Goal: Information Seeking & Learning: Learn about a topic

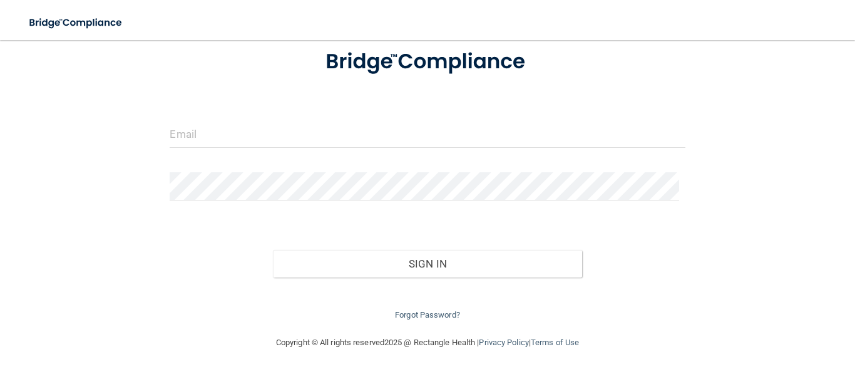
scroll to position [84, 0]
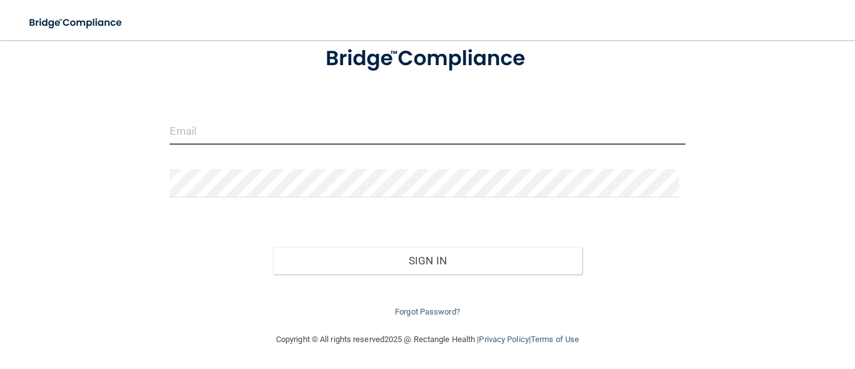
click at [238, 135] on input "email" at bounding box center [427, 130] width 515 height 28
type input "[EMAIL_ADDRESS][DOMAIN_NAME]"
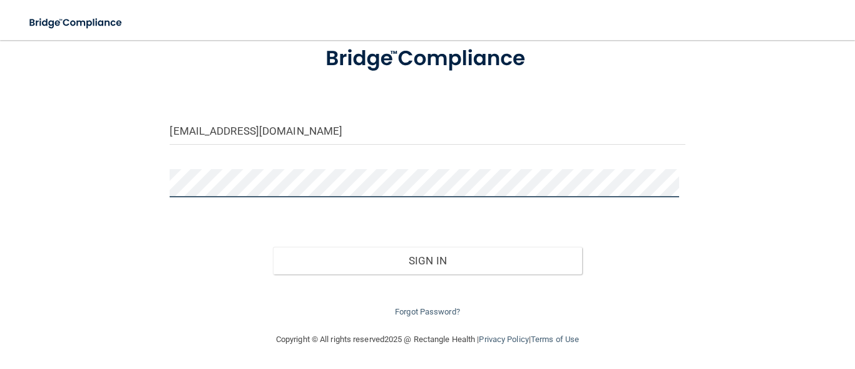
click at [273, 247] on button "Sign In" at bounding box center [427, 261] width 309 height 28
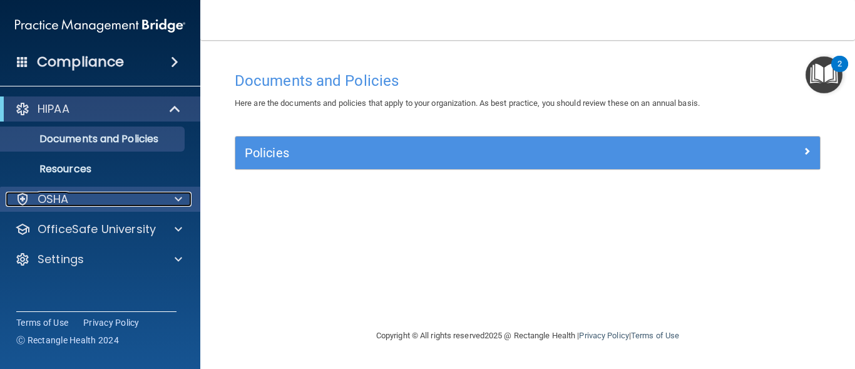
click at [176, 198] on span at bounding box center [179, 199] width 8 height 15
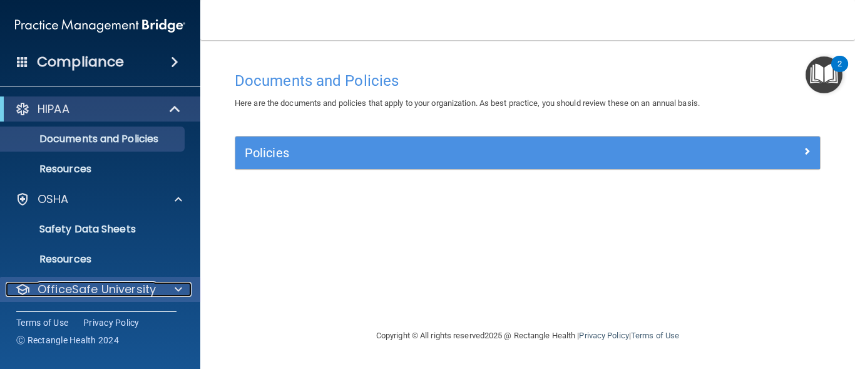
click at [162, 291] on div at bounding box center [176, 289] width 31 height 15
click at [172, 286] on div at bounding box center [176, 289] width 31 height 15
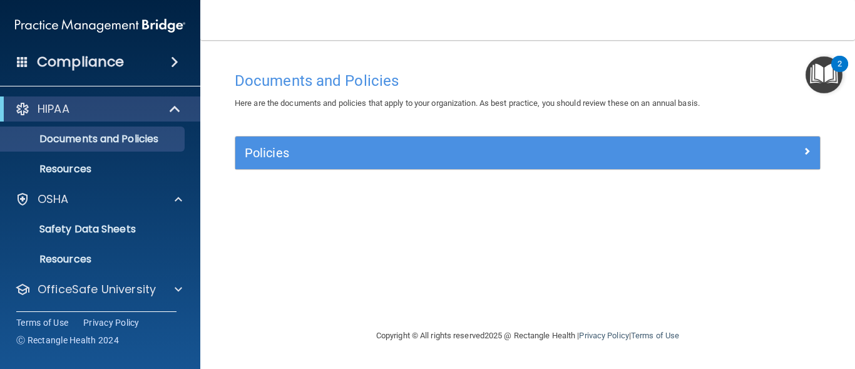
click at [175, 63] on span at bounding box center [175, 61] width 8 height 15
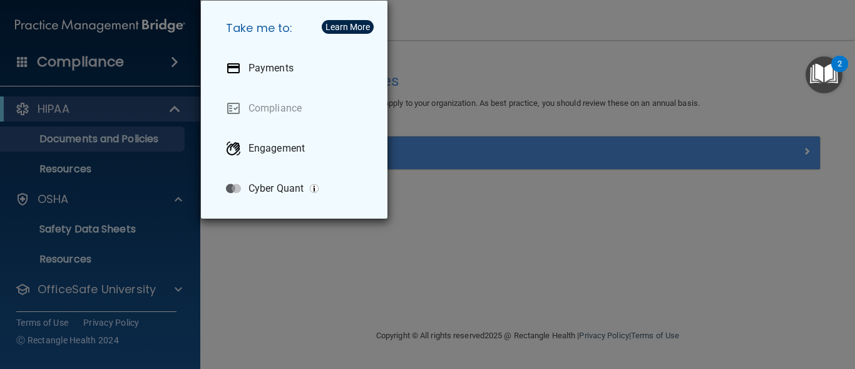
click at [488, 54] on div "Take me to: Payments Compliance Engagement Cyber Quant" at bounding box center [427, 184] width 855 height 369
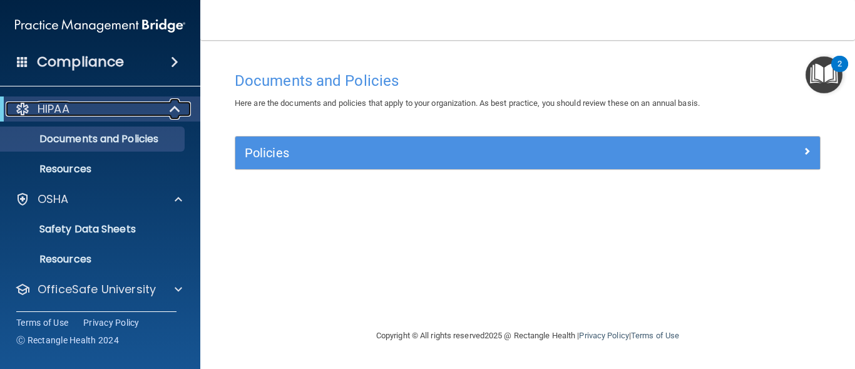
click at [173, 110] on span at bounding box center [176, 108] width 11 height 15
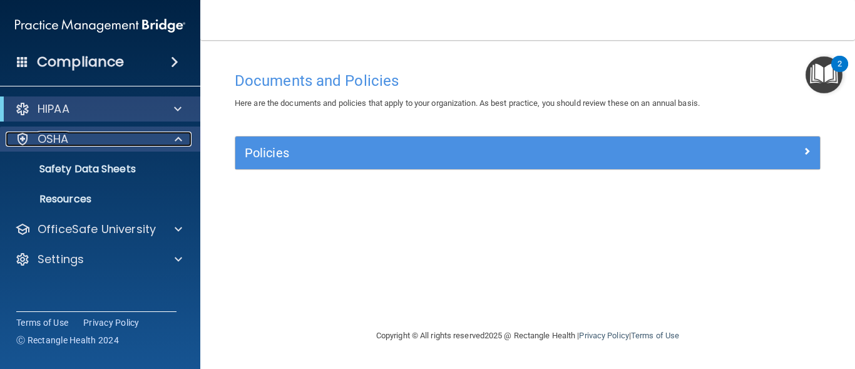
click at [177, 132] on span at bounding box center [179, 138] width 8 height 15
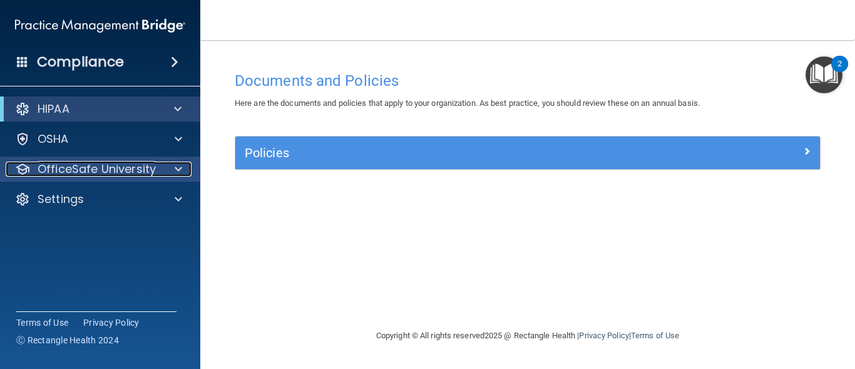
click at [179, 168] on span at bounding box center [179, 168] width 8 height 15
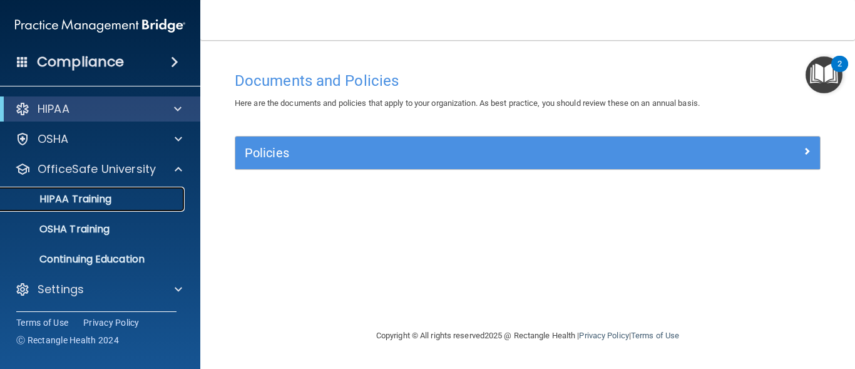
click at [99, 199] on p "HIPAA Training" at bounding box center [59, 199] width 103 height 13
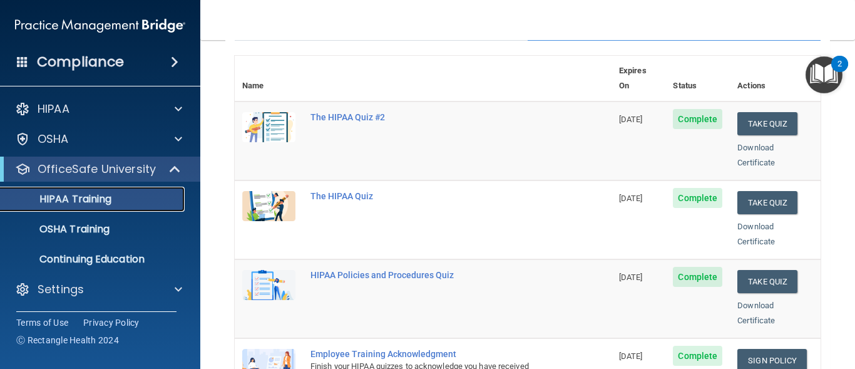
scroll to position [138, 0]
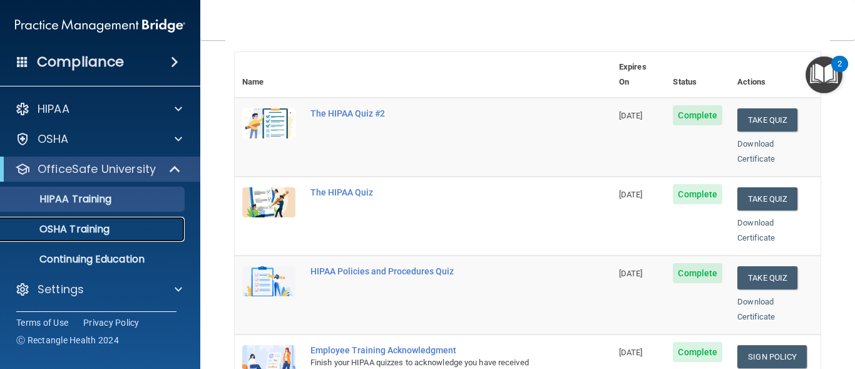
click at [88, 230] on p "OSHA Training" at bounding box center [58, 229] width 101 height 13
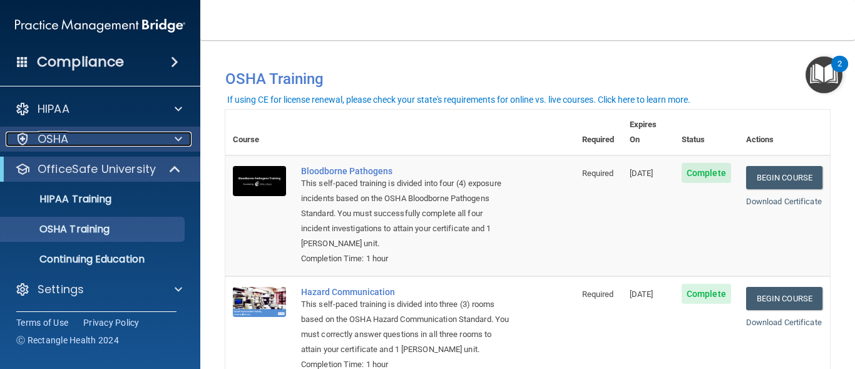
click at [177, 138] on span at bounding box center [179, 138] width 8 height 15
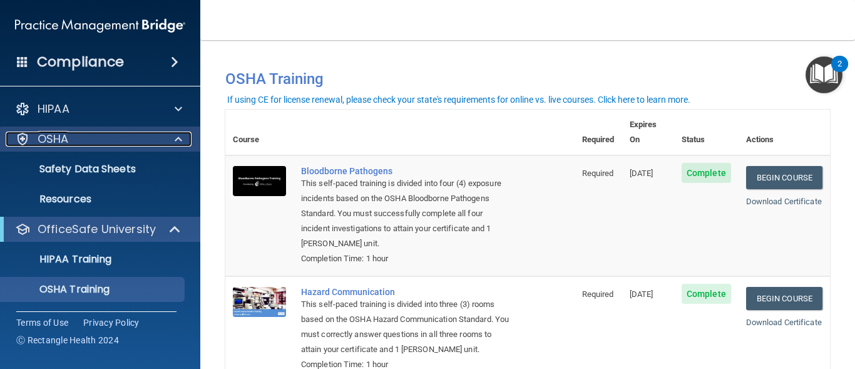
click at [178, 140] on span at bounding box center [179, 138] width 8 height 15
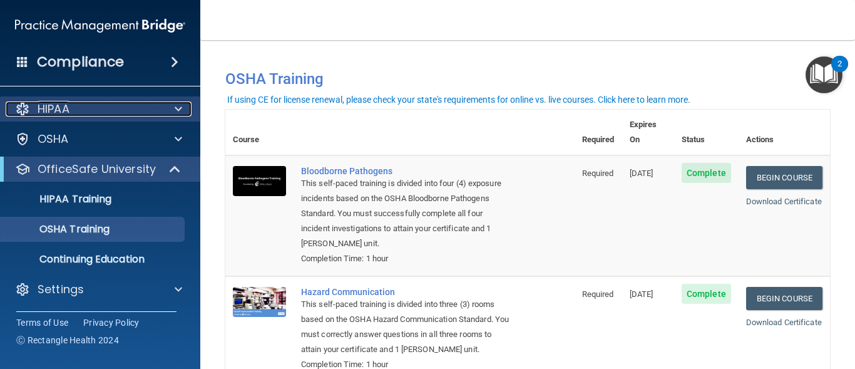
click at [178, 114] on span at bounding box center [179, 108] width 8 height 15
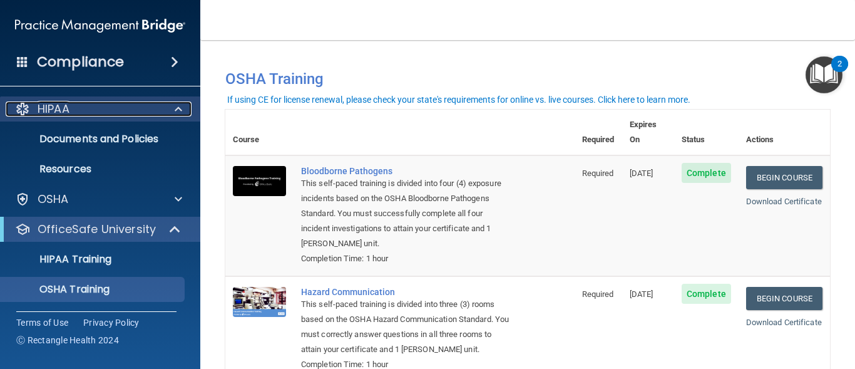
click at [178, 114] on span at bounding box center [179, 108] width 8 height 15
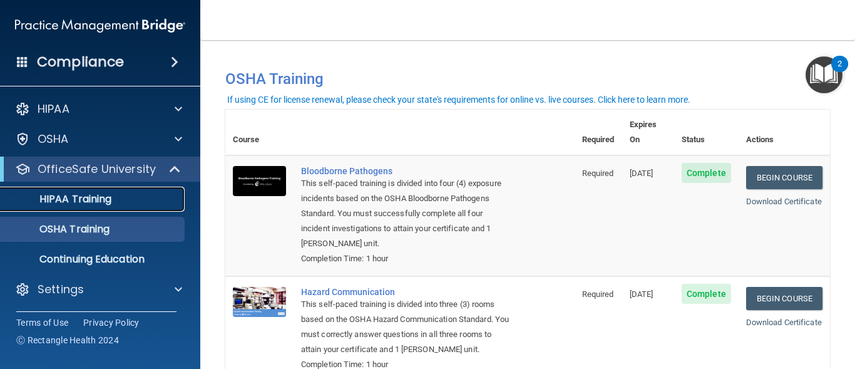
click at [124, 199] on div "HIPAA Training" at bounding box center [93, 199] width 171 height 13
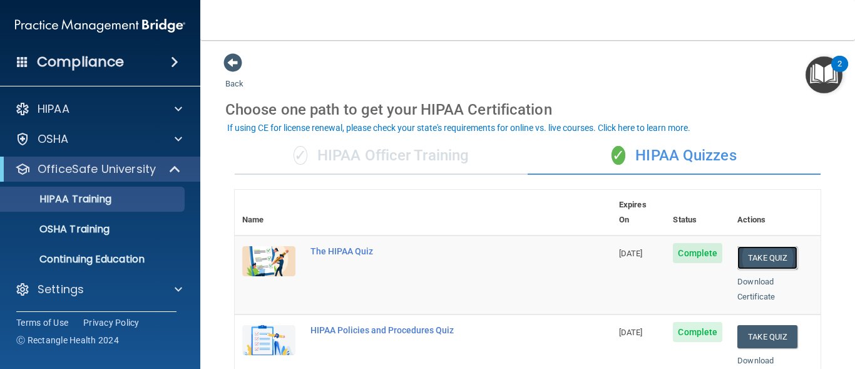
click at [750, 248] on button "Take Quiz" at bounding box center [767, 257] width 60 height 23
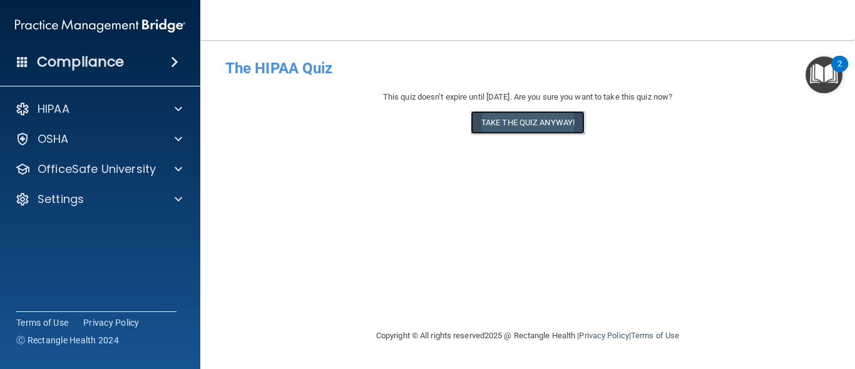
click at [558, 120] on button "Take the quiz anyway!" at bounding box center [528, 122] width 114 height 23
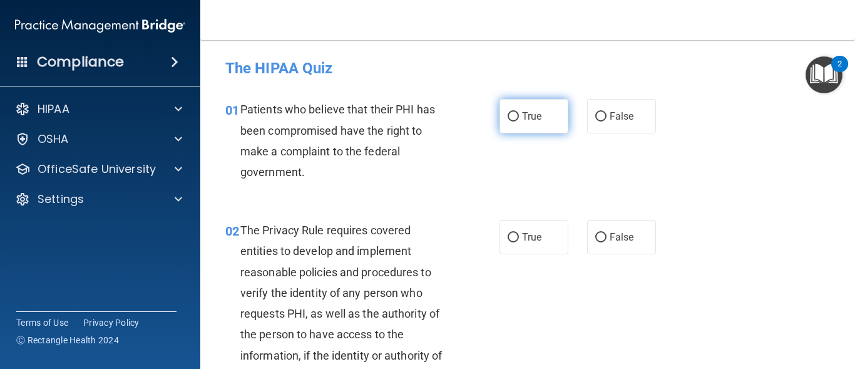
click at [509, 114] on input "True" at bounding box center [513, 116] width 11 height 9
radio input "true"
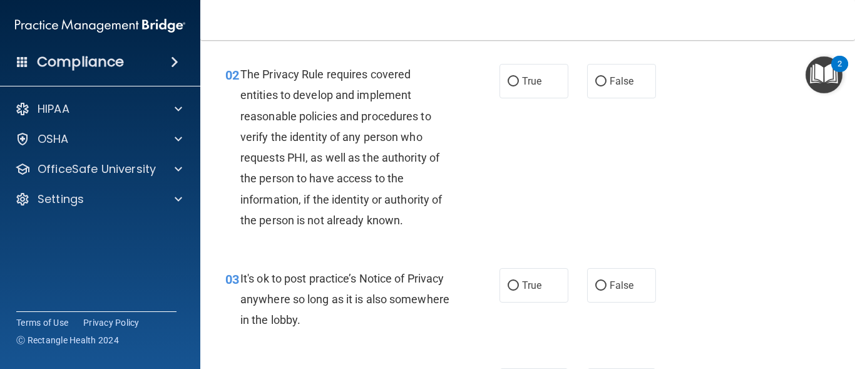
scroll to position [163, 0]
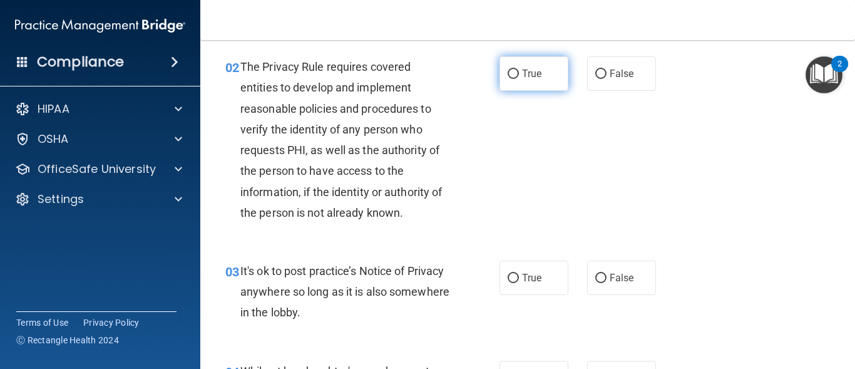
click at [511, 74] on input "True" at bounding box center [513, 73] width 11 height 9
radio input "true"
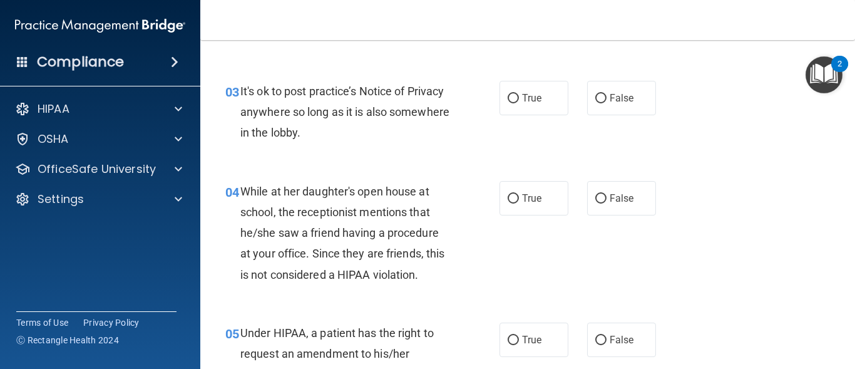
scroll to position [351, 0]
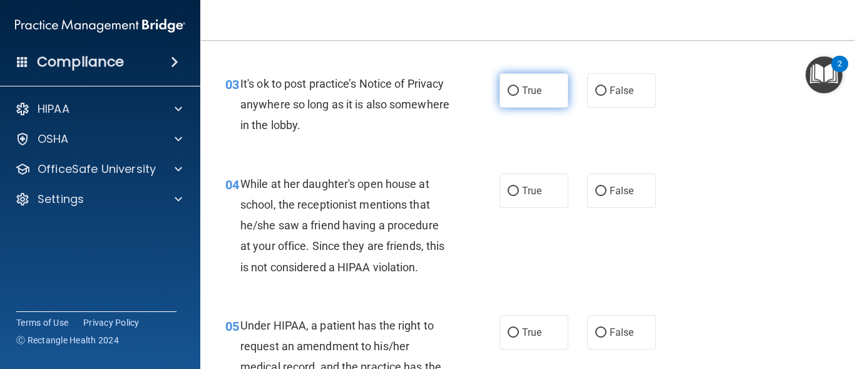
click at [511, 91] on input "True" at bounding box center [513, 90] width 11 height 9
radio input "true"
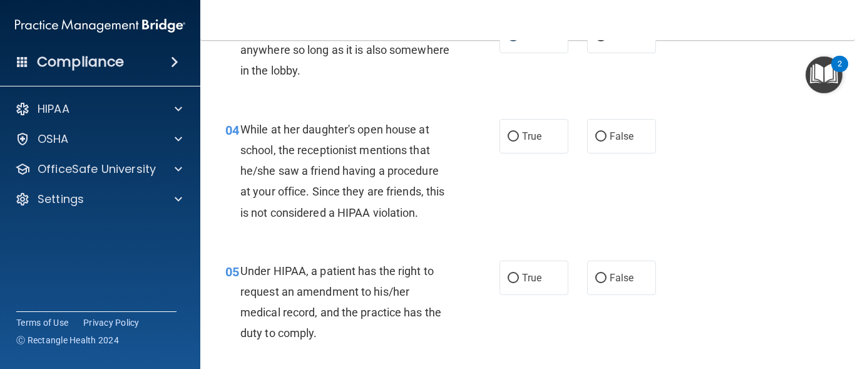
scroll to position [421, 0]
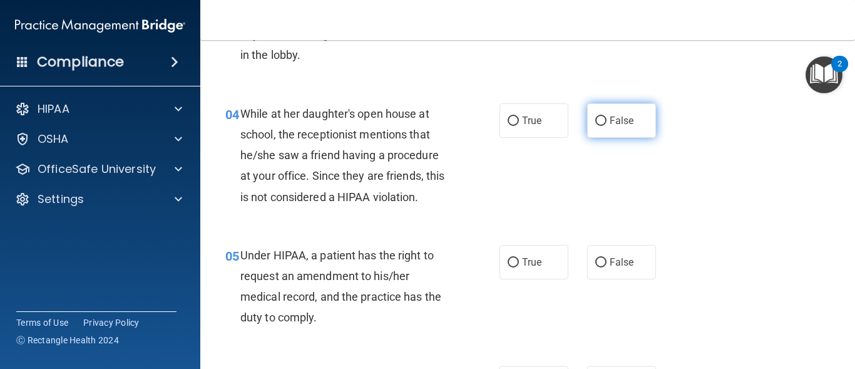
click at [597, 122] on input "False" at bounding box center [600, 120] width 11 height 9
radio input "true"
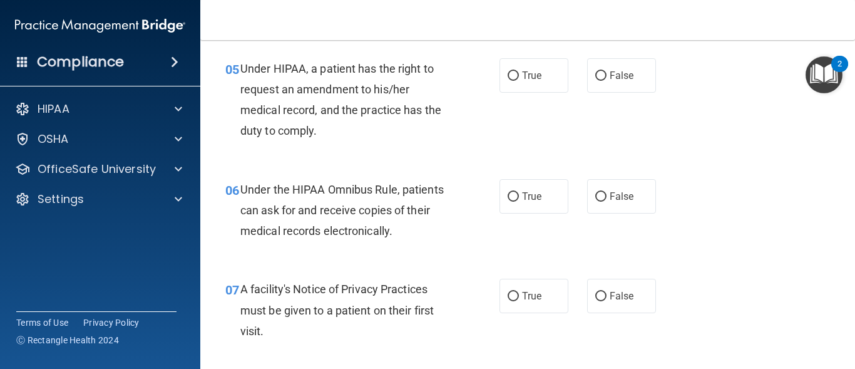
scroll to position [600, 0]
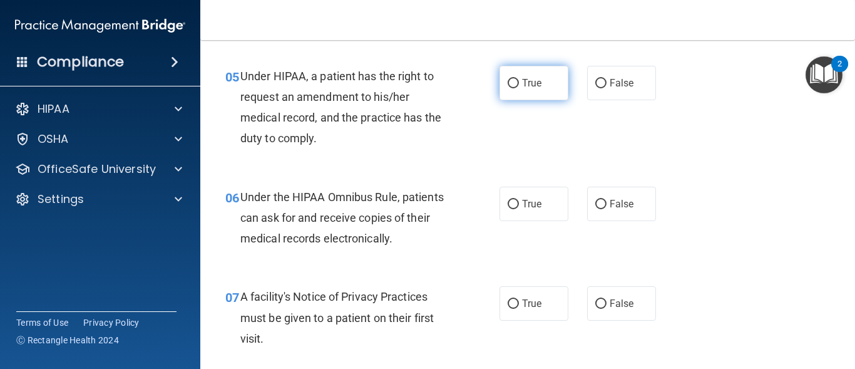
click at [512, 83] on input "True" at bounding box center [513, 83] width 11 height 9
radio input "true"
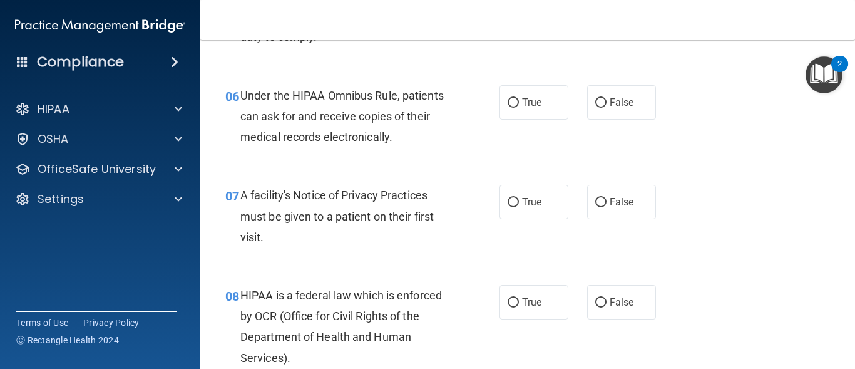
scroll to position [724, 0]
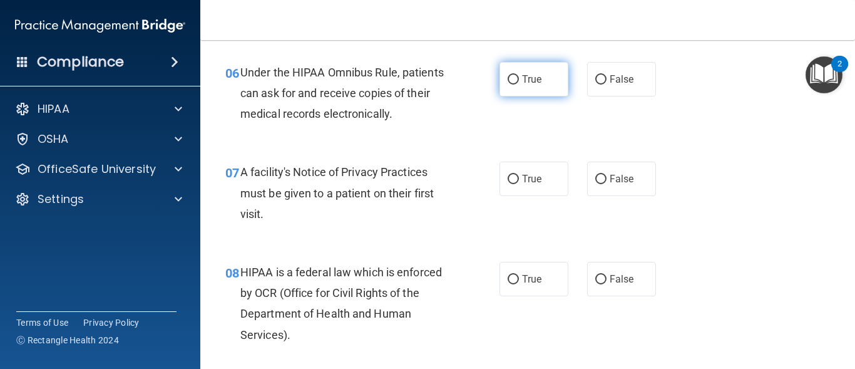
click at [508, 78] on input "True" at bounding box center [513, 79] width 11 height 9
radio input "true"
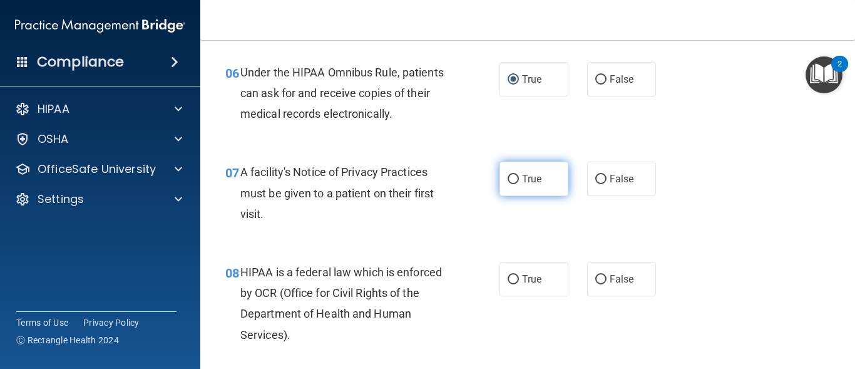
click at [509, 176] on input "True" at bounding box center [513, 179] width 11 height 9
radio input "true"
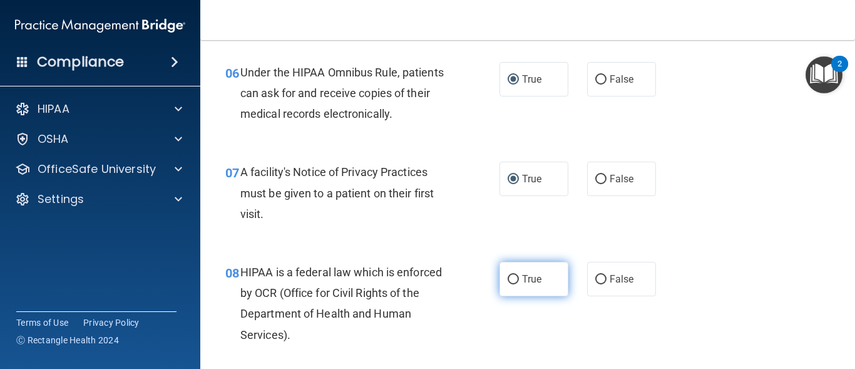
click at [508, 275] on input "True" at bounding box center [513, 279] width 11 height 9
radio input "true"
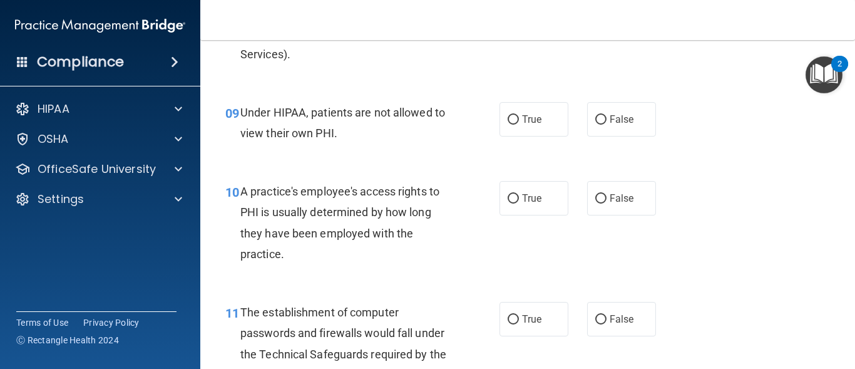
scroll to position [1028, 0]
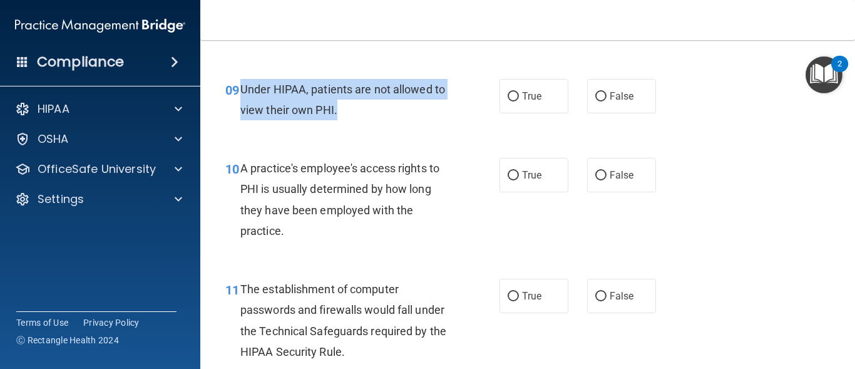
drag, startPoint x: 242, startPoint y: 88, endPoint x: 341, endPoint y: 110, distance: 101.9
click at [341, 110] on div "Under HIPAA, patients are not allowed to view their own PHI." at bounding box center [350, 99] width 220 height 41
copy span "Under HIPAA, patients are not allowed to view their own PHI."
click at [598, 93] on input "False" at bounding box center [600, 96] width 11 height 9
radio input "true"
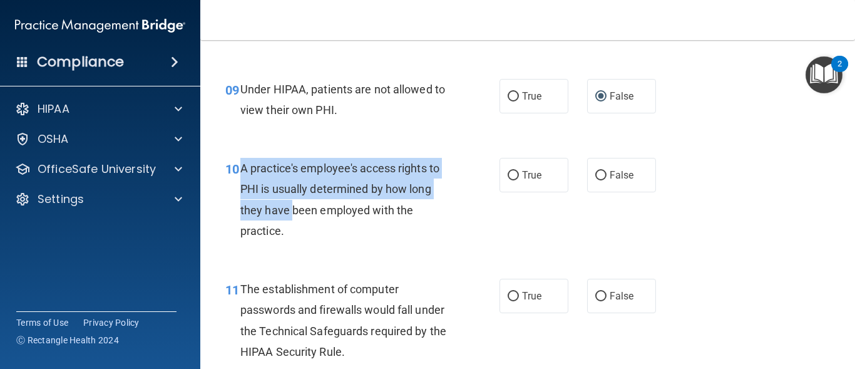
drag, startPoint x: 242, startPoint y: 167, endPoint x: 307, endPoint y: 212, distance: 78.8
click at [297, 205] on span "A practice's employee's access rights to PHI is usually determined by how long …" at bounding box center [339, 199] width 199 height 76
click at [241, 167] on span "A practice's employee's access rights to PHI is usually determined by how long …" at bounding box center [339, 199] width 199 height 76
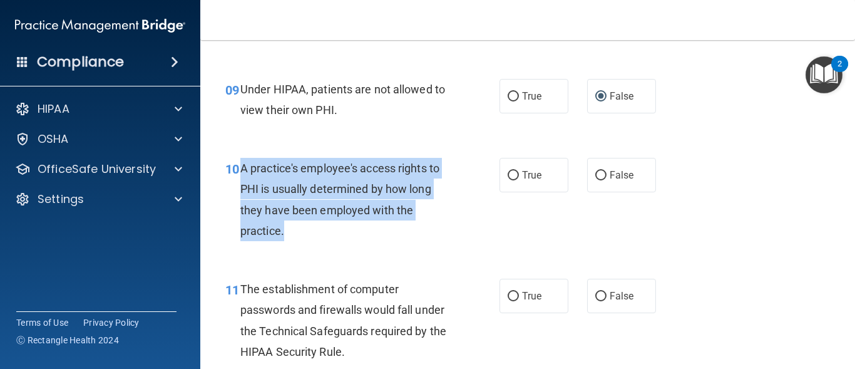
drag, startPoint x: 241, startPoint y: 167, endPoint x: 322, endPoint y: 228, distance: 101.0
click at [322, 228] on div "A practice's employee's access rights to PHI is usually determined by how long …" at bounding box center [350, 199] width 220 height 83
copy span "A practice's employee's access rights to PHI is usually determined by how long …"
click at [600, 175] on input "False" at bounding box center [600, 175] width 11 height 9
radio input "true"
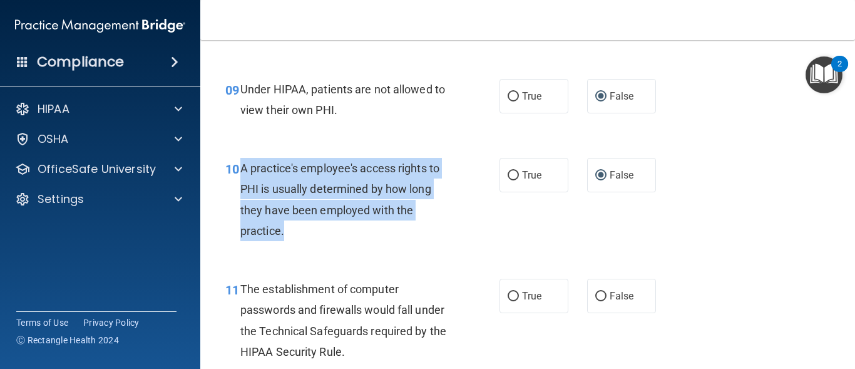
scroll to position [1067, 0]
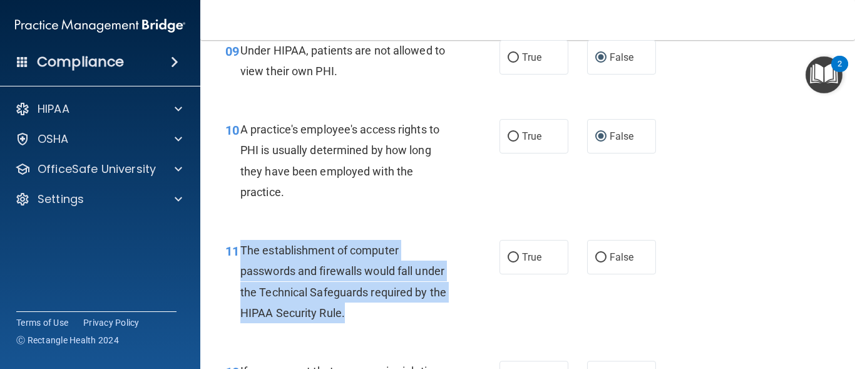
drag, startPoint x: 240, startPoint y: 250, endPoint x: 361, endPoint y: 310, distance: 134.9
click at [361, 310] on div "The establishment of computer passwords and firewalls would fall under the Tech…" at bounding box center [350, 281] width 220 height 83
copy span "The establishment of computer passwords and firewalls would fall under the Tech…"
click at [511, 257] on input "True" at bounding box center [513, 257] width 11 height 9
radio input "true"
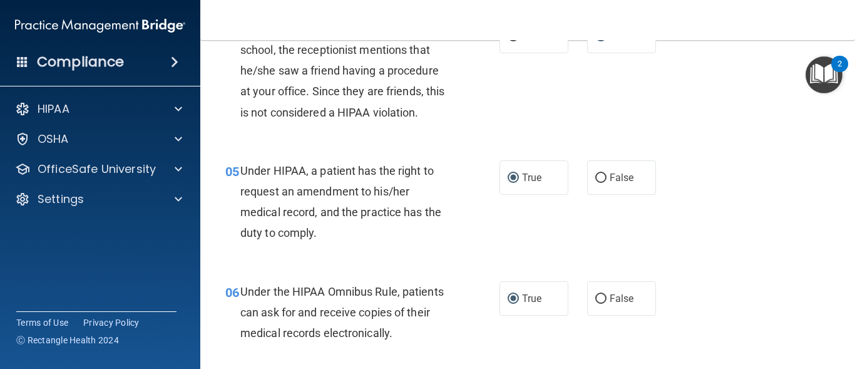
scroll to position [482, 0]
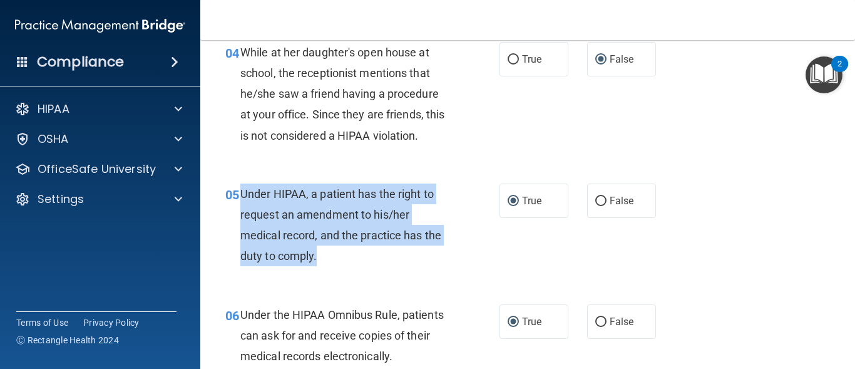
drag, startPoint x: 240, startPoint y: 194, endPoint x: 326, endPoint y: 254, distance: 104.7
click at [326, 254] on div "Under HIPAA, a patient has the right to request an amendment to his/her medical…" at bounding box center [350, 224] width 220 height 83
copy span "Under HIPAA, a patient has the right to request an amendment to his/her medical…"
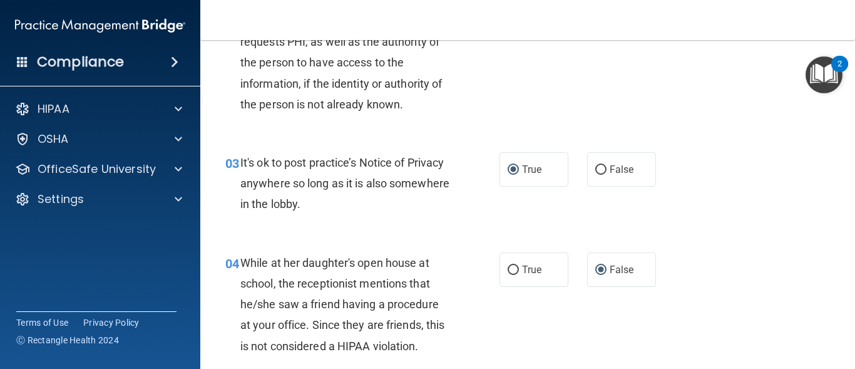
scroll to position [264, 0]
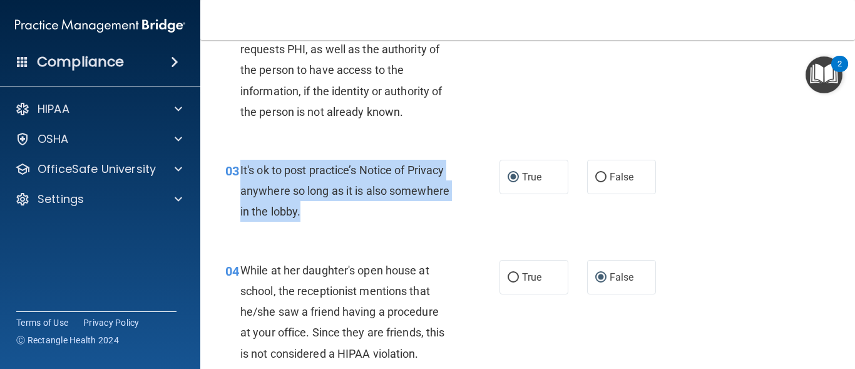
drag, startPoint x: 239, startPoint y: 169, endPoint x: 384, endPoint y: 207, distance: 149.4
click at [384, 207] on div "03 It's ok to post practice’s Notice of Privacy anywhere so long as it is also …" at bounding box center [363, 194] width 312 height 69
copy div "It's ok to post practice’s Notice of Privacy anywhere so long as it is also som…"
click at [597, 176] on input "False" at bounding box center [600, 177] width 11 height 9
radio input "true"
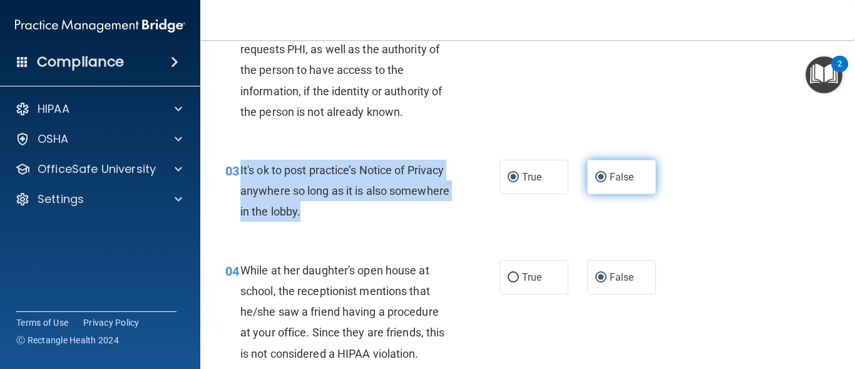
radio input "false"
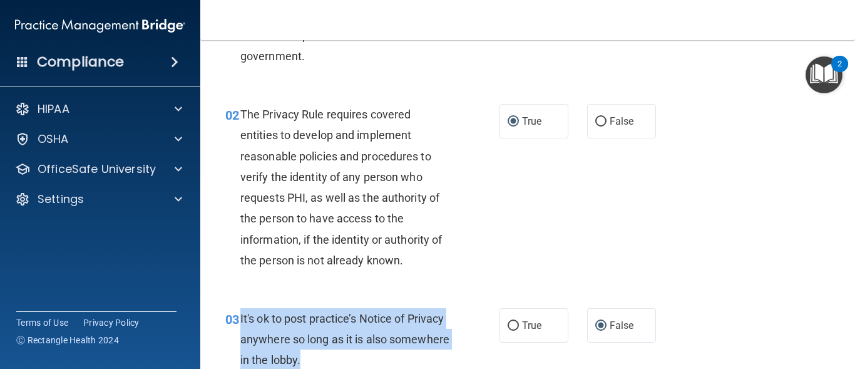
scroll to position [77, 0]
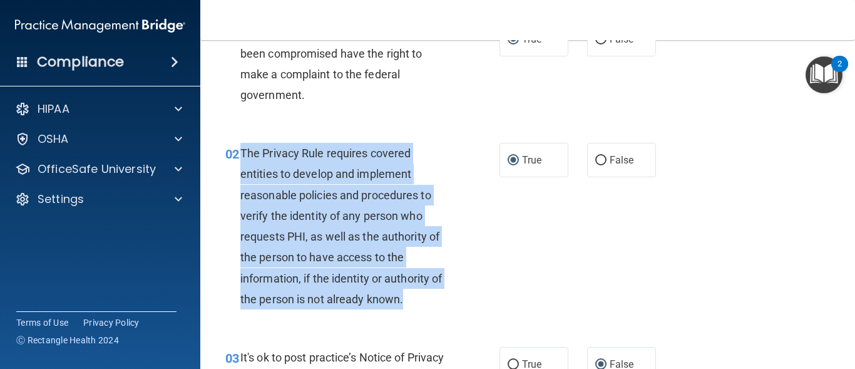
drag, startPoint x: 241, startPoint y: 153, endPoint x: 411, endPoint y: 299, distance: 224.2
click at [411, 299] on div "The Privacy Rule requires covered entities to develop and implement reasonable …" at bounding box center [350, 226] width 220 height 167
copy span "The Privacy Rule requires covered entities to develop and implement reasonable …"
drag, startPoint x: 849, startPoint y: 73, endPoint x: 853, endPoint y: 98, distance: 25.9
click at [853, 98] on body "Compliance HIPAA Documents and Policies Report an Incident Business Associates …" at bounding box center [427, 184] width 855 height 369
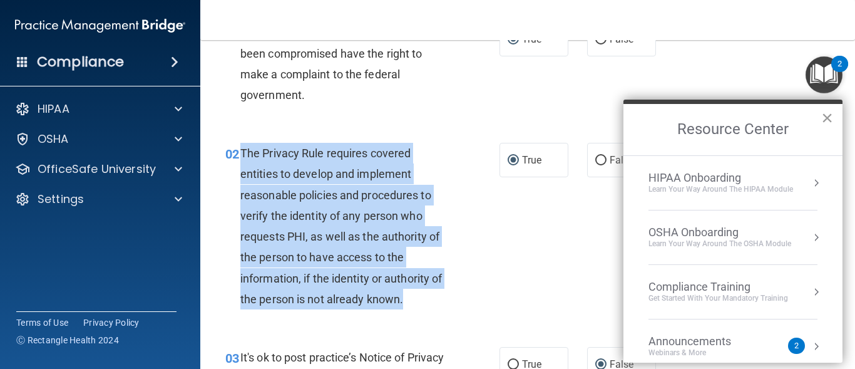
click at [829, 117] on button "×" at bounding box center [827, 118] width 12 height 20
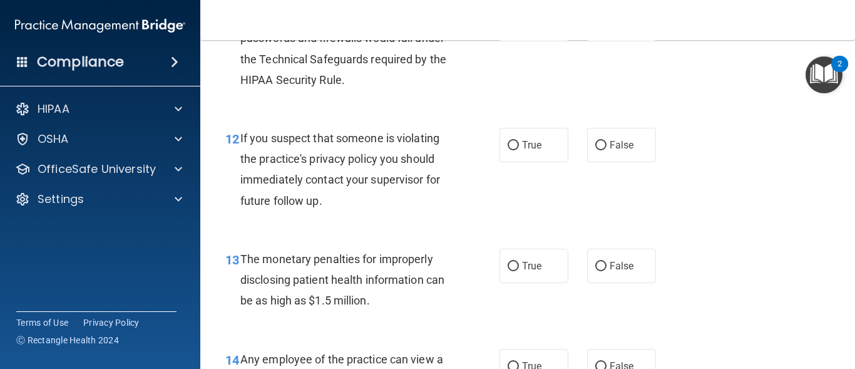
scroll to position [1346, 0]
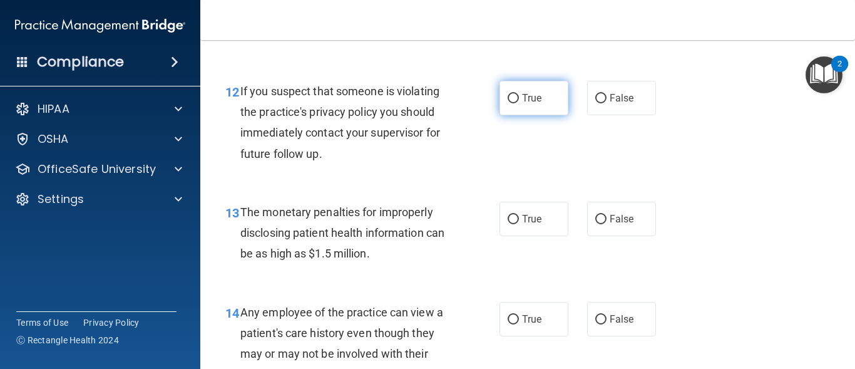
click at [508, 99] on input "True" at bounding box center [513, 98] width 11 height 9
radio input "true"
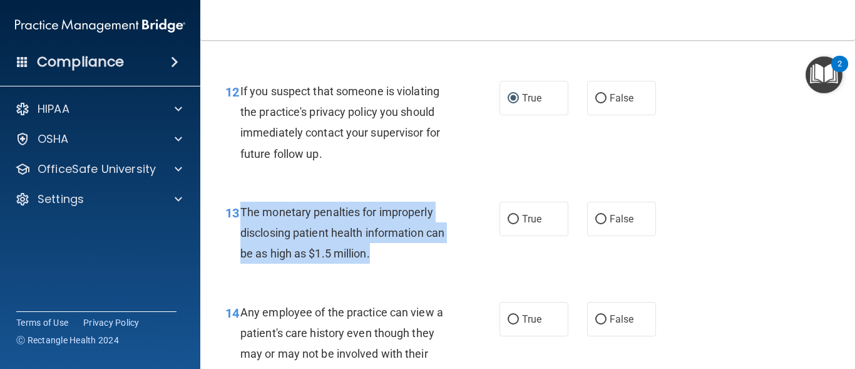
drag, startPoint x: 240, startPoint y: 211, endPoint x: 401, endPoint y: 254, distance: 166.4
click at [401, 254] on div "The monetary penalties for improperly disclosing patient health information can…" at bounding box center [350, 233] width 220 height 63
copy span "The monetary penalties for improperly disclosing patient health information can…"
click at [508, 216] on input "True" at bounding box center [513, 219] width 11 height 9
radio input "true"
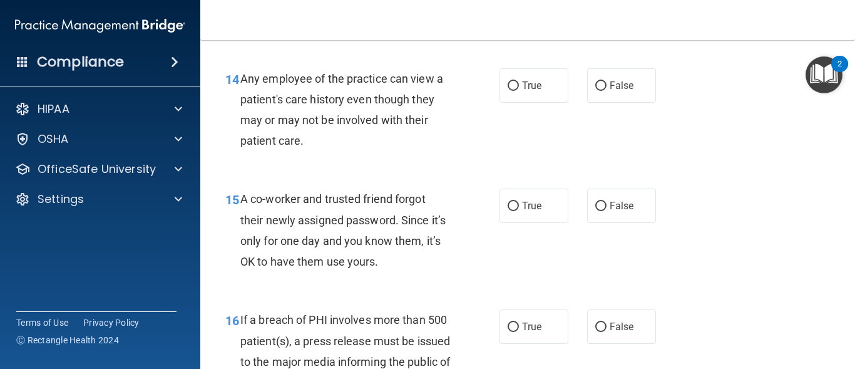
scroll to position [1588, 0]
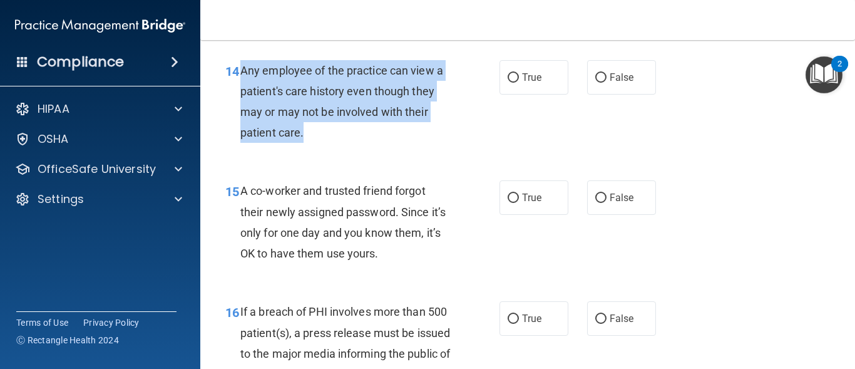
drag, startPoint x: 242, startPoint y: 71, endPoint x: 327, endPoint y: 130, distance: 104.4
click at [327, 130] on div "Any employee of the practice can view a patient's care history even though they…" at bounding box center [350, 101] width 220 height 83
copy span "Any employee of the practice can view a patient's care history even though they…"
click at [600, 76] on input "False" at bounding box center [600, 77] width 11 height 9
radio input "true"
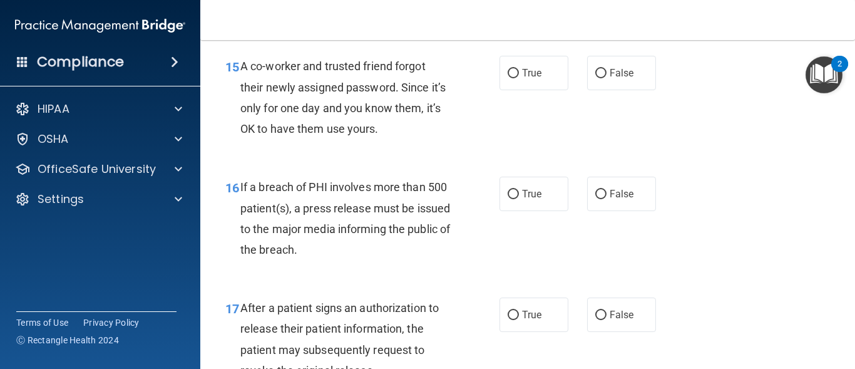
scroll to position [1720, 0]
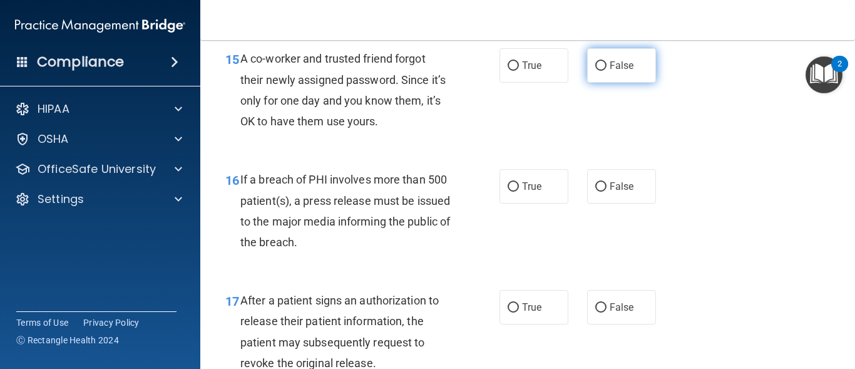
click at [596, 64] on input "False" at bounding box center [600, 65] width 11 height 9
radio input "true"
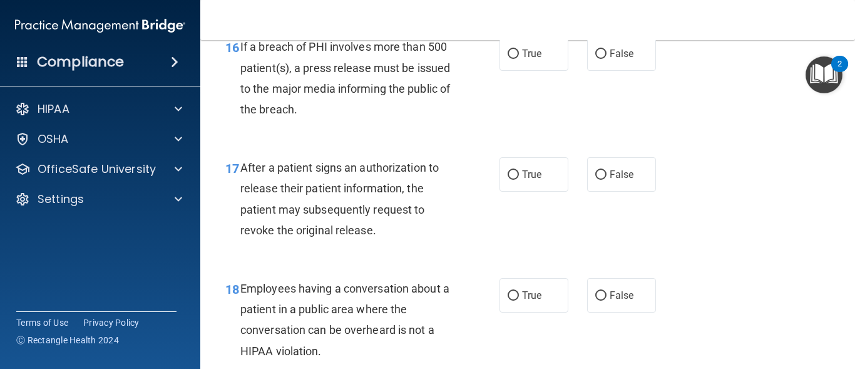
scroll to position [1829, 0]
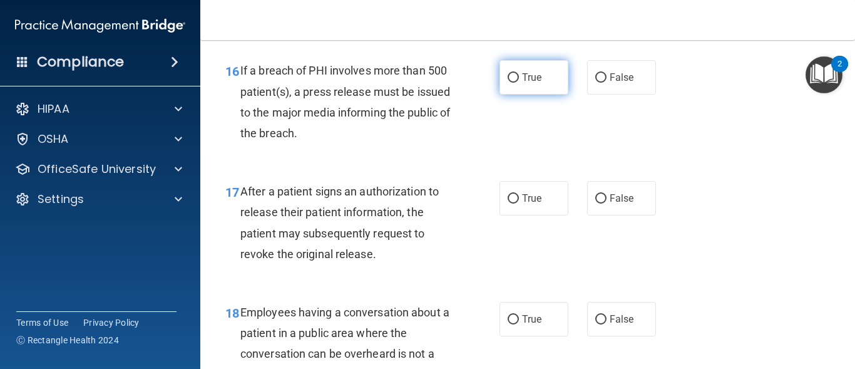
click at [508, 77] on input "True" at bounding box center [513, 77] width 11 height 9
radio input "true"
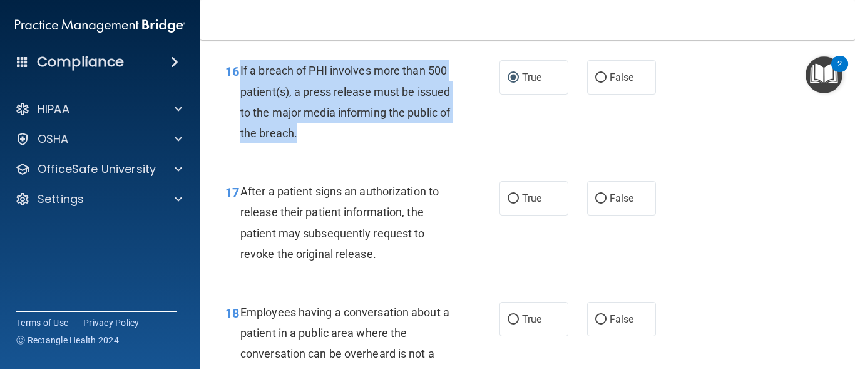
drag, startPoint x: 238, startPoint y: 67, endPoint x: 356, endPoint y: 131, distance: 134.4
click at [356, 131] on div "16 If a breach of PHI involves more than 500 patient(s), a press release must b…" at bounding box center [363, 105] width 312 height 90
copy div "If a breach of PHI involves more than 500 patient(s), a press release must be i…"
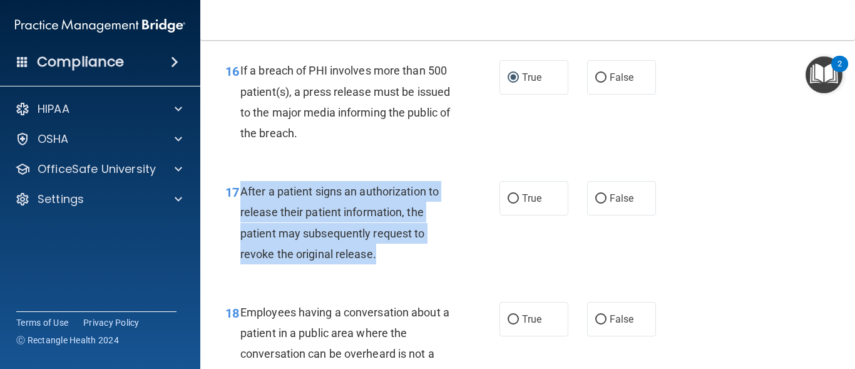
drag, startPoint x: 238, startPoint y: 190, endPoint x: 385, endPoint y: 252, distance: 158.8
click at [385, 252] on div "17 After a patient signs an authorization to release their patient information,…" at bounding box center [363, 226] width 312 height 90
copy div "After a patient signs an authorization to release their patient information, th…"
click at [510, 200] on input "True" at bounding box center [513, 198] width 11 height 9
radio input "true"
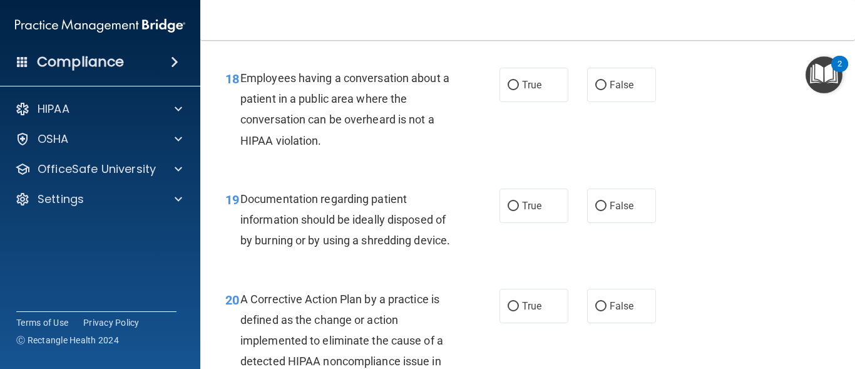
scroll to position [2071, 0]
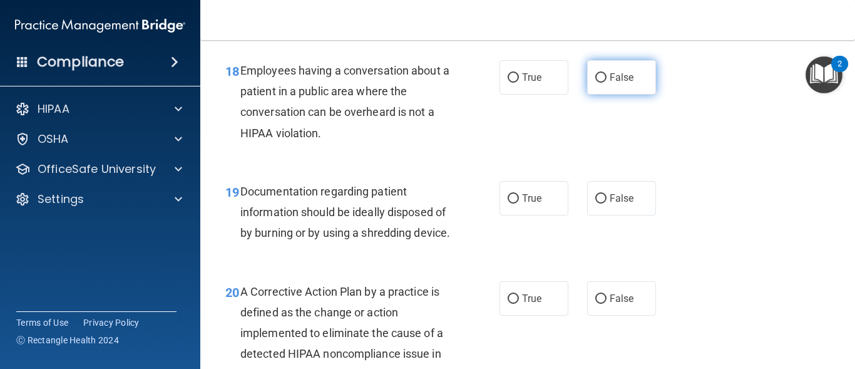
click at [595, 79] on input "False" at bounding box center [600, 77] width 11 height 9
radio input "true"
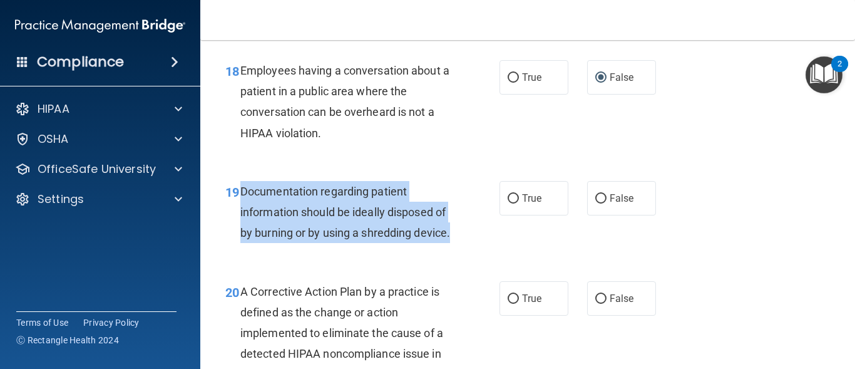
drag, startPoint x: 238, startPoint y: 191, endPoint x: 369, endPoint y: 247, distance: 142.2
click at [369, 247] on div "19 Documentation regarding patient information should be ideally disposed of by…" at bounding box center [363, 215] width 312 height 69
click at [508, 196] on input "True" at bounding box center [513, 198] width 11 height 9
radio input "true"
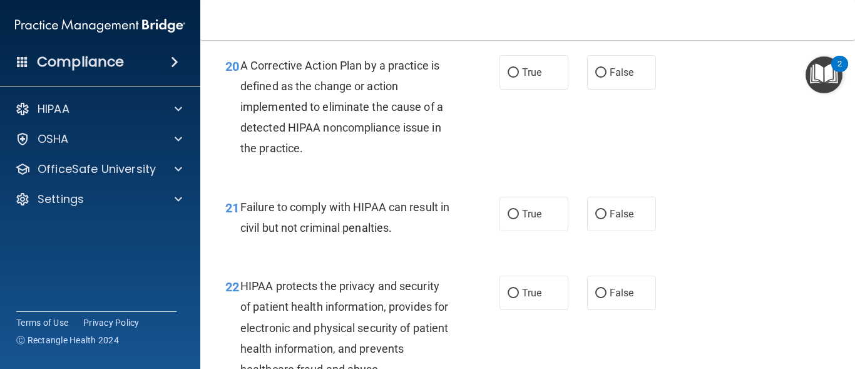
scroll to position [2304, 0]
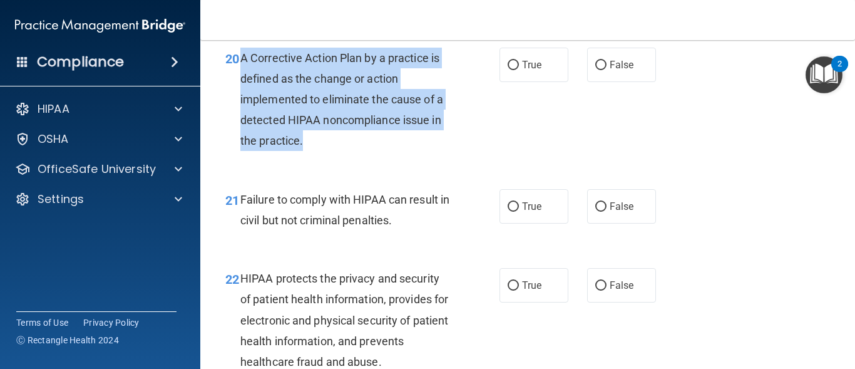
drag, startPoint x: 241, startPoint y: 77, endPoint x: 332, endPoint y: 156, distance: 121.1
click at [332, 151] on div "A Corrective Action Plan by a practice is defined as the change or action imple…" at bounding box center [350, 100] width 220 height 104
click at [509, 70] on input "True" at bounding box center [513, 65] width 11 height 9
radio input "true"
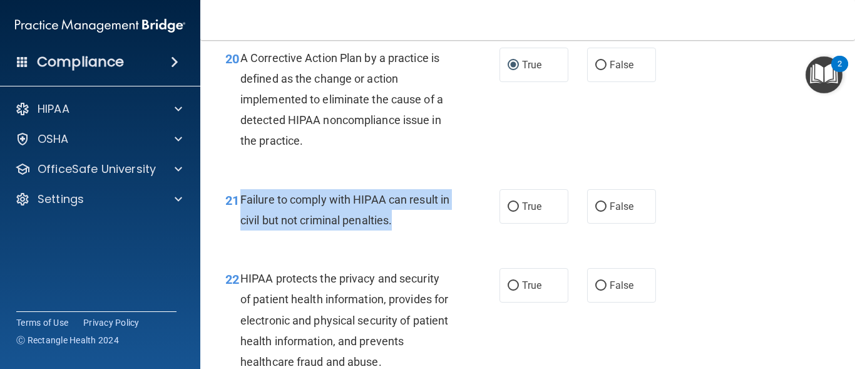
drag, startPoint x: 240, startPoint y: 219, endPoint x: 417, endPoint y: 243, distance: 178.7
click at [417, 230] on div "Failure to comply with HIPAA can result in civil but not criminal penalties." at bounding box center [350, 209] width 220 height 41
click at [598, 212] on input "False" at bounding box center [600, 206] width 11 height 9
radio input "true"
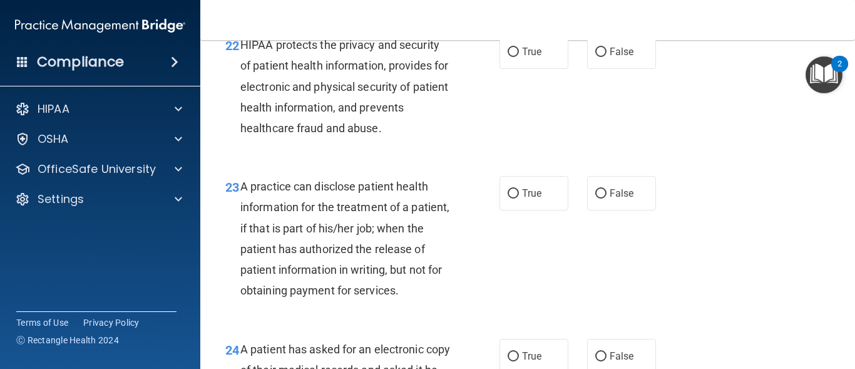
scroll to position [2546, 0]
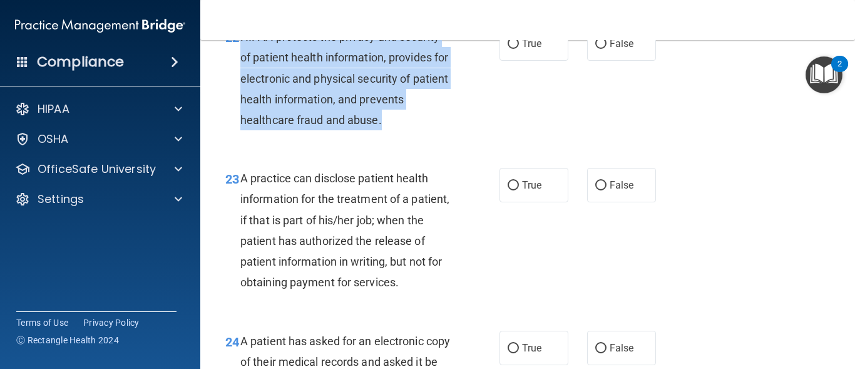
drag, startPoint x: 240, startPoint y: 54, endPoint x: 390, endPoint y: 137, distance: 171.2
click at [390, 130] on div "HIPAA protects the privacy and security of patient health information, provides…" at bounding box center [350, 78] width 220 height 104
click at [508, 49] on input "True" at bounding box center [513, 43] width 11 height 9
radio input "true"
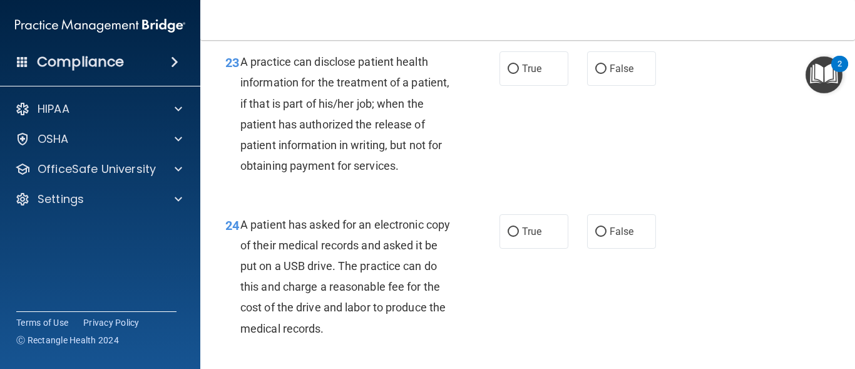
scroll to position [2670, 0]
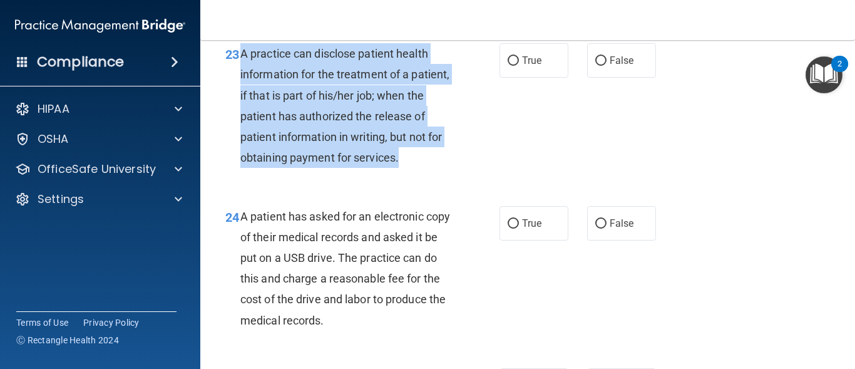
drag, startPoint x: 238, startPoint y: 74, endPoint x: 336, endPoint y: 192, distance: 153.4
click at [336, 174] on div "23 A practice can disclose patient health information for the treatment of a pa…" at bounding box center [363, 108] width 312 height 131
click at [510, 66] on input "True" at bounding box center [513, 60] width 11 height 9
radio input "true"
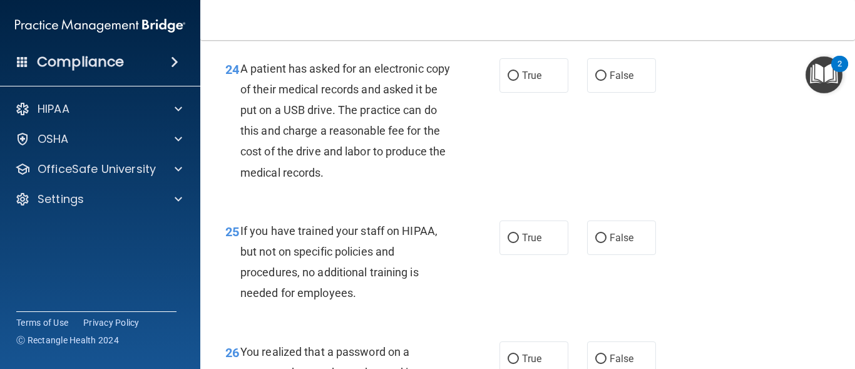
scroll to position [2842, 0]
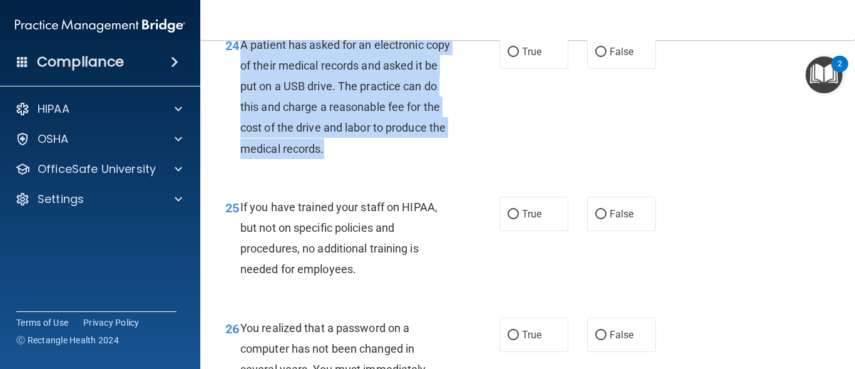
drag, startPoint x: 243, startPoint y: 85, endPoint x: 393, endPoint y: 199, distance: 188.9
click at [393, 159] on div "A patient has asked for an electronic copy of their medical records and asked i…" at bounding box center [350, 96] width 220 height 125
click at [510, 57] on input "True" at bounding box center [513, 52] width 11 height 9
radio input "true"
click at [596, 219] on input "False" at bounding box center [600, 214] width 11 height 9
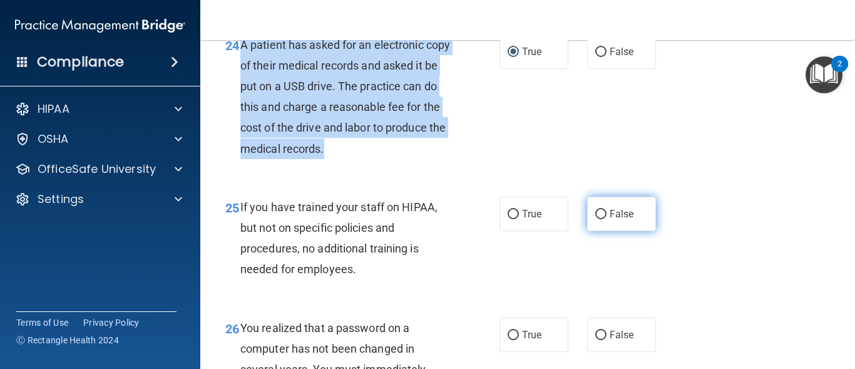
radio input "true"
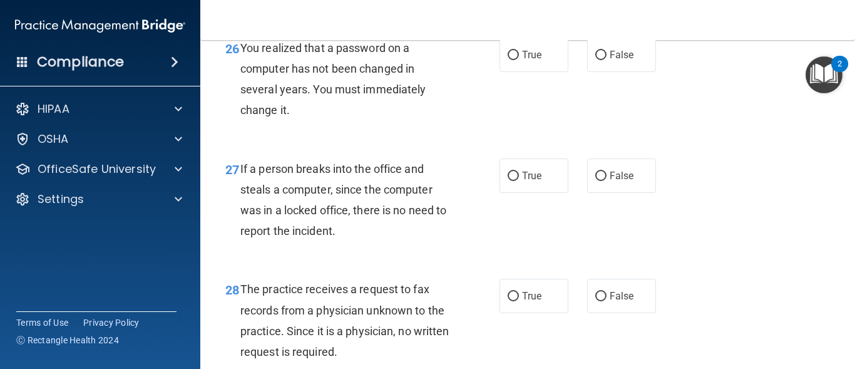
scroll to position [3130, 0]
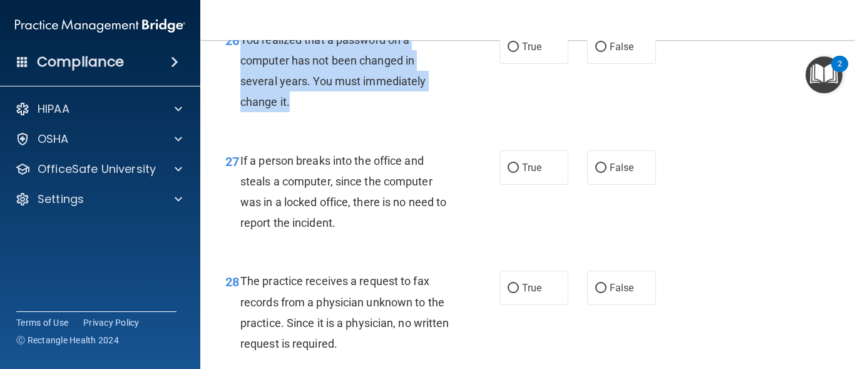
drag, startPoint x: 240, startPoint y: 79, endPoint x: 301, endPoint y: 138, distance: 85.0
click at [301, 113] on div "You realized that a password on a computer has not been changed in several year…" at bounding box center [350, 70] width 220 height 83
click at [595, 173] on input "False" at bounding box center [600, 167] width 11 height 9
radio input "true"
click at [596, 52] on input "False" at bounding box center [600, 47] width 11 height 9
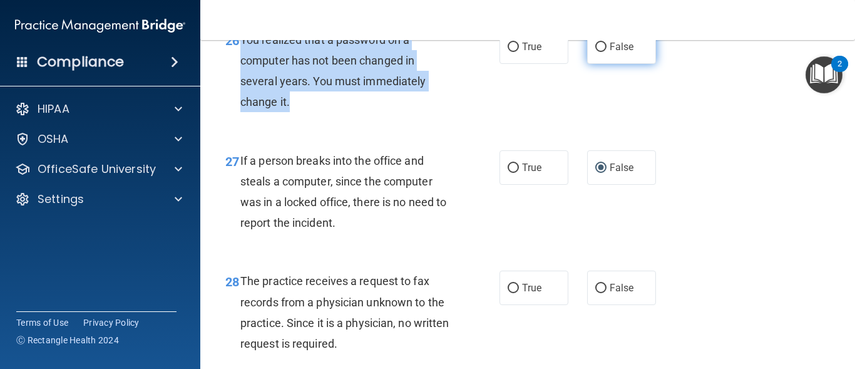
radio input "true"
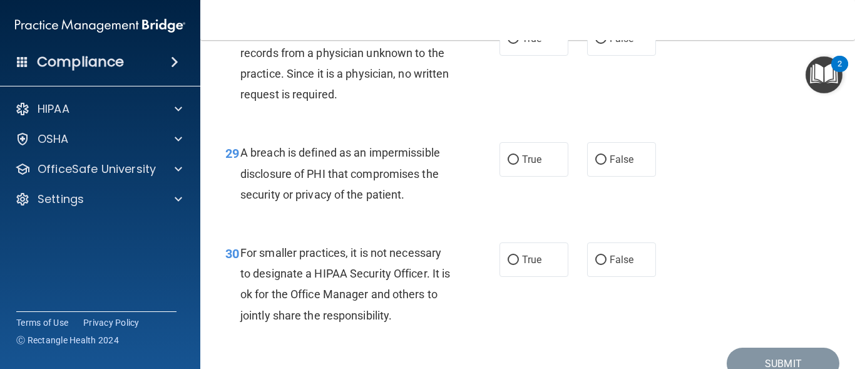
scroll to position [3386, 0]
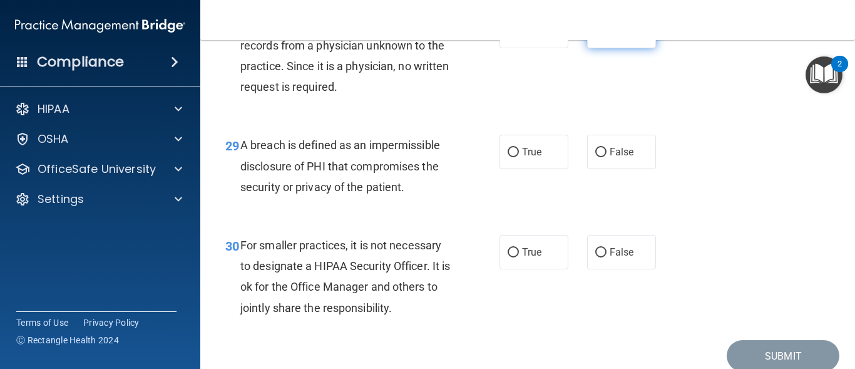
click at [595, 36] on input "False" at bounding box center [600, 31] width 11 height 9
radio input "true"
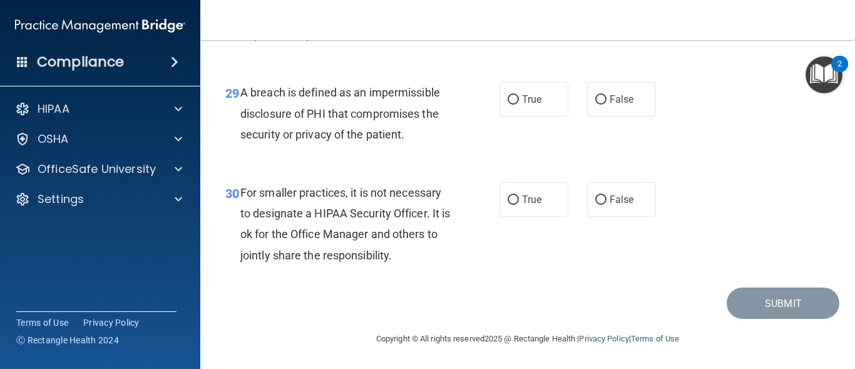
scroll to position [3481, 0]
click at [511, 100] on input "True" at bounding box center [513, 99] width 11 height 9
radio input "true"
click at [598, 196] on input "False" at bounding box center [600, 199] width 11 height 9
radio input "true"
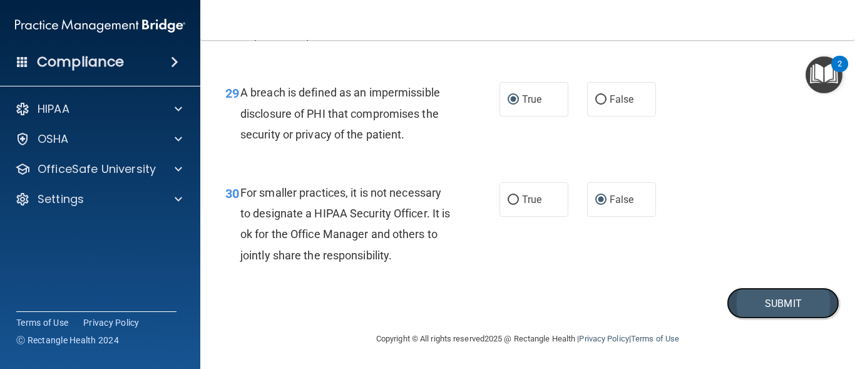
click at [741, 309] on button "Submit" at bounding box center [783, 303] width 113 height 32
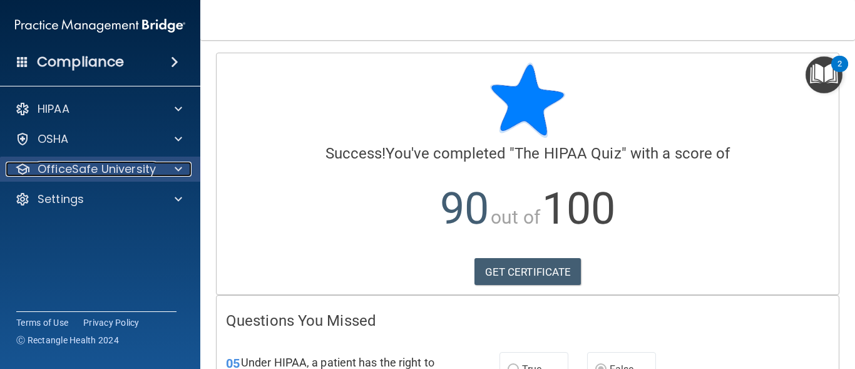
click at [182, 167] on span at bounding box center [179, 168] width 8 height 15
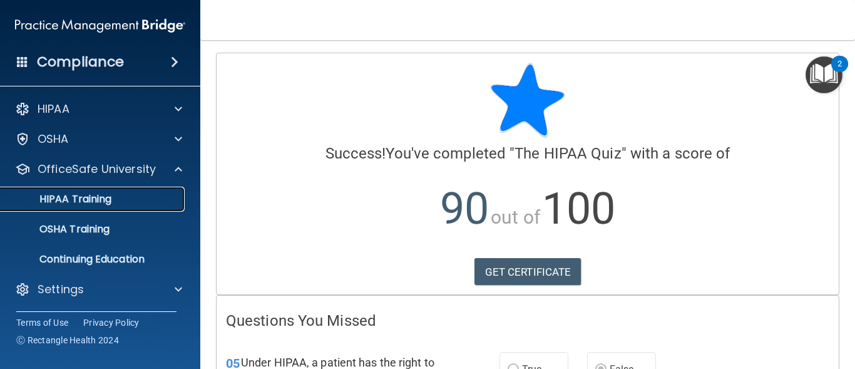
click at [130, 195] on div "HIPAA Training" at bounding box center [93, 199] width 171 height 13
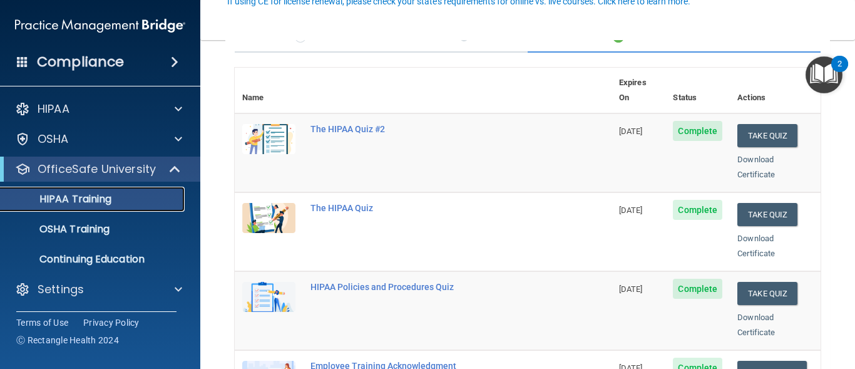
scroll to position [128, 0]
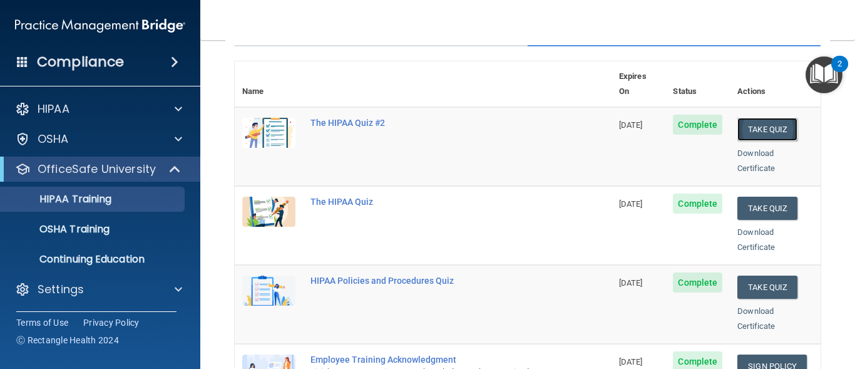
click at [766, 118] on button "Take Quiz" at bounding box center [767, 129] width 60 height 23
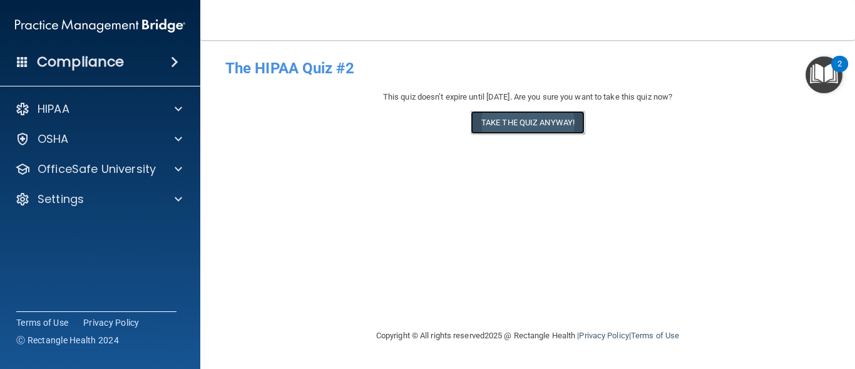
click at [548, 127] on button "Take the quiz anyway!" at bounding box center [528, 122] width 114 height 23
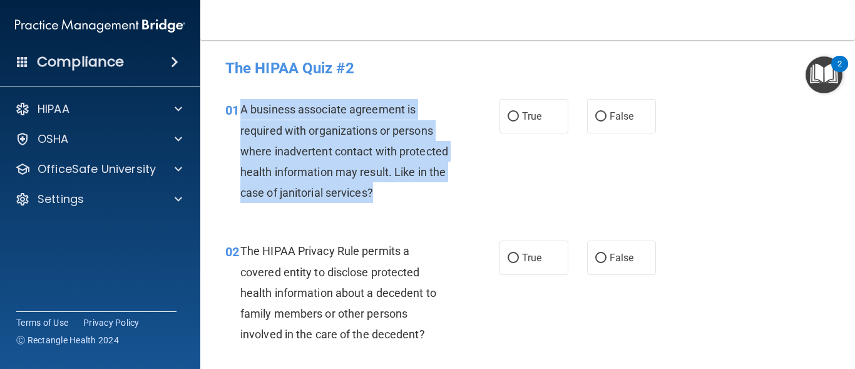
drag, startPoint x: 241, startPoint y: 109, endPoint x: 453, endPoint y: 195, distance: 228.3
click at [453, 195] on div "A business associate agreement is required with organizations or persons where …" at bounding box center [350, 151] width 220 height 104
click at [511, 118] on input "True" at bounding box center [513, 116] width 11 height 9
radio input "true"
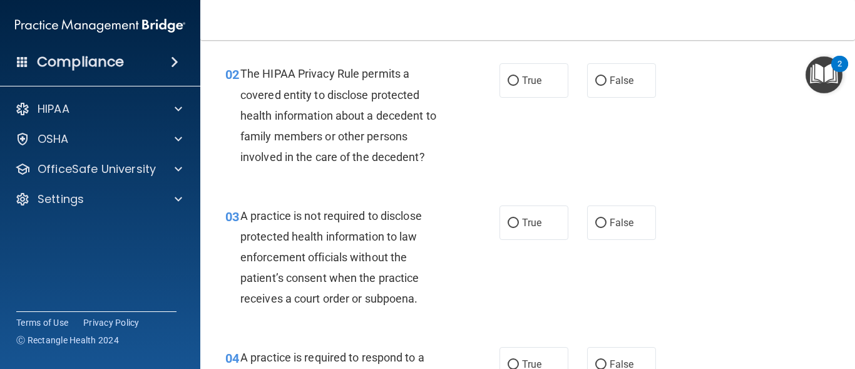
scroll to position [185, 0]
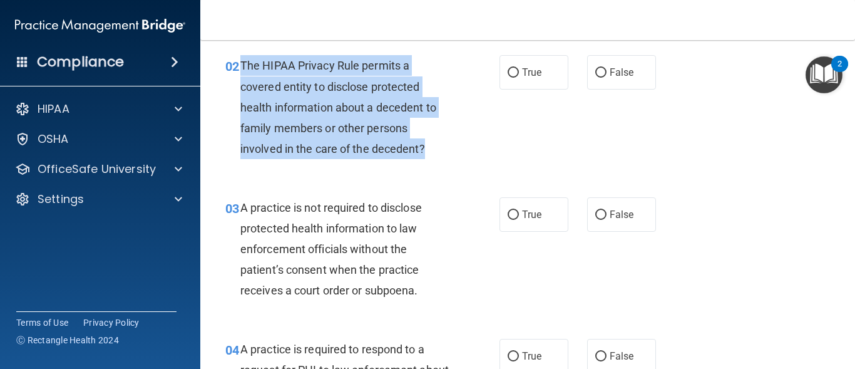
drag, startPoint x: 241, startPoint y: 65, endPoint x: 434, endPoint y: 144, distance: 208.3
click at [434, 144] on div "The HIPAA Privacy Rule permits a covered entity to disclose protected health in…" at bounding box center [350, 107] width 220 height 104
click at [508, 71] on input "True" at bounding box center [513, 72] width 11 height 9
radio input "true"
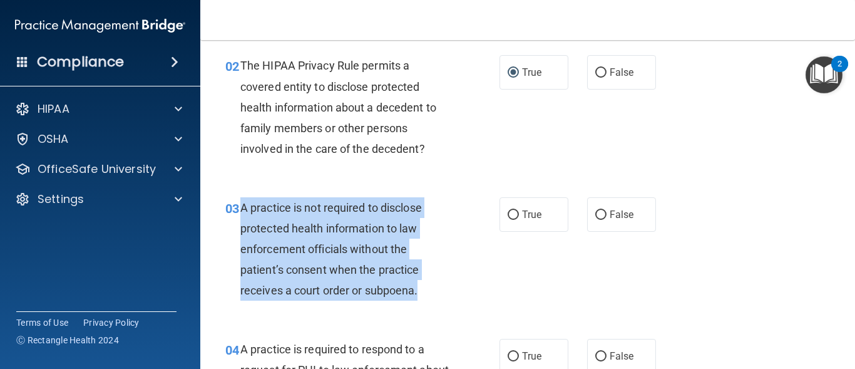
drag, startPoint x: 238, startPoint y: 205, endPoint x: 446, endPoint y: 287, distance: 222.8
click at [446, 287] on div "03 A practice is not required to disclose protected health information to law e…" at bounding box center [363, 252] width 312 height 110
click at [595, 215] on input "False" at bounding box center [600, 214] width 11 height 9
radio input "true"
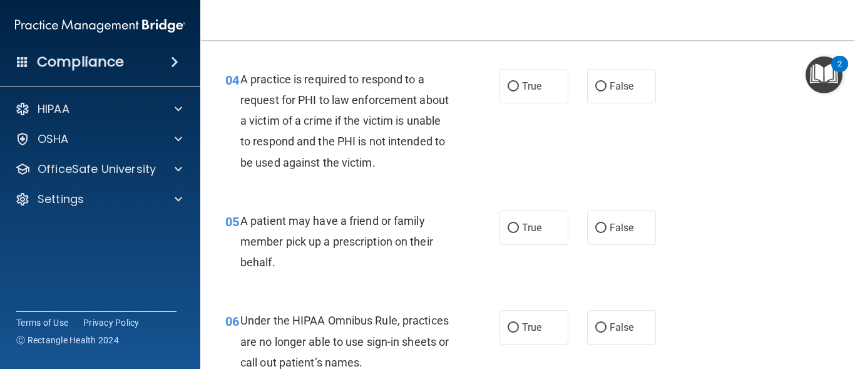
scroll to position [470, 0]
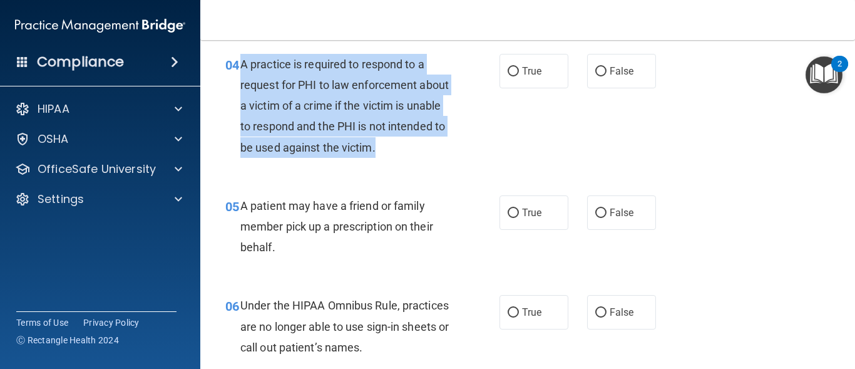
drag, startPoint x: 240, startPoint y: 63, endPoint x: 436, endPoint y: 148, distance: 213.3
click at [436, 148] on div "A practice is required to respond to a request for PHI to law enforcement about…" at bounding box center [350, 106] width 220 height 104
click at [508, 73] on input "True" at bounding box center [513, 71] width 11 height 9
radio input "true"
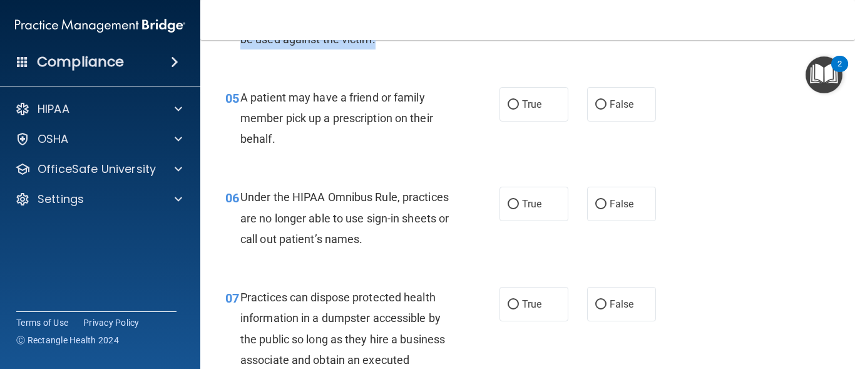
scroll to position [602, 0]
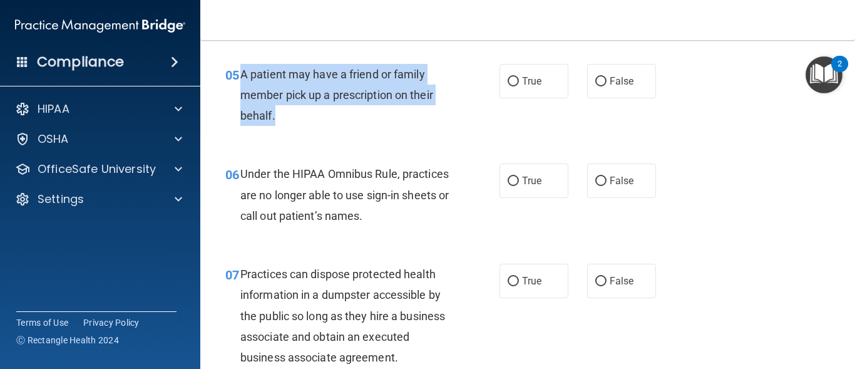
drag, startPoint x: 240, startPoint y: 76, endPoint x: 291, endPoint y: 113, distance: 63.1
click at [291, 113] on div "A patient may have a friend or family member pick up a prescription on their be…" at bounding box center [350, 95] width 220 height 63
click at [511, 84] on input "True" at bounding box center [513, 81] width 11 height 9
radio input "true"
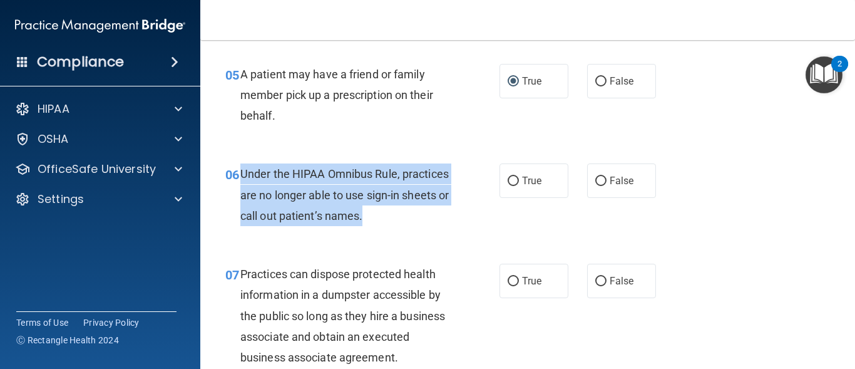
drag, startPoint x: 241, startPoint y: 172, endPoint x: 426, endPoint y: 210, distance: 189.2
click at [426, 210] on div "Under the HIPAA Omnibus Rule, practices are no longer able to use sign-in sheet…" at bounding box center [350, 194] width 220 height 63
click at [596, 180] on input "False" at bounding box center [600, 181] width 11 height 9
radio input "true"
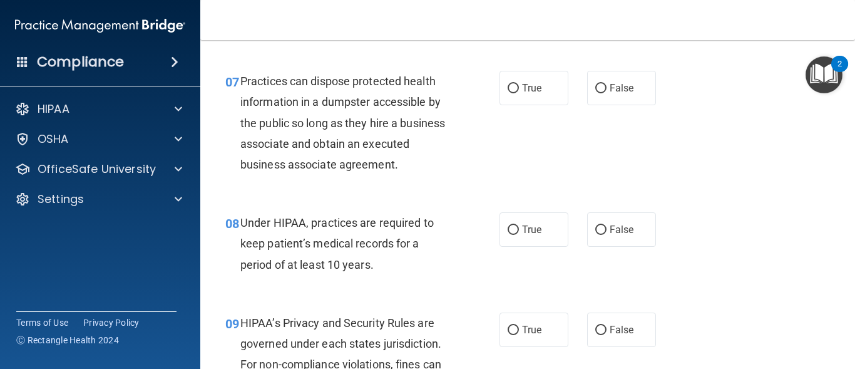
scroll to position [787, 0]
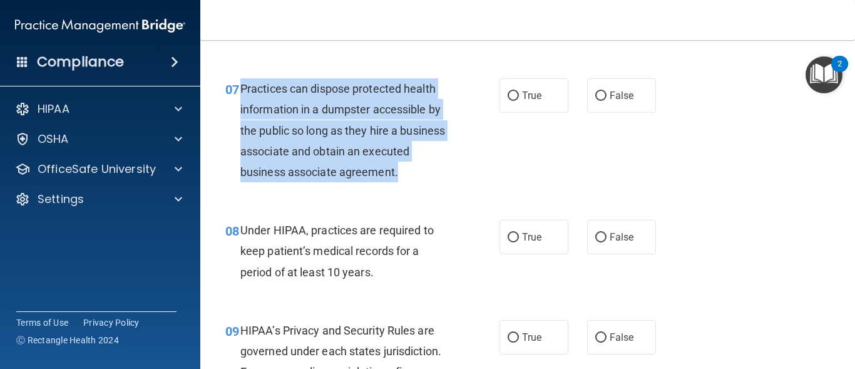
drag, startPoint x: 240, startPoint y: 88, endPoint x: 473, endPoint y: 166, distance: 245.5
click at [473, 166] on div "07 Practices can dispose protected health information in a dumpster accessible …" at bounding box center [363, 133] width 312 height 110
click at [595, 95] on input "False" at bounding box center [600, 95] width 11 height 9
radio input "true"
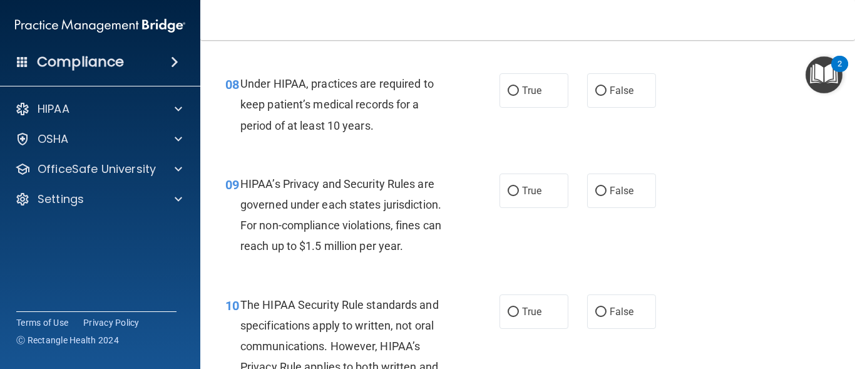
scroll to position [941, 0]
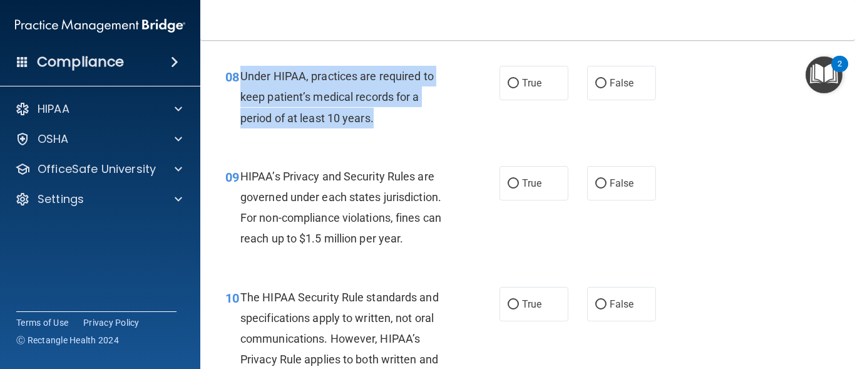
drag, startPoint x: 239, startPoint y: 77, endPoint x: 401, endPoint y: 112, distance: 165.9
click at [401, 112] on div "08 Under HIPAA, practices are required to keep patient’s medical records for a …" at bounding box center [363, 100] width 312 height 69
click at [595, 83] on input "False" at bounding box center [600, 83] width 11 height 9
radio input "true"
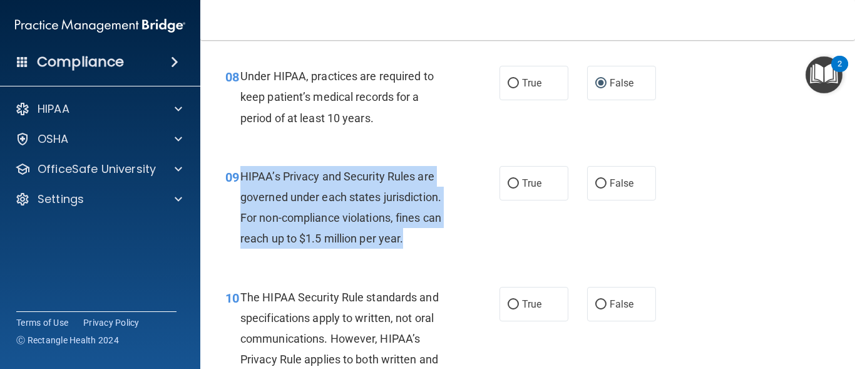
drag, startPoint x: 240, startPoint y: 175, endPoint x: 423, endPoint y: 240, distance: 193.8
click at [423, 240] on div "HIPAA’s Privacy and Security Rules are governed under each states jurisdiction.…" at bounding box center [350, 207] width 220 height 83
click at [511, 181] on input "True" at bounding box center [513, 183] width 11 height 9
radio input "true"
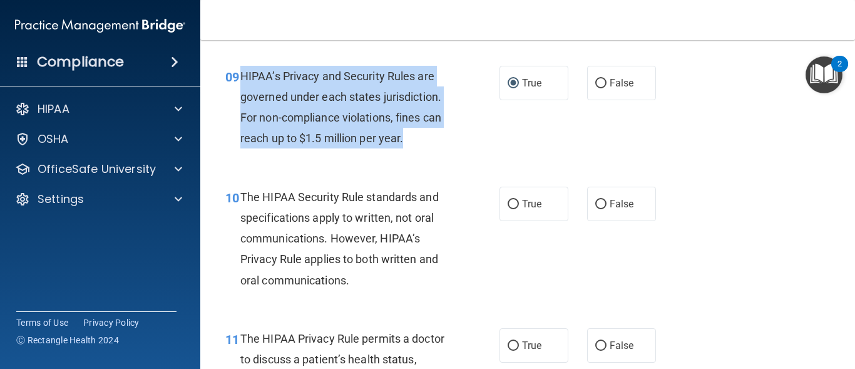
scroll to position [1033, 0]
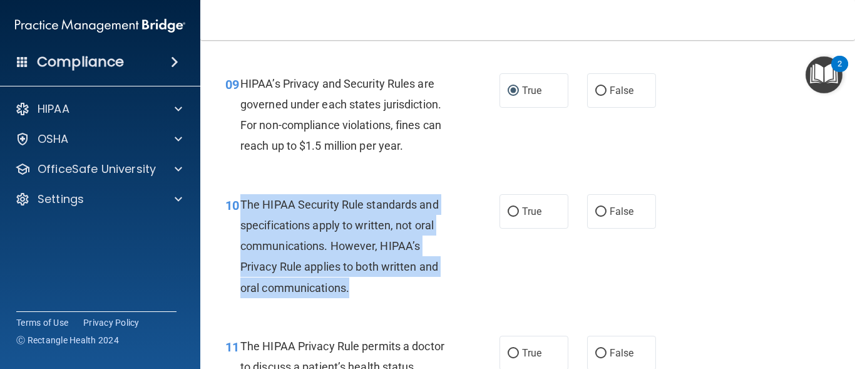
drag, startPoint x: 242, startPoint y: 205, endPoint x: 365, endPoint y: 284, distance: 146.4
click at [365, 284] on div "The HIPAA Security Rule standards and specifications apply to written, not oral…" at bounding box center [350, 246] width 220 height 104
click at [595, 210] on input "False" at bounding box center [600, 211] width 11 height 9
radio input "true"
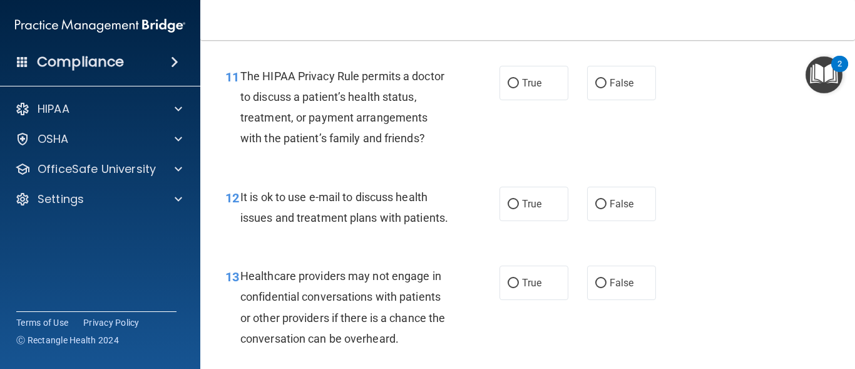
scroll to position [1318, 0]
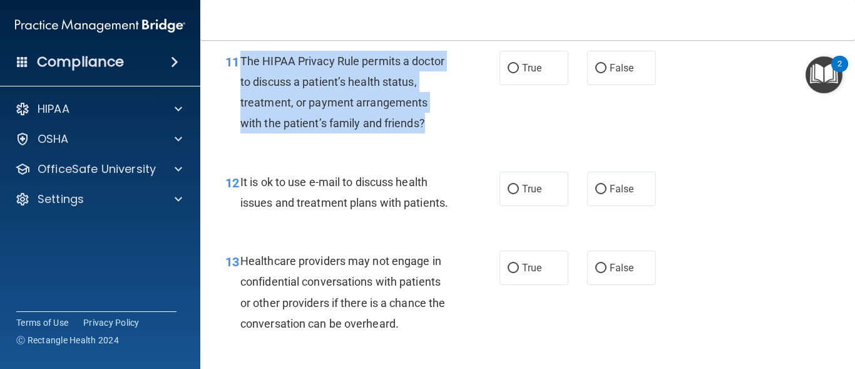
drag, startPoint x: 240, startPoint y: 59, endPoint x: 433, endPoint y: 122, distance: 202.9
click at [433, 122] on div "The HIPAA Privacy Rule permits a doctor to discuss a patient’s health status, t…" at bounding box center [350, 92] width 220 height 83
click at [511, 71] on input "True" at bounding box center [513, 68] width 11 height 9
radio input "true"
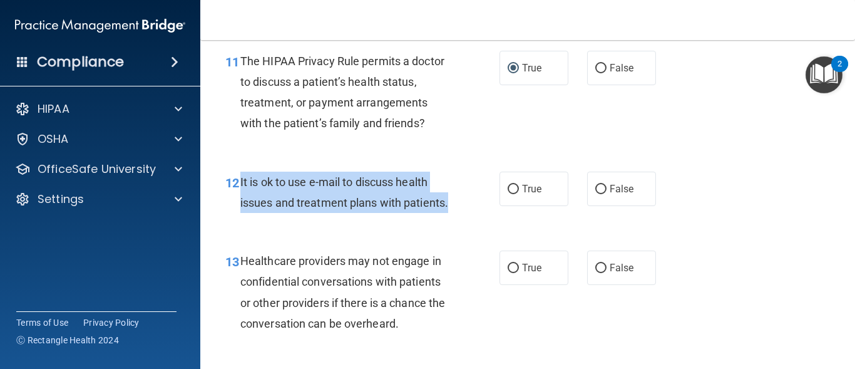
drag, startPoint x: 238, startPoint y: 179, endPoint x: 305, endPoint y: 223, distance: 80.4
click at [305, 219] on div "12 It is ok to use e-mail to discuss health issues and treatment plans with pat…" at bounding box center [363, 196] width 312 height 48
click at [512, 187] on input "True" at bounding box center [513, 189] width 11 height 9
radio input "true"
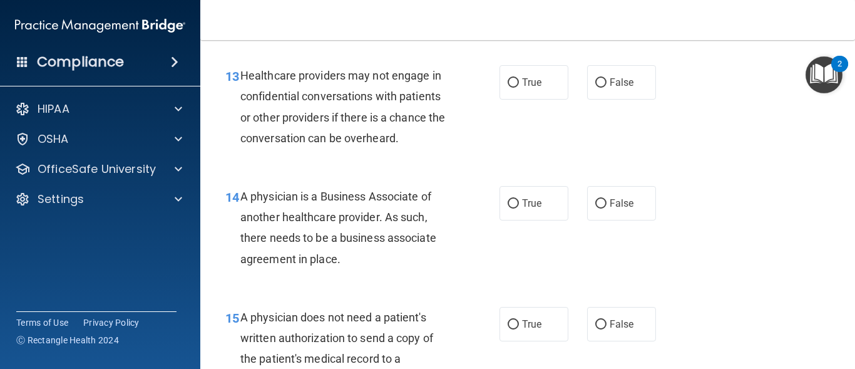
scroll to position [1534, 0]
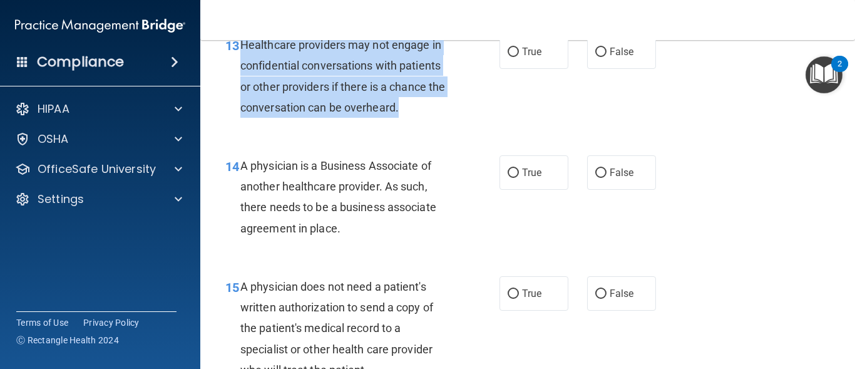
drag, startPoint x: 240, startPoint y: 63, endPoint x: 422, endPoint y: 120, distance: 191.0
click at [422, 118] on div "Healthcare providers may not engage in confidential conversations with patients…" at bounding box center [350, 75] width 220 height 83
click at [508, 57] on input "True" at bounding box center [513, 52] width 11 height 9
radio input "true"
drag, startPoint x: 238, startPoint y: 184, endPoint x: 347, endPoint y: 243, distance: 123.2
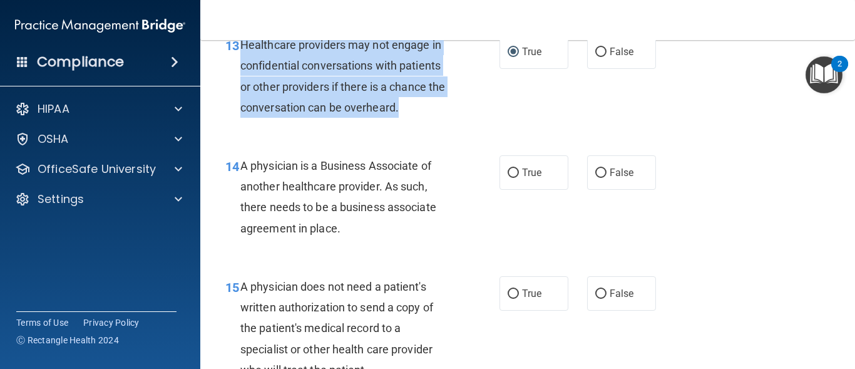
click at [347, 243] on div "14 A physician is a Business Associate of another healthcare provider. As such,…" at bounding box center [363, 200] width 312 height 90
click at [346, 198] on div "A physician is a Business Associate of another healthcare provider. As such, th…" at bounding box center [350, 196] width 220 height 83
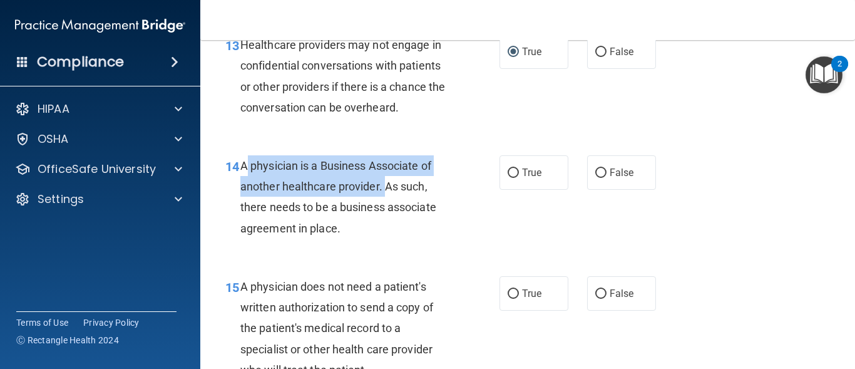
drag, startPoint x: 241, startPoint y: 185, endPoint x: 384, endPoint y: 207, distance: 144.5
click at [384, 207] on span "A physician is a Business Associate of another healthcare provider. As such, th…" at bounding box center [338, 197] width 196 height 76
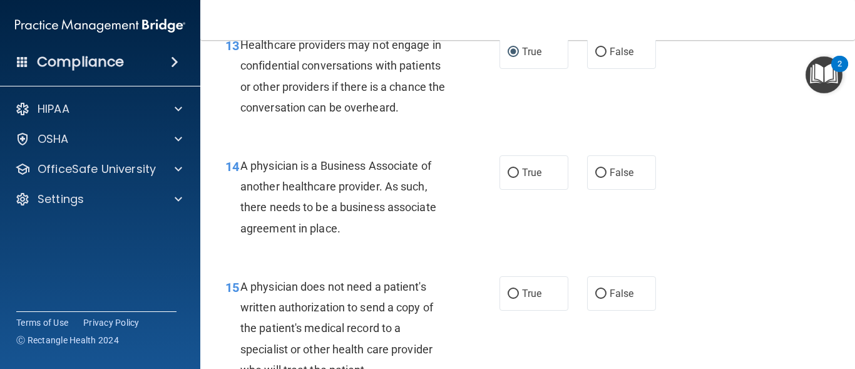
click at [386, 208] on span "A physician is a Business Associate of another healthcare provider. As such, th…" at bounding box center [338, 197] width 196 height 76
drag, startPoint x: 386, startPoint y: 205, endPoint x: 439, endPoint y: 245, distance: 66.6
click at [439, 238] on div "A physician is a Business Associate of another healthcare provider. As such, th…" at bounding box center [350, 196] width 220 height 83
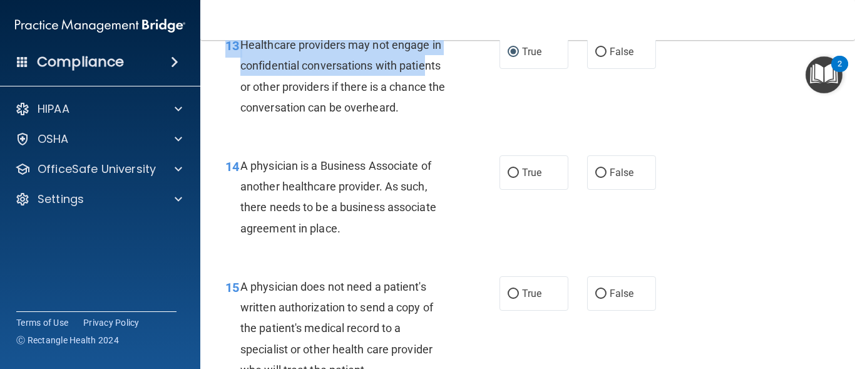
drag, startPoint x: 428, startPoint y: 86, endPoint x: 413, endPoint y: 8, distance: 79.7
click at [413, 8] on div "Toggle navigation Cynthia Starrs starrsoutlaw3@aol.com Manage My Enterprise His…" at bounding box center [527, 184] width 655 height 369
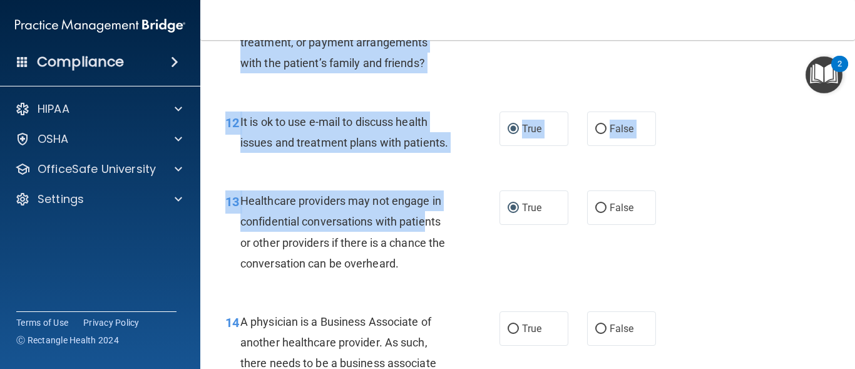
click at [441, 153] on div "It is ok to use e-mail to discuss health issues and treatment plans with patien…" at bounding box center [350, 131] width 220 height 41
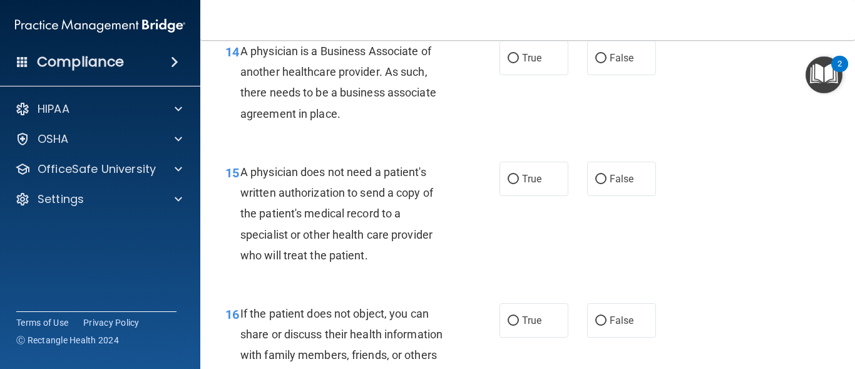
scroll to position [1641, 0]
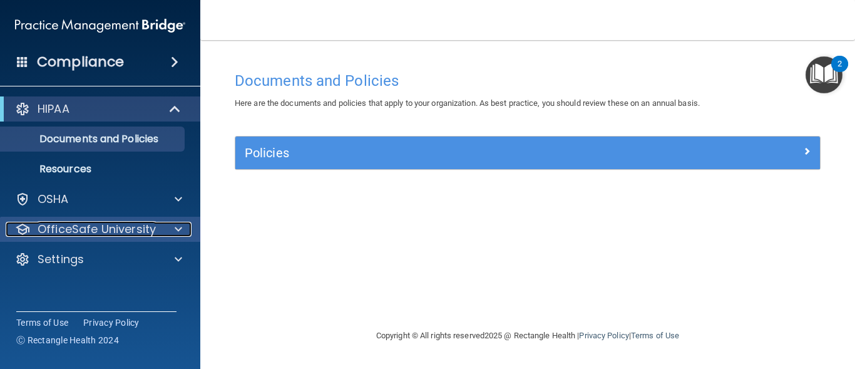
click at [151, 225] on p "OfficeSafe University" at bounding box center [97, 229] width 118 height 15
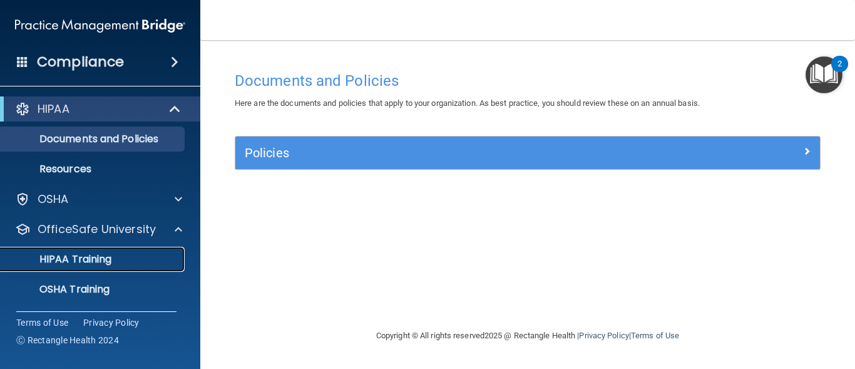
click at [102, 255] on p "HIPAA Training" at bounding box center [59, 259] width 103 height 13
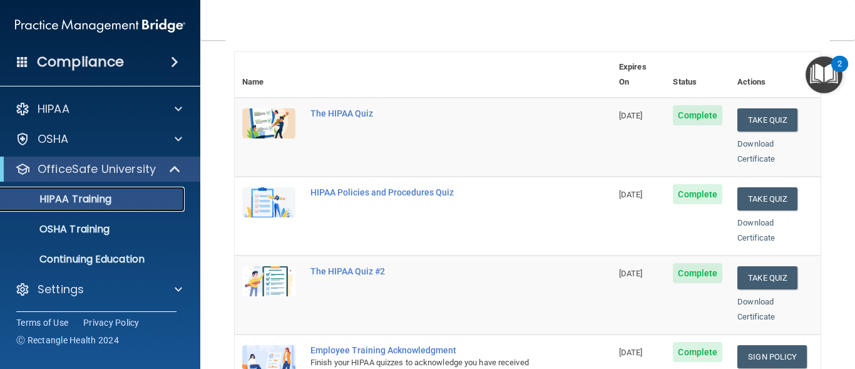
scroll to position [140, 0]
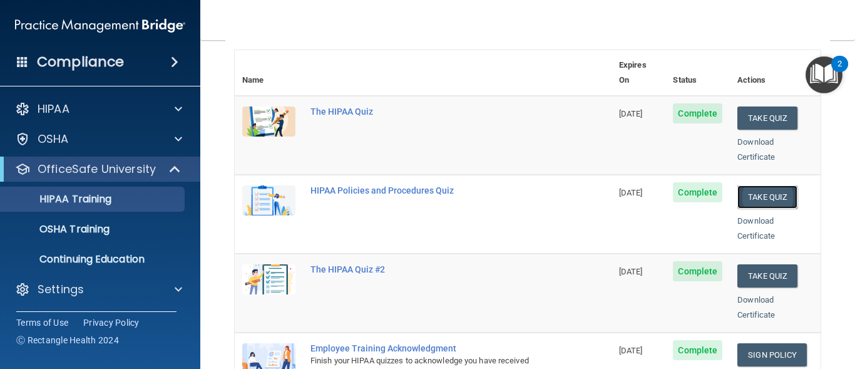
click at [747, 185] on button "Take Quiz" at bounding box center [767, 196] width 60 height 23
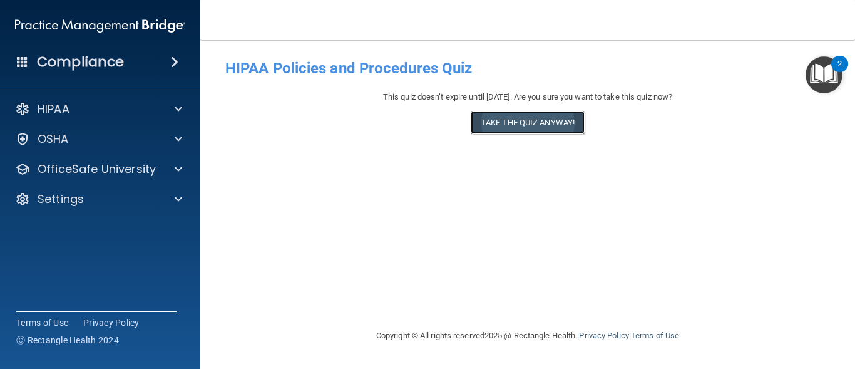
click at [538, 126] on button "Take the quiz anyway!" at bounding box center [528, 122] width 114 height 23
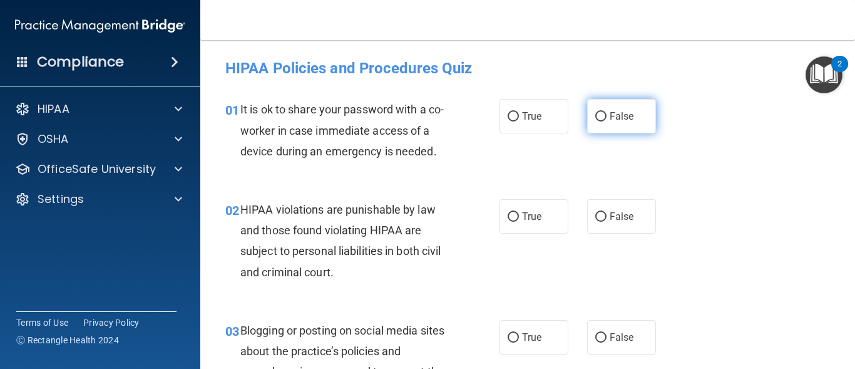
click at [597, 117] on input "False" at bounding box center [600, 116] width 11 height 9
radio input "true"
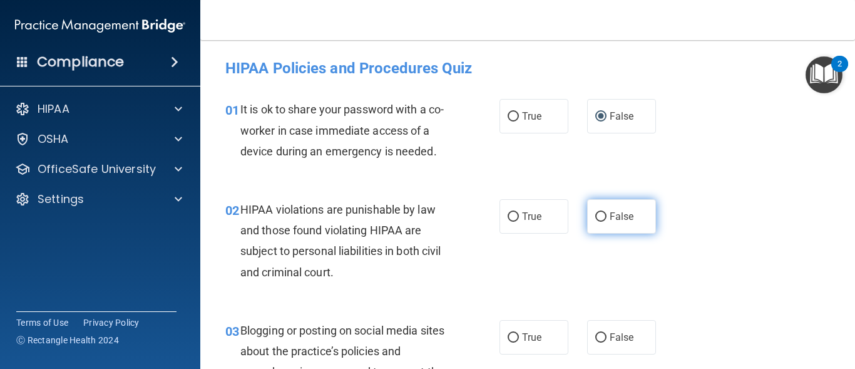
click at [595, 214] on input "False" at bounding box center [600, 216] width 11 height 9
radio input "true"
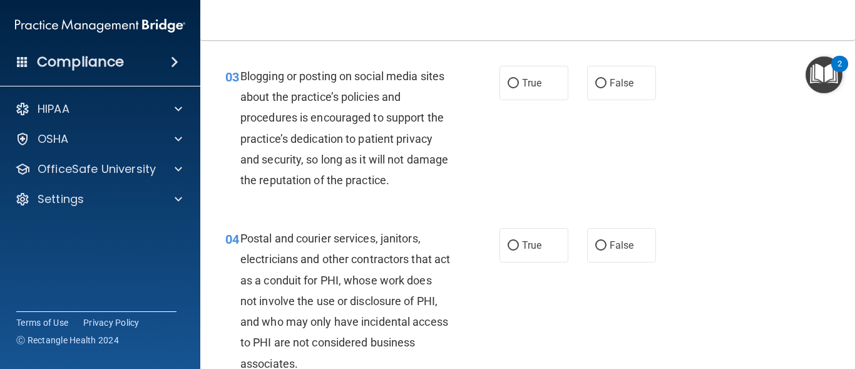
scroll to position [262, 0]
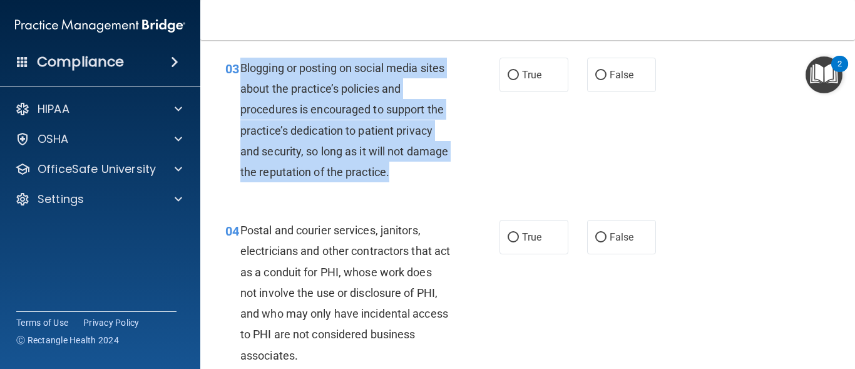
drag, startPoint x: 242, startPoint y: 66, endPoint x: 439, endPoint y: 188, distance: 232.1
click at [439, 188] on div "03 Blogging or posting on social media sites about the practice’s policies and …" at bounding box center [363, 123] width 312 height 131
copy span "Blogging or posting on social media sites about the practice’s policies and pro…"
click at [511, 72] on input "True" at bounding box center [513, 75] width 11 height 9
radio input "true"
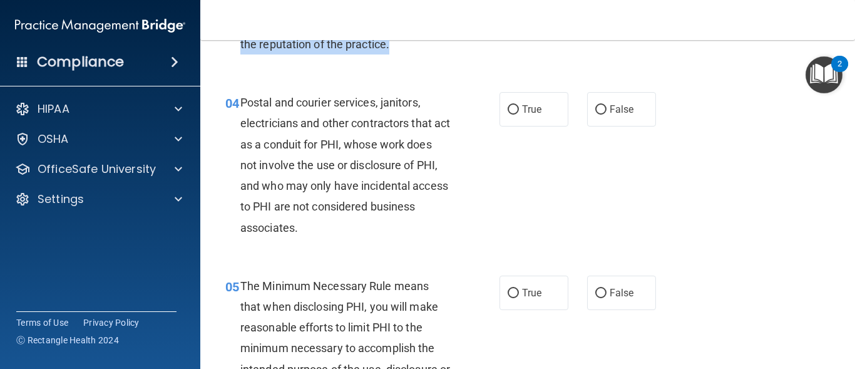
scroll to position [398, 0]
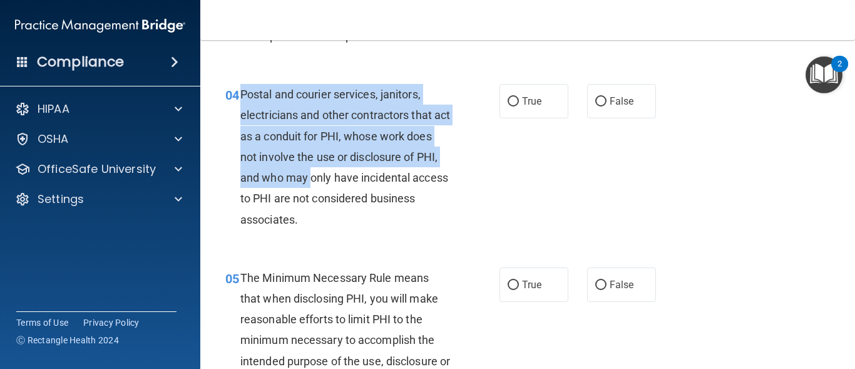
drag, startPoint x: 240, startPoint y: 94, endPoint x: 337, endPoint y: 175, distance: 126.6
click at [337, 175] on span "Postal and courier services, janitors, electricians and other contractors that …" at bounding box center [345, 157] width 210 height 138
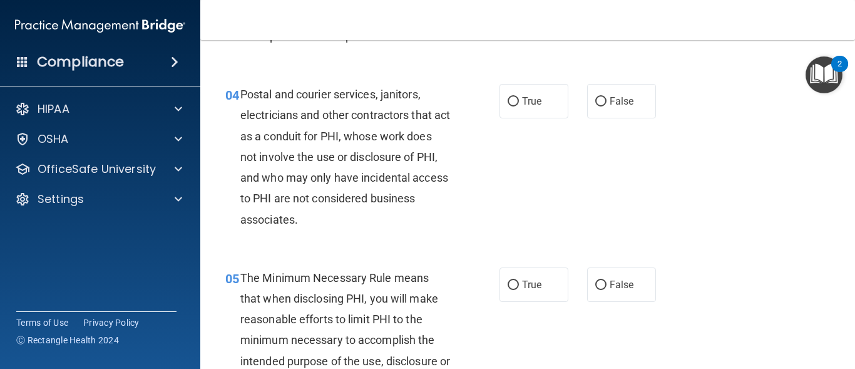
click at [350, 215] on div "Postal and courier services, janitors, electricians and other contractors that …" at bounding box center [350, 157] width 220 height 146
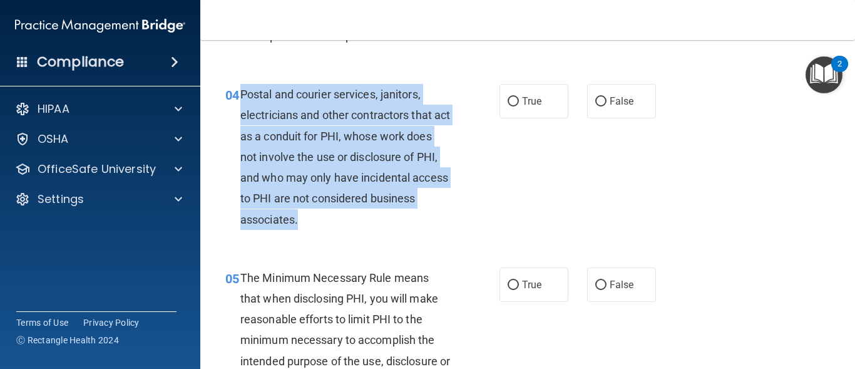
drag, startPoint x: 345, startPoint y: 217, endPoint x: 243, endPoint y: 100, distance: 155.3
click at [243, 100] on span "Postal and courier services, janitors, electricians and other contractors that …" at bounding box center [345, 157] width 210 height 138
copy span "Postal and courier services, janitors, electricians and other contractors that …"
click at [512, 99] on input "True" at bounding box center [513, 101] width 11 height 9
radio input "true"
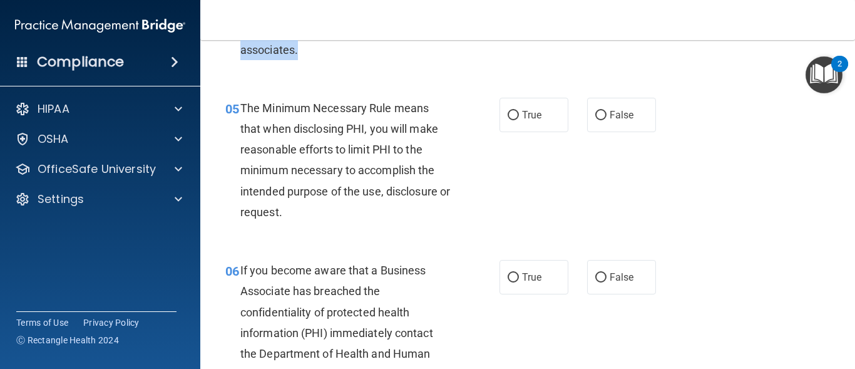
scroll to position [602, 0]
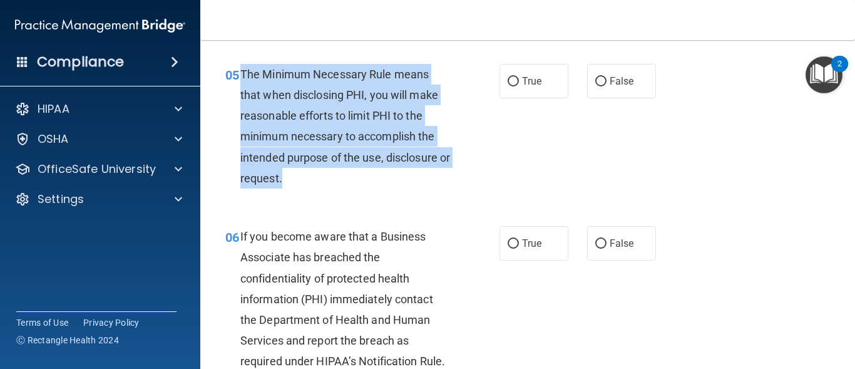
drag, startPoint x: 241, startPoint y: 71, endPoint x: 344, endPoint y: 172, distance: 144.3
click at [344, 172] on div "The Minimum Necessary Rule means that when disclosing PHI, you will make reason…" at bounding box center [350, 126] width 220 height 125
copy span "The Minimum Necessary Rule means that when disclosing PHI, you will make reason…"
click at [508, 79] on input "True" at bounding box center [513, 81] width 11 height 9
radio input "true"
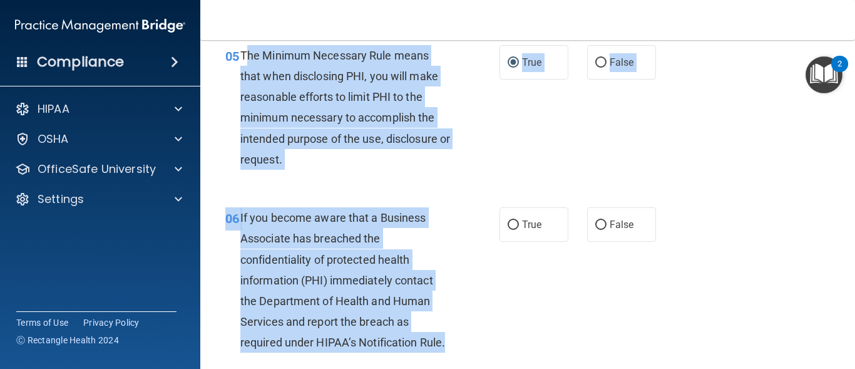
scroll to position [618, 0]
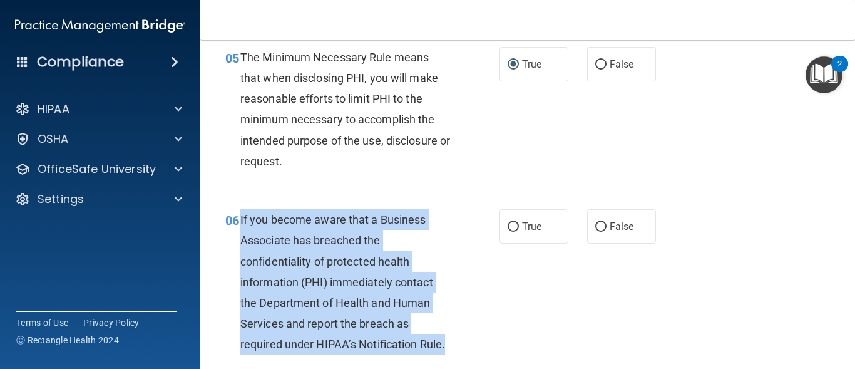
drag, startPoint x: 445, startPoint y: 173, endPoint x: 241, endPoint y: 217, distance: 208.7
click at [241, 217] on span "If you become aware that a Business Associate has breached the confidentiality …" at bounding box center [342, 282] width 205 height 138
copy span "If you become aware that a Business Associate has breached the confidentiality …"
click at [511, 228] on input "True" at bounding box center [513, 226] width 11 height 9
radio input "true"
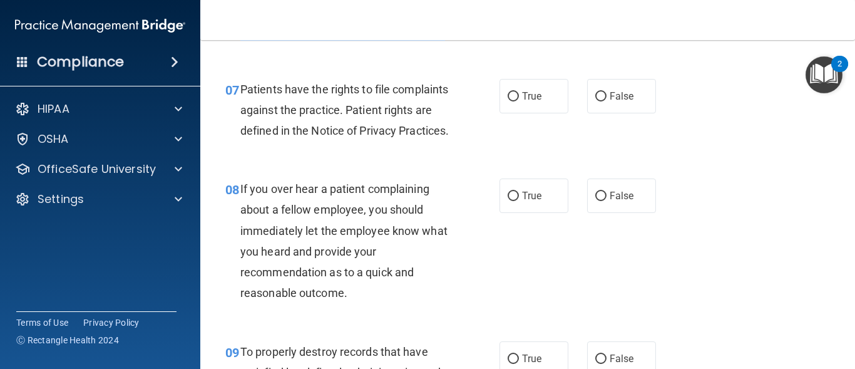
scroll to position [940, 0]
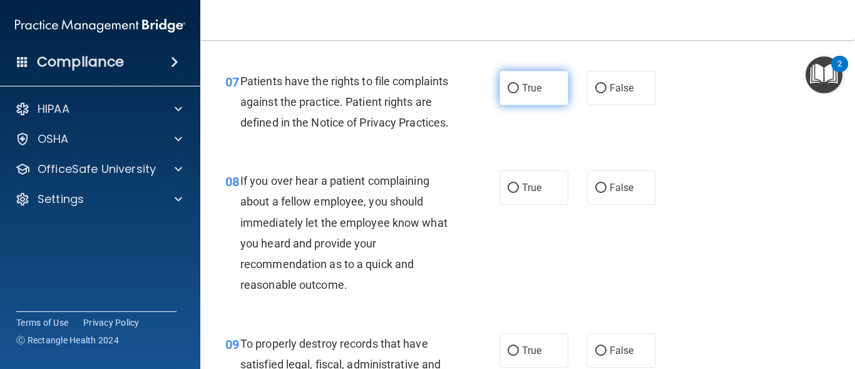
click at [508, 86] on input "True" at bounding box center [513, 88] width 11 height 9
radio input "true"
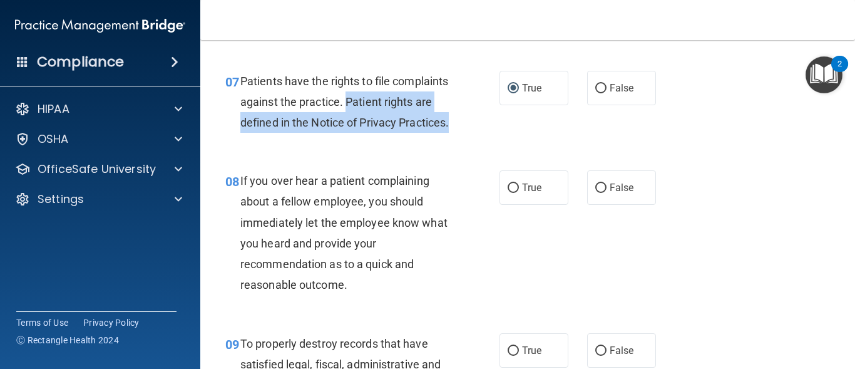
drag, startPoint x: 405, startPoint y: 100, endPoint x: 419, endPoint y: 137, distance: 40.2
click at [419, 133] on div "Patients have the rights to file complaints against the practice. Patient right…" at bounding box center [350, 102] width 220 height 63
copy span "Patient rights are defined in the Notice of Privacy Practices."
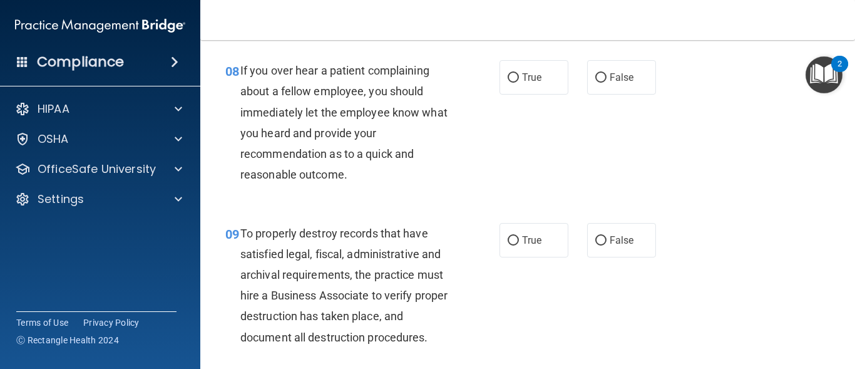
scroll to position [1059, 0]
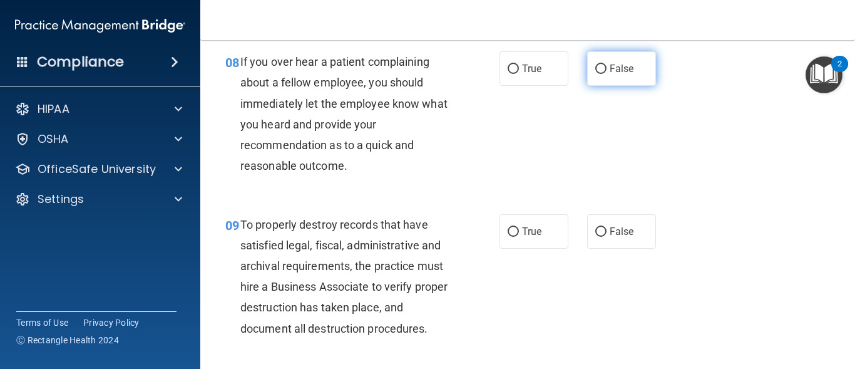
click at [595, 74] on input "False" at bounding box center [600, 68] width 11 height 9
radio input "true"
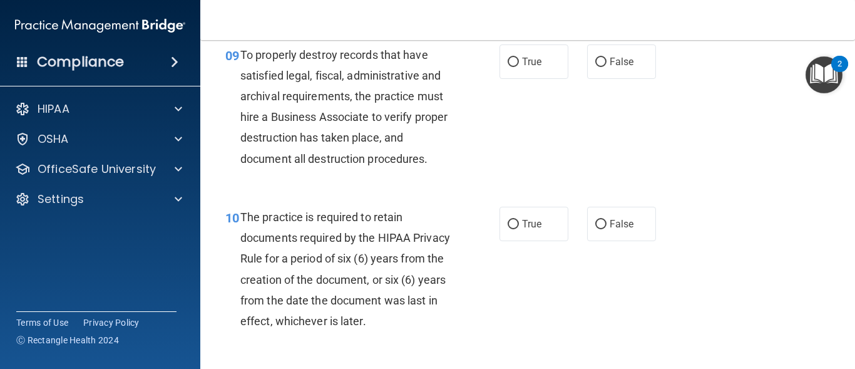
scroll to position [1237, 0]
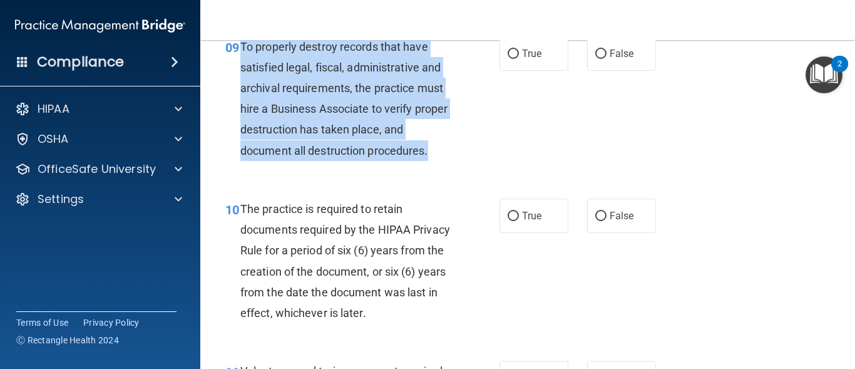
drag, startPoint x: 242, startPoint y: 66, endPoint x: 435, endPoint y: 162, distance: 215.8
click at [435, 161] on div "To properly destroy records that have satisfied legal, fiscal, administrative a…" at bounding box center [350, 98] width 220 height 125
copy span "To properly destroy records that have satisfied legal, fiscal, administrative a…"
click at [597, 59] on input "False" at bounding box center [600, 53] width 11 height 9
radio input "true"
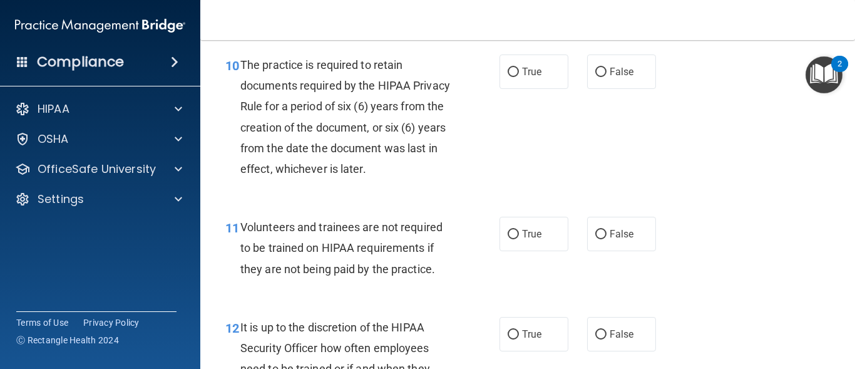
scroll to position [1398, 0]
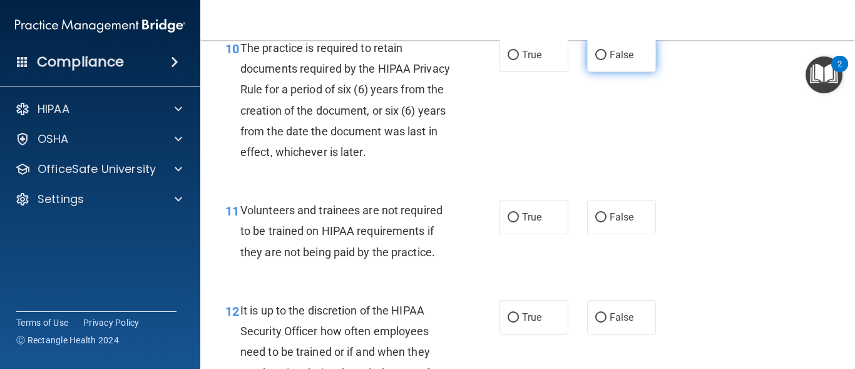
click at [595, 60] on input "False" at bounding box center [600, 55] width 11 height 9
radio input "true"
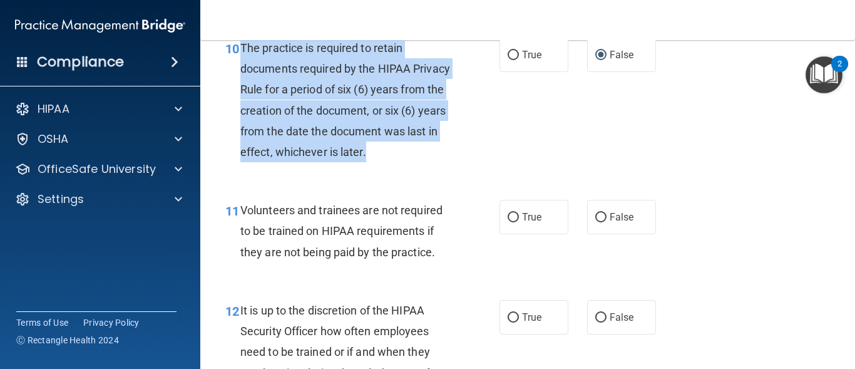
drag, startPoint x: 240, startPoint y: 66, endPoint x: 429, endPoint y: 173, distance: 216.4
click at [429, 162] on div "The practice is required to retain documents required by the HIPAA Privacy Rule…" at bounding box center [350, 100] width 220 height 125
copy span "The practice is required to retain documents required by the HIPAA Privacy Rule…"
click at [508, 60] on input "True" at bounding box center [513, 55] width 11 height 9
radio input "true"
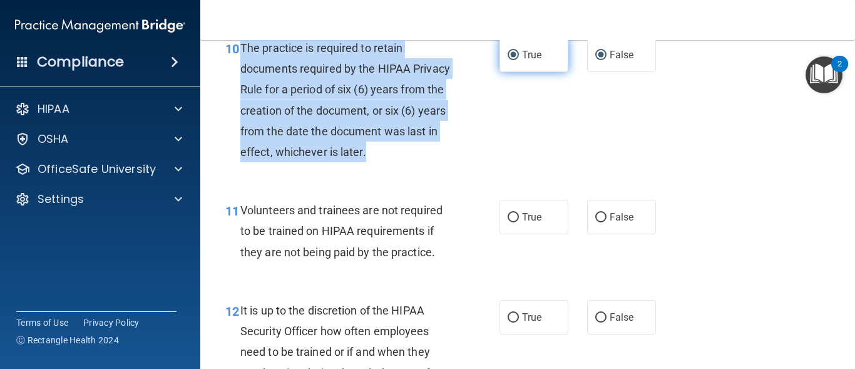
radio input "false"
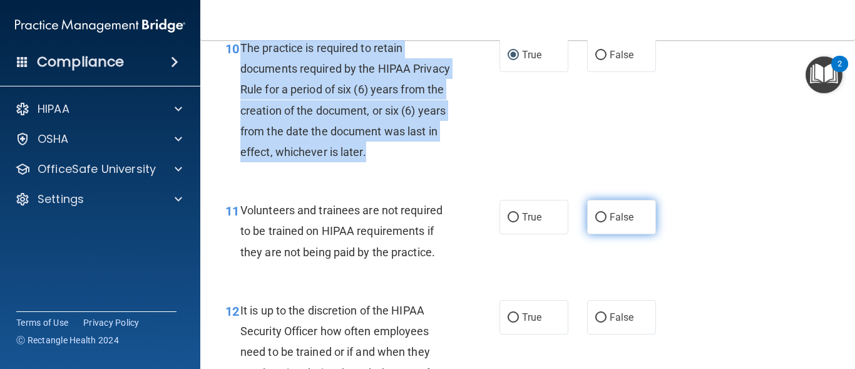
click at [595, 222] on input "False" at bounding box center [600, 217] width 11 height 9
radio input "true"
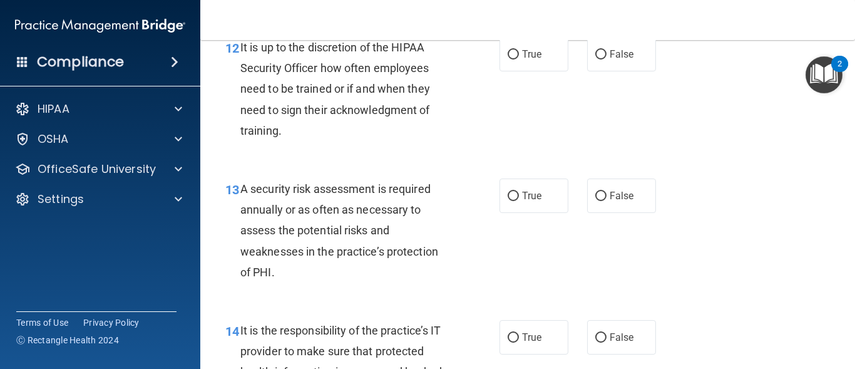
scroll to position [1669, 0]
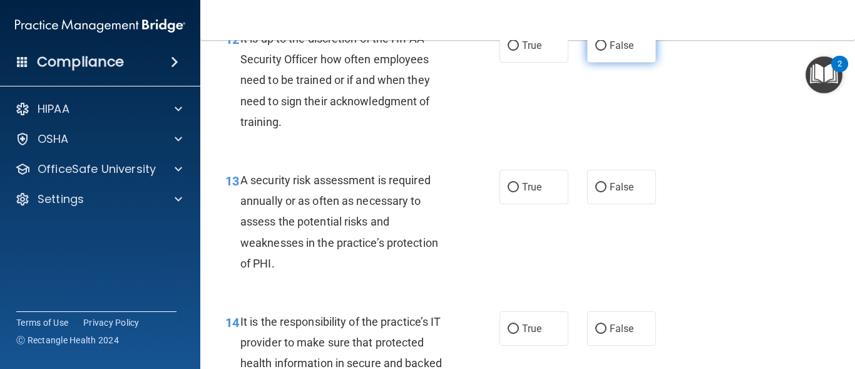
click at [588, 63] on label "False" at bounding box center [621, 45] width 69 height 34
click at [595, 51] on input "False" at bounding box center [600, 45] width 11 height 9
radio input "true"
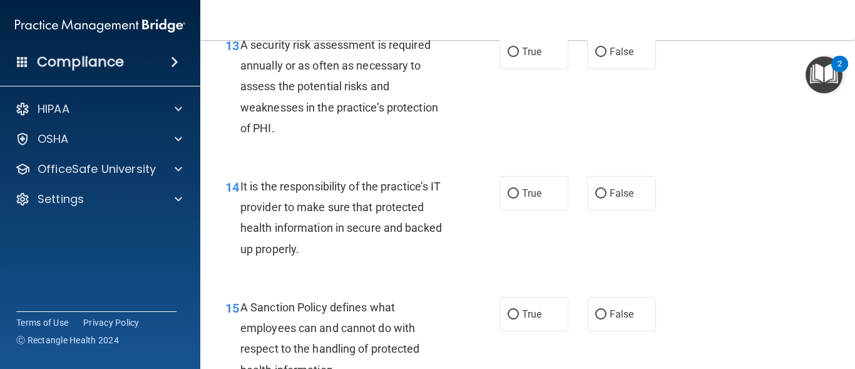
scroll to position [1813, 0]
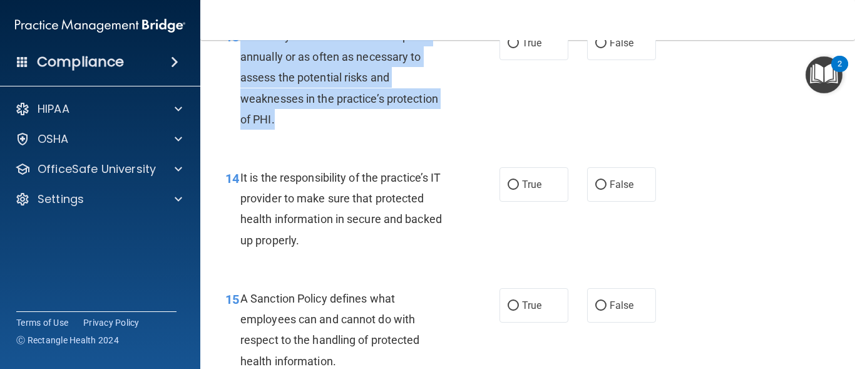
drag, startPoint x: 241, startPoint y: 54, endPoint x: 339, endPoint y: 140, distance: 130.0
click at [339, 130] on div "A security risk assessment is required annually or as often as necessary to ass…" at bounding box center [350, 78] width 220 height 104
copy span "A security risk assessment is required annually or as often as necessary to ass…"
click at [508, 48] on input "True" at bounding box center [513, 43] width 11 height 9
radio input "true"
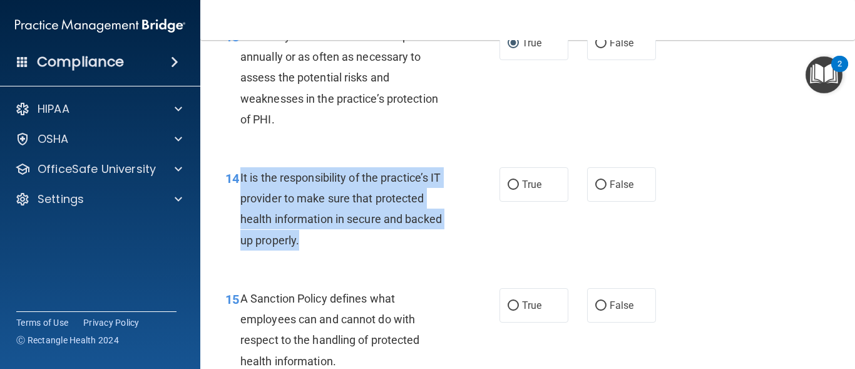
drag, startPoint x: 240, startPoint y: 199, endPoint x: 329, endPoint y: 270, distance: 114.1
click at [329, 250] on div "It is the responsibility of the practice’s IT provider to make sure that protec…" at bounding box center [350, 208] width 220 height 83
copy span "It is the responsibility of the practice’s IT provider to make sure that protec…"
click at [442, 220] on div "It is the responsibility of the practice’s IT provider to make sure that protec…" at bounding box center [350, 208] width 220 height 83
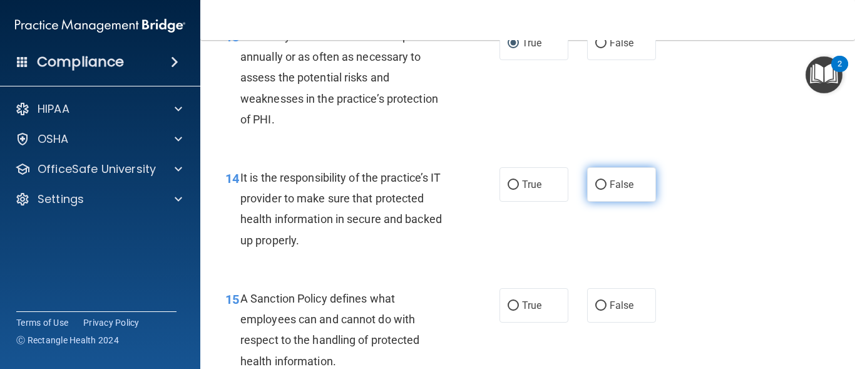
click at [595, 190] on input "False" at bounding box center [600, 184] width 11 height 9
radio input "true"
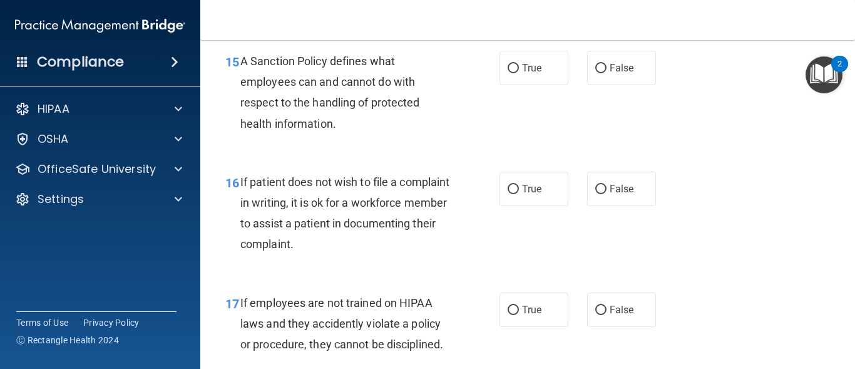
scroll to position [2042, 0]
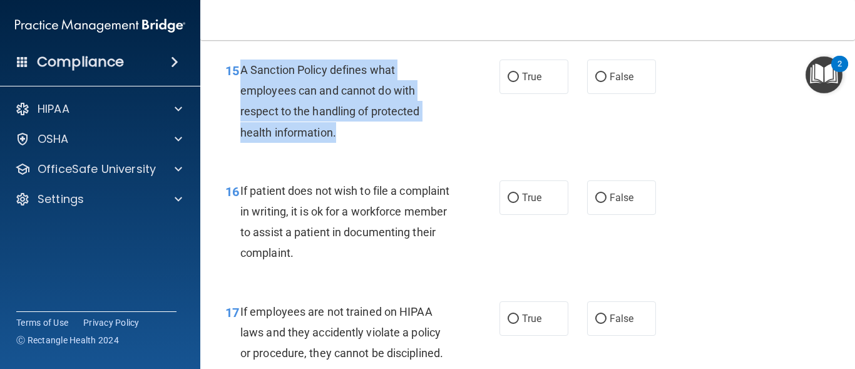
drag, startPoint x: 239, startPoint y: 93, endPoint x: 341, endPoint y: 152, distance: 117.2
click at [341, 149] on div "15 A Sanction Policy defines what employees can and cannot do with respect to t…" at bounding box center [363, 104] width 312 height 90
copy div "A Sanction Policy defines what employees can and cannot do with respect to the …"
click at [508, 82] on input "True" at bounding box center [513, 77] width 11 height 9
radio input "true"
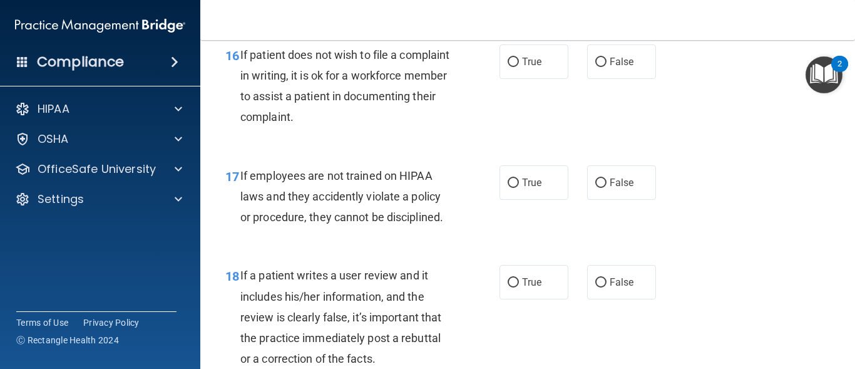
scroll to position [2195, 0]
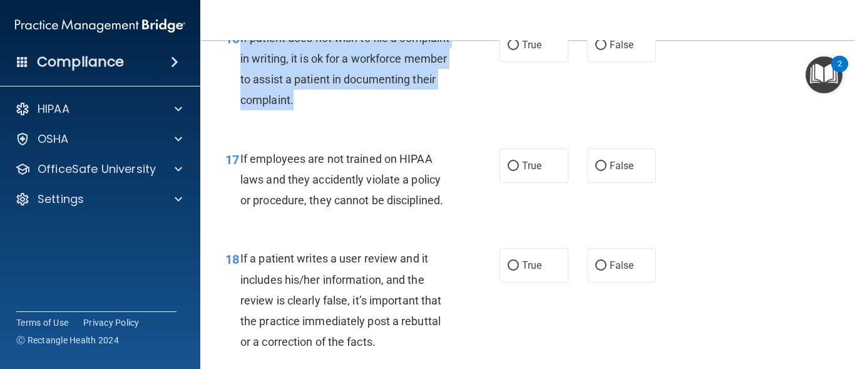
drag, startPoint x: 238, startPoint y: 59, endPoint x: 392, endPoint y: 122, distance: 166.2
click at [392, 117] on div "16 If patient does not wish to file a complaint in writing, it is ok for a work…" at bounding box center [363, 73] width 312 height 90
click at [508, 50] on input "True" at bounding box center [513, 45] width 11 height 9
radio input "true"
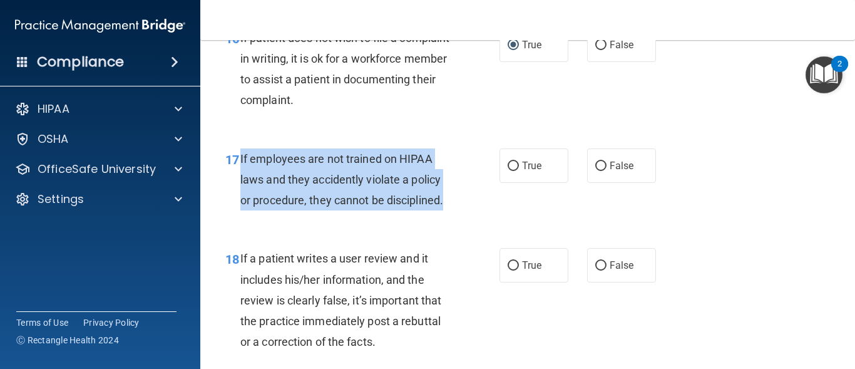
drag, startPoint x: 240, startPoint y: 178, endPoint x: 479, endPoint y: 222, distance: 243.1
click at [479, 217] on div "17 If employees are not trained on HIPAA laws and they accidently violate a pol…" at bounding box center [363, 182] width 312 height 69
click at [595, 171] on input "False" at bounding box center [600, 165] width 11 height 9
radio input "true"
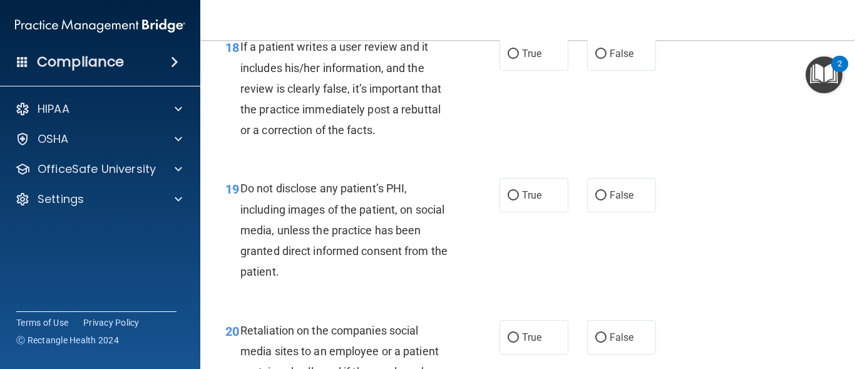
scroll to position [2415, 0]
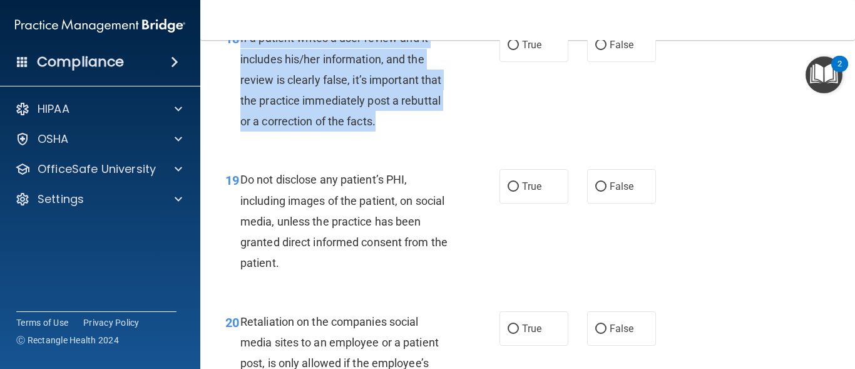
drag, startPoint x: 238, startPoint y: 58, endPoint x: 390, endPoint y: 155, distance: 179.9
click at [390, 138] on div "18 If a patient writes a user review and it includes his/her information, and t…" at bounding box center [363, 83] width 312 height 110
click at [598, 50] on input "False" at bounding box center [600, 45] width 11 height 9
radio input "true"
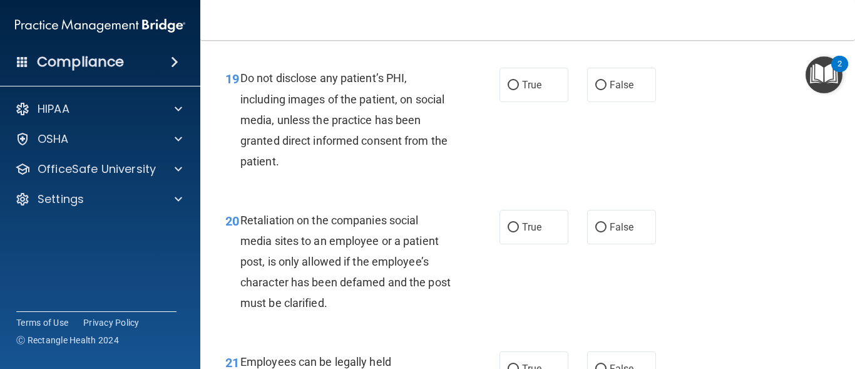
scroll to position [2533, 0]
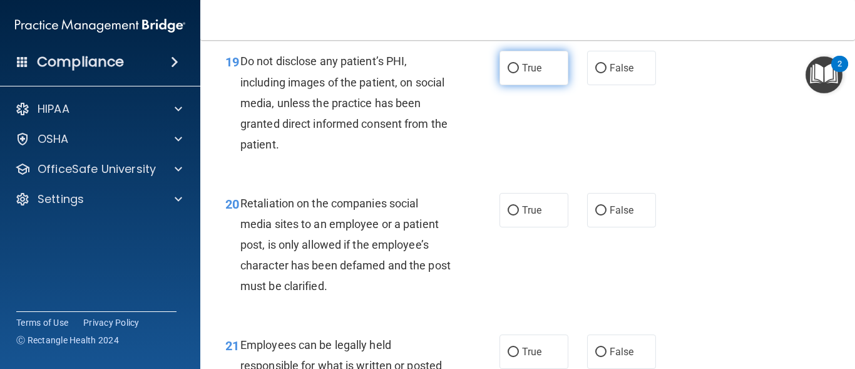
click at [510, 73] on input "True" at bounding box center [513, 68] width 11 height 9
radio input "true"
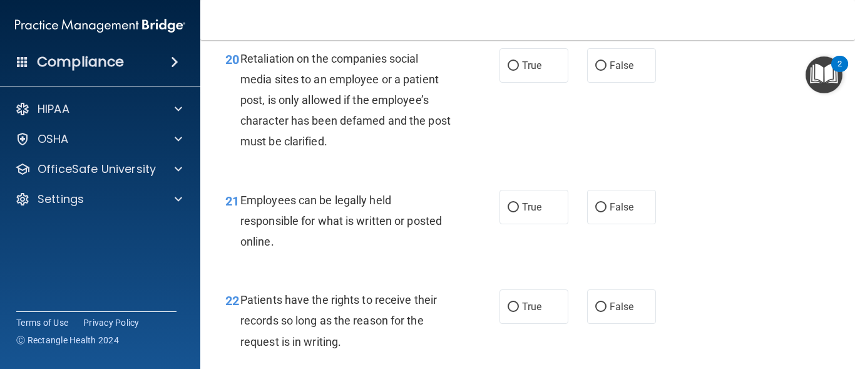
scroll to position [2703, 0]
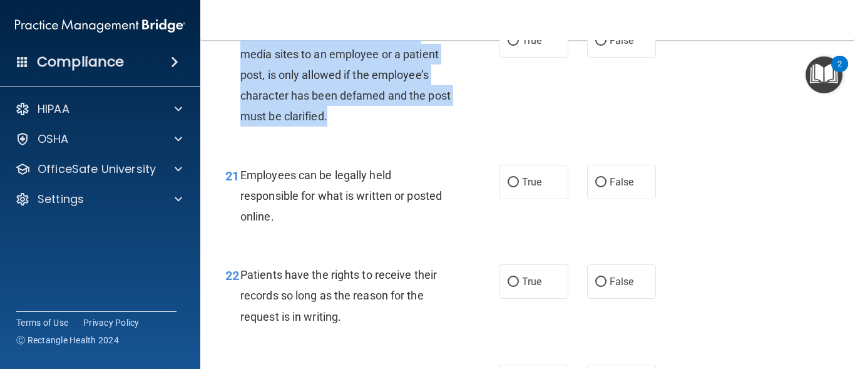
drag, startPoint x: 242, startPoint y: 54, endPoint x: 383, endPoint y: 142, distance: 166.7
click at [383, 127] on div "Retaliation on the companies social media sites to an employee or a patient pos…" at bounding box center [350, 75] width 220 height 104
click at [597, 46] on input "False" at bounding box center [600, 40] width 11 height 9
radio input "true"
click at [508, 187] on input "True" at bounding box center [513, 182] width 11 height 9
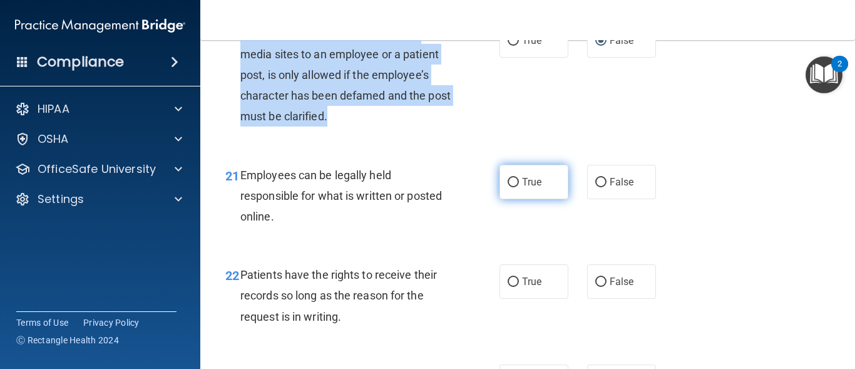
radio input "true"
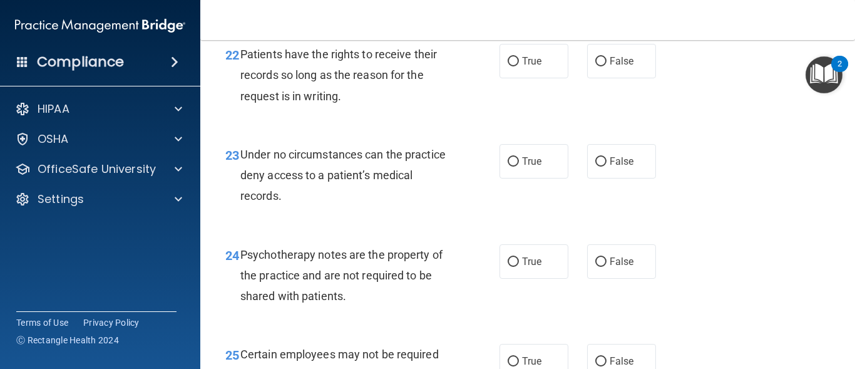
scroll to position [2932, 0]
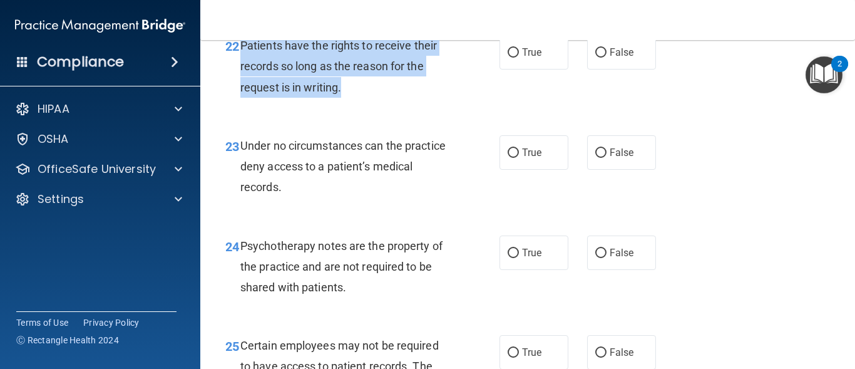
drag, startPoint x: 241, startPoint y: 65, endPoint x: 378, endPoint y: 111, distance: 144.5
click at [378, 98] on div "Patients have the rights to receive their records so long as the reason for the…" at bounding box center [350, 66] width 220 height 63
click at [596, 58] on input "False" at bounding box center [600, 52] width 11 height 9
radio input "true"
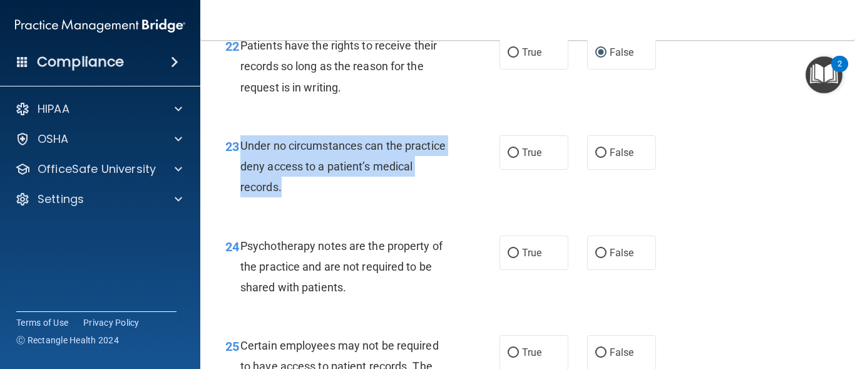
drag, startPoint x: 240, startPoint y: 167, endPoint x: 354, endPoint y: 212, distance: 121.9
click at [354, 198] on div "Under no circumstances can the practice deny access to a patient’s medical reco…" at bounding box center [350, 166] width 220 height 63
click at [595, 158] on input "False" at bounding box center [600, 152] width 11 height 9
radio input "true"
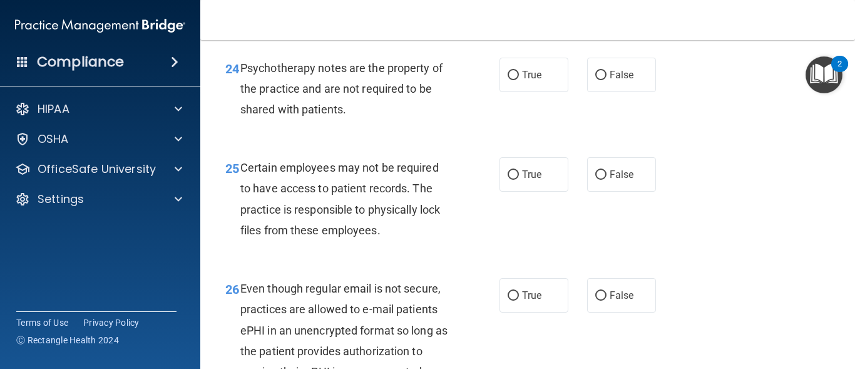
scroll to position [3119, 0]
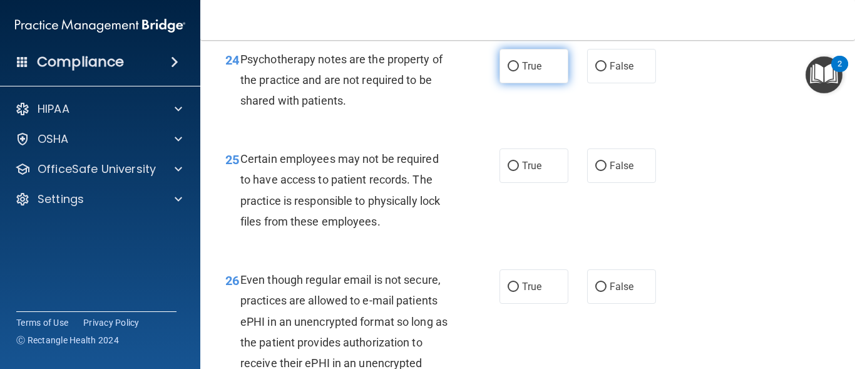
click at [509, 71] on input "True" at bounding box center [513, 66] width 11 height 9
radio input "true"
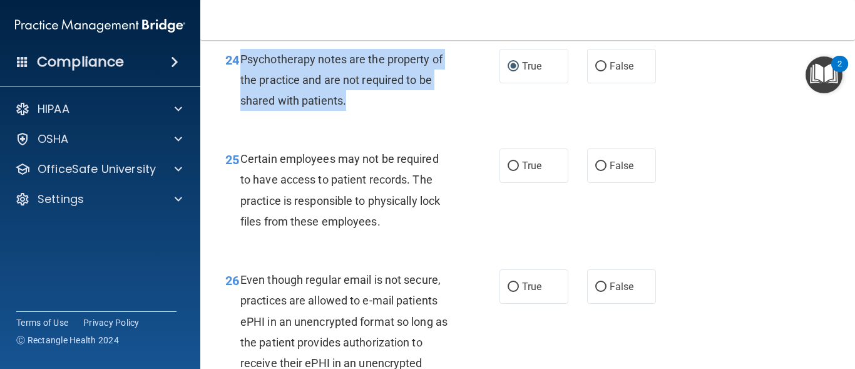
drag, startPoint x: 240, startPoint y: 74, endPoint x: 377, endPoint y: 123, distance: 145.5
click at [377, 111] on div "Psychotherapy notes are the property of the practice and are not required to be…" at bounding box center [350, 80] width 220 height 63
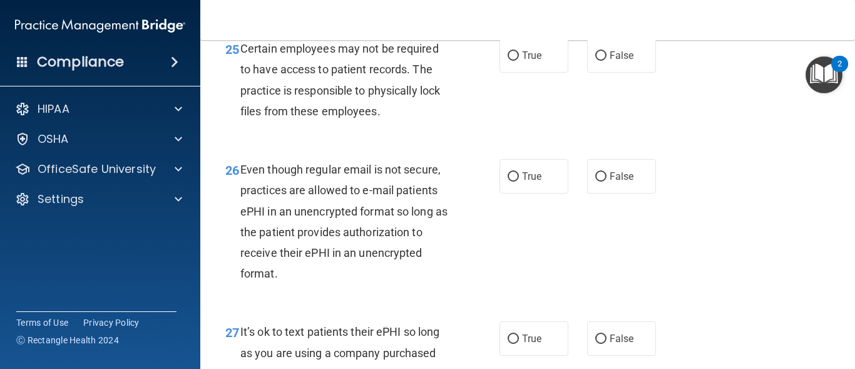
scroll to position [3237, 0]
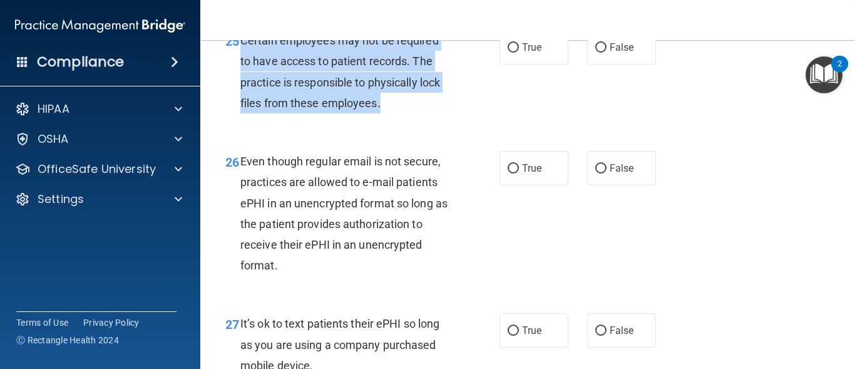
drag, startPoint x: 242, startPoint y: 58, endPoint x: 397, endPoint y: 118, distance: 166.2
click at [397, 113] on div "Certain employees may not be required to have access to patient records. The pr…" at bounding box center [350, 71] width 220 height 83
click at [514, 53] on input "True" at bounding box center [513, 47] width 11 height 9
radio input "true"
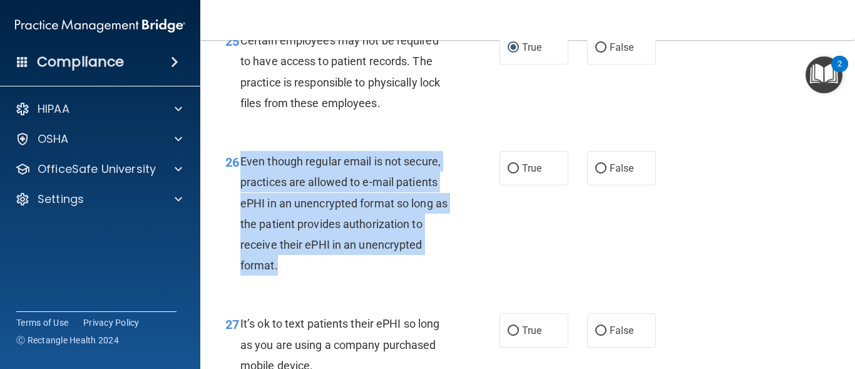
drag, startPoint x: 242, startPoint y: 182, endPoint x: 337, endPoint y: 282, distance: 138.1
click at [337, 275] on div "Even though regular email is not secure, practices are allowed to e-mail patien…" at bounding box center [350, 213] width 220 height 125
click at [509, 173] on input "True" at bounding box center [513, 168] width 11 height 9
radio input "true"
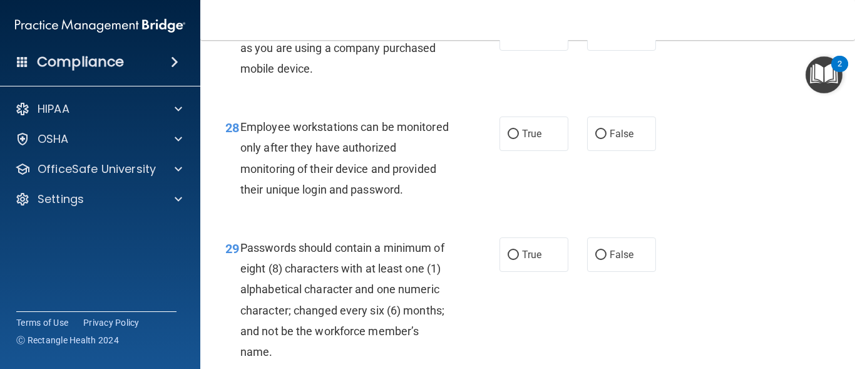
scroll to position [3508, 0]
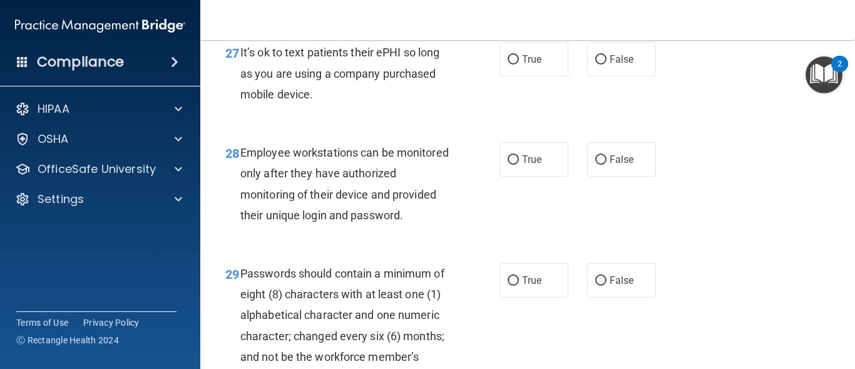
drag, startPoint x: 240, startPoint y: 72, endPoint x: 324, endPoint y: 110, distance: 91.9
click at [324, 105] on div "It’s ok to text patients their ePHI so long as you are using a company purchase…" at bounding box center [350, 73] width 220 height 63
click at [508, 64] on input "True" at bounding box center [513, 59] width 11 height 9
radio input "true"
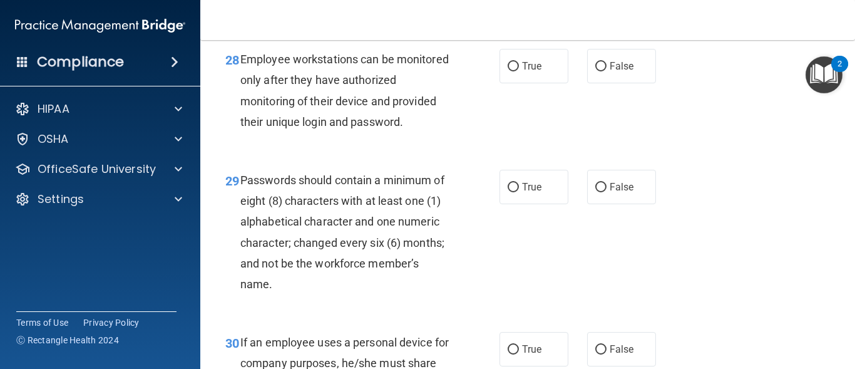
scroll to position [3610, 0]
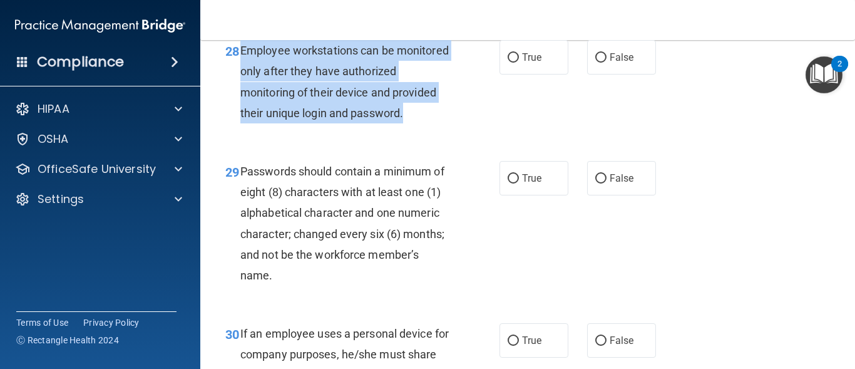
drag, startPoint x: 240, startPoint y: 68, endPoint x: 320, endPoint y: 163, distance: 124.0
click at [320, 123] on div "Employee workstations can be monitored only after they have authorized monitori…" at bounding box center [350, 81] width 220 height 83
click at [595, 63] on input "False" at bounding box center [600, 57] width 11 height 9
radio input "true"
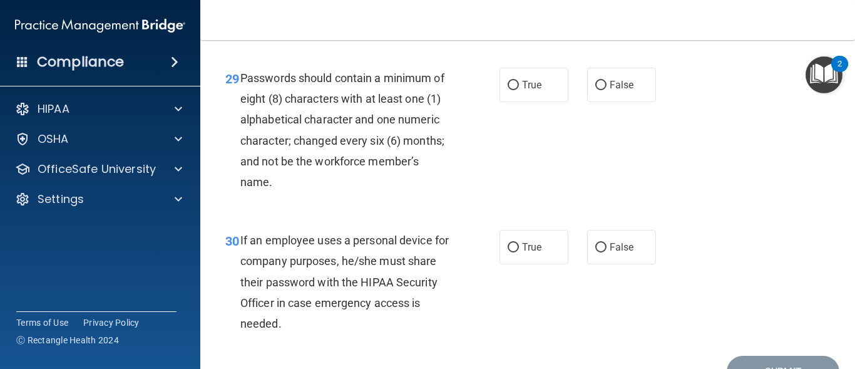
scroll to position [3745, 0]
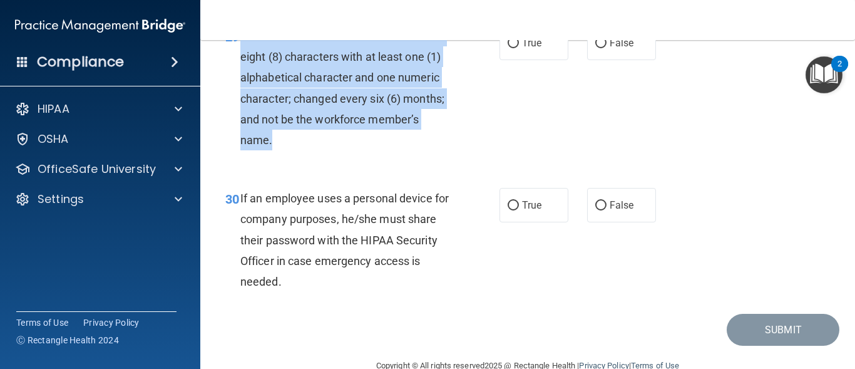
drag, startPoint x: 239, startPoint y: 79, endPoint x: 331, endPoint y: 183, distance: 138.8
click at [331, 156] on div "29 Passwords should contain a minimum of eight (8) characters with at least one…" at bounding box center [363, 91] width 312 height 131
click at [509, 48] on input "True" at bounding box center [513, 43] width 11 height 9
radio input "true"
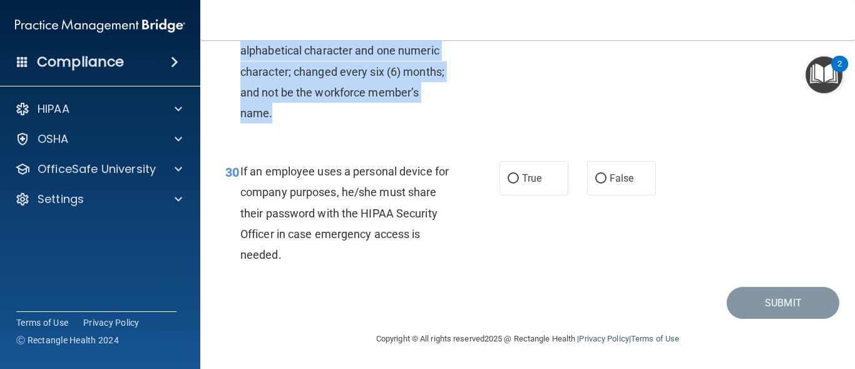
scroll to position [3813, 0]
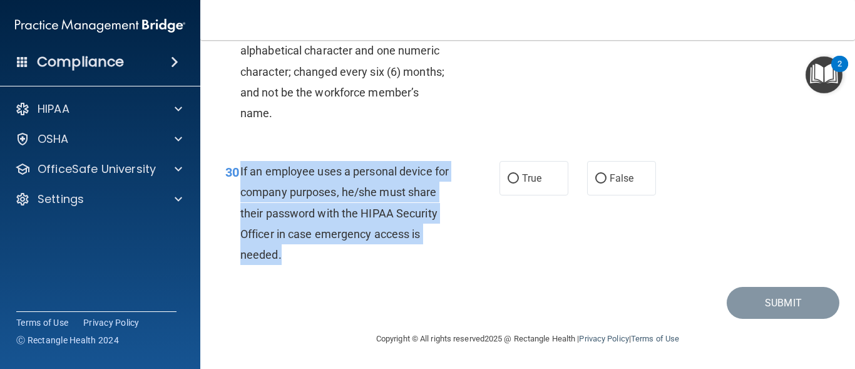
drag, startPoint x: 238, startPoint y: 170, endPoint x: 357, endPoint y: 261, distance: 149.6
click at [357, 261] on div "30 If an employee uses a personal device for company purposes, he/she must shar…" at bounding box center [363, 216] width 312 height 110
click at [595, 178] on input "False" at bounding box center [600, 178] width 11 height 9
radio input "true"
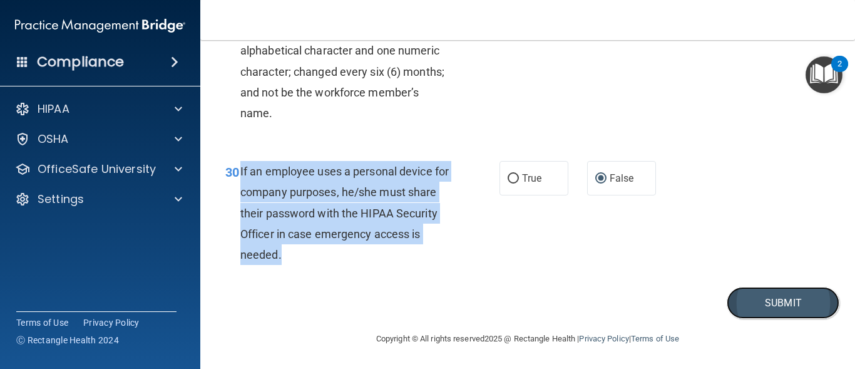
click at [770, 304] on button "Submit" at bounding box center [783, 303] width 113 height 32
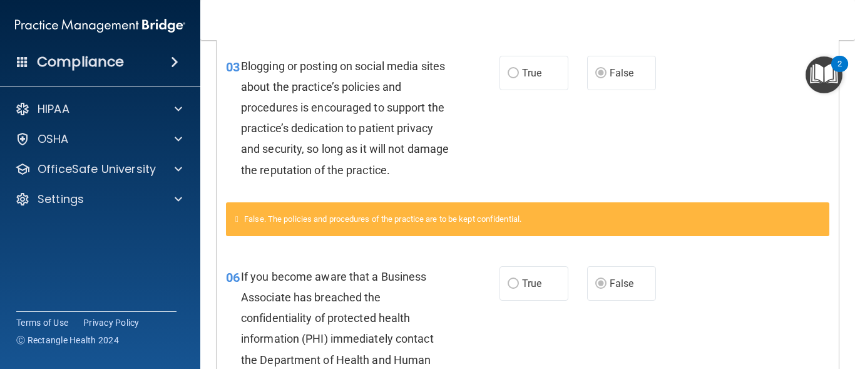
scroll to position [484, 0]
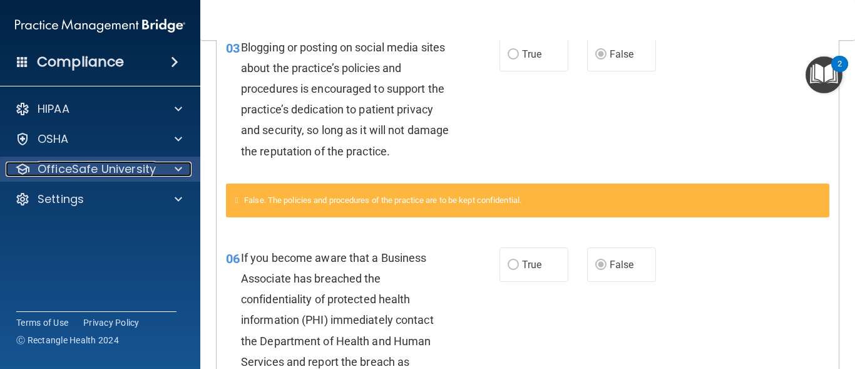
click at [125, 165] on p "OfficeSafe University" at bounding box center [97, 168] width 118 height 15
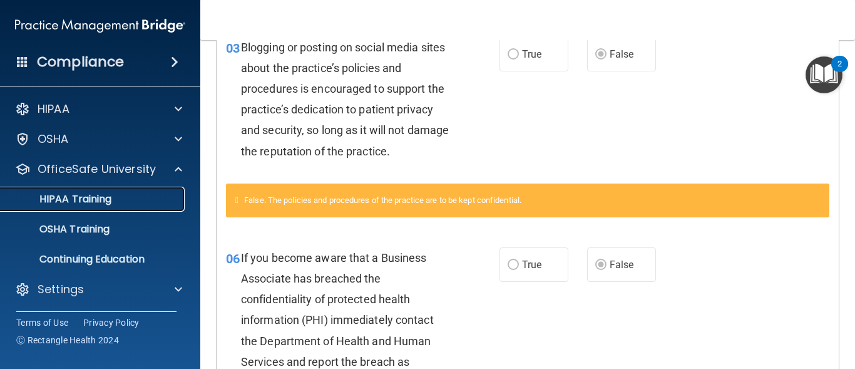
click at [110, 197] on p "HIPAA Training" at bounding box center [59, 199] width 103 height 13
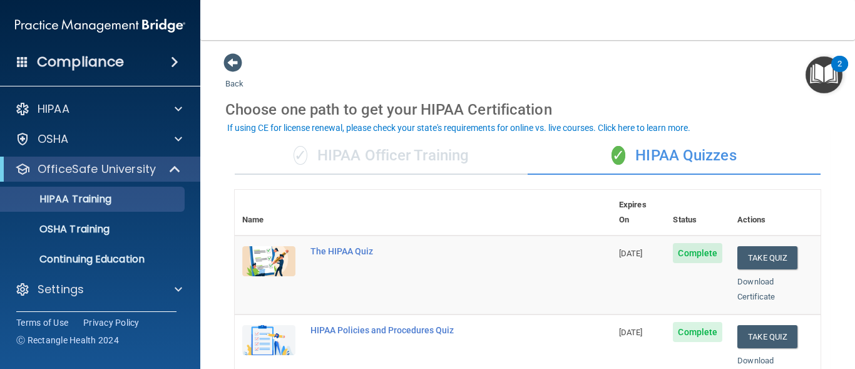
click at [826, 70] on img "Open Resource Center, 2 new notifications" at bounding box center [824, 74] width 37 height 37
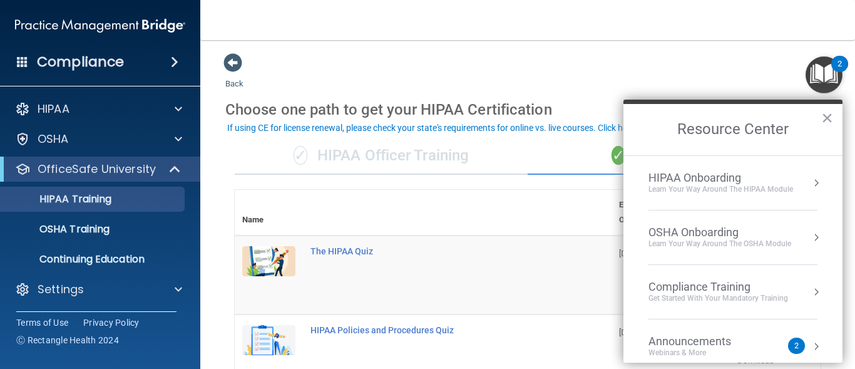
click at [826, 70] on img "Open Resource Center, 2 new notifications" at bounding box center [824, 74] width 37 height 37
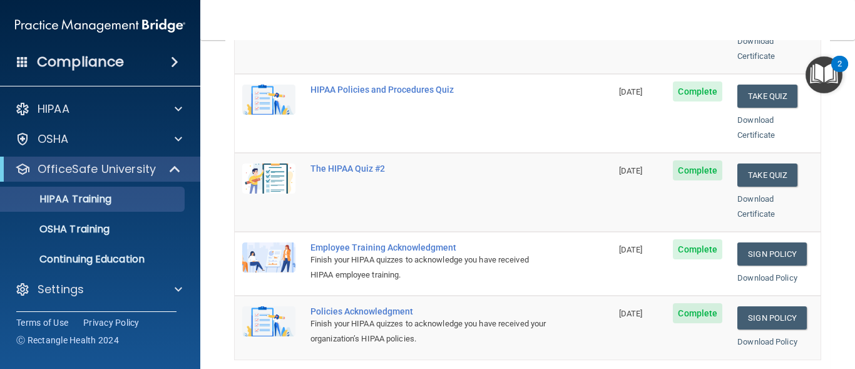
scroll to position [247, 0]
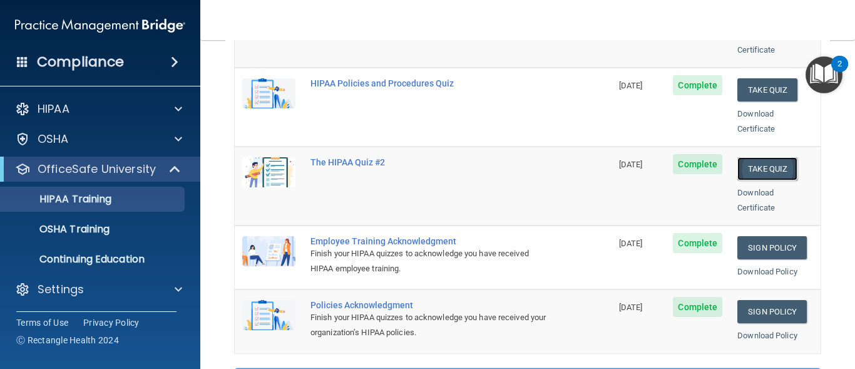
click at [756, 157] on button "Take Quiz" at bounding box center [767, 168] width 60 height 23
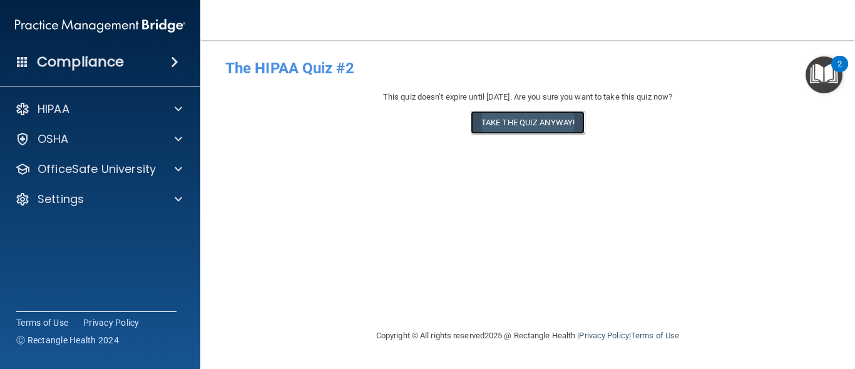
click at [536, 120] on button "Take the quiz anyway!" at bounding box center [528, 122] width 114 height 23
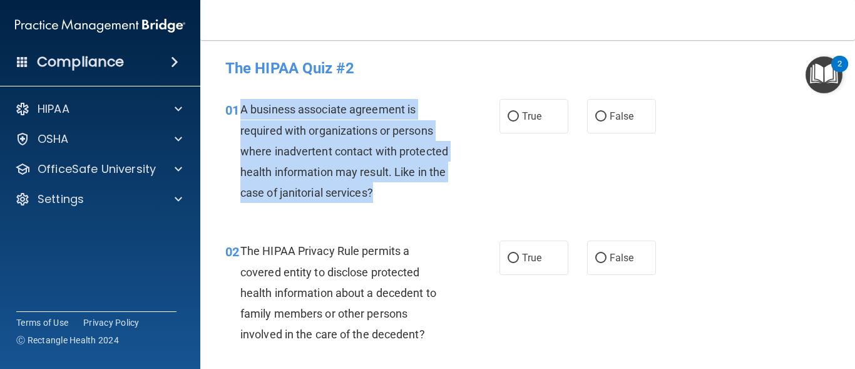
drag, startPoint x: 242, startPoint y: 108, endPoint x: 437, endPoint y: 187, distance: 210.3
click at [437, 187] on div "A business associate agreement is required with organizations or persons where …" at bounding box center [350, 151] width 220 height 104
click at [511, 119] on input "True" at bounding box center [513, 116] width 11 height 9
radio input "true"
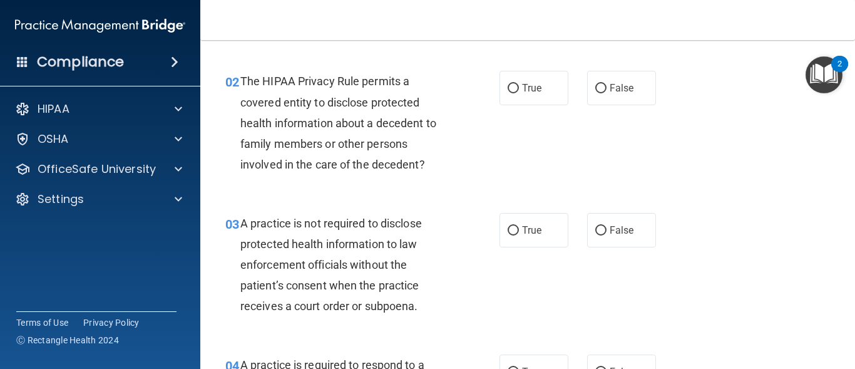
scroll to position [185, 0]
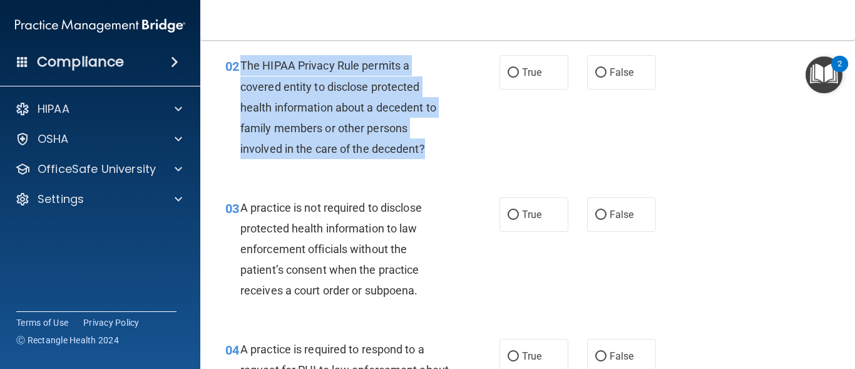
drag, startPoint x: 240, startPoint y: 61, endPoint x: 434, endPoint y: 145, distance: 211.4
click at [434, 145] on div "The HIPAA Privacy Rule permits a covered entity to disclose protected health in…" at bounding box center [350, 107] width 220 height 104
click at [511, 70] on input "True" at bounding box center [513, 72] width 11 height 9
radio input "true"
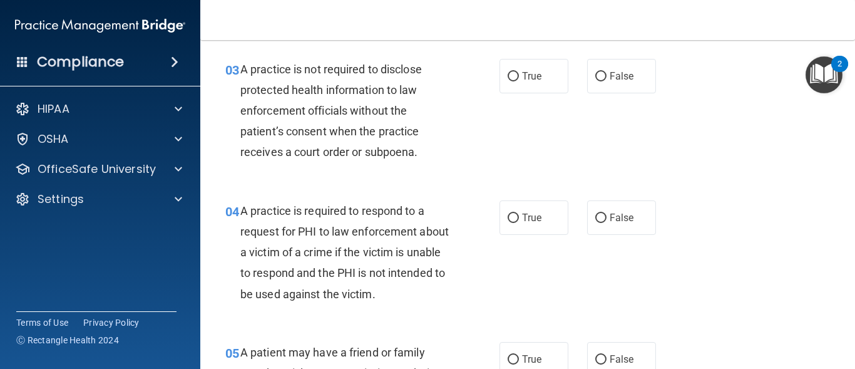
scroll to position [339, 0]
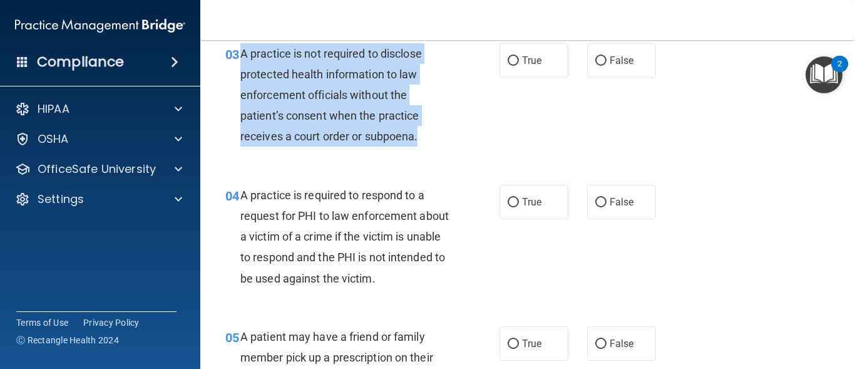
drag, startPoint x: 241, startPoint y: 56, endPoint x: 421, endPoint y: 133, distance: 195.8
click at [421, 133] on div "A practice is not required to disclose protected health information to law enfo…" at bounding box center [350, 95] width 220 height 104
click at [599, 61] on input "False" at bounding box center [600, 60] width 11 height 9
radio input "true"
click at [508, 205] on input "True" at bounding box center [513, 202] width 11 height 9
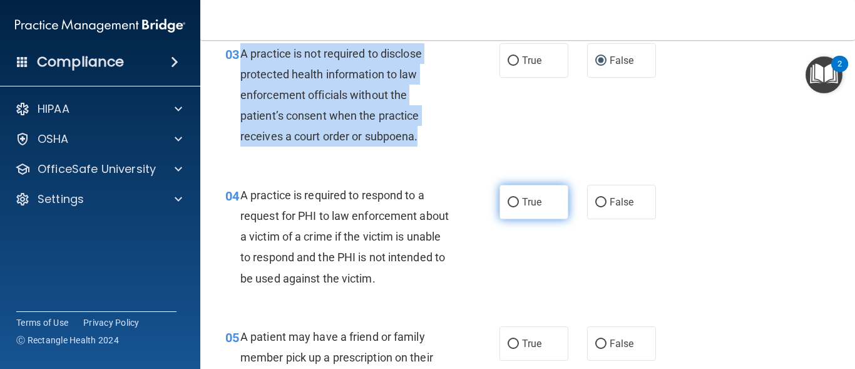
radio input "true"
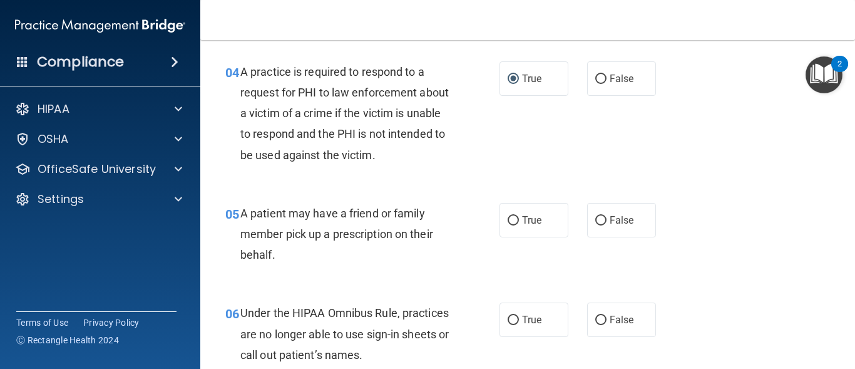
scroll to position [470, 0]
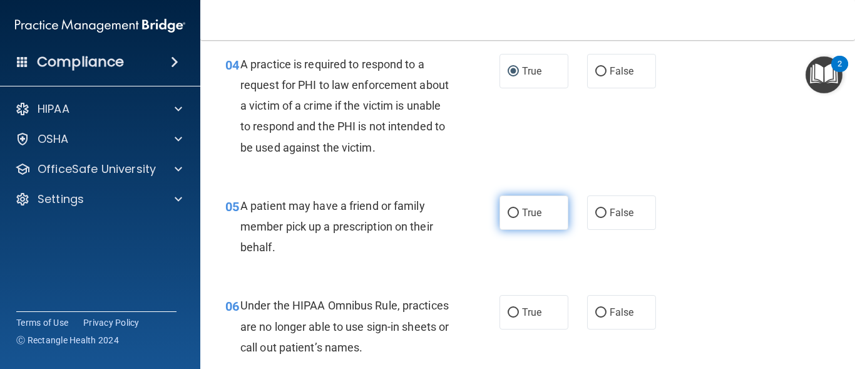
click at [508, 212] on input "True" at bounding box center [513, 212] width 11 height 9
radio input "true"
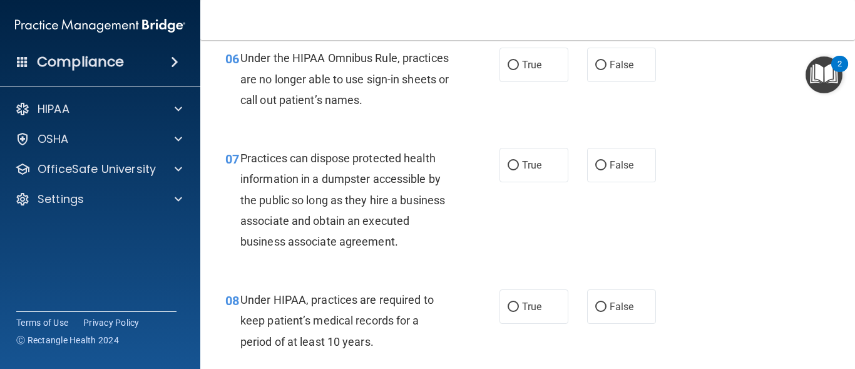
scroll to position [725, 0]
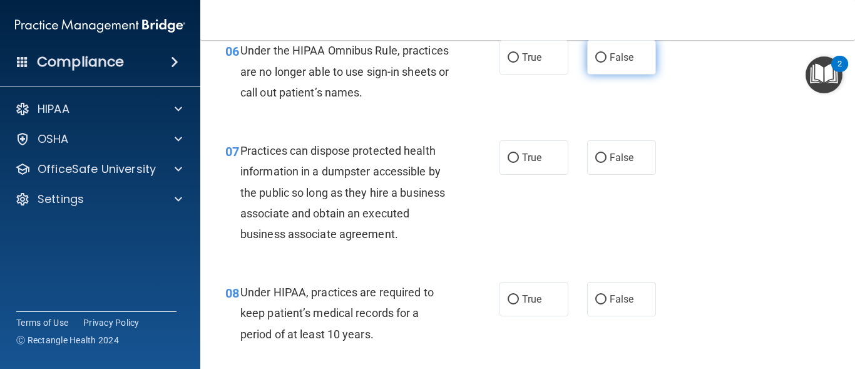
click at [596, 56] on input "False" at bounding box center [600, 57] width 11 height 9
radio input "true"
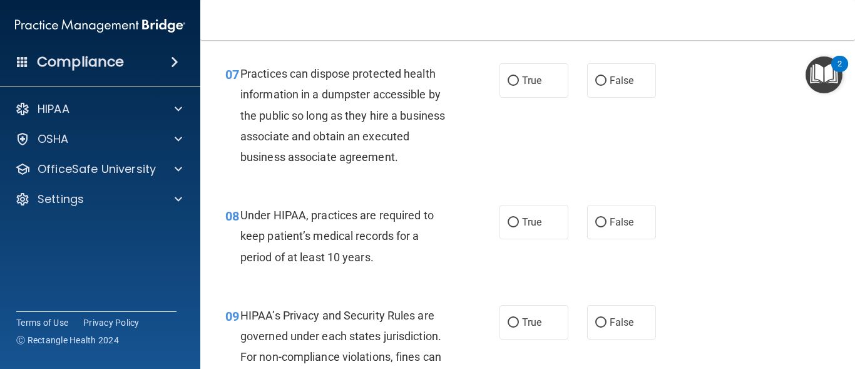
scroll to position [809, 0]
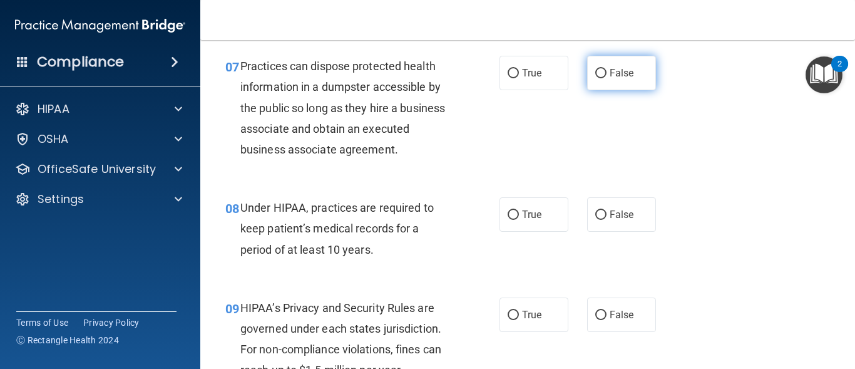
click at [596, 74] on input "False" at bounding box center [600, 73] width 11 height 9
radio input "true"
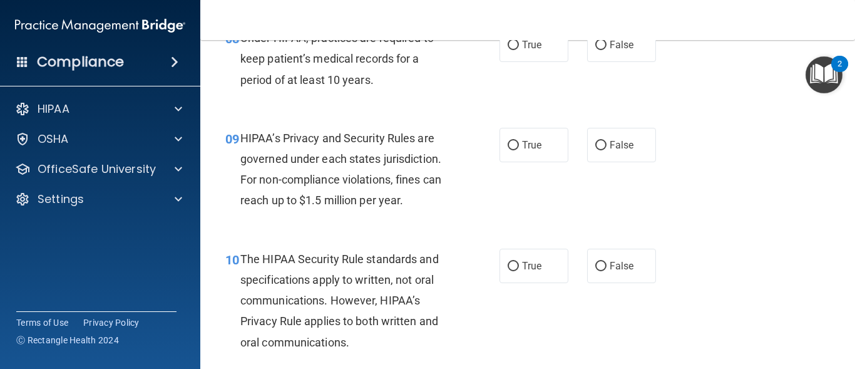
scroll to position [956, 0]
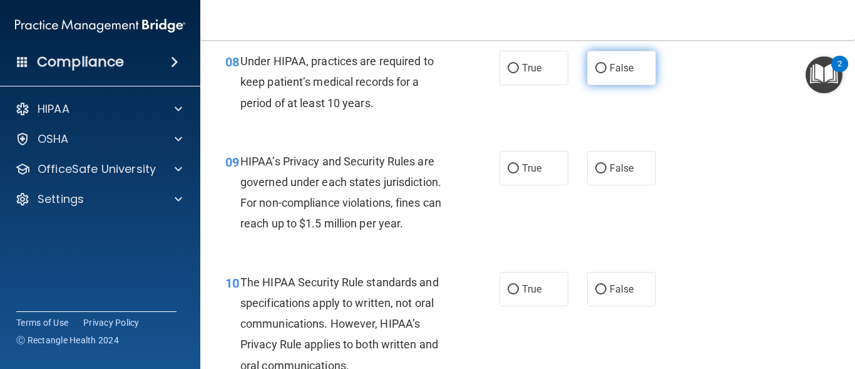
click at [598, 69] on input "False" at bounding box center [600, 68] width 11 height 9
radio input "true"
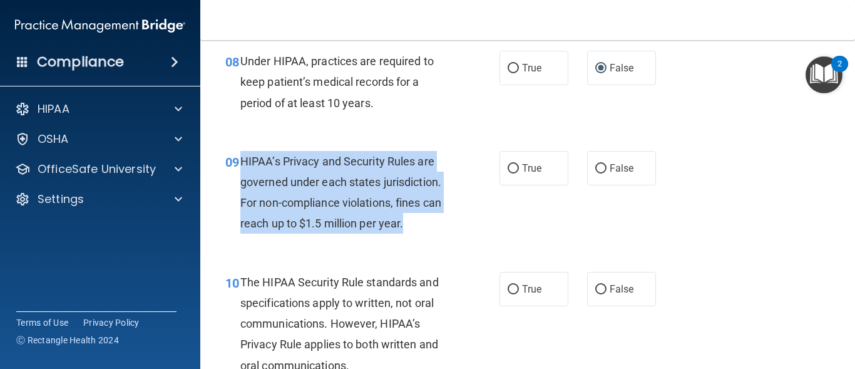
drag, startPoint x: 240, startPoint y: 159, endPoint x: 426, endPoint y: 230, distance: 198.9
click at [426, 230] on div "HIPAA’s Privacy and Security Rules are governed under each states jurisdiction.…" at bounding box center [350, 192] width 220 height 83
click at [598, 167] on input "False" at bounding box center [600, 168] width 11 height 9
radio input "true"
click at [511, 173] on input "True" at bounding box center [513, 168] width 11 height 9
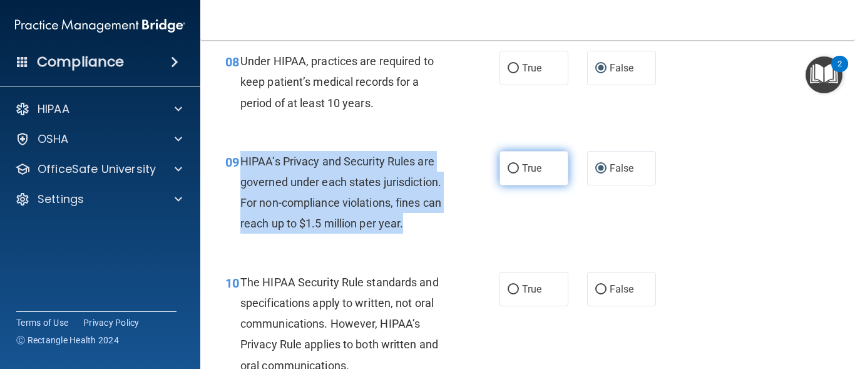
radio input "true"
radio input "false"
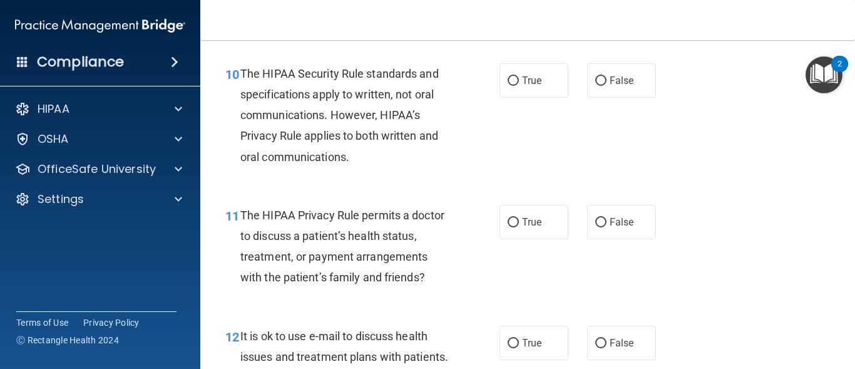
scroll to position [1172, 0]
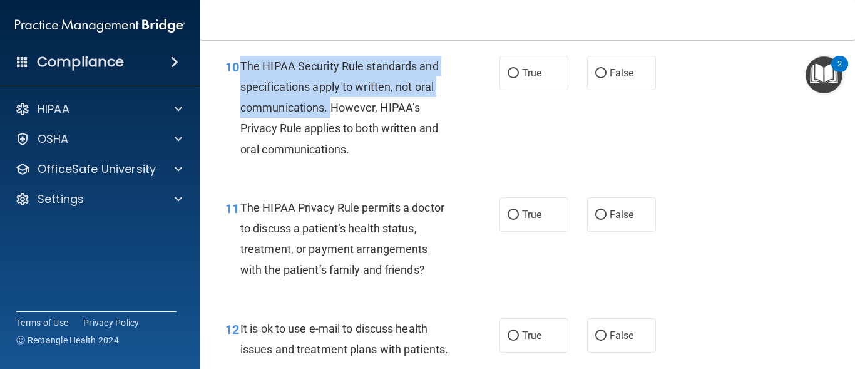
drag, startPoint x: 242, startPoint y: 64, endPoint x: 333, endPoint y: 103, distance: 99.0
click at [333, 103] on span "The HIPAA Security Rule standards and specifications apply to written, not oral…" at bounding box center [339, 107] width 198 height 96
click at [595, 74] on input "False" at bounding box center [600, 73] width 11 height 9
radio input "true"
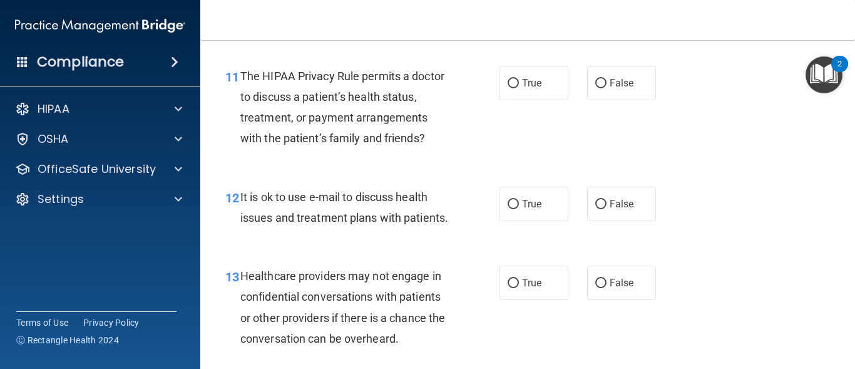
scroll to position [1311, 0]
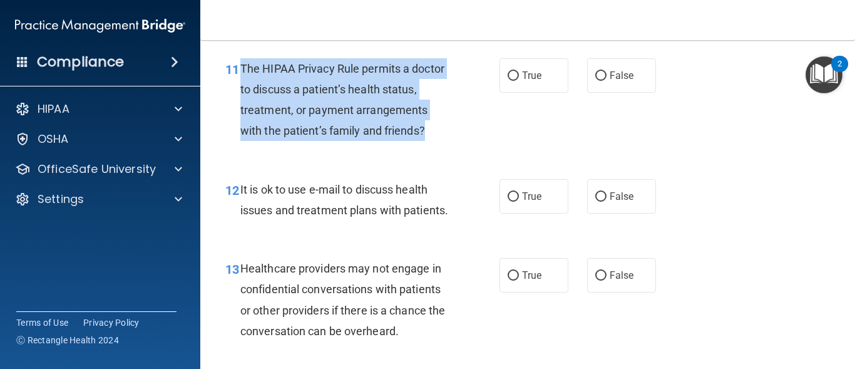
drag, startPoint x: 241, startPoint y: 65, endPoint x: 435, endPoint y: 131, distance: 204.9
click at [435, 131] on div "The HIPAA Privacy Rule permits a doctor to discuss a patient’s health status, t…" at bounding box center [350, 99] width 220 height 83
click at [509, 78] on input "True" at bounding box center [513, 75] width 11 height 9
radio input "true"
click at [512, 194] on input "True" at bounding box center [513, 196] width 11 height 9
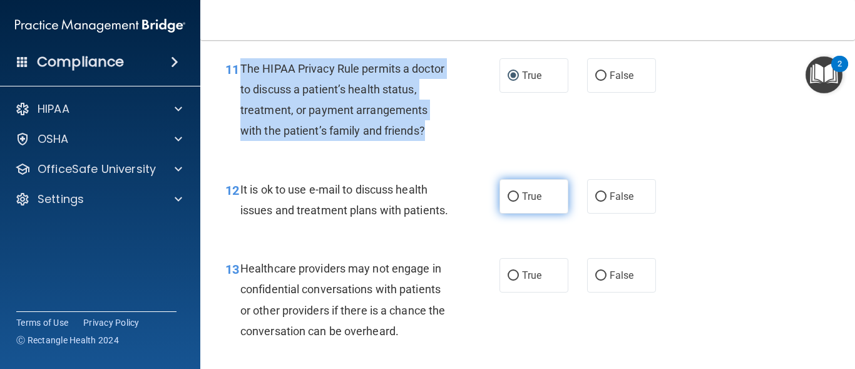
radio input "true"
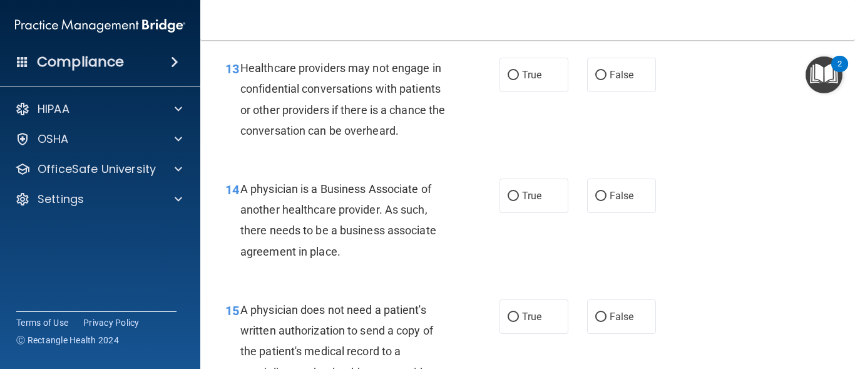
scroll to position [1527, 0]
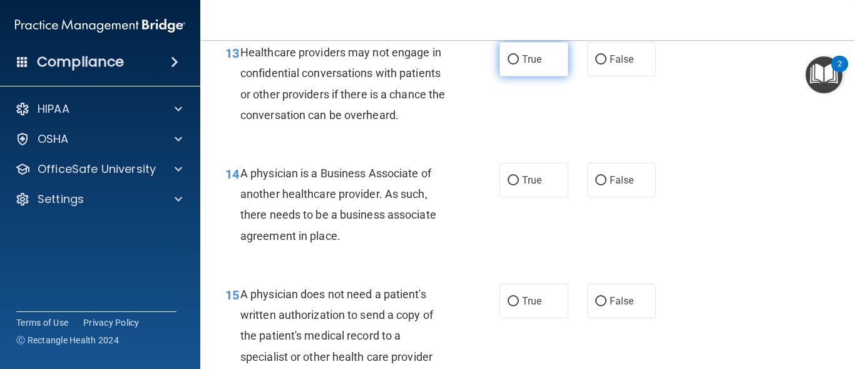
click at [511, 64] on input "True" at bounding box center [513, 59] width 11 height 9
radio input "true"
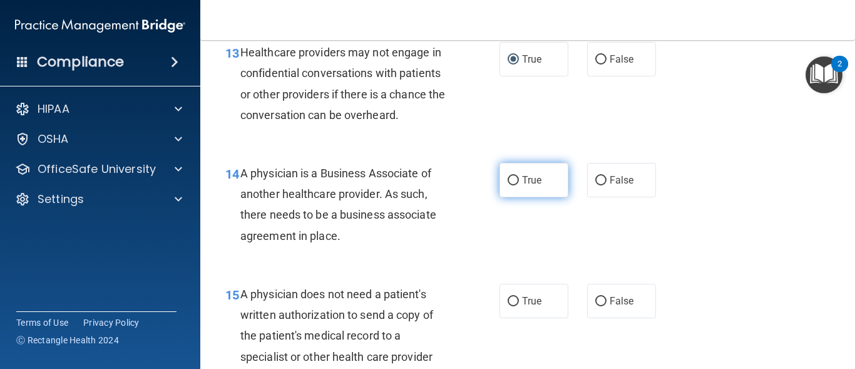
click at [508, 185] on input "True" at bounding box center [513, 180] width 11 height 9
radio input "true"
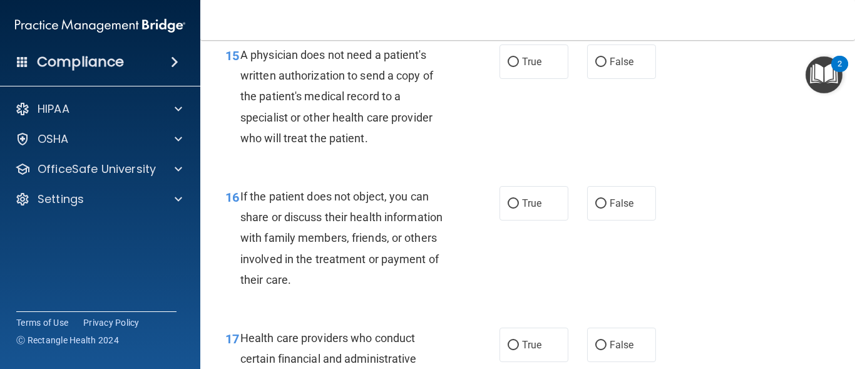
scroll to position [1781, 0]
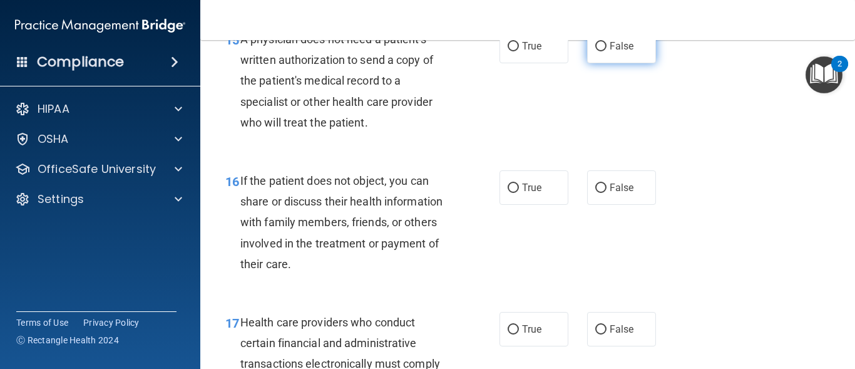
click at [596, 51] on input "False" at bounding box center [600, 46] width 11 height 9
radio input "true"
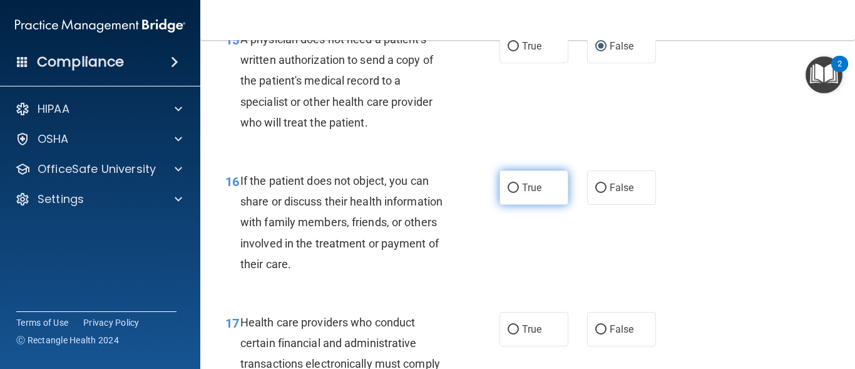
click at [510, 193] on input "True" at bounding box center [513, 187] width 11 height 9
radio input "true"
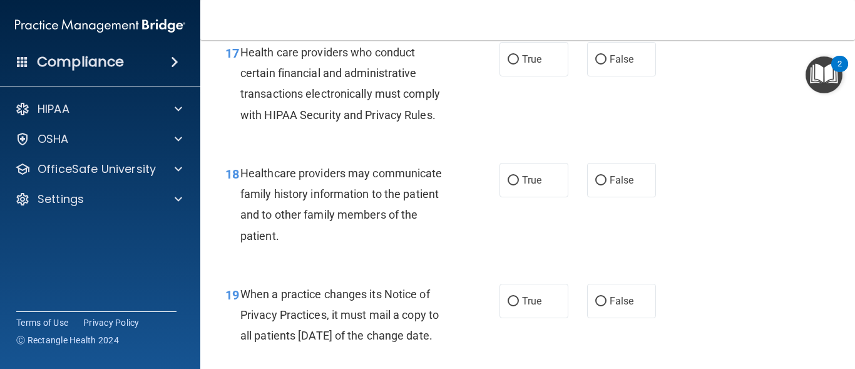
scroll to position [2059, 0]
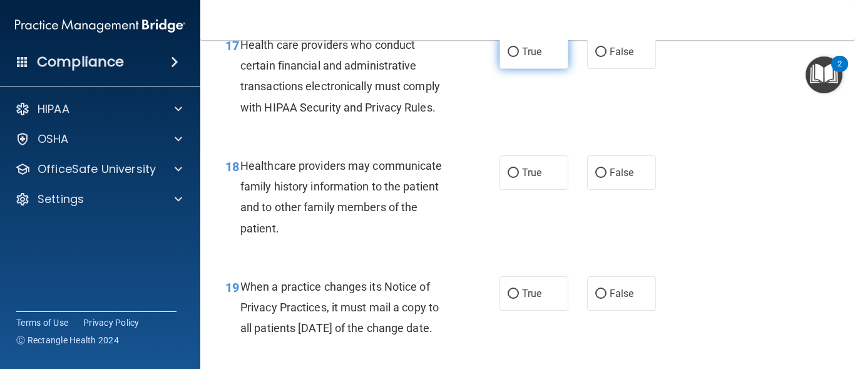
click at [511, 57] on input "True" at bounding box center [513, 52] width 11 height 9
radio input "true"
click at [555, 126] on div "17 Health care providers who conduct certain financial and administrative trans…" at bounding box center [527, 79] width 623 height 121
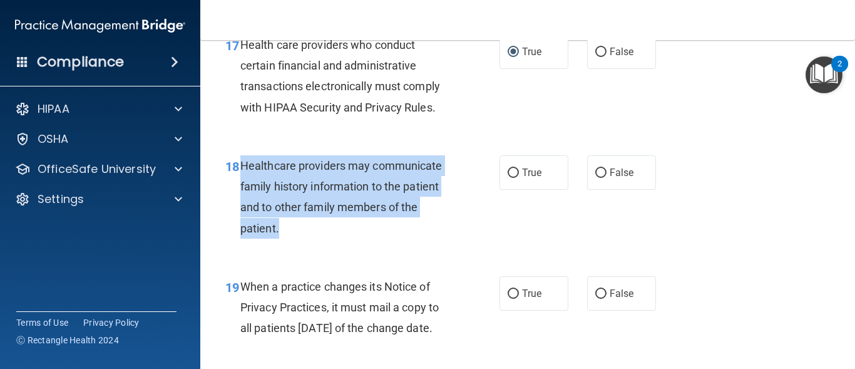
drag, startPoint x: 240, startPoint y: 186, endPoint x: 303, endPoint y: 244, distance: 85.5
click at [303, 238] on div "Healthcare providers may communicate family history information to the patient …" at bounding box center [350, 196] width 220 height 83
click at [508, 178] on input "True" at bounding box center [513, 172] width 11 height 9
radio input "true"
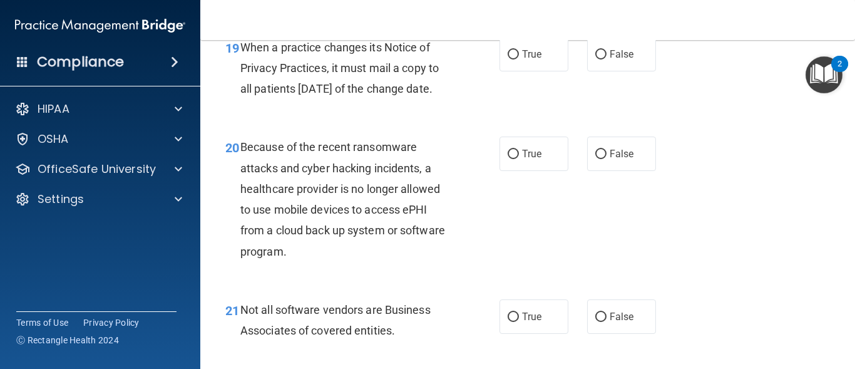
scroll to position [2305, 0]
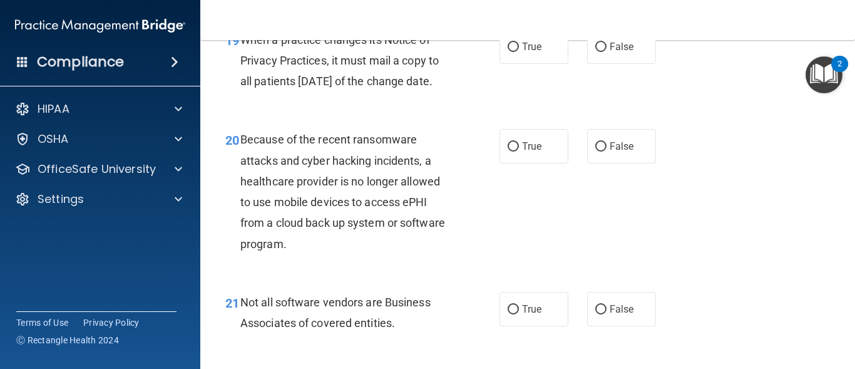
drag, startPoint x: 240, startPoint y: 59, endPoint x: 294, endPoint y: 130, distance: 88.0
click at [294, 92] on div "When a practice changes its Notice of Privacy Practices, it must mail a copy to…" at bounding box center [350, 60] width 220 height 63
click at [597, 52] on input "False" at bounding box center [600, 47] width 11 height 9
radio input "true"
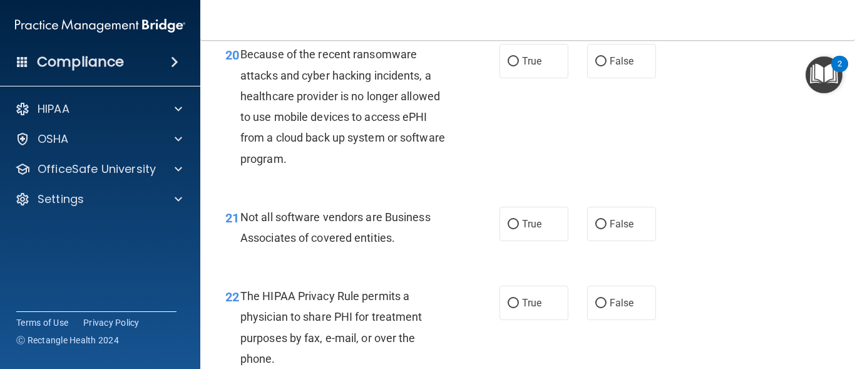
scroll to position [2414, 0]
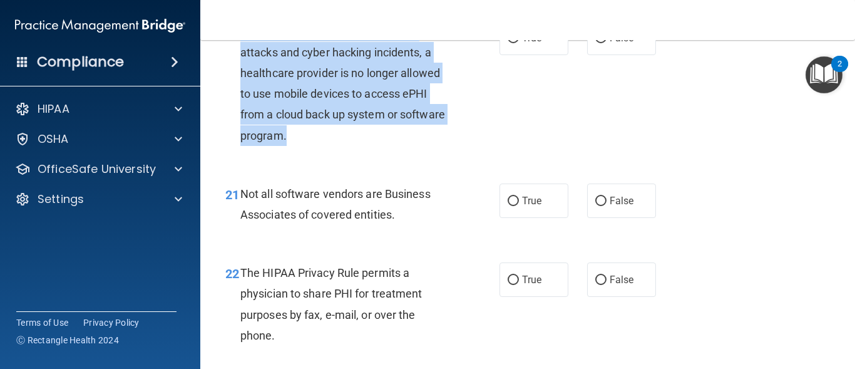
drag, startPoint x: 241, startPoint y: 73, endPoint x: 356, endPoint y: 169, distance: 149.7
click at [356, 145] on div "Because of the recent ransomware attacks and cyber hacking incidents, a healthc…" at bounding box center [350, 83] width 220 height 125
click at [595, 43] on input "False" at bounding box center [600, 38] width 11 height 9
radio input "true"
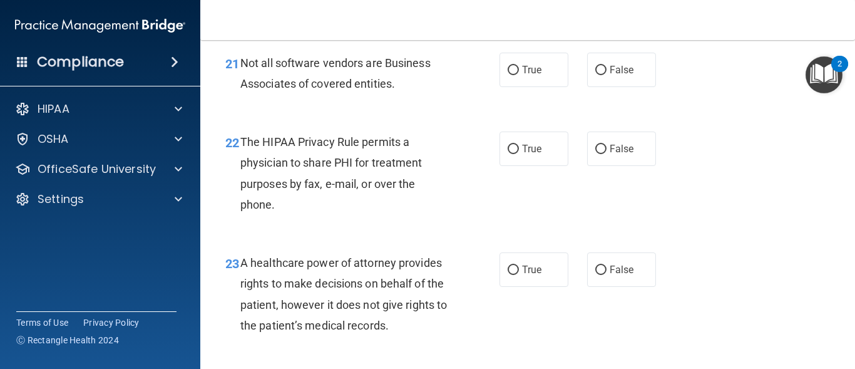
scroll to position [2568, 0]
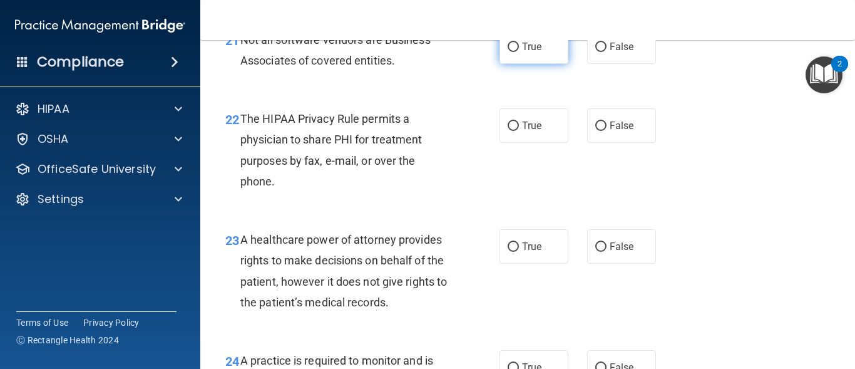
click at [508, 52] on input "True" at bounding box center [513, 47] width 11 height 9
radio input "true"
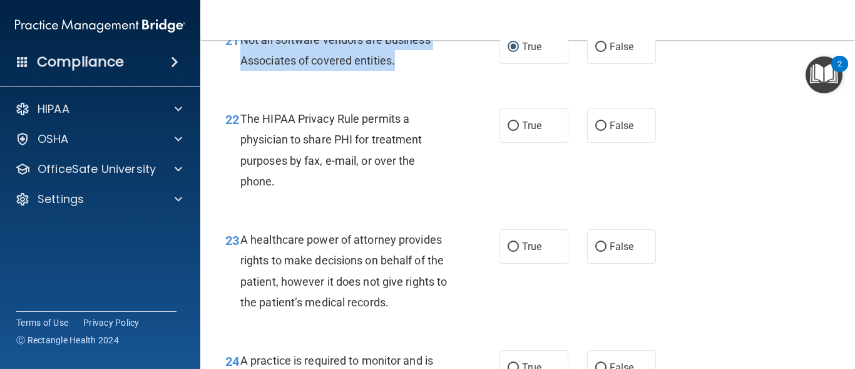
drag, startPoint x: 240, startPoint y: 79, endPoint x: 428, endPoint y: 115, distance: 191.6
click at [428, 77] on div "21 Not all software vendors are Business Associates of covered entities." at bounding box center [363, 53] width 312 height 48
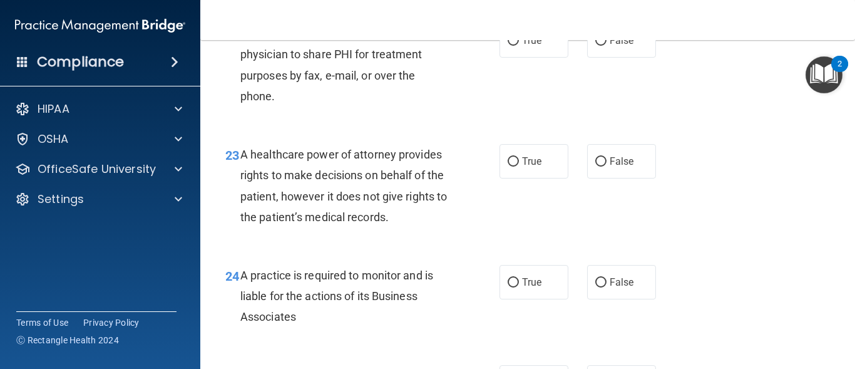
scroll to position [2668, 0]
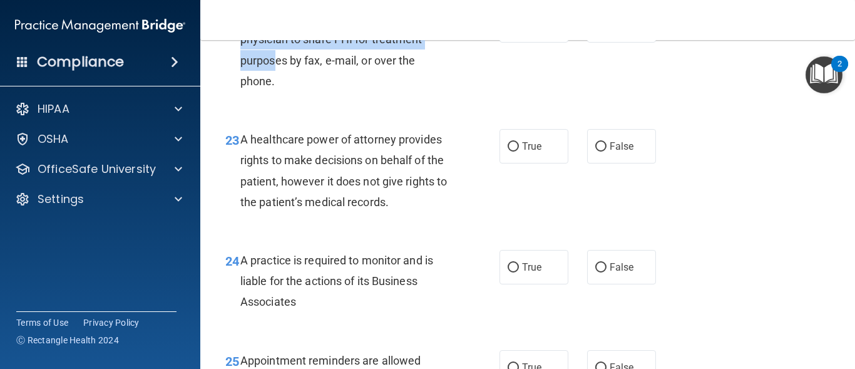
drag, startPoint x: 240, startPoint y: 55, endPoint x: 278, endPoint y: 101, distance: 59.6
click at [277, 88] on span "The HIPAA Privacy Rule permits a physician to share PHI for treatment purposes …" at bounding box center [331, 50] width 182 height 76
drag, startPoint x: 304, startPoint y: 126, endPoint x: 287, endPoint y: 128, distance: 16.3
click at [288, 91] on div "The HIPAA Privacy Rule permits a physician to share PHI for treatment purposes …" at bounding box center [350, 49] width 220 height 83
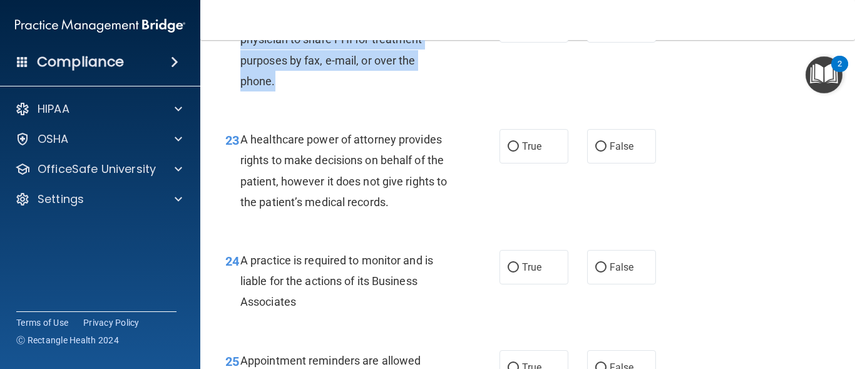
drag, startPoint x: 287, startPoint y: 128, endPoint x: 242, endPoint y: 59, distance: 81.8
click at [242, 59] on div "The HIPAA Privacy Rule permits a physician to share PHI for treatment purposes …" at bounding box center [350, 49] width 220 height 83
click at [508, 31] on input "True" at bounding box center [513, 25] width 11 height 9
radio input "true"
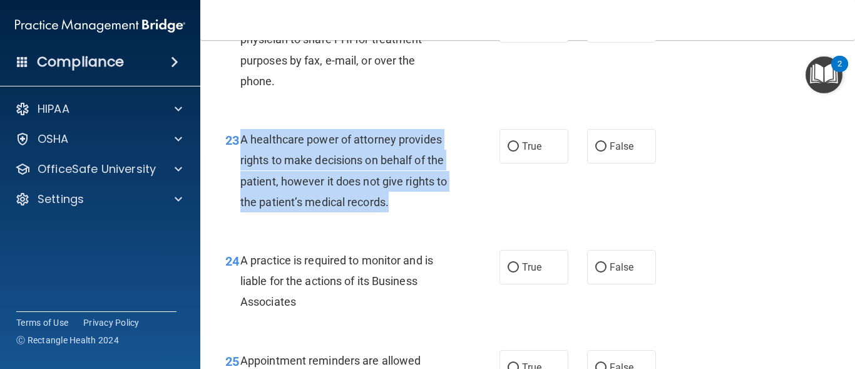
drag, startPoint x: 239, startPoint y: 181, endPoint x: 413, endPoint y: 242, distance: 184.5
click at [413, 218] on div "23 A healthcare power of attorney provides rights to make decisions on behalf o…" at bounding box center [363, 174] width 312 height 90
click at [596, 151] on input "False" at bounding box center [600, 146] width 11 height 9
radio input "true"
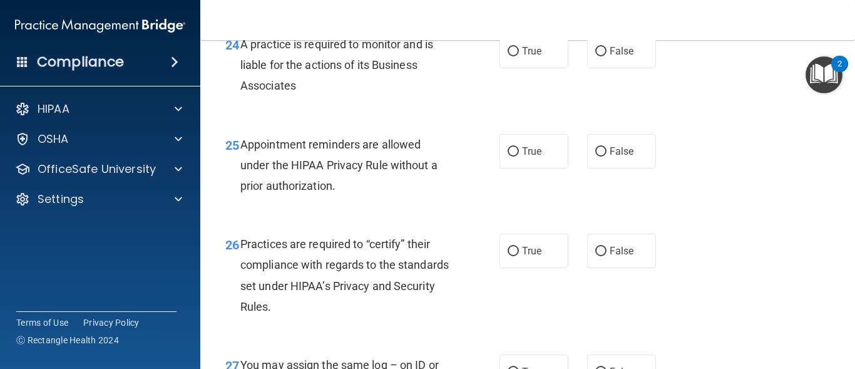
scroll to position [2891, 0]
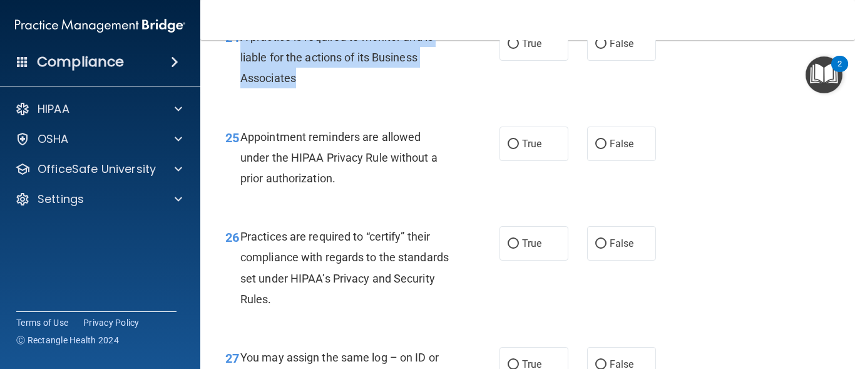
drag, startPoint x: 239, startPoint y: 78, endPoint x: 319, endPoint y: 121, distance: 91.3
click at [319, 95] on div "24 A practice is required to monitor and is liable for the actions of its Busin…" at bounding box center [363, 60] width 312 height 69
click at [598, 49] on input "False" at bounding box center [600, 43] width 11 height 9
radio input "true"
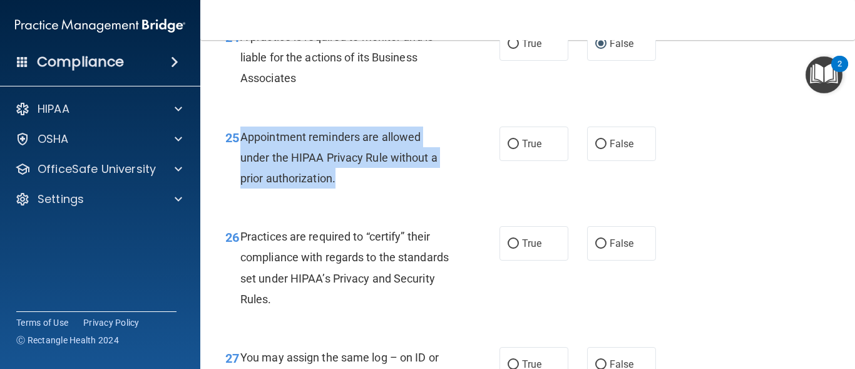
drag, startPoint x: 240, startPoint y: 177, endPoint x: 349, endPoint y: 222, distance: 117.9
click at [349, 189] on div "Appointment reminders are allowed under the HIPAA Privacy Rule without a prior …" at bounding box center [350, 157] width 220 height 63
click at [508, 149] on input "True" at bounding box center [513, 144] width 11 height 9
radio input "true"
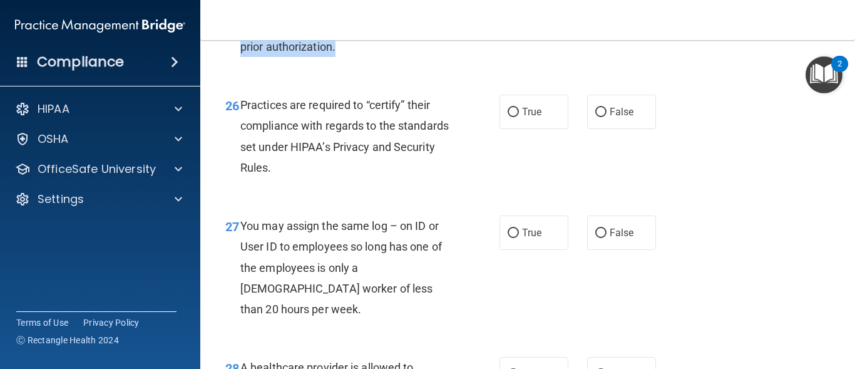
scroll to position [3030, 0]
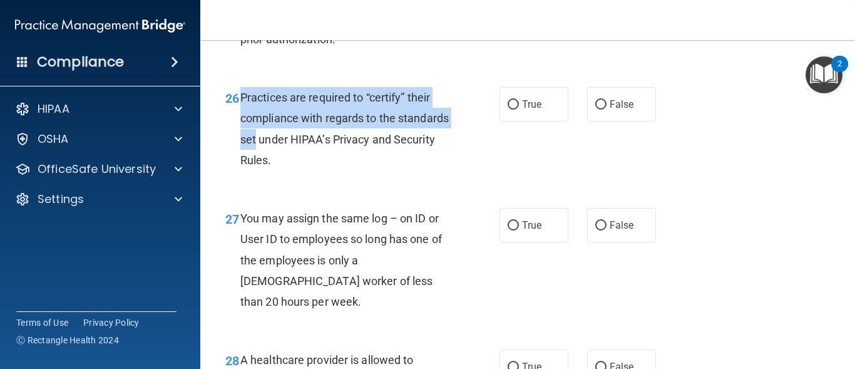
drag, startPoint x: 240, startPoint y: 136, endPoint x: 314, endPoint y: 188, distance: 89.4
click at [314, 170] on div "Practices are required to “certify” their compliance with regards to the standa…" at bounding box center [350, 128] width 220 height 83
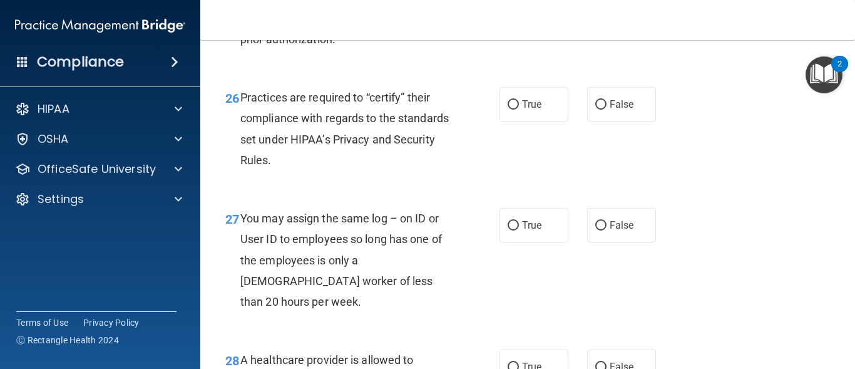
drag, startPoint x: 328, startPoint y: 206, endPoint x: 320, endPoint y: 205, distance: 8.2
click at [320, 170] on div "Practices are required to “certify” their compliance with regards to the standa…" at bounding box center [350, 128] width 220 height 83
drag, startPoint x: 312, startPoint y: 200, endPoint x: 306, endPoint y: 197, distance: 6.4
click at [306, 167] on span "Practices are required to “certify” their compliance with regards to the standa…" at bounding box center [344, 129] width 208 height 76
click at [315, 170] on div "Practices are required to “certify” their compliance with regards to the standa…" at bounding box center [350, 128] width 220 height 83
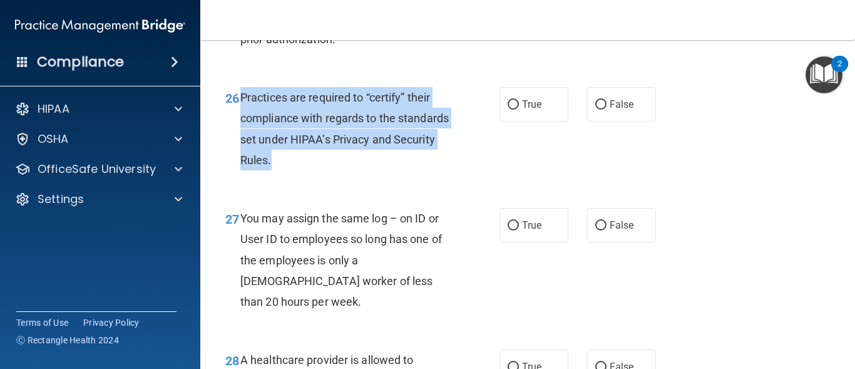
drag, startPoint x: 315, startPoint y: 197, endPoint x: 241, endPoint y: 132, distance: 98.9
click at [241, 132] on div "Practices are required to “certify” their compliance with regards to the standa…" at bounding box center [350, 128] width 220 height 83
click at [599, 110] on input "False" at bounding box center [600, 104] width 11 height 9
radio input "true"
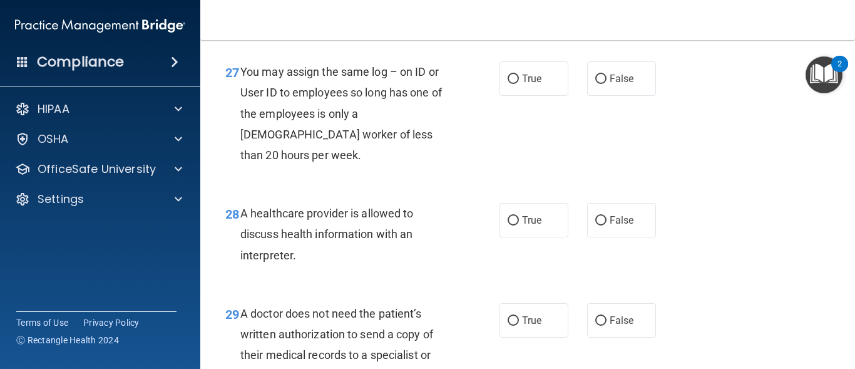
scroll to position [3200, 0]
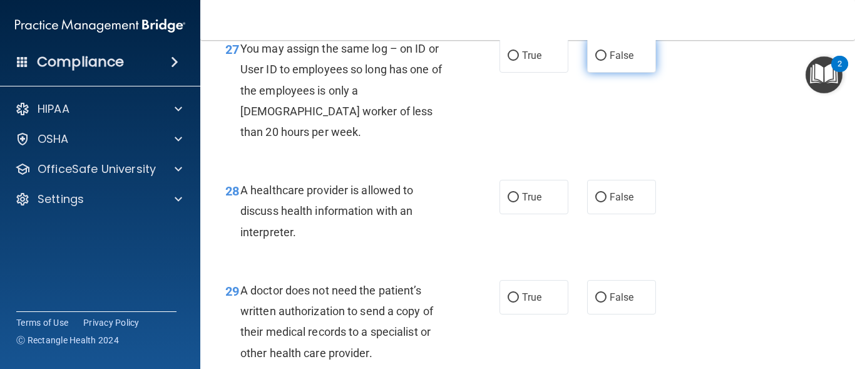
click at [595, 61] on input "False" at bounding box center [600, 55] width 11 height 9
radio input "true"
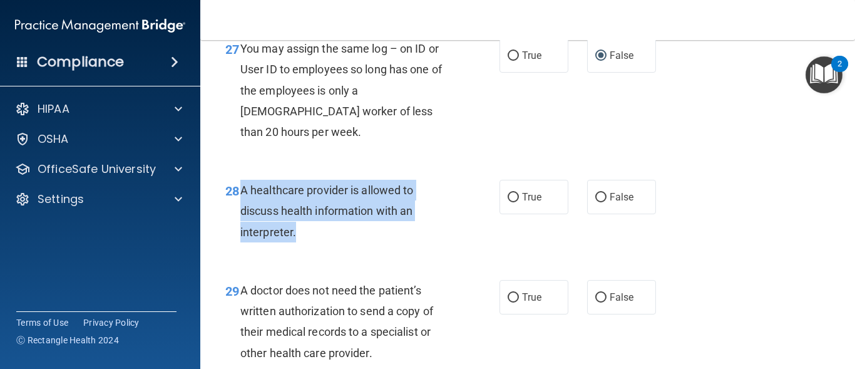
drag, startPoint x: 242, startPoint y: 211, endPoint x: 300, endPoint y: 245, distance: 66.8
click at [300, 242] on div "A healthcare provider is allowed to discuss health information with an interpre…" at bounding box center [350, 211] width 220 height 63
click at [508, 202] on input "True" at bounding box center [513, 197] width 11 height 9
radio input "true"
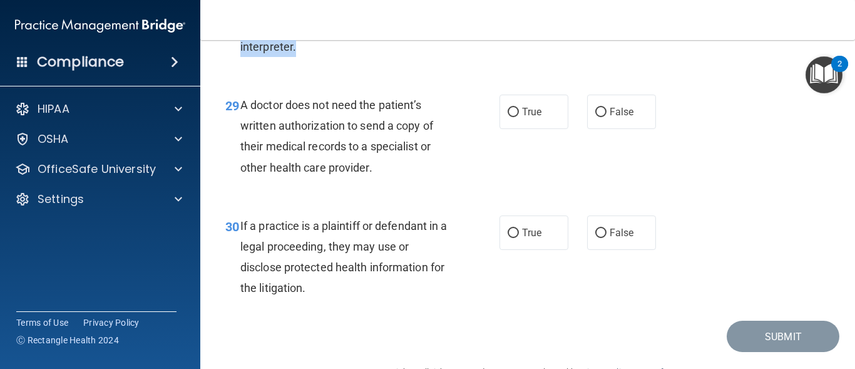
scroll to position [3393, 0]
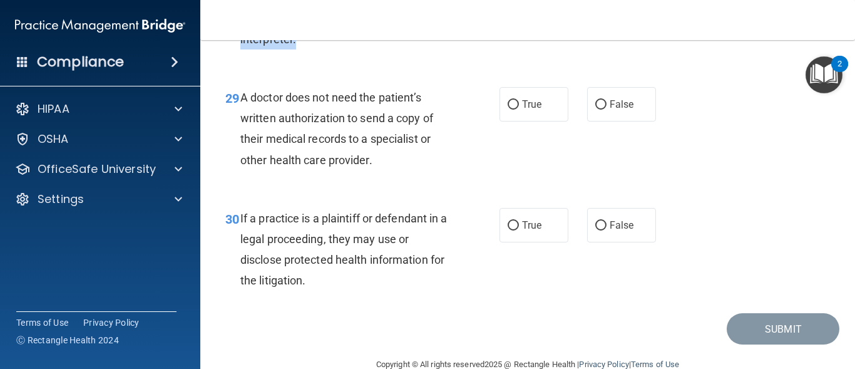
drag, startPoint x: 240, startPoint y: 116, endPoint x: 394, endPoint y: 181, distance: 166.6
click at [394, 170] on div "A doctor does not need the patient’s written authorization to send a copy of th…" at bounding box center [350, 128] width 220 height 83
click at [508, 110] on input "True" at bounding box center [513, 104] width 11 height 9
radio input "true"
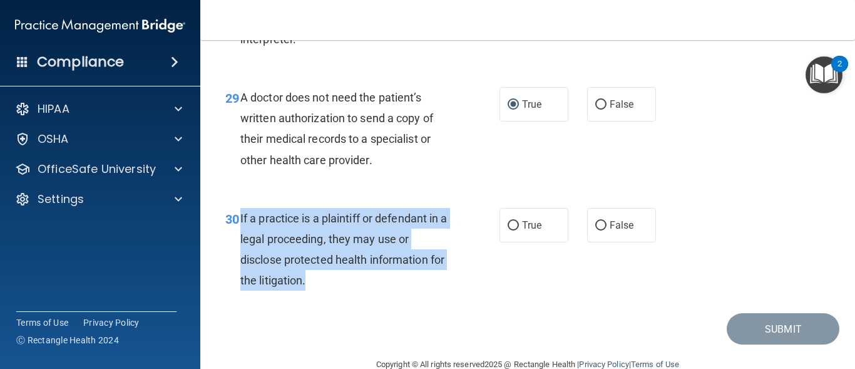
drag, startPoint x: 240, startPoint y: 237, endPoint x: 431, endPoint y: 292, distance: 199.3
click at [431, 291] on div "If a practice is a plaintiff or defendant in a legal proceeding, they may use o…" at bounding box center [350, 249] width 220 height 83
click at [510, 230] on input "True" at bounding box center [513, 225] width 11 height 9
radio input "true"
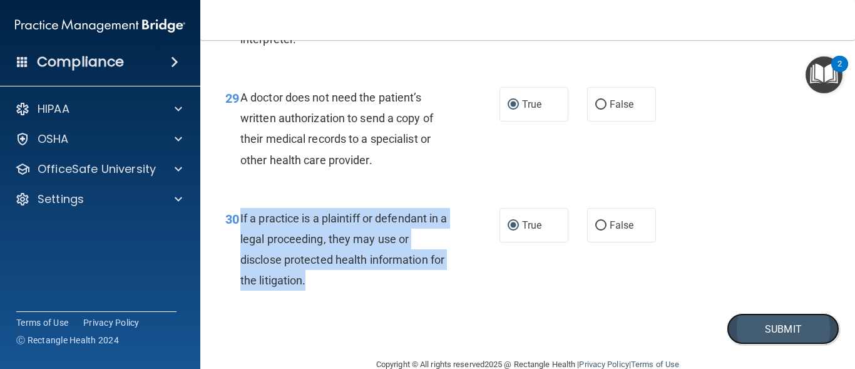
click at [754, 345] on button "Submit" at bounding box center [783, 329] width 113 height 32
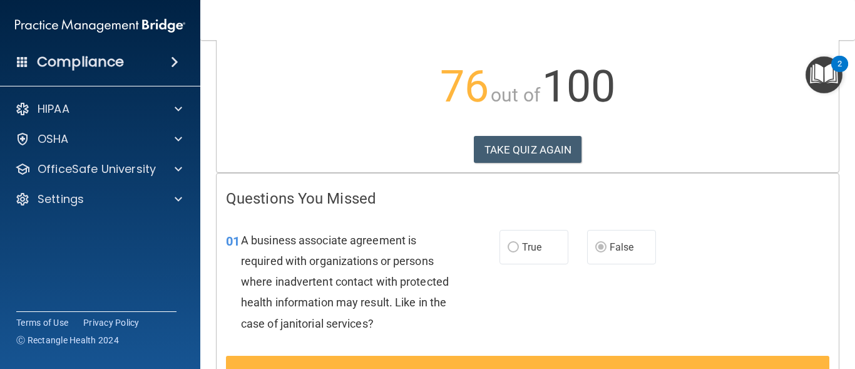
scroll to position [97, 0]
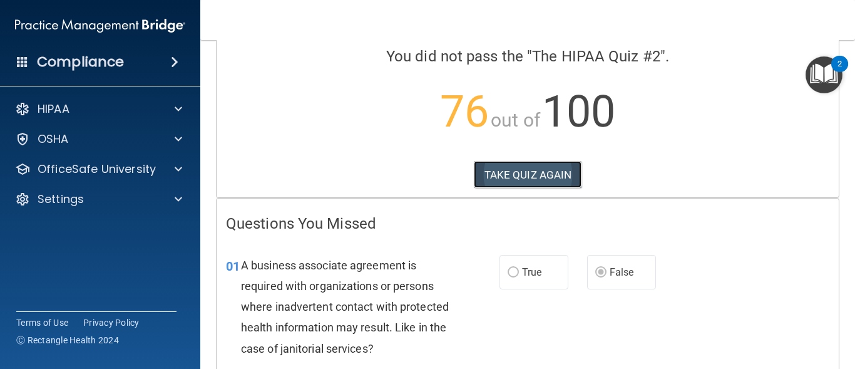
click at [515, 178] on button "TAKE QUIZ AGAIN" at bounding box center [528, 175] width 108 height 28
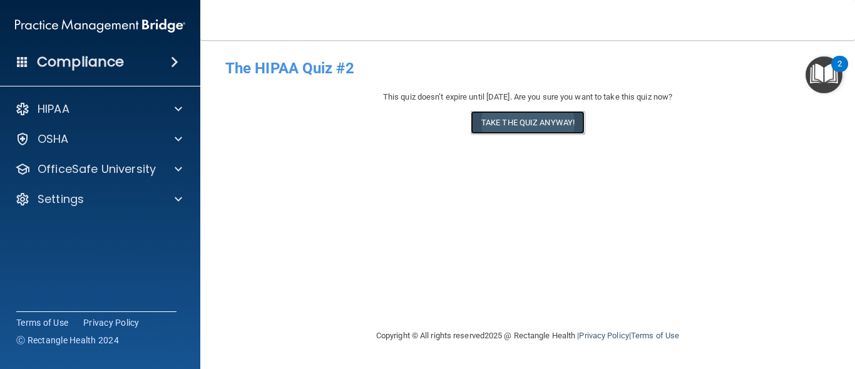
click at [517, 125] on button "Take the quiz anyway!" at bounding box center [528, 122] width 114 height 23
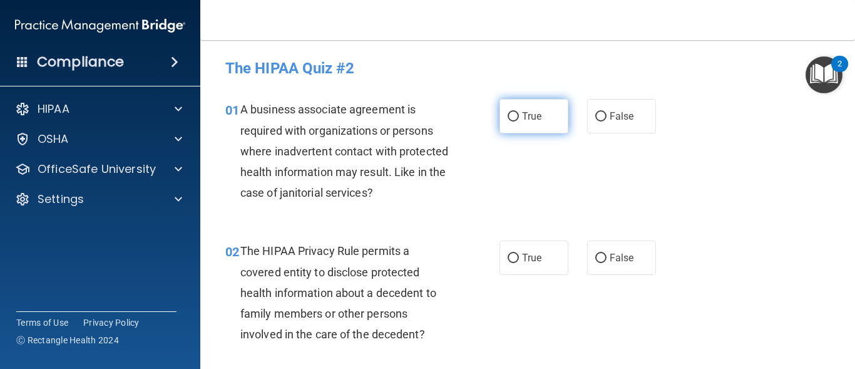
click at [508, 112] on input "True" at bounding box center [513, 116] width 11 height 9
radio input "true"
drag, startPoint x: 850, startPoint y: 72, endPoint x: 849, endPoint y: 84, distance: 11.9
click at [849, 84] on body "Compliance HIPAA Documents and Policies Report an Incident Business Associates …" at bounding box center [427, 184] width 855 height 369
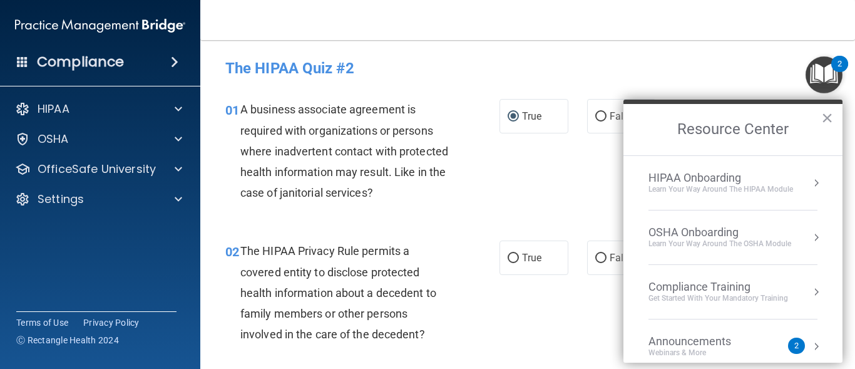
click at [754, 83] on div "01 A business associate agreement is required with organizations or persons whe…" at bounding box center [527, 153] width 623 height 141
click at [831, 119] on button "×" at bounding box center [827, 118] width 12 height 20
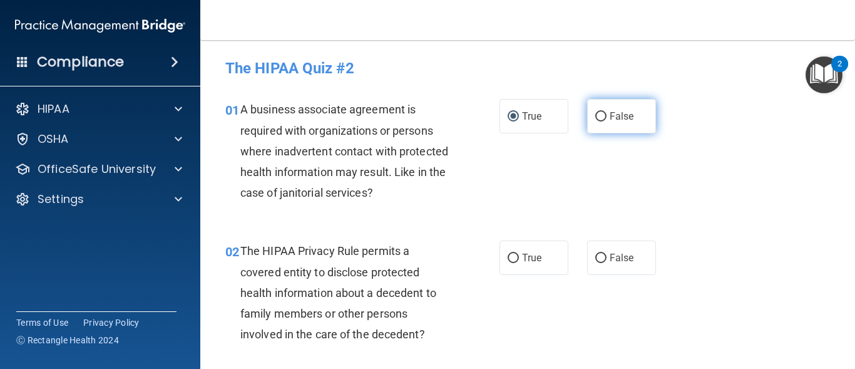
click at [595, 116] on input "False" at bounding box center [600, 116] width 11 height 9
radio input "true"
radio input "false"
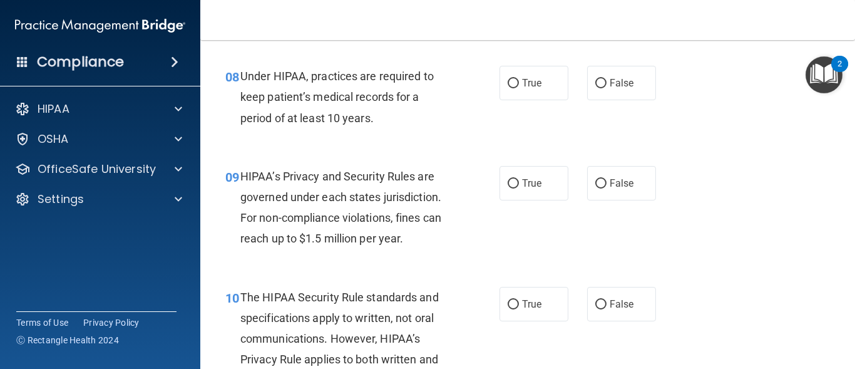
scroll to position [948, 0]
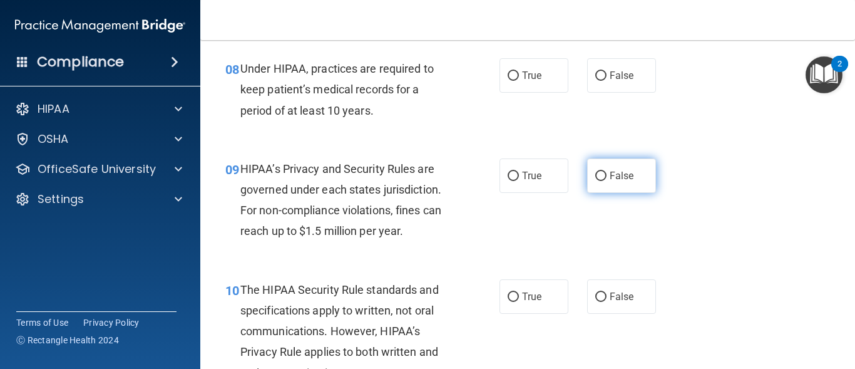
click at [598, 177] on input "False" at bounding box center [600, 176] width 11 height 9
radio input "true"
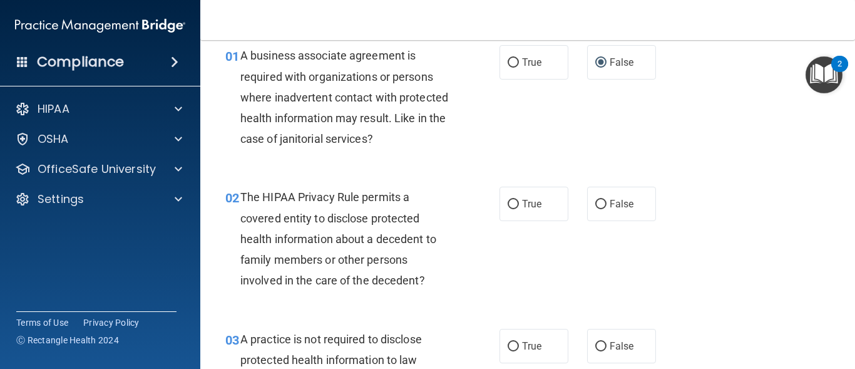
scroll to position [38, 0]
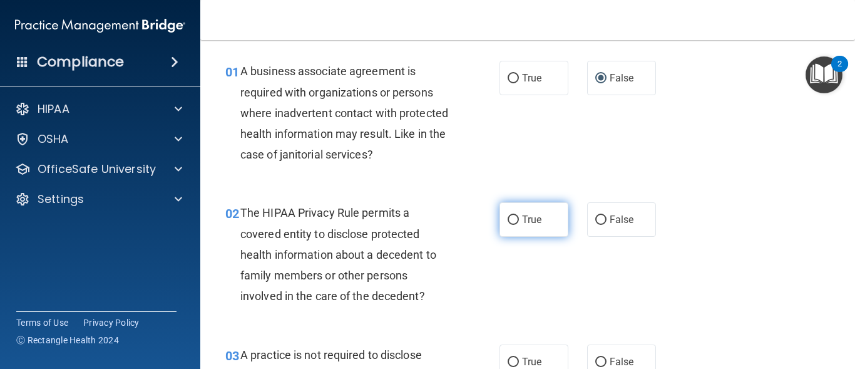
click at [511, 218] on input "True" at bounding box center [513, 219] width 11 height 9
radio input "true"
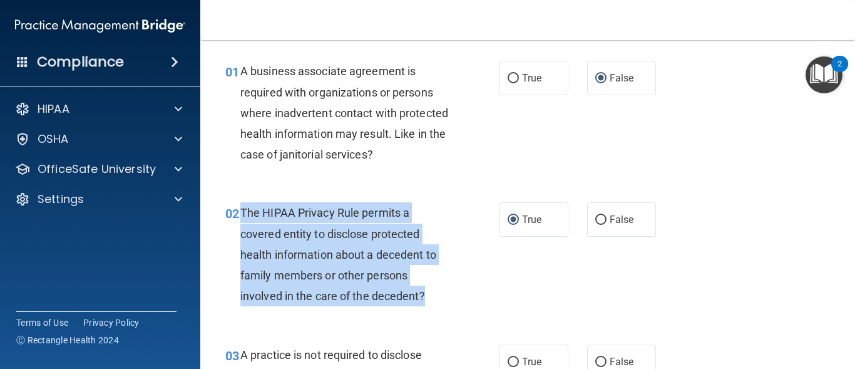
drag, startPoint x: 240, startPoint y: 208, endPoint x: 429, endPoint y: 295, distance: 208.4
click at [429, 295] on div "The HIPAA Privacy Rule permits a covered entity to disclose protected health in…" at bounding box center [350, 254] width 220 height 104
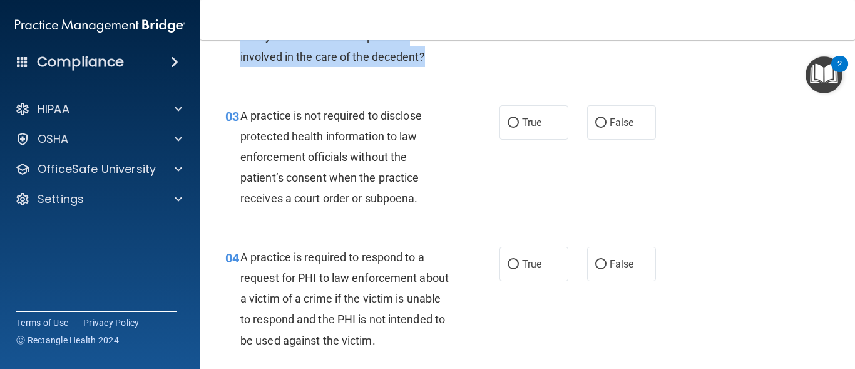
scroll to position [300, 0]
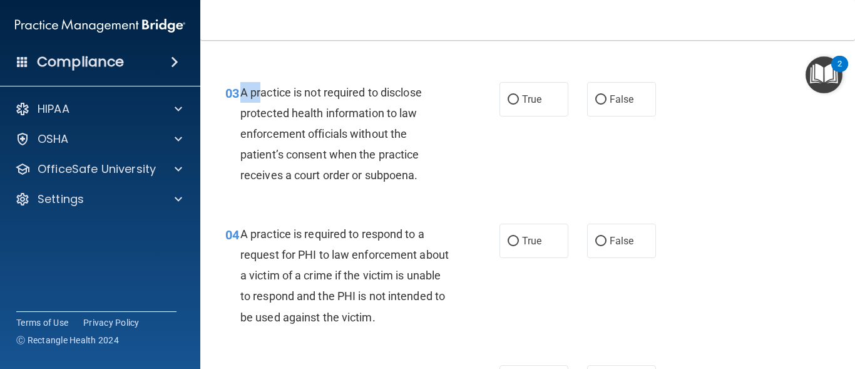
drag, startPoint x: 242, startPoint y: 92, endPoint x: 262, endPoint y: 99, distance: 20.6
click at [262, 99] on div "A practice is not required to disclose protected health information to law enfo…" at bounding box center [350, 134] width 220 height 104
click at [341, 123] on div "A practice is not required to disclose protected health information to law enfo…" at bounding box center [350, 134] width 220 height 104
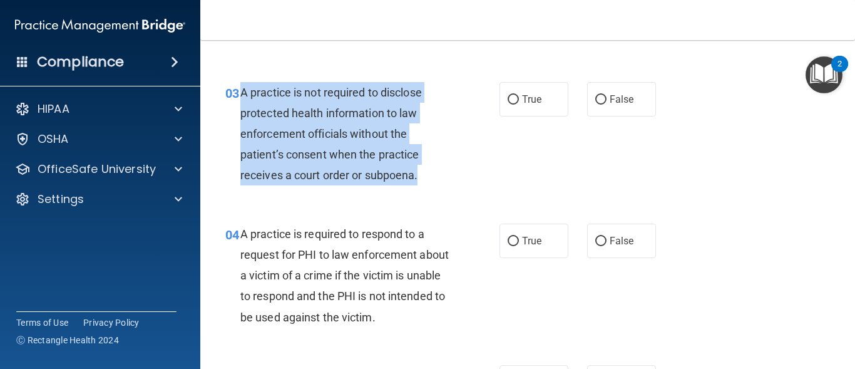
drag, startPoint x: 238, startPoint y: 91, endPoint x: 418, endPoint y: 175, distance: 198.0
click at [418, 175] on div "03 A practice is not required to disclose protected health information to law e…" at bounding box center [363, 137] width 312 height 110
click at [458, 171] on div "03 A practice is not required to disclose protected health information to law e…" at bounding box center [363, 137] width 312 height 110
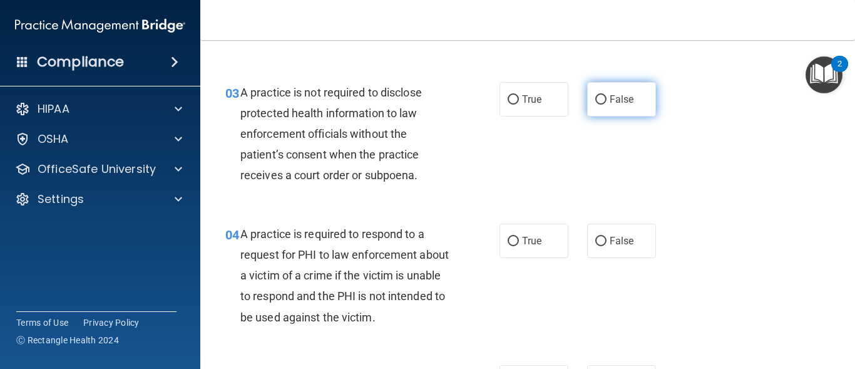
click at [597, 100] on input "False" at bounding box center [600, 99] width 11 height 9
radio input "true"
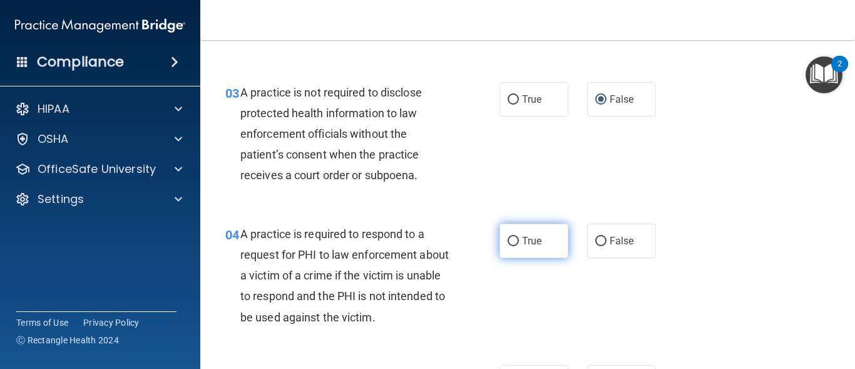
click at [502, 236] on label "True" at bounding box center [534, 240] width 69 height 34
click at [508, 237] on input "True" at bounding box center [513, 241] width 11 height 9
radio input "true"
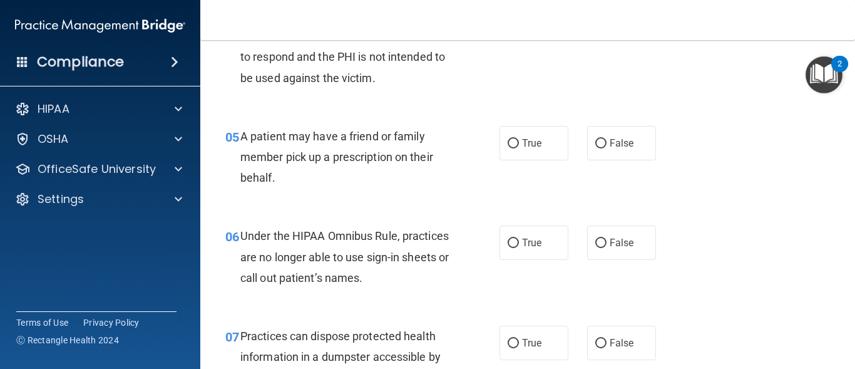
scroll to position [578, 0]
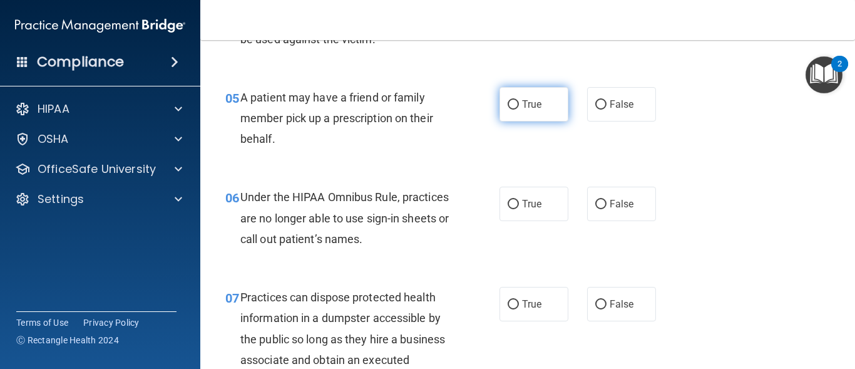
click at [522, 100] on span "True" at bounding box center [531, 104] width 19 height 12
click at [519, 100] on input "True" at bounding box center [513, 104] width 11 height 9
radio input "true"
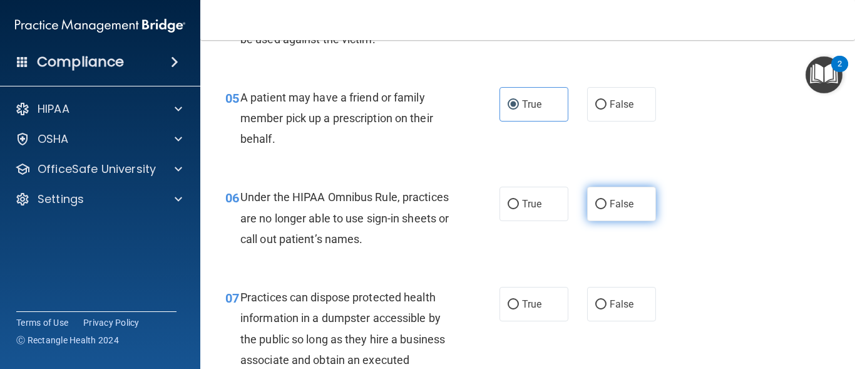
click at [595, 207] on input "False" at bounding box center [600, 204] width 11 height 9
radio input "true"
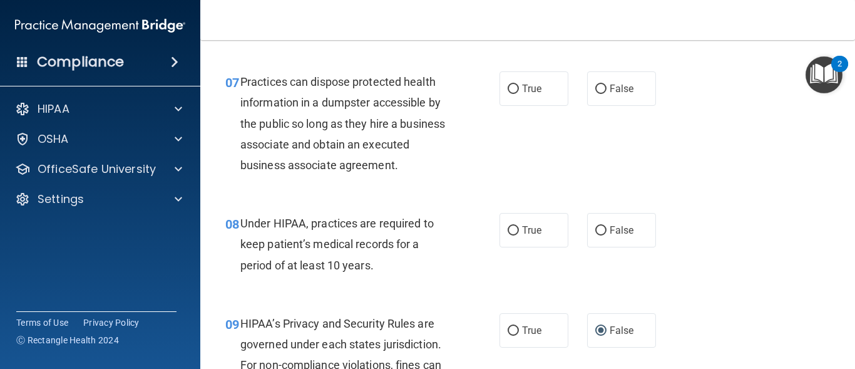
scroll to position [802, 0]
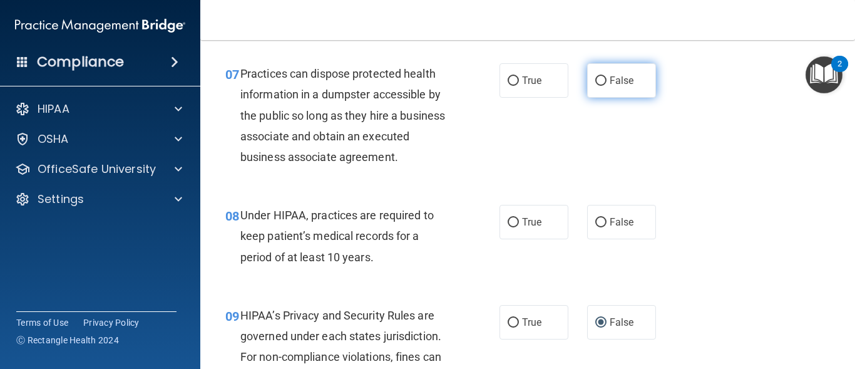
click at [603, 81] on label "False" at bounding box center [621, 80] width 69 height 34
click at [603, 81] on input "False" at bounding box center [600, 80] width 11 height 9
radio input "true"
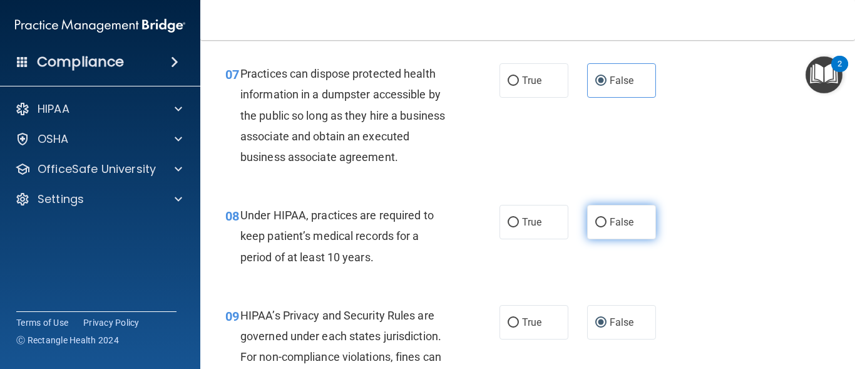
click at [595, 225] on input "False" at bounding box center [600, 222] width 11 height 9
radio input "true"
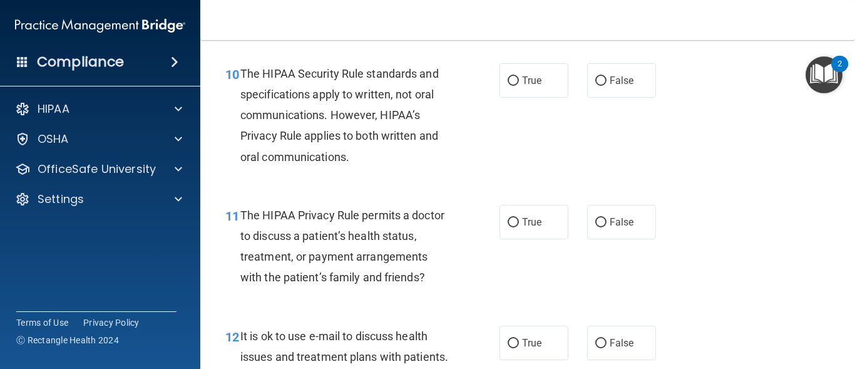
scroll to position [1172, 0]
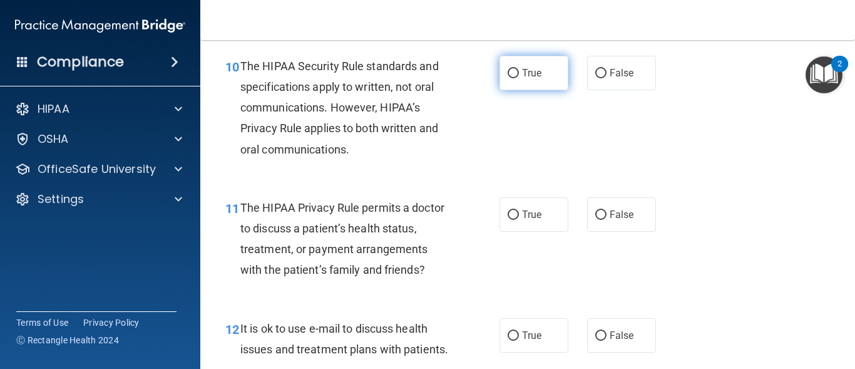
click at [510, 71] on input "True" at bounding box center [513, 73] width 11 height 9
radio input "true"
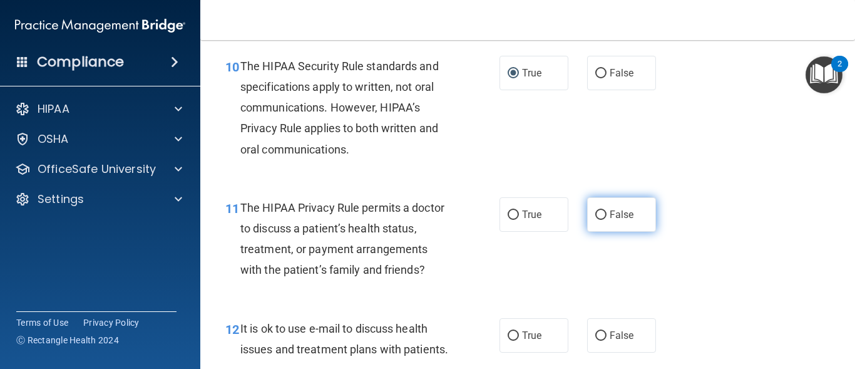
click at [595, 213] on input "False" at bounding box center [600, 214] width 11 height 9
radio input "true"
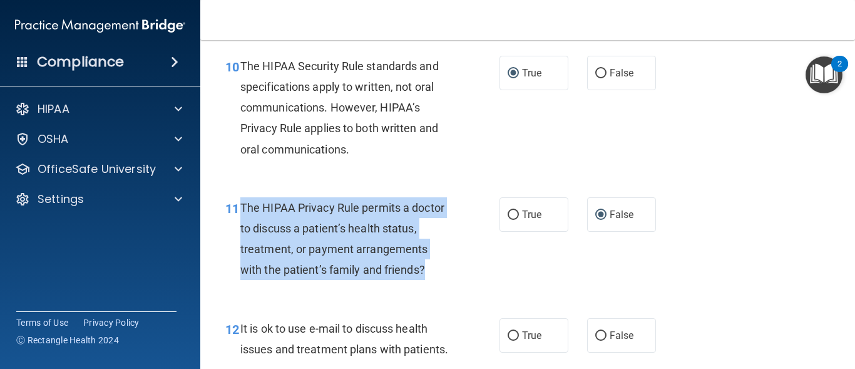
drag, startPoint x: 240, startPoint y: 207, endPoint x: 438, endPoint y: 264, distance: 205.8
click at [438, 264] on div "The HIPAA Privacy Rule permits a doctor to discuss a patient’s health status, t…" at bounding box center [350, 238] width 220 height 83
click at [511, 216] on input "True" at bounding box center [513, 214] width 11 height 9
radio input "true"
radio input "false"
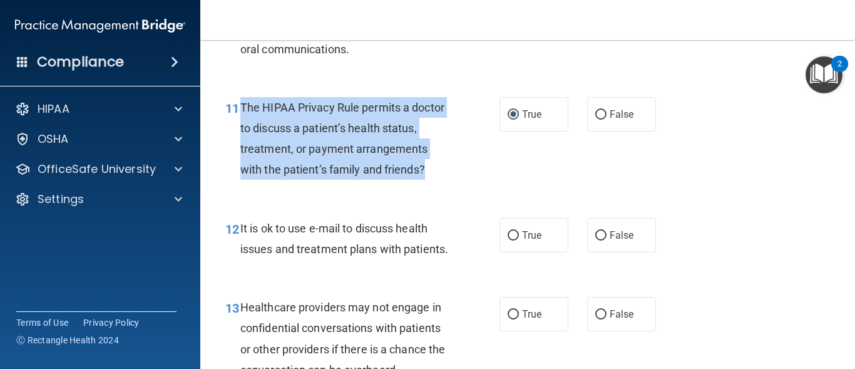
scroll to position [1280, 0]
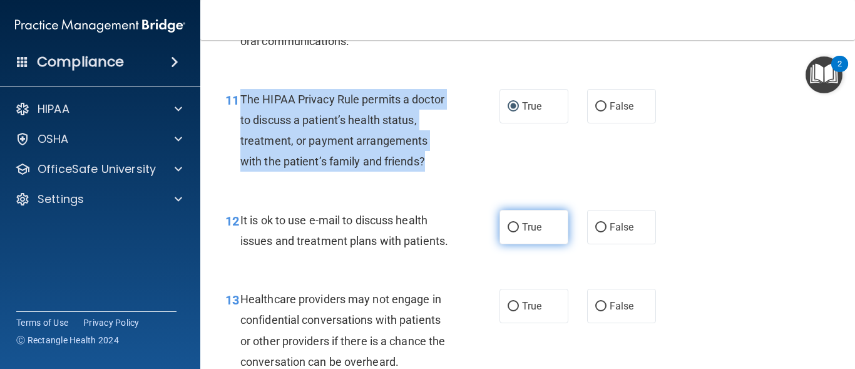
click at [508, 229] on input "True" at bounding box center [513, 227] width 11 height 9
radio input "true"
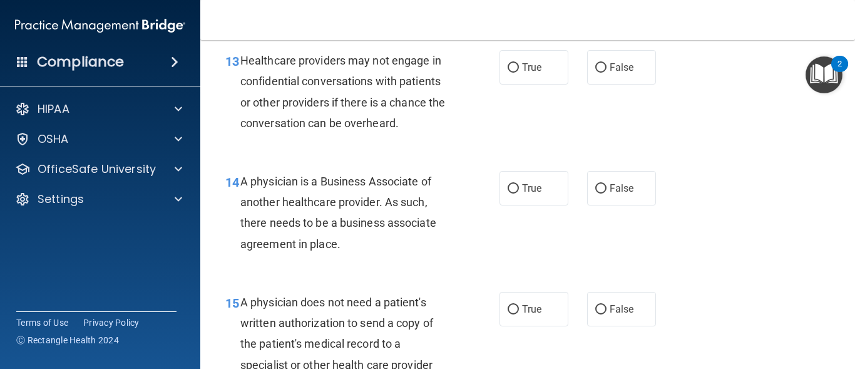
scroll to position [1527, 0]
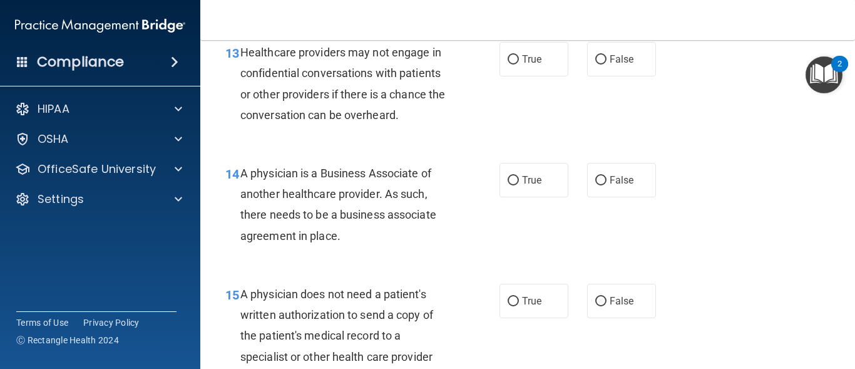
click at [804, 123] on div "13 Healthcare providers may not engage in confidential conversations with patie…" at bounding box center [527, 86] width 623 height 121
click at [595, 64] on input "False" at bounding box center [600, 59] width 11 height 9
radio input "true"
click at [596, 185] on input "False" at bounding box center [600, 180] width 11 height 9
radio input "true"
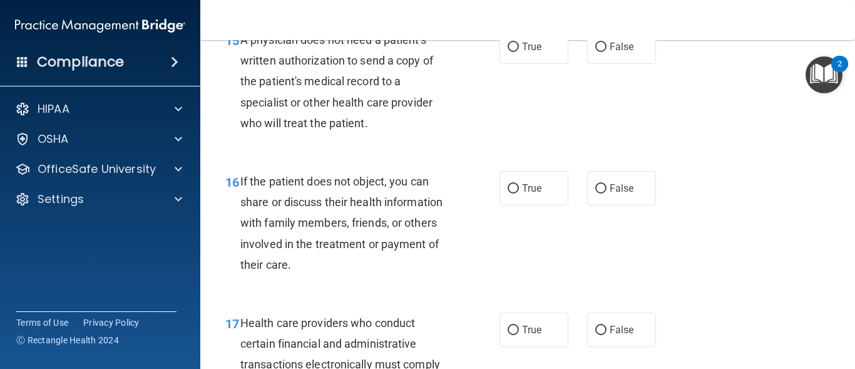
scroll to position [1789, 0]
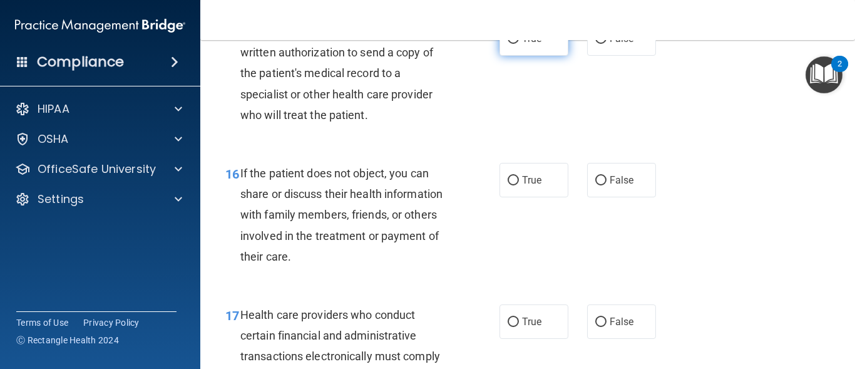
click at [508, 44] on input "True" at bounding box center [513, 38] width 11 height 9
radio input "true"
click at [508, 185] on input "True" at bounding box center [513, 180] width 11 height 9
radio input "true"
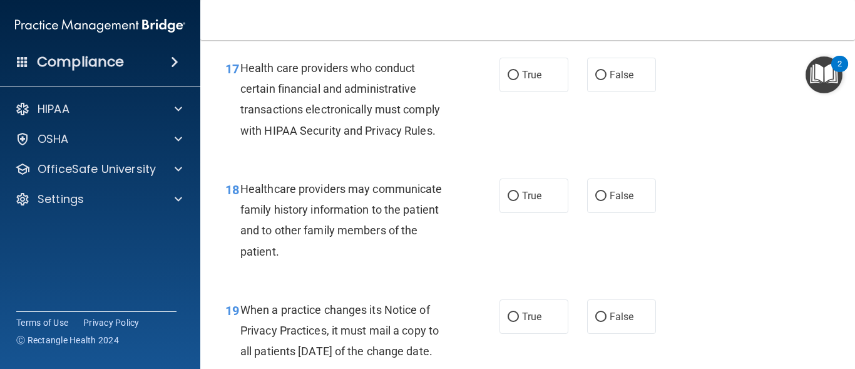
scroll to position [2043, 0]
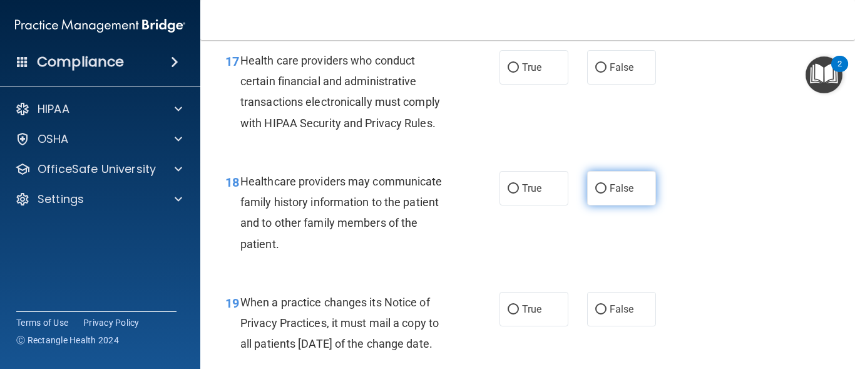
click at [595, 193] on input "False" at bounding box center [600, 188] width 11 height 9
radio input "true"
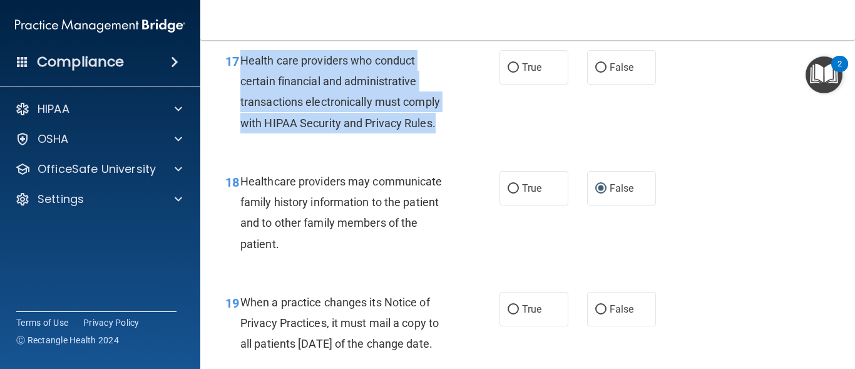
drag, startPoint x: 242, startPoint y: 81, endPoint x: 441, endPoint y: 146, distance: 209.8
click at [441, 133] on div "Health care providers who conduct certain financial and administrative transact…" at bounding box center [350, 91] width 220 height 83
click at [508, 73] on input "True" at bounding box center [513, 67] width 11 height 9
radio input "true"
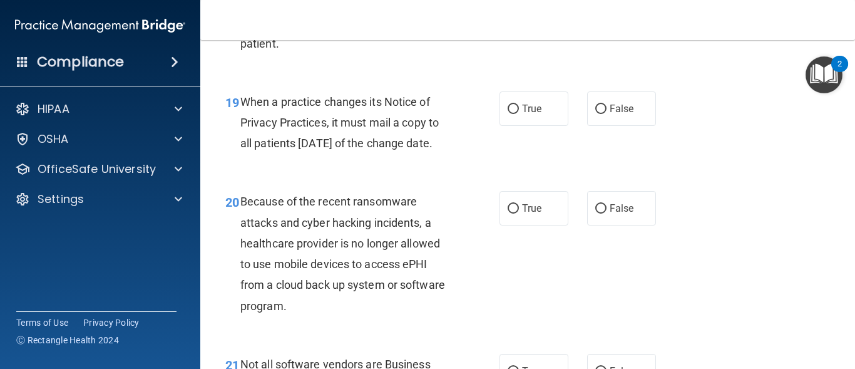
scroll to position [2252, 0]
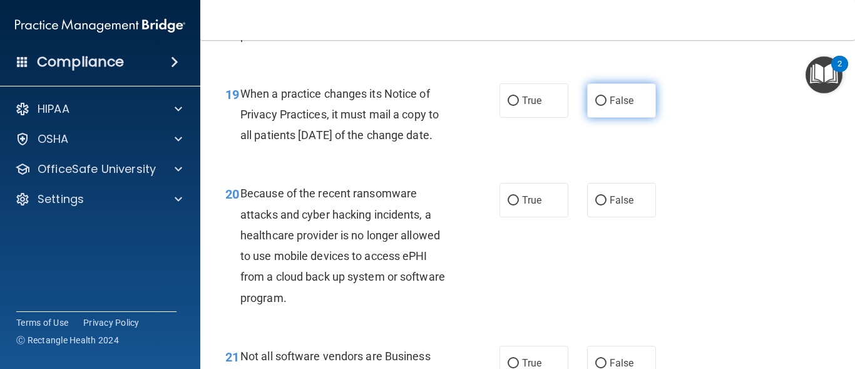
click at [600, 106] on input "False" at bounding box center [600, 100] width 11 height 9
radio input "true"
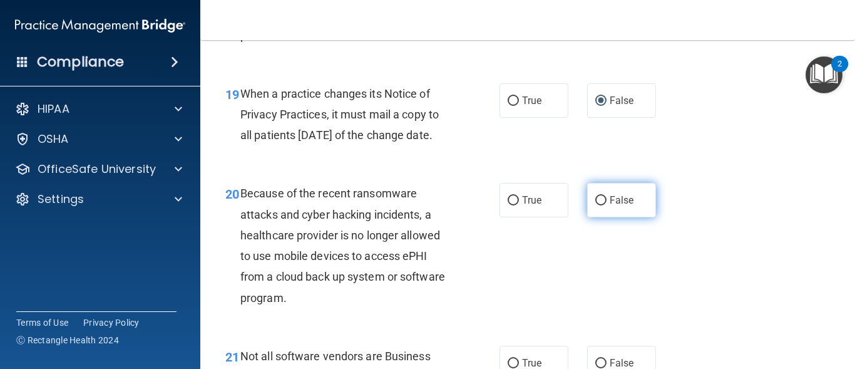
click at [597, 205] on input "False" at bounding box center [600, 200] width 11 height 9
radio input "true"
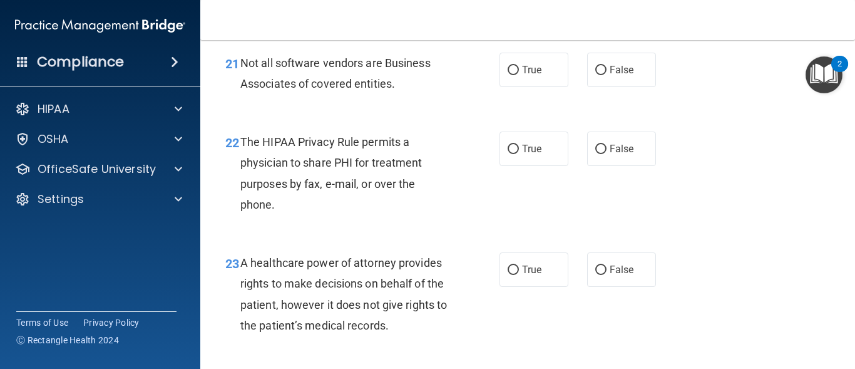
scroll to position [2552, 0]
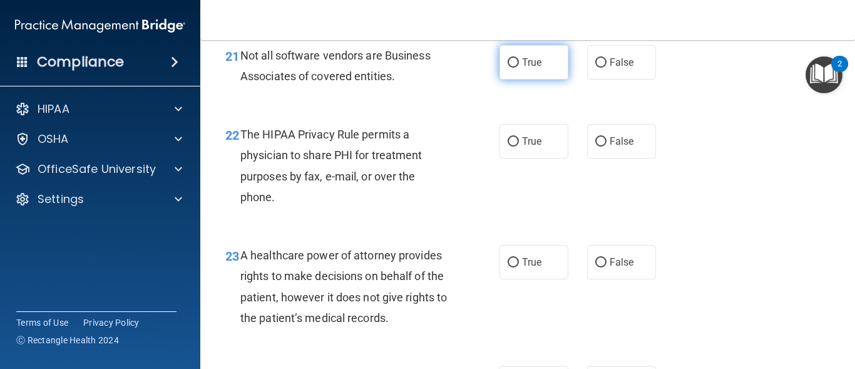
click at [508, 68] on input "True" at bounding box center [513, 62] width 11 height 9
radio input "true"
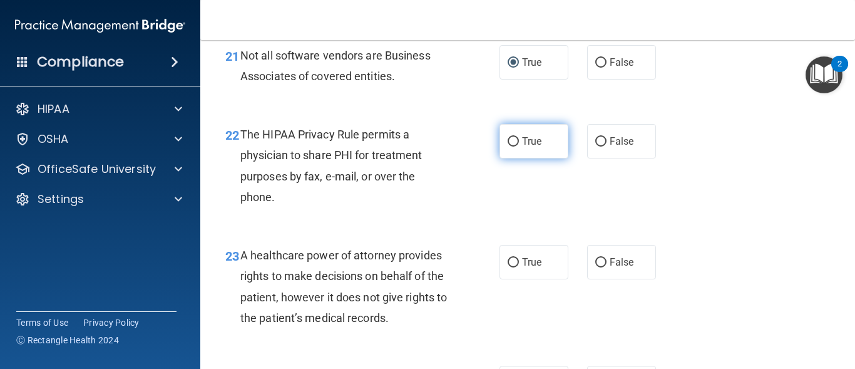
click at [508, 146] on input "True" at bounding box center [513, 141] width 11 height 9
radio input "true"
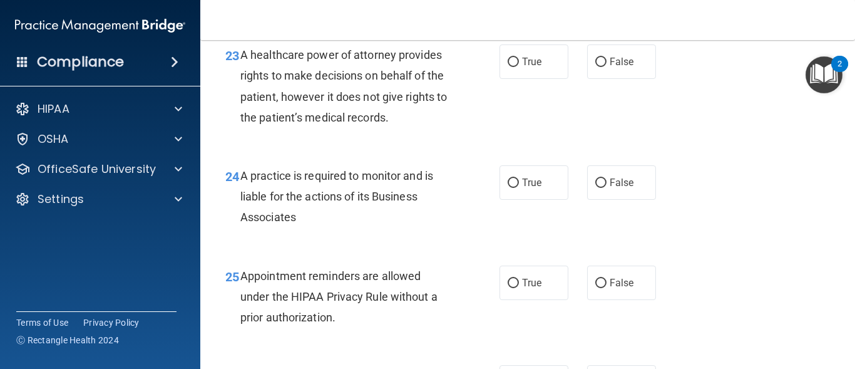
scroll to position [2775, 0]
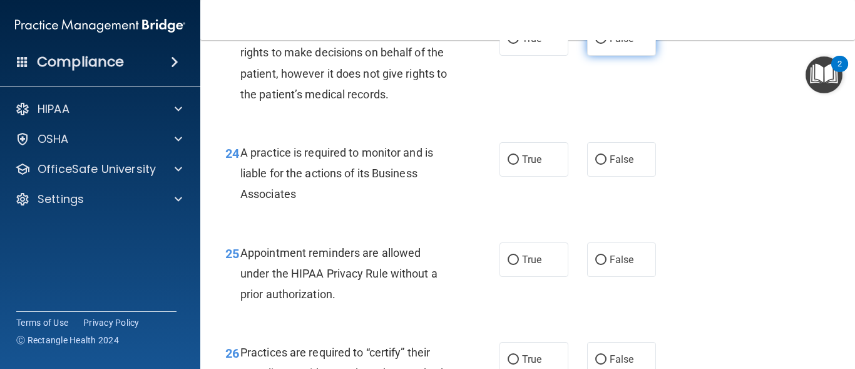
click at [598, 44] on input "False" at bounding box center [600, 38] width 11 height 9
radio input "true"
click at [595, 165] on input "False" at bounding box center [600, 159] width 11 height 9
radio input "true"
click at [508, 265] on input "True" at bounding box center [513, 259] width 11 height 9
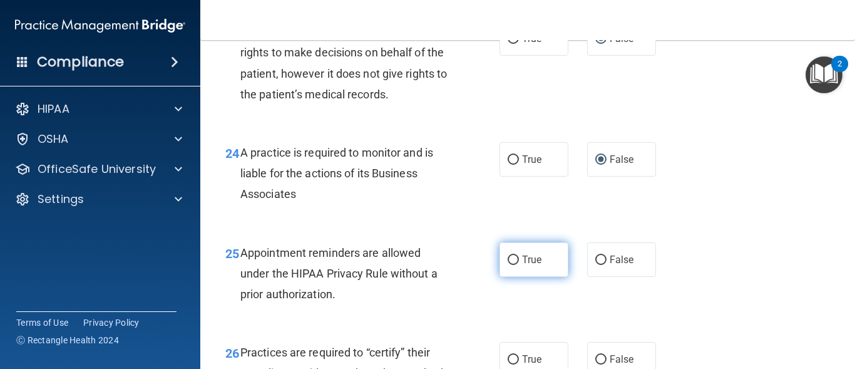
radio input "true"
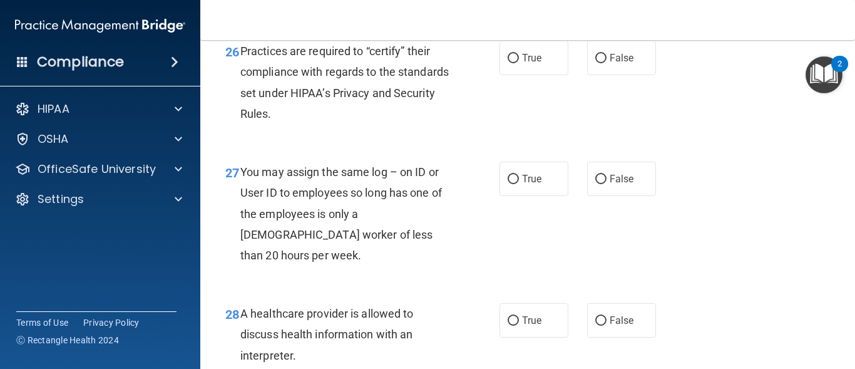
scroll to position [3092, 0]
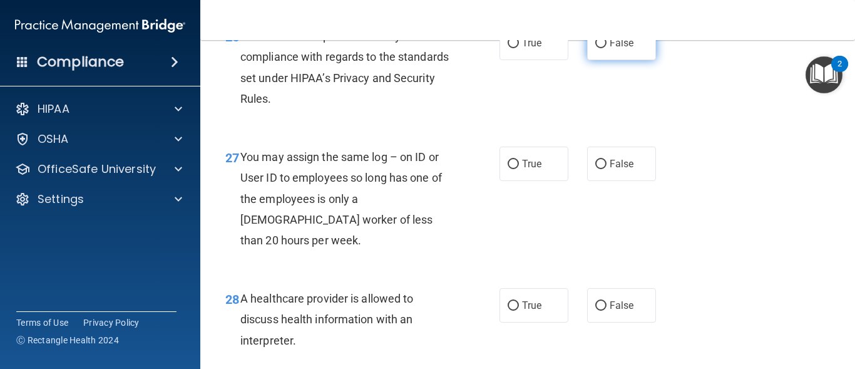
click at [598, 48] on input "False" at bounding box center [600, 43] width 11 height 9
radio input "true"
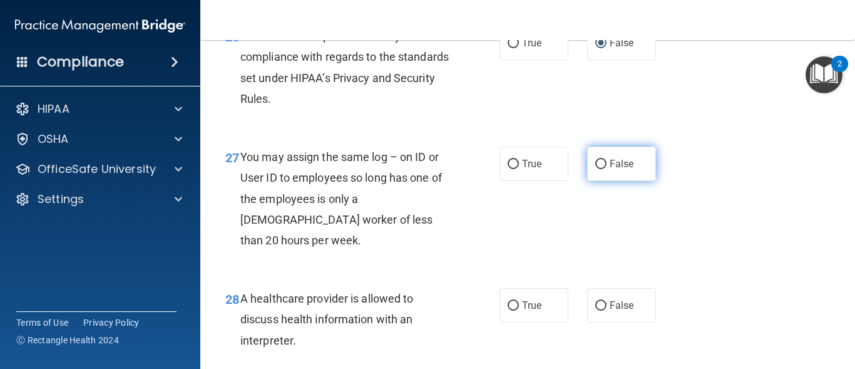
click at [597, 169] on input "False" at bounding box center [600, 164] width 11 height 9
radio input "true"
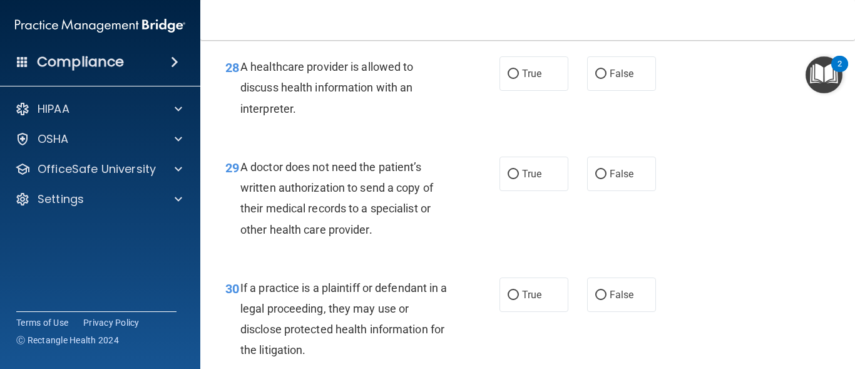
scroll to position [3331, 0]
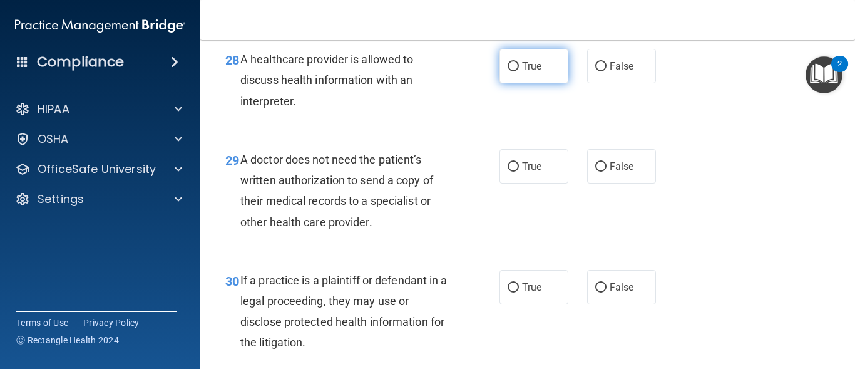
click at [508, 71] on input "True" at bounding box center [513, 66] width 11 height 9
radio input "true"
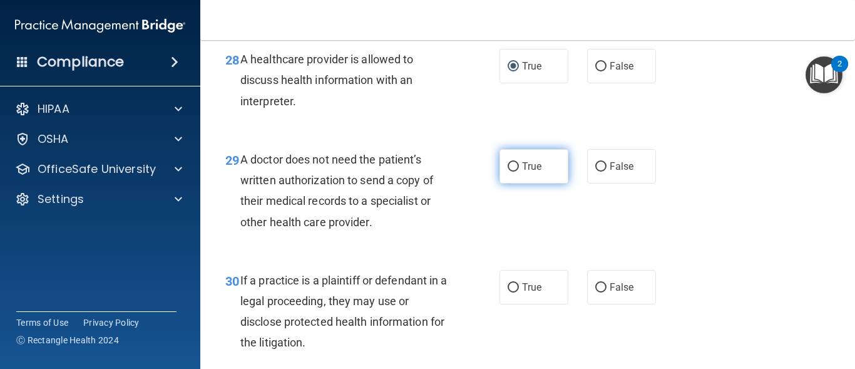
click at [510, 172] on input "True" at bounding box center [513, 166] width 11 height 9
radio input "true"
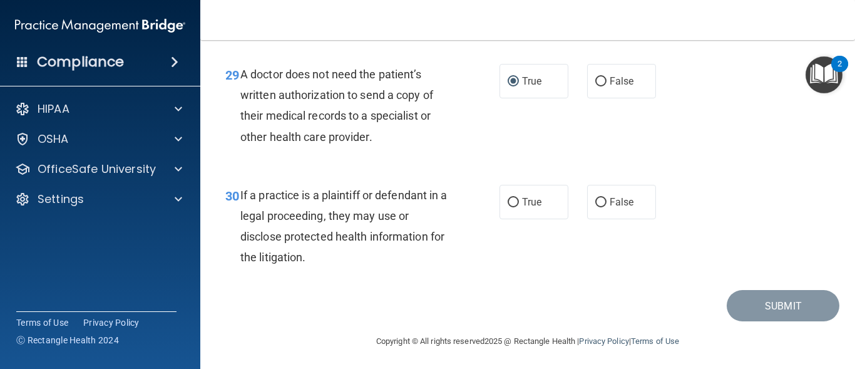
scroll to position [3439, 0]
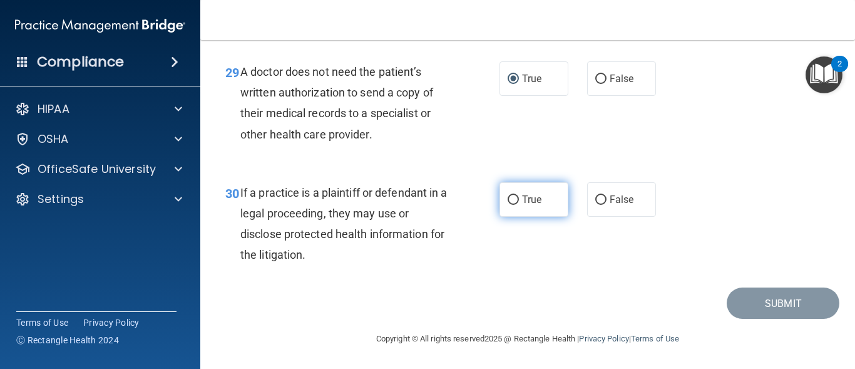
click at [509, 201] on input "True" at bounding box center [513, 199] width 11 height 9
radio input "true"
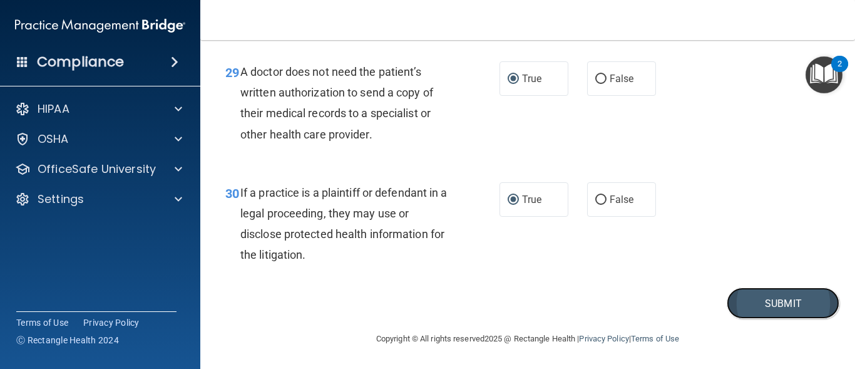
click at [747, 295] on button "Submit" at bounding box center [783, 303] width 113 height 32
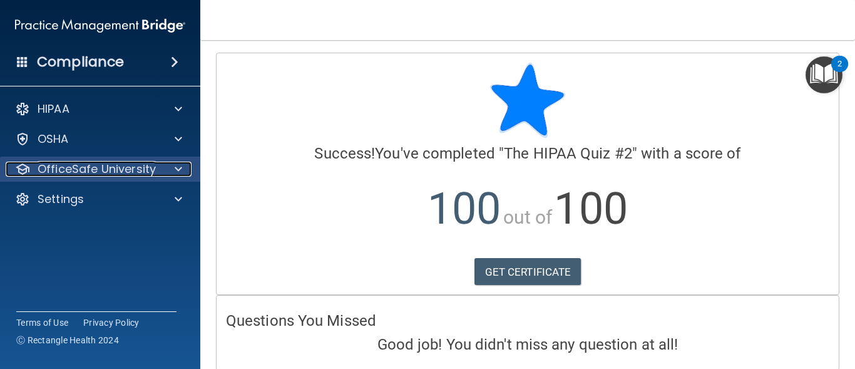
click at [169, 171] on div at bounding box center [176, 168] width 31 height 15
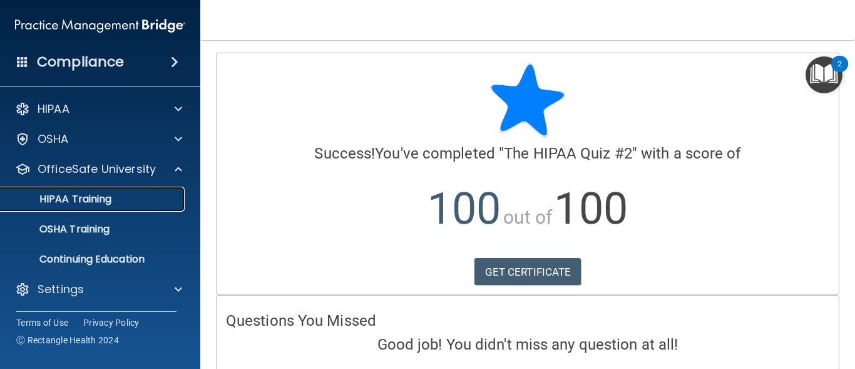
click at [130, 196] on div "HIPAA Training" at bounding box center [93, 199] width 171 height 13
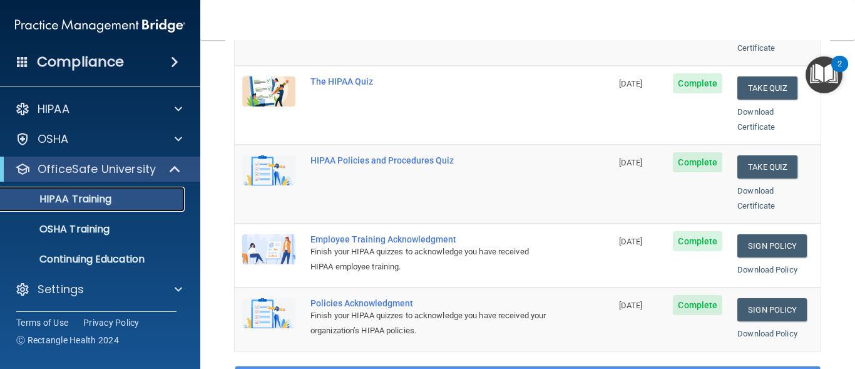
scroll to position [250, 0]
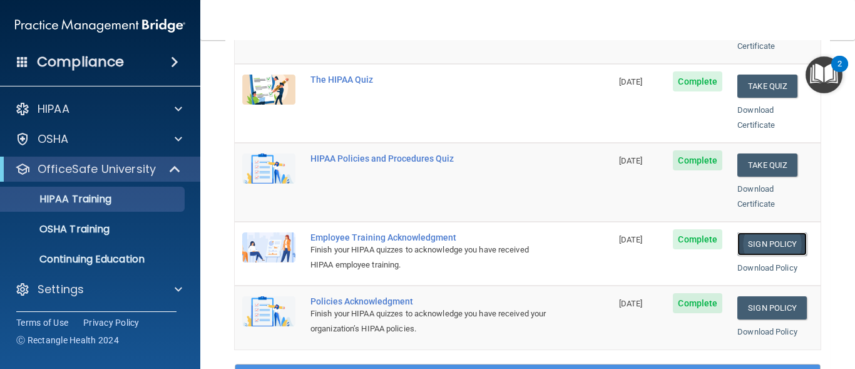
click at [741, 232] on link "Sign Policy" at bounding box center [771, 243] width 69 height 23
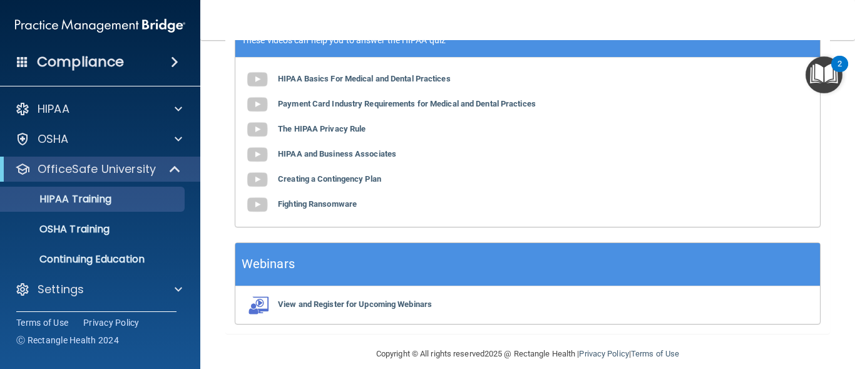
scroll to position [0, 0]
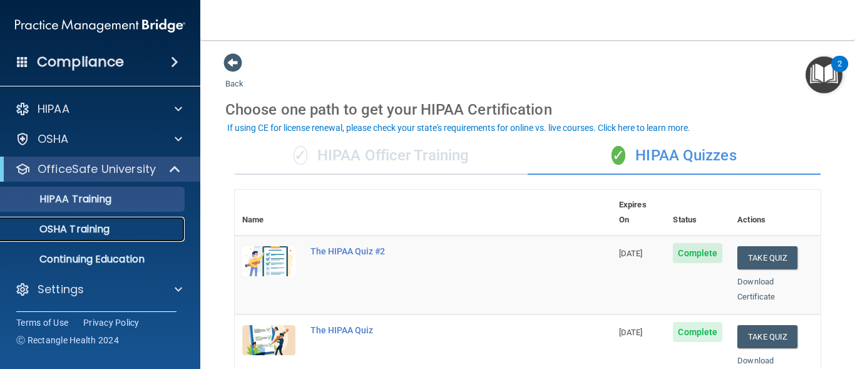
click at [101, 228] on p "OSHA Training" at bounding box center [58, 229] width 101 height 13
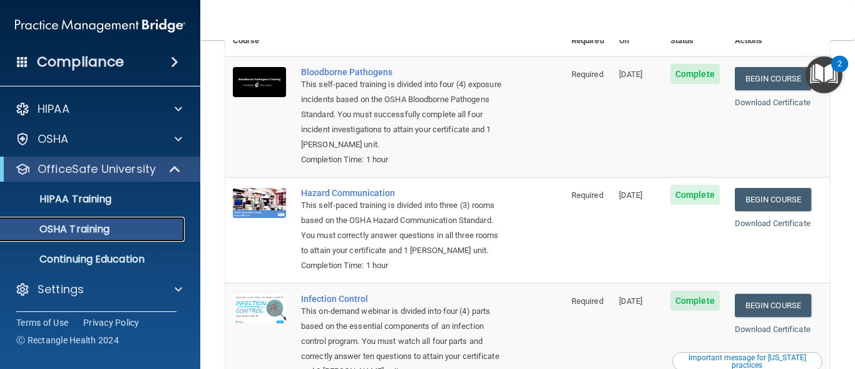
scroll to position [103, 0]
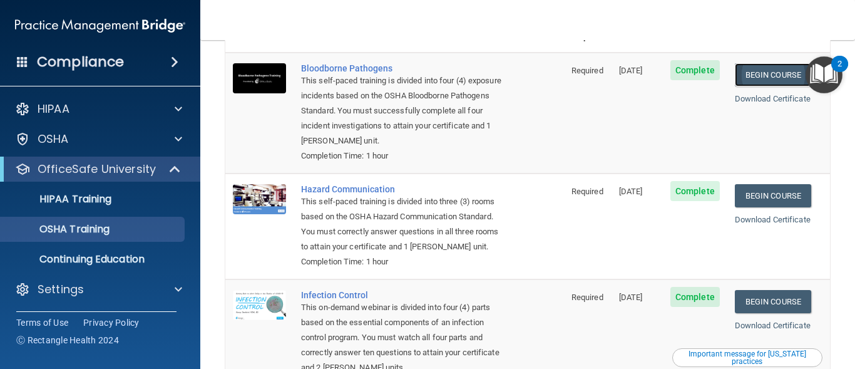
click at [755, 63] on link "Begin Course" at bounding box center [773, 74] width 76 height 23
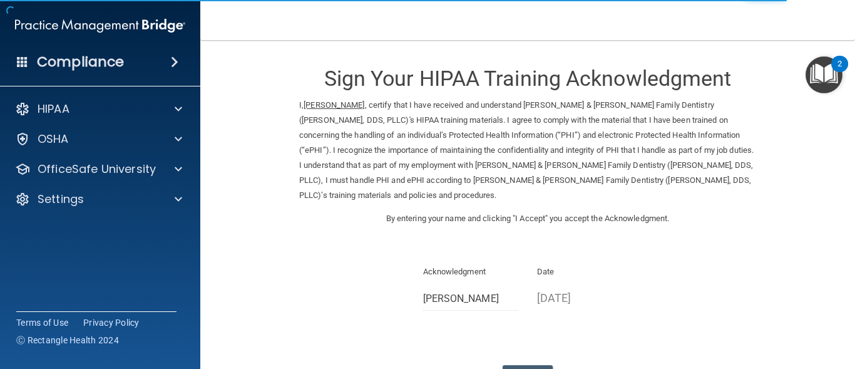
click at [600, 287] on p "08/12/2025" at bounding box center [585, 297] width 96 height 21
click at [588, 287] on p "08/12/2025" at bounding box center [585, 297] width 96 height 21
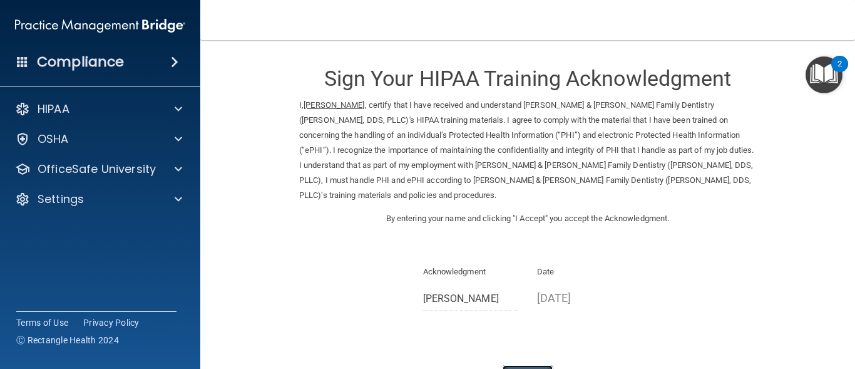
click at [591, 287] on p "08/12/2025" at bounding box center [585, 297] width 96 height 21
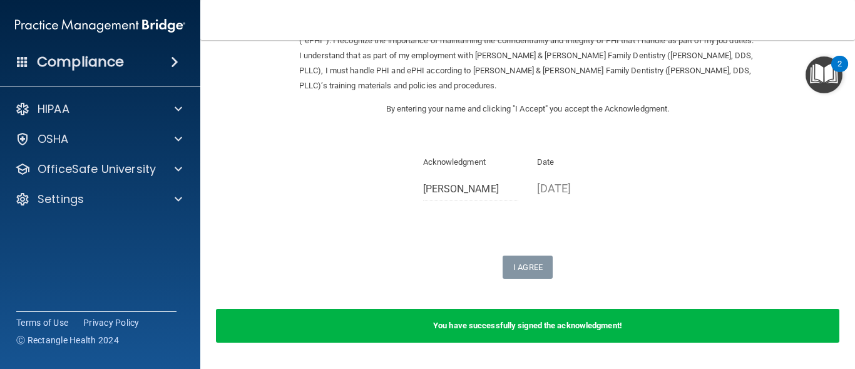
scroll to position [113, 0]
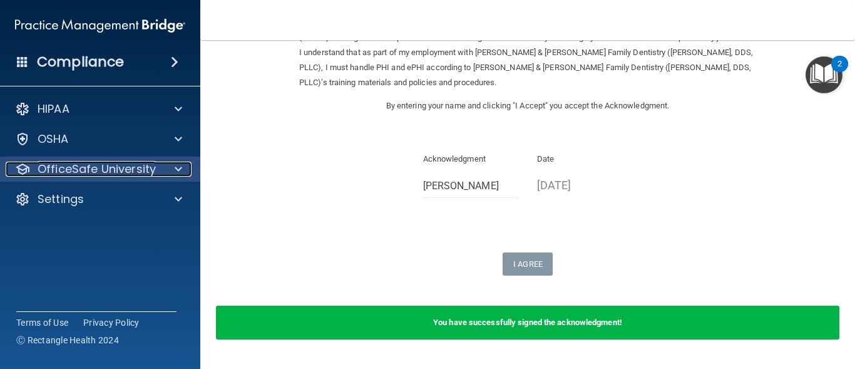
click at [112, 166] on p "OfficeSafe University" at bounding box center [97, 168] width 118 height 15
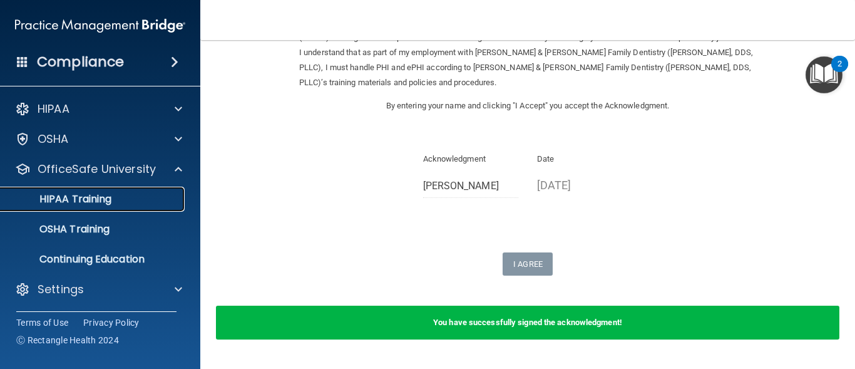
click at [119, 200] on div "HIPAA Training" at bounding box center [93, 199] width 171 height 13
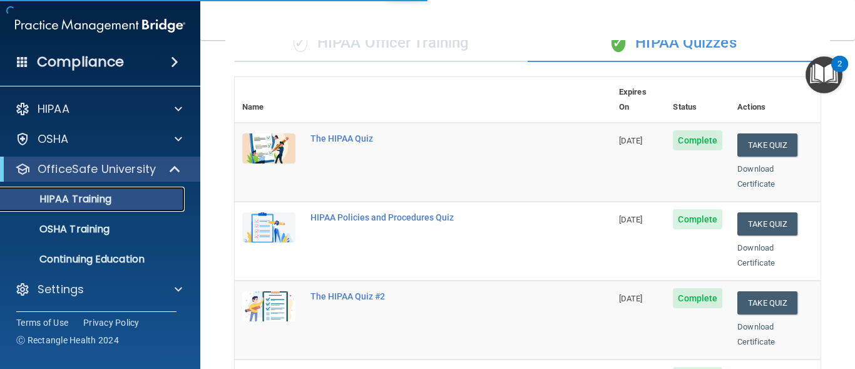
scroll to position [598, 0]
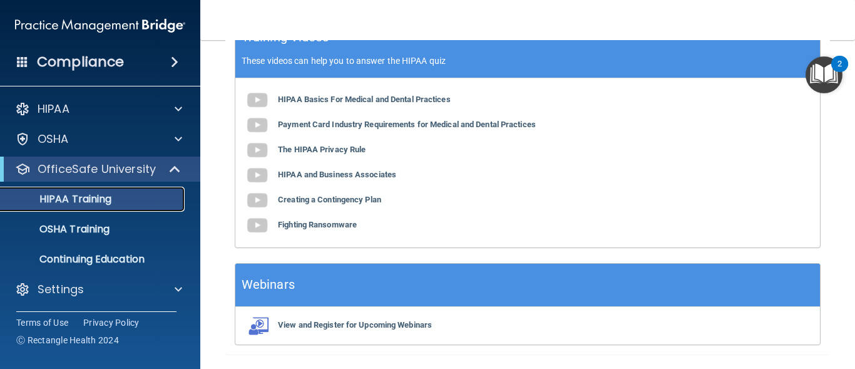
click at [115, 208] on link "HIPAA Training" at bounding box center [85, 199] width 197 height 25
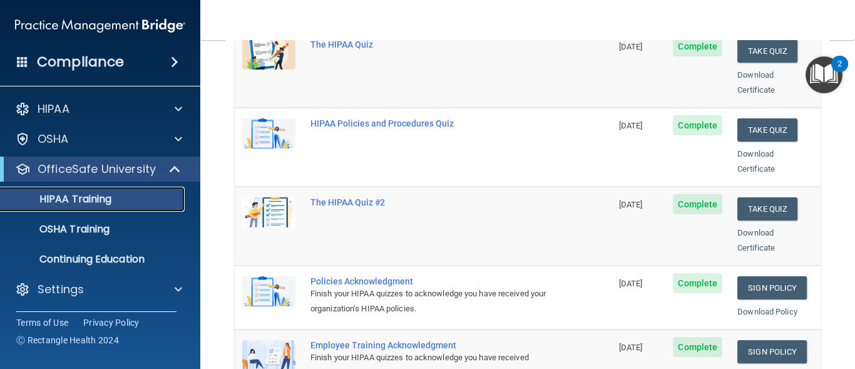
scroll to position [198, 0]
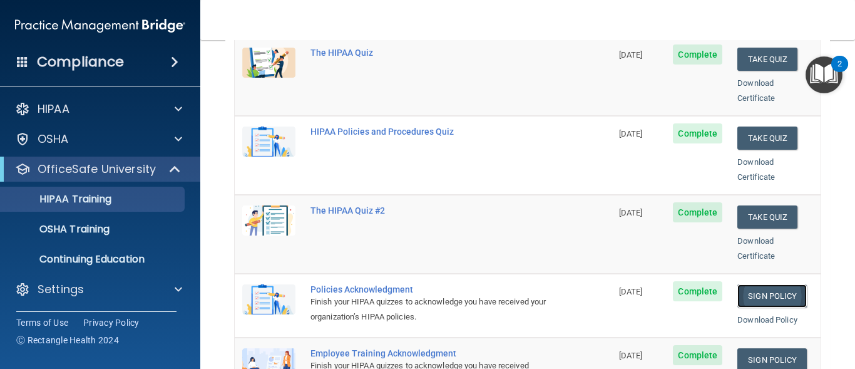
click at [761, 284] on link "Sign Policy" at bounding box center [771, 295] width 69 height 23
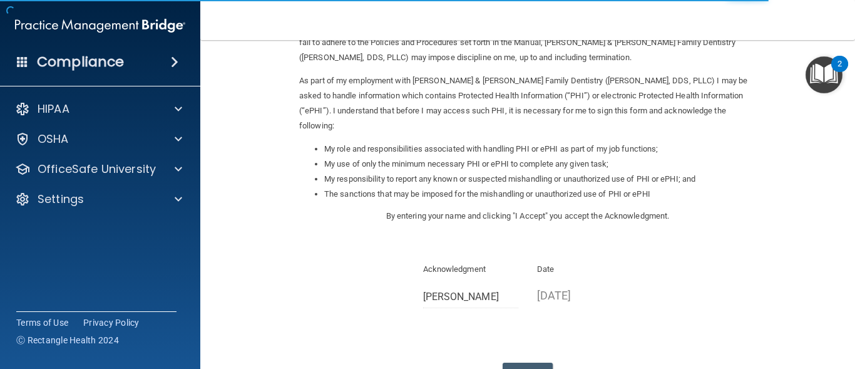
scroll to position [165, 0]
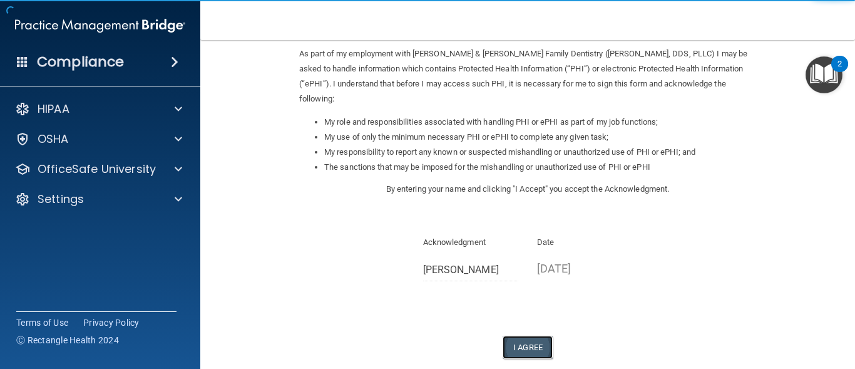
click at [525, 336] on button "I Agree" at bounding box center [528, 347] width 50 height 23
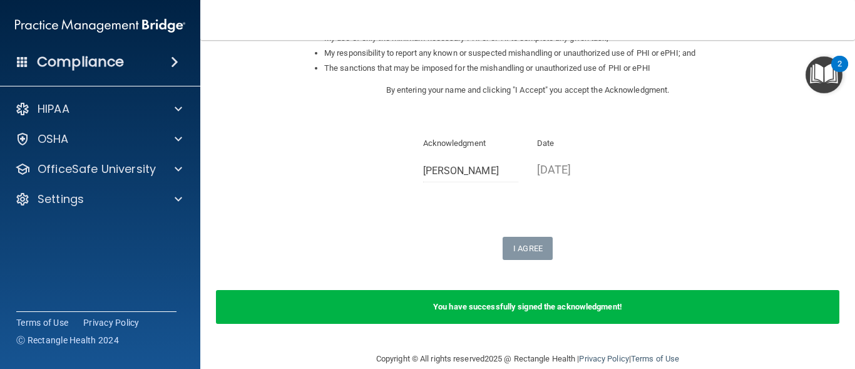
scroll to position [265, 0]
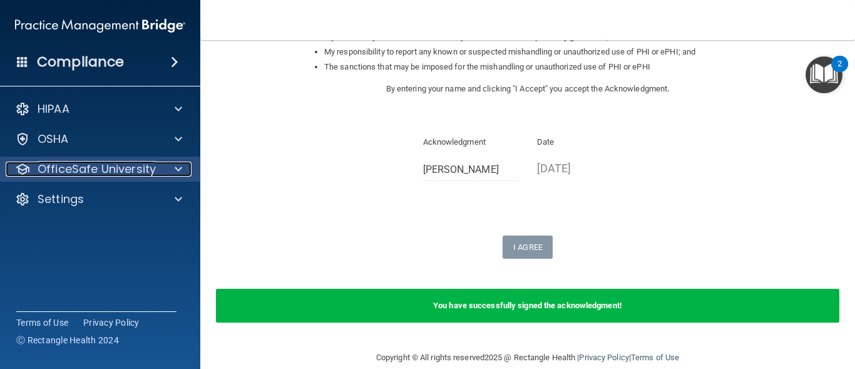
click at [120, 171] on p "OfficeSafe University" at bounding box center [97, 168] width 118 height 15
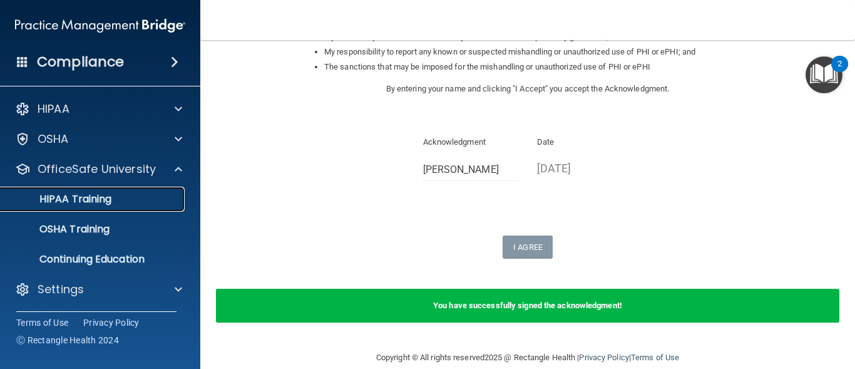
click at [105, 197] on p "HIPAA Training" at bounding box center [59, 199] width 103 height 13
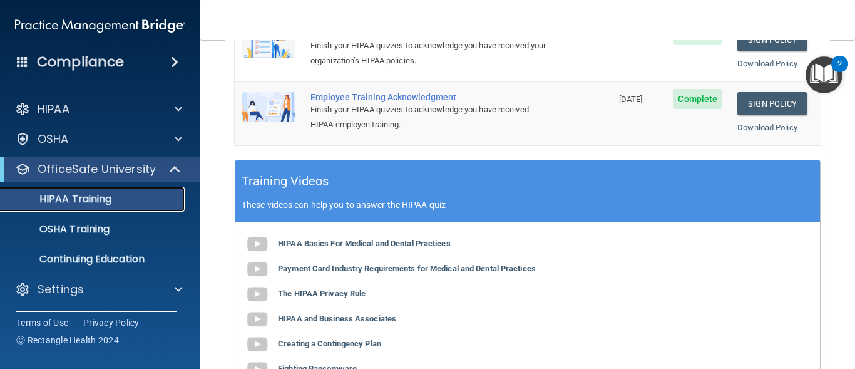
scroll to position [458, 0]
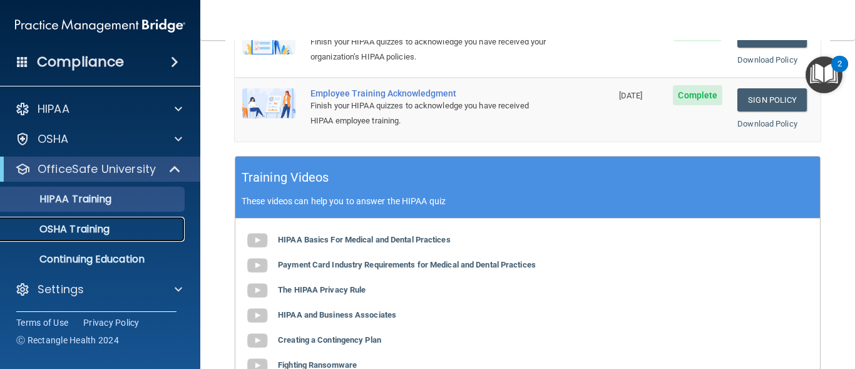
click at [88, 231] on p "OSHA Training" at bounding box center [58, 229] width 101 height 13
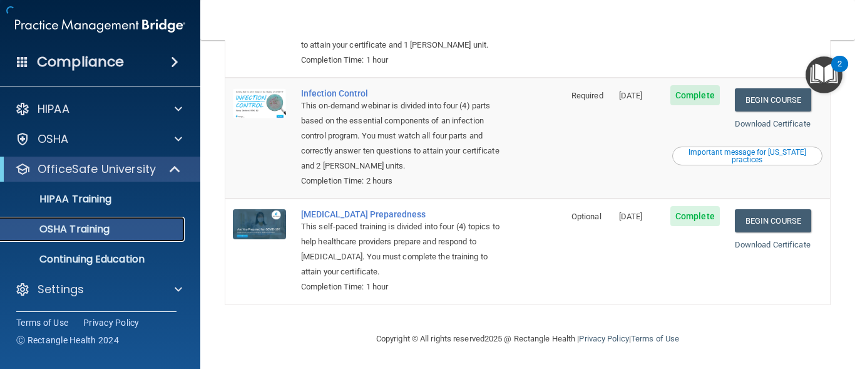
scroll to position [307, 0]
click at [754, 99] on link "Begin Course" at bounding box center [773, 99] width 76 height 23
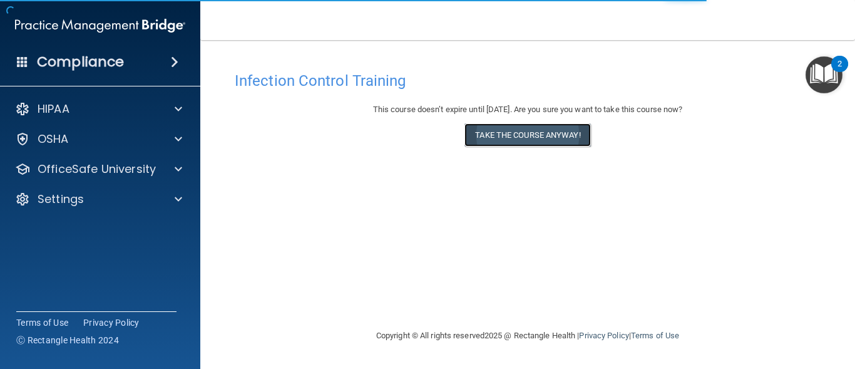
click at [545, 139] on button "Take the course anyway!" at bounding box center [527, 134] width 126 height 23
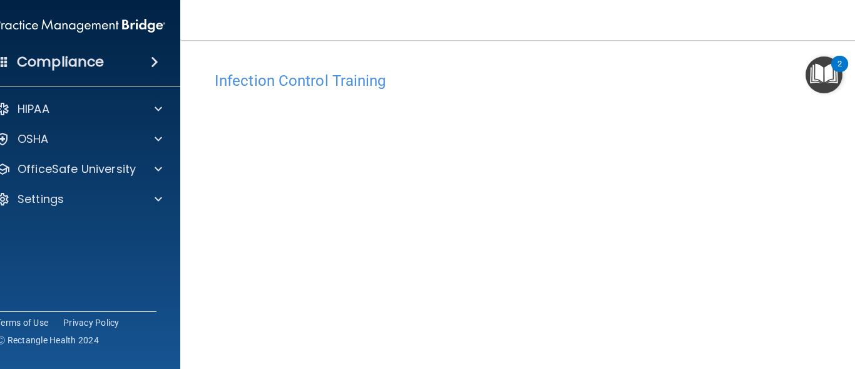
drag, startPoint x: 838, startPoint y: 158, endPoint x: 841, endPoint y: 190, distance: 32.0
click at [841, 190] on div "Infection Control Training This course doesn’t expire until 12/27/2025. Are you…" at bounding box center [527, 281] width 645 height 433
drag, startPoint x: 486, startPoint y: 56, endPoint x: 488, endPoint y: -1, distance: 57.6
click at [488, 0] on html "Compliance HIPAA Documents and Policies Report an Incident Business Associates …" at bounding box center [427, 184] width 855 height 369
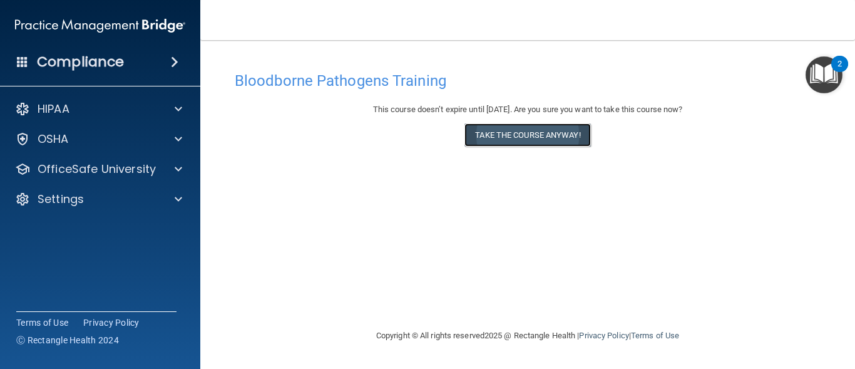
click at [498, 139] on button "Take the course anyway!" at bounding box center [527, 134] width 126 height 23
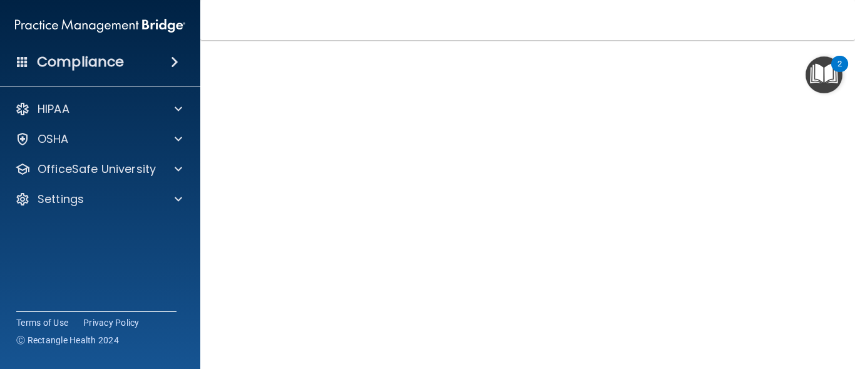
scroll to position [74, 0]
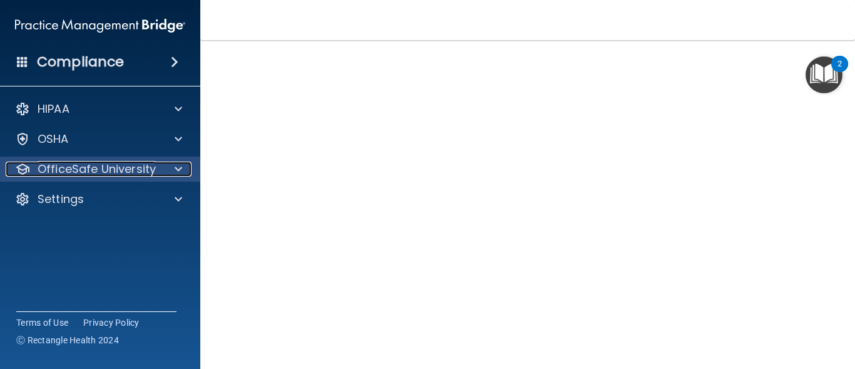
click at [152, 169] on p "OfficeSafe University" at bounding box center [97, 168] width 118 height 15
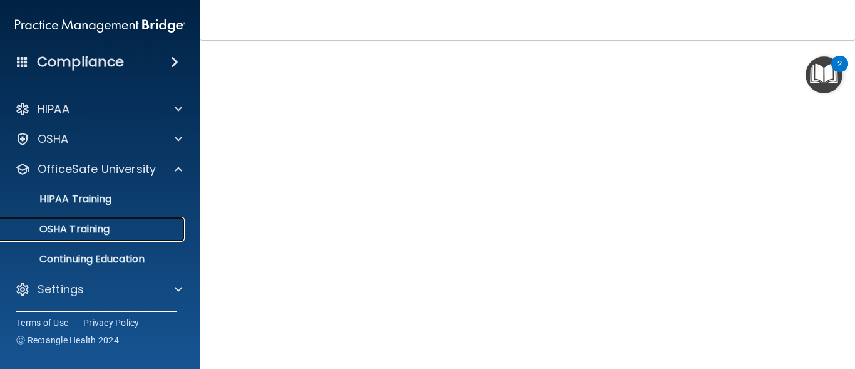
click at [120, 227] on div "OSHA Training" at bounding box center [93, 229] width 171 height 13
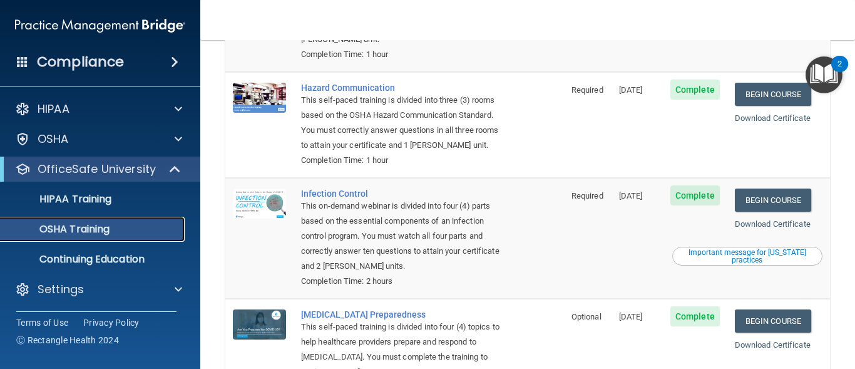
scroll to position [205, 0]
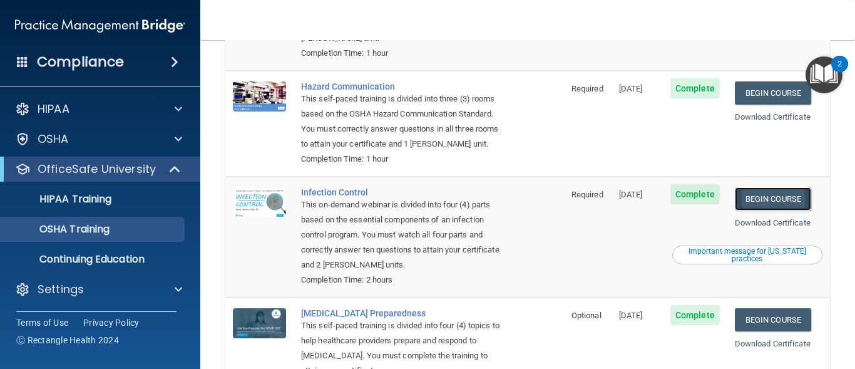
click at [758, 206] on link "Begin Course" at bounding box center [773, 198] width 76 height 23
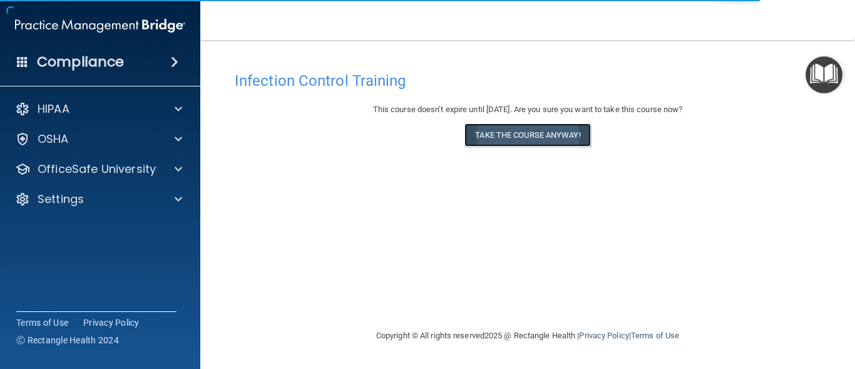
click at [554, 139] on button "Take the course anyway!" at bounding box center [527, 134] width 126 height 23
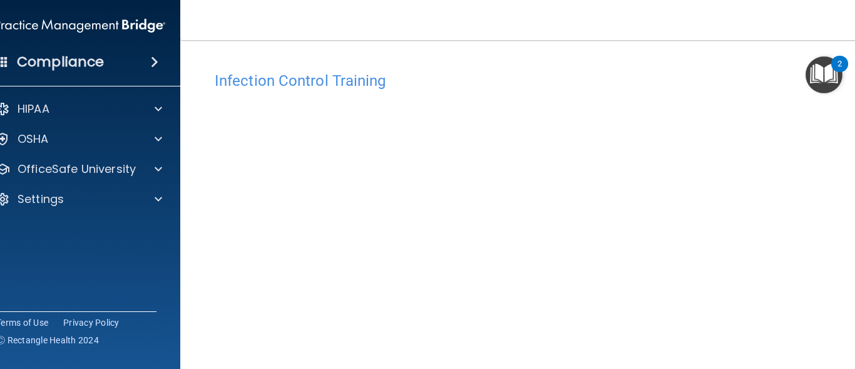
drag, startPoint x: 854, startPoint y: 213, endPoint x: 854, endPoint y: 245, distance: 31.9
click at [854, 245] on main "Infection Control Training This course doesn’t expire until [DATE]. Are you sur…" at bounding box center [527, 204] width 695 height 329
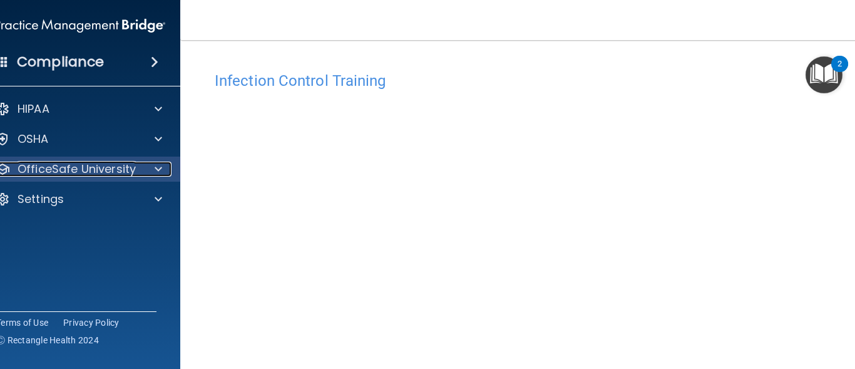
click at [115, 167] on p "OfficeSafe University" at bounding box center [77, 168] width 118 height 15
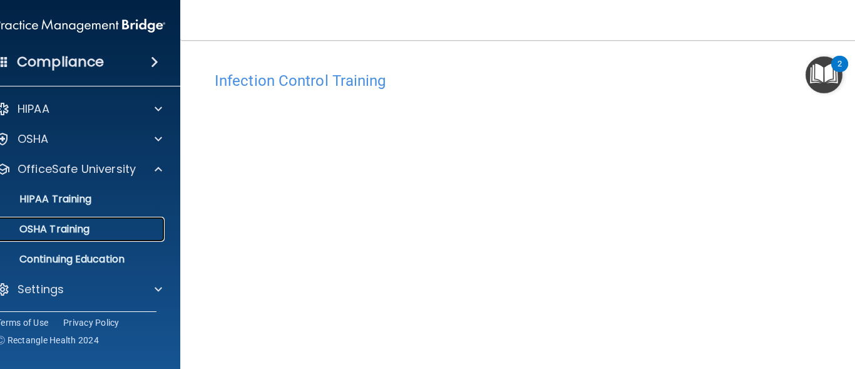
click at [79, 228] on p "OSHA Training" at bounding box center [38, 229] width 101 height 13
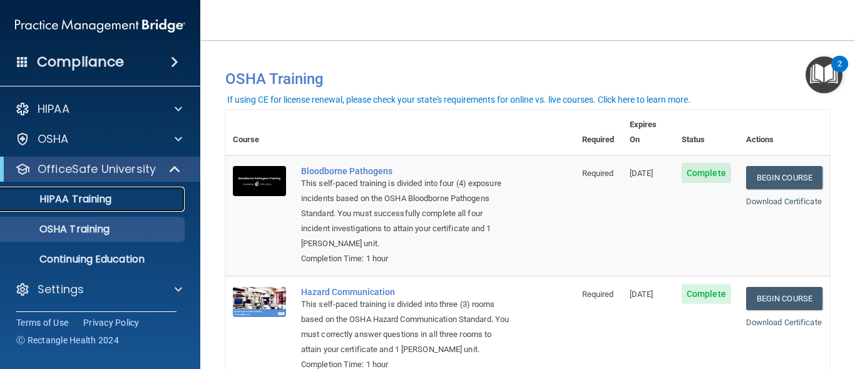
click at [110, 202] on p "HIPAA Training" at bounding box center [59, 199] width 103 height 13
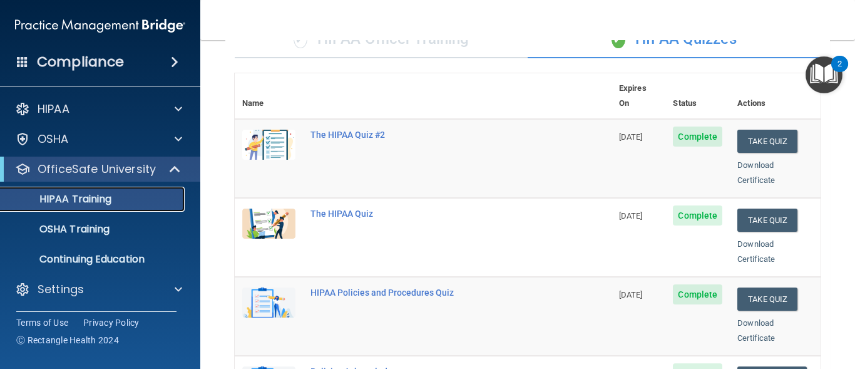
scroll to position [18, 0]
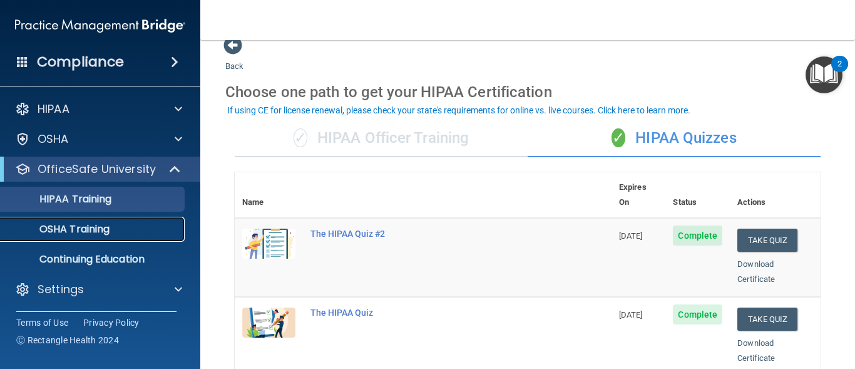
click at [68, 229] on p "OSHA Training" at bounding box center [58, 229] width 101 height 13
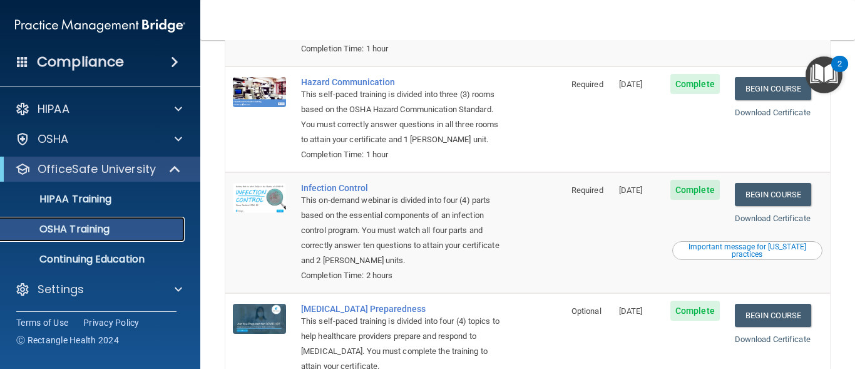
scroll to position [211, 0]
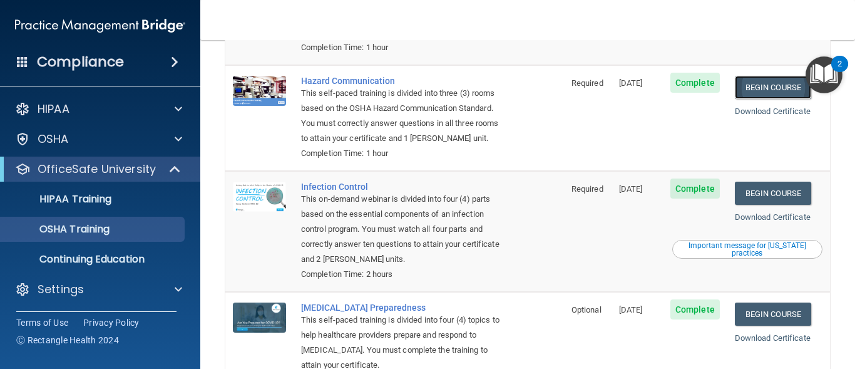
click at [757, 76] on link "Begin Course" at bounding box center [773, 87] width 76 height 23
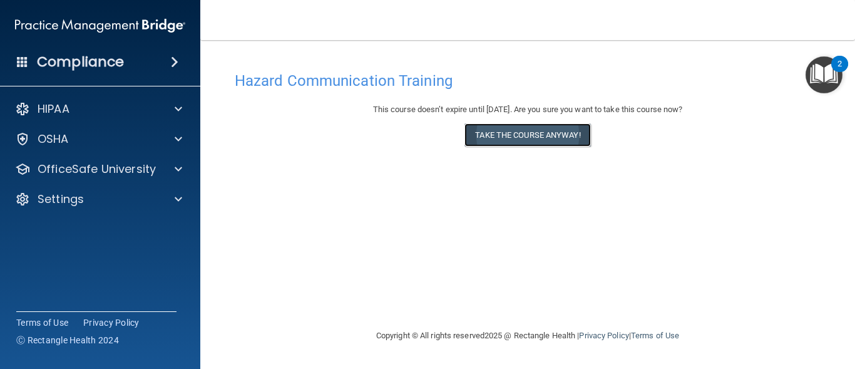
click at [541, 140] on button "Take the course anyway!" at bounding box center [527, 134] width 126 height 23
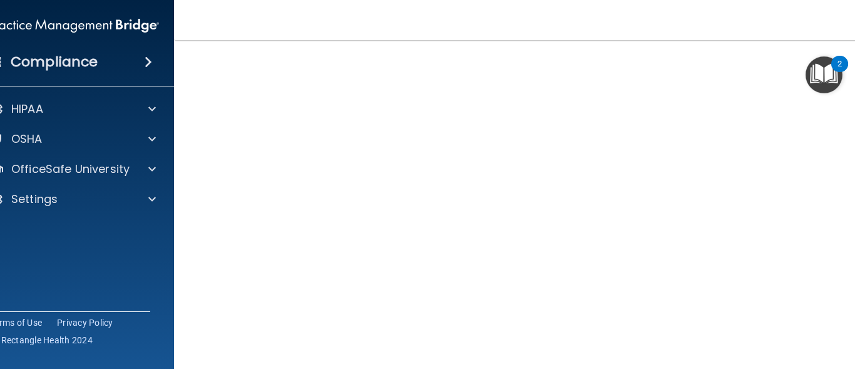
scroll to position [79, 0]
drag, startPoint x: 843, startPoint y: 182, endPoint x: 851, endPoint y: 226, distance: 45.1
click at [851, 226] on div "Hazard Communication Training This course doesn’t expire until [DATE]. Are you …" at bounding box center [527, 216] width 657 height 461
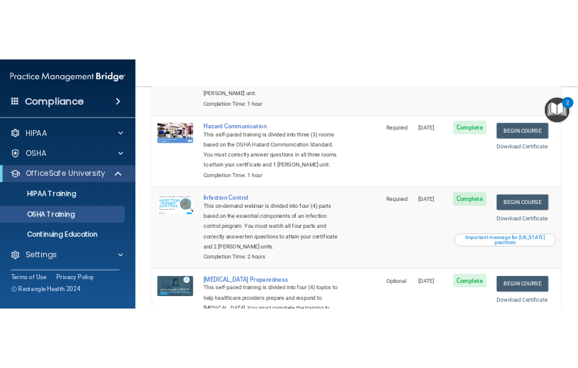
scroll to position [167, 0]
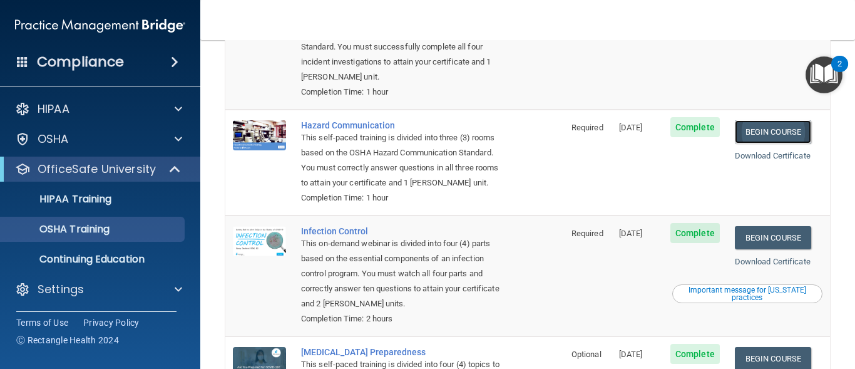
click at [744, 120] on link "Begin Course" at bounding box center [773, 131] width 76 height 23
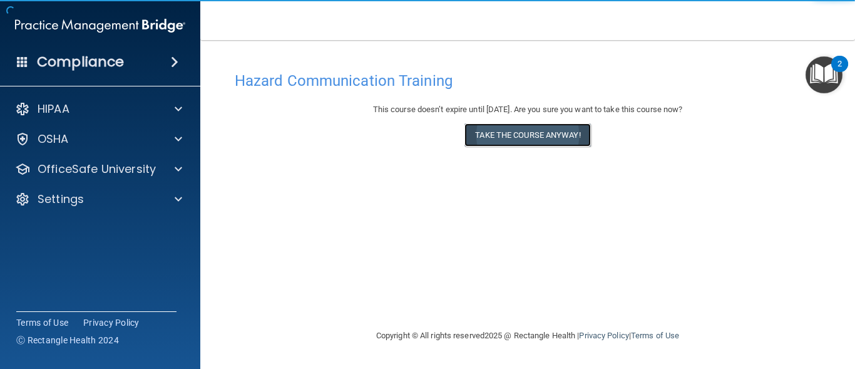
click at [504, 126] on button "Take the course anyway!" at bounding box center [527, 134] width 126 height 23
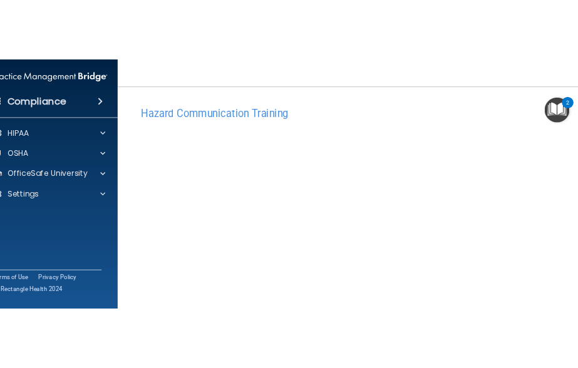
scroll to position [79, 0]
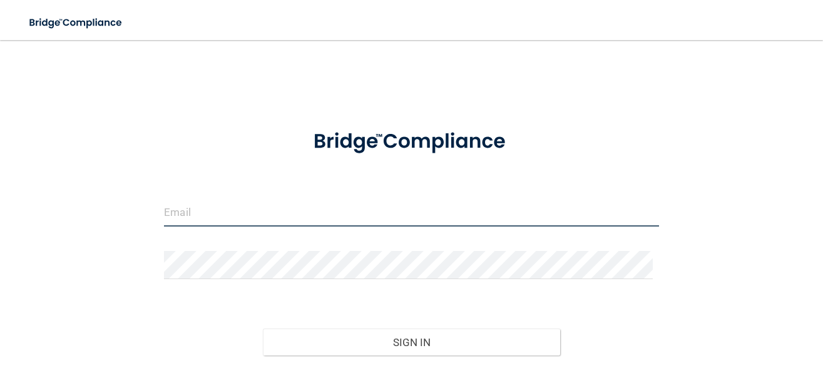
click at [454, 215] on input "email" at bounding box center [411, 212] width 495 height 28
type input "[EMAIL_ADDRESS][DOMAIN_NAME]"
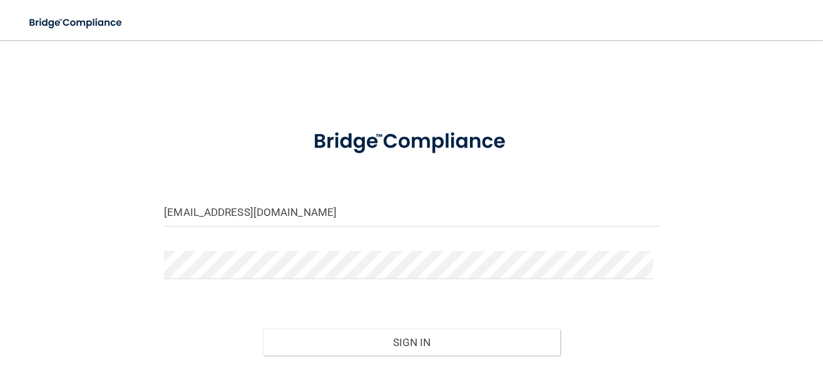
click at [257, 287] on div at bounding box center [411, 270] width 513 height 38
click at [263, 329] on button "Sign In" at bounding box center [411, 343] width 297 height 28
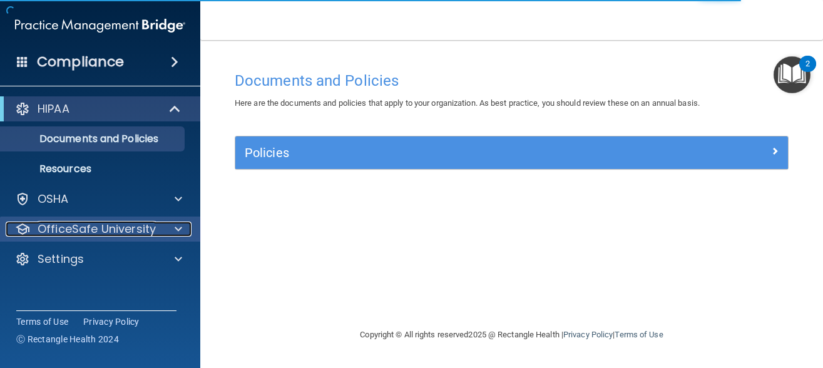
click at [156, 230] on div "OfficeSafe University" at bounding box center [83, 229] width 155 height 15
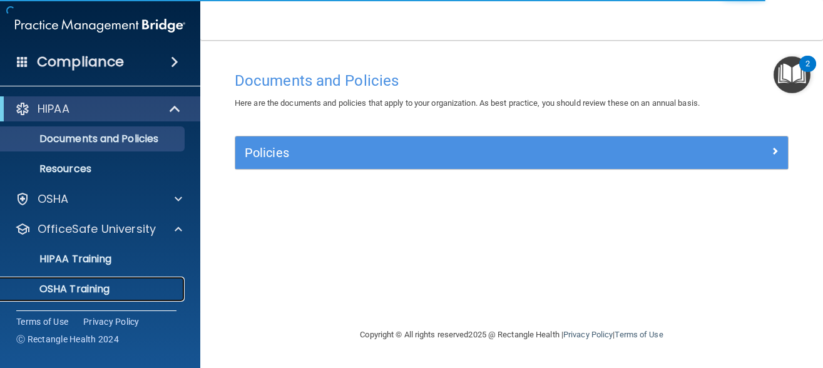
click at [106, 294] on p "OSHA Training" at bounding box center [58, 289] width 101 height 13
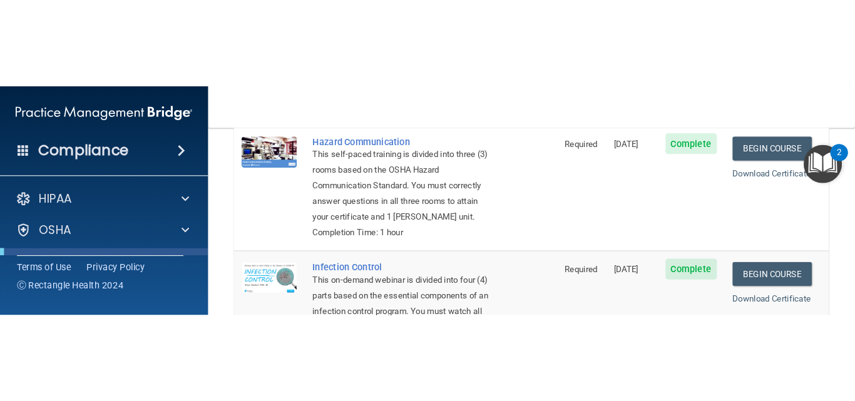
scroll to position [267, 0]
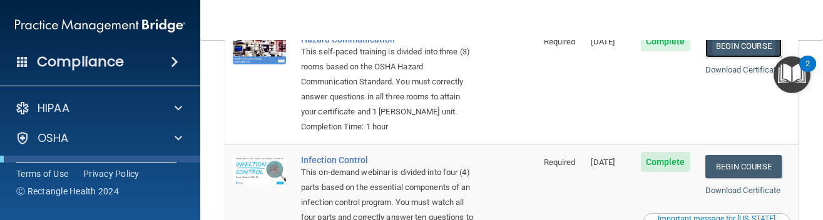
click at [742, 43] on link "Begin Course" at bounding box center [743, 45] width 76 height 23
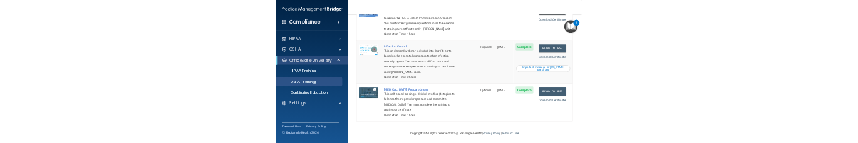
scroll to position [252, 0]
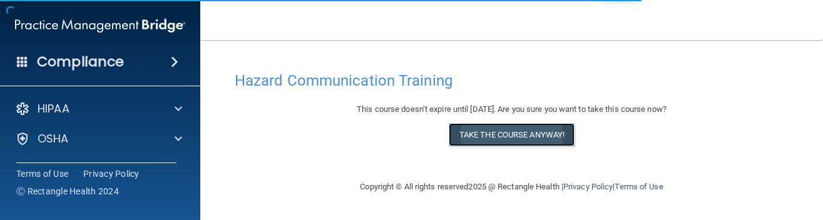
click at [543, 135] on button "Take the course anyway!" at bounding box center [512, 134] width 126 height 23
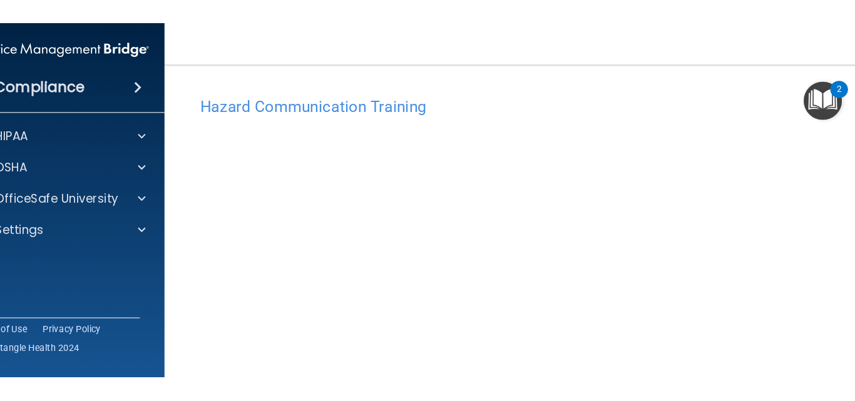
scroll to position [79, 0]
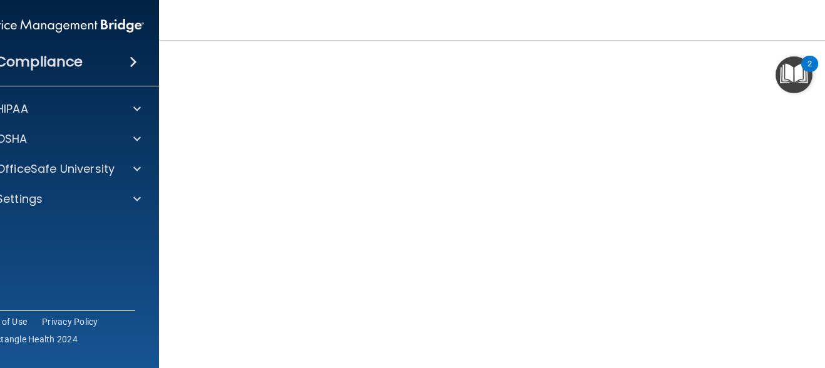
drag, startPoint x: 518, startPoint y: 19, endPoint x: 510, endPoint y: -55, distance: 74.9
click at [510, 0] on html "Compliance HIPAA Documents and Policies Report an Incident Business Associates …" at bounding box center [412, 184] width 825 height 368
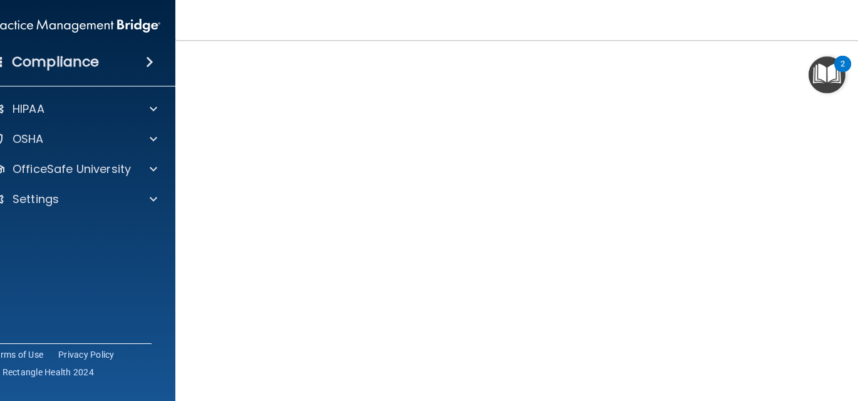
click at [823, 220] on html "Compliance HIPAA Documents and Policies Report an Incident Business Associates …" at bounding box center [429, 200] width 858 height 401
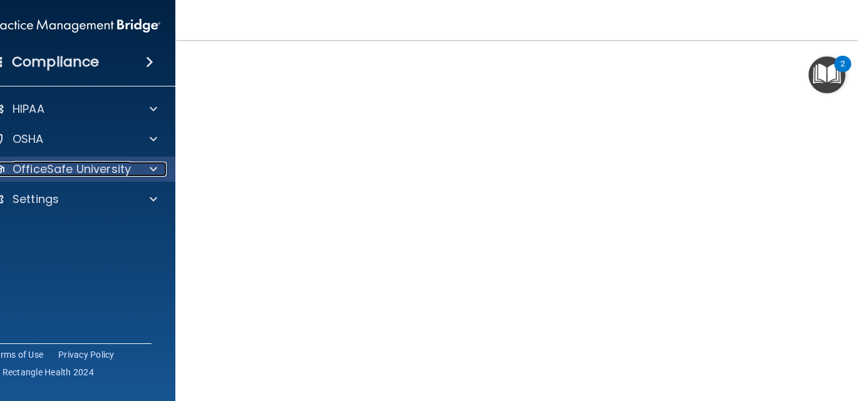
click at [113, 166] on p "OfficeSafe University" at bounding box center [72, 168] width 118 height 15
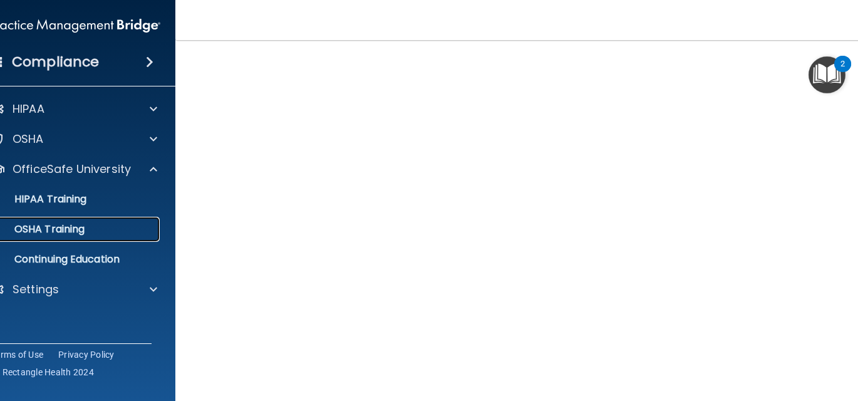
click at [98, 220] on link "OSHA Training" at bounding box center [60, 229] width 197 height 25
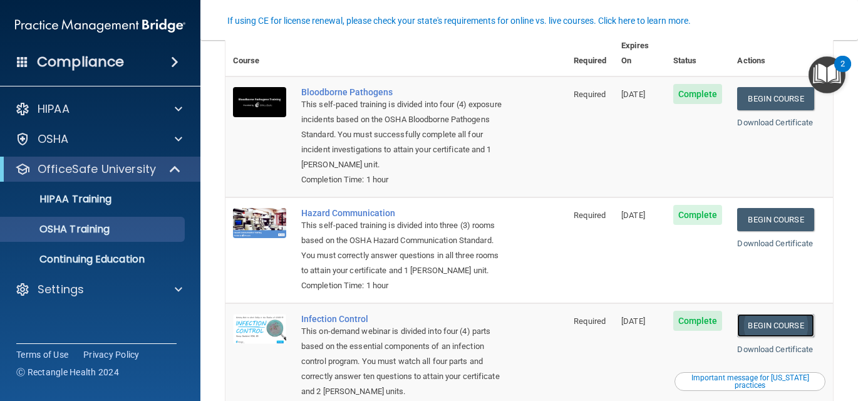
click at [764, 220] on link "Begin Course" at bounding box center [775, 325] width 76 height 23
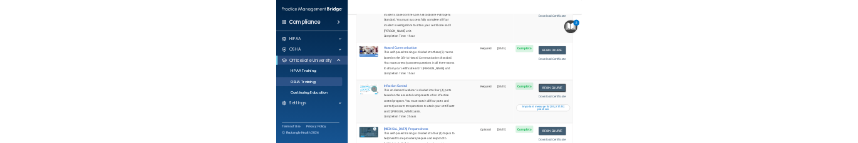
scroll to position [159, 0]
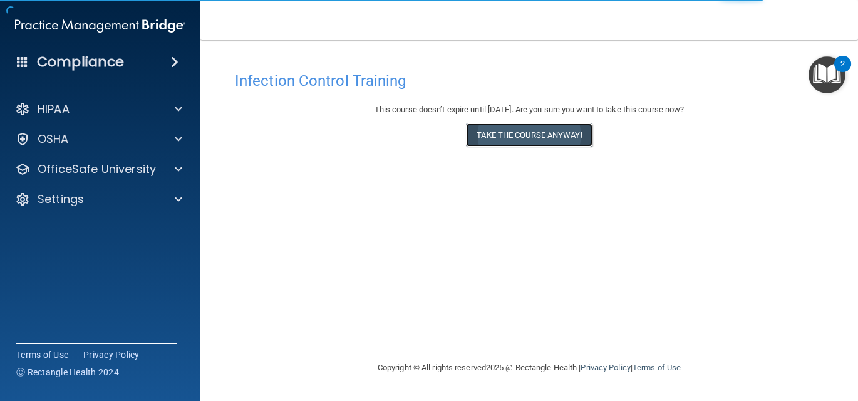
click at [501, 129] on button "Take the course anyway!" at bounding box center [529, 134] width 126 height 23
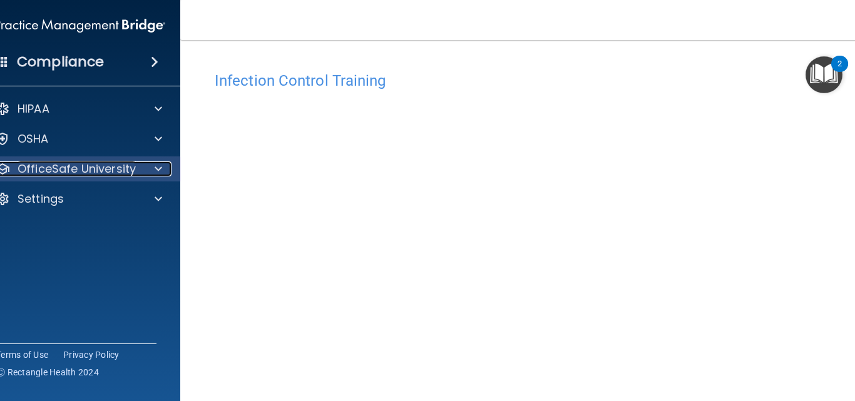
click at [122, 165] on p "OfficeSafe University" at bounding box center [77, 168] width 118 height 15
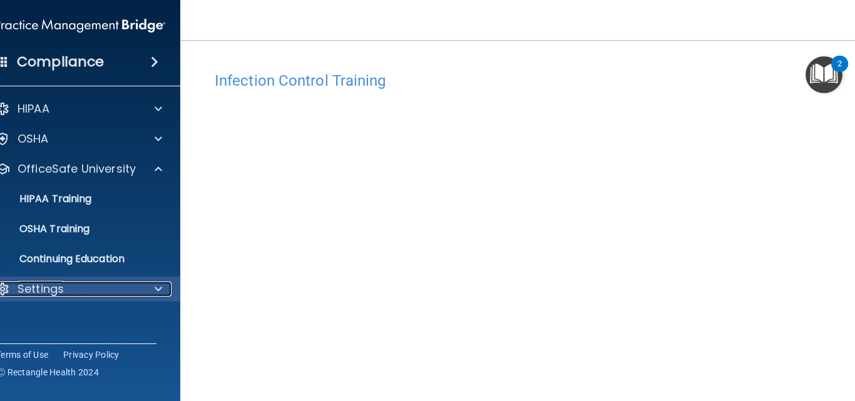
click at [155, 288] on span at bounding box center [159, 289] width 8 height 15
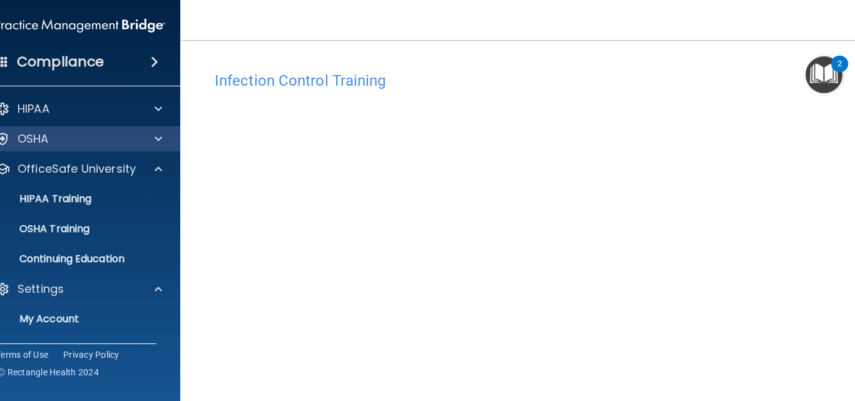
click at [156, 146] on div "OSHA" at bounding box center [80, 138] width 201 height 25
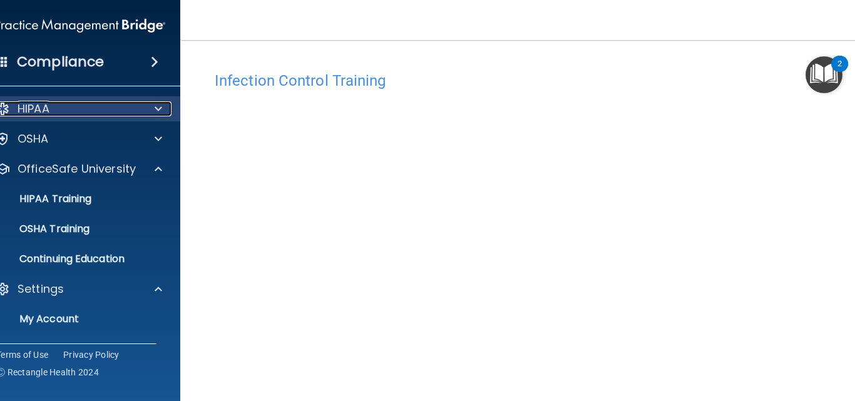
click at [155, 110] on span at bounding box center [159, 108] width 8 height 15
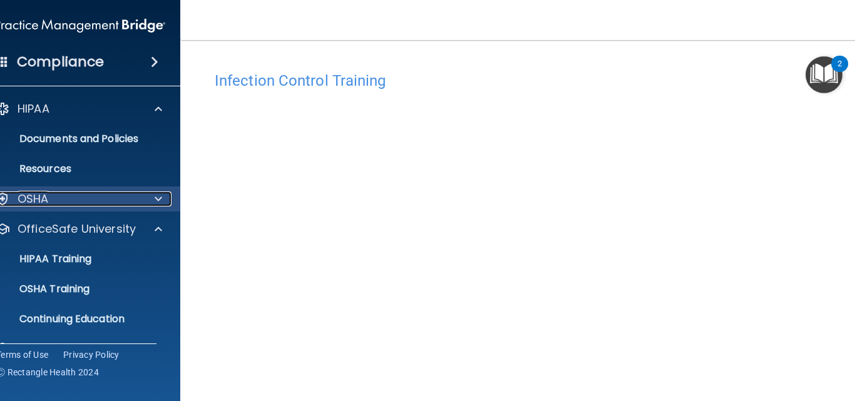
click at [156, 203] on span at bounding box center [159, 199] width 8 height 15
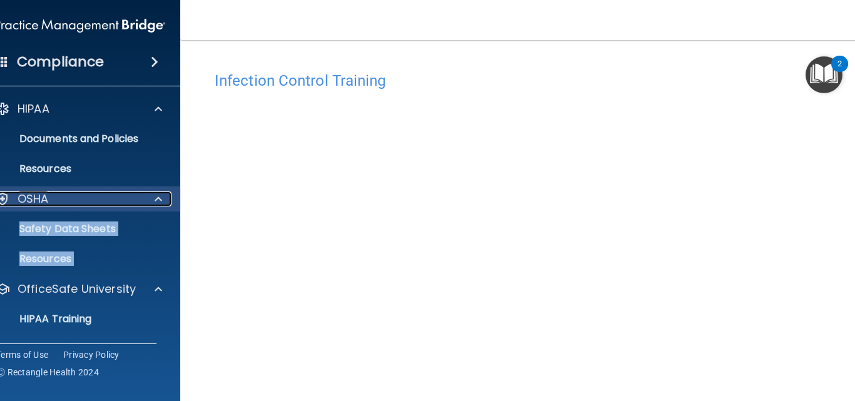
click at [155, 195] on span at bounding box center [159, 199] width 8 height 15
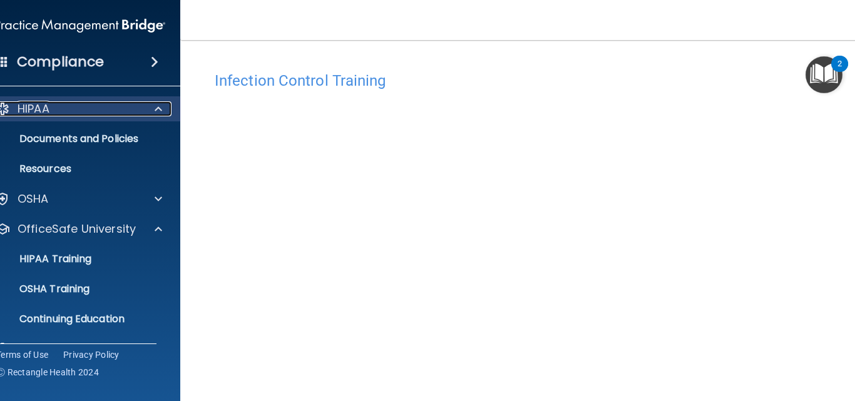
click at [155, 112] on span at bounding box center [159, 108] width 8 height 15
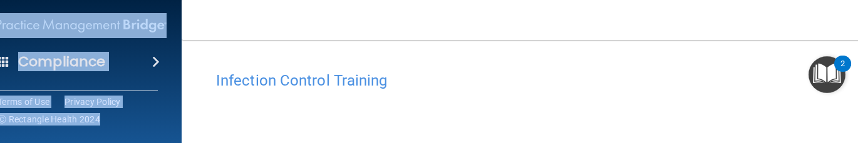
drag, startPoint x: 51, startPoint y: 5, endPoint x: 195, endPoint y: 18, distance: 144.5
click at [195, 18] on div "Compliance HIPAA Documents and Policies Report an Incident Business Associates …" at bounding box center [429, 71] width 858 height 143
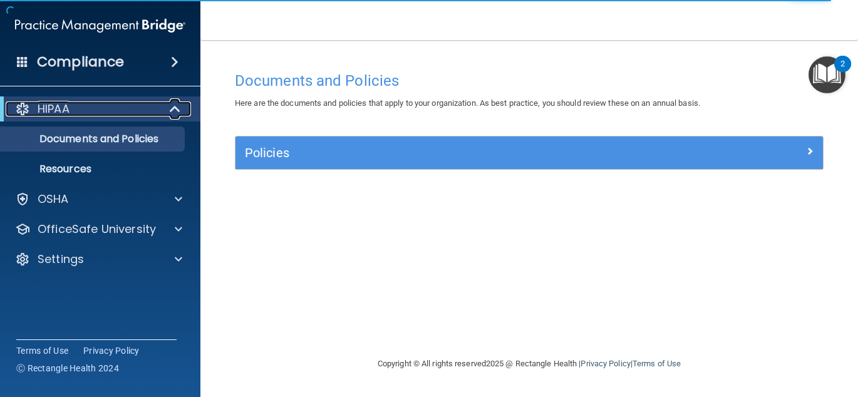
click at [173, 110] on span at bounding box center [176, 108] width 11 height 15
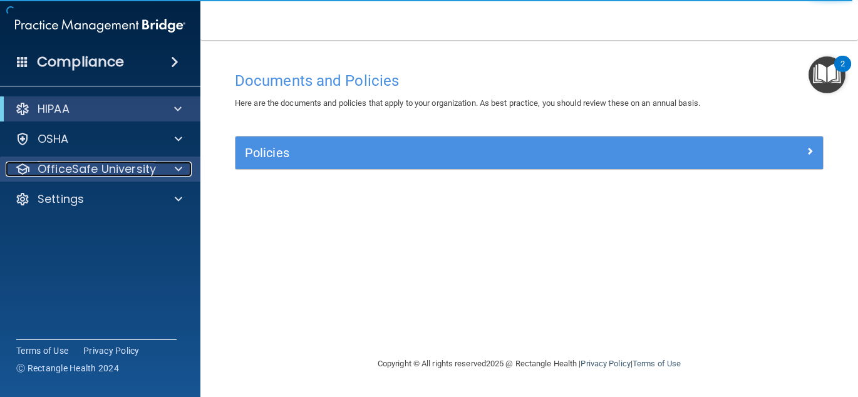
click at [175, 169] on span at bounding box center [179, 168] width 8 height 15
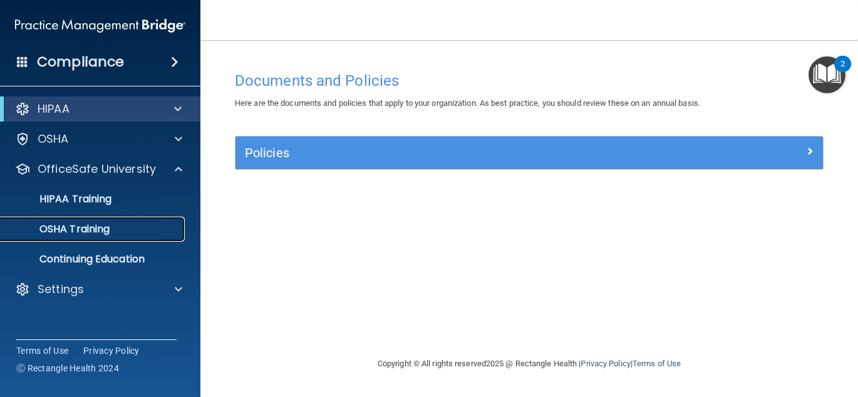
click at [148, 224] on div "OSHA Training" at bounding box center [93, 229] width 171 height 13
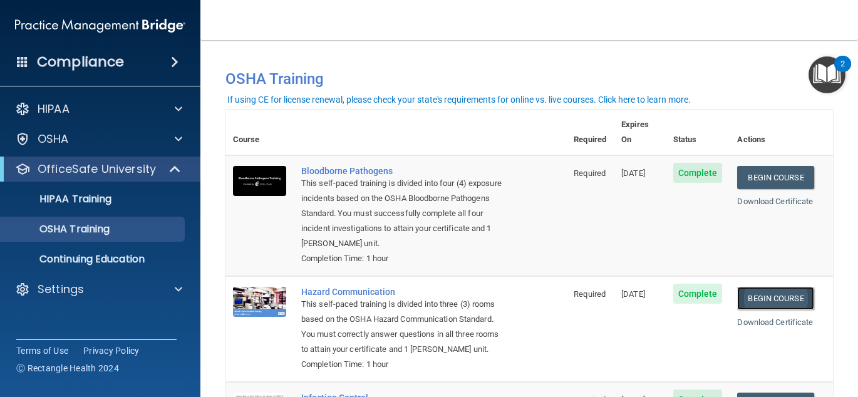
click at [773, 288] on link "Begin Course" at bounding box center [775, 298] width 76 height 23
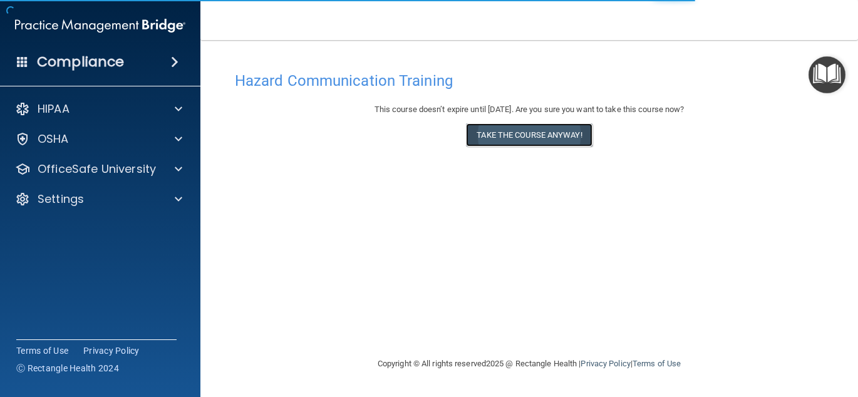
click at [553, 135] on button "Take the course anyway!" at bounding box center [529, 134] width 126 height 23
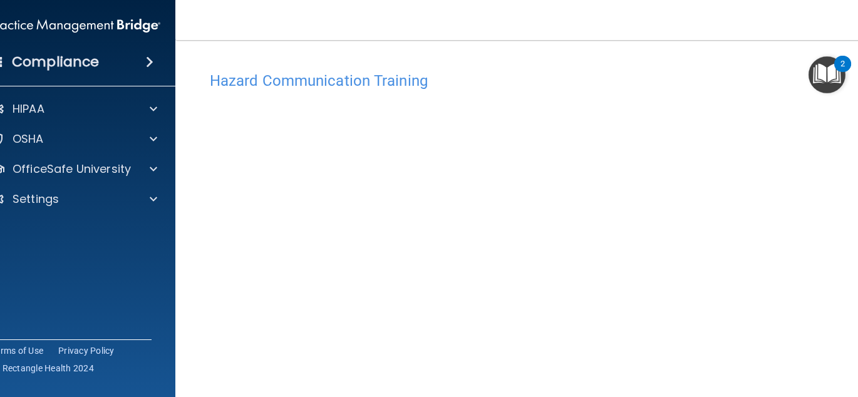
scroll to position [74, 0]
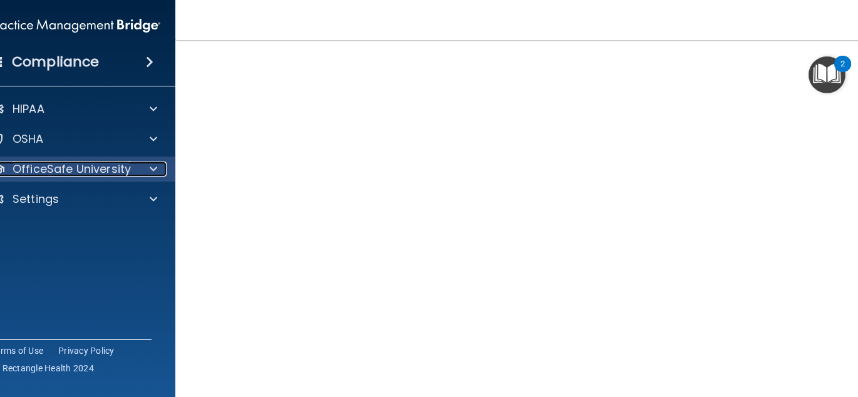
click at [83, 165] on p "OfficeSafe University" at bounding box center [72, 168] width 118 height 15
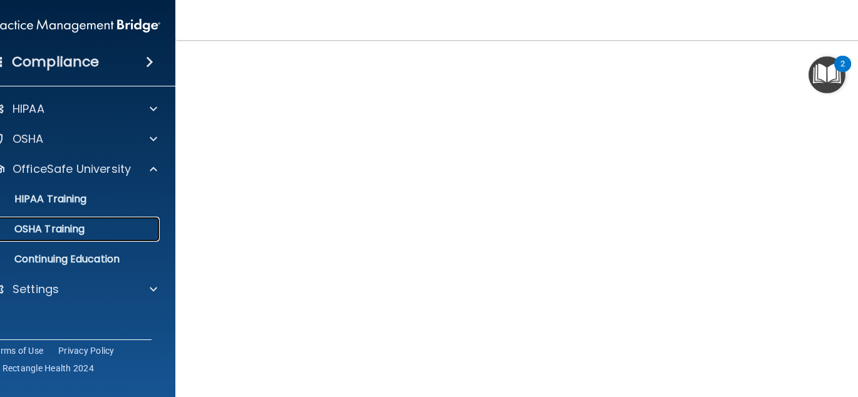
click at [90, 228] on div "OSHA Training" at bounding box center [68, 229] width 171 height 13
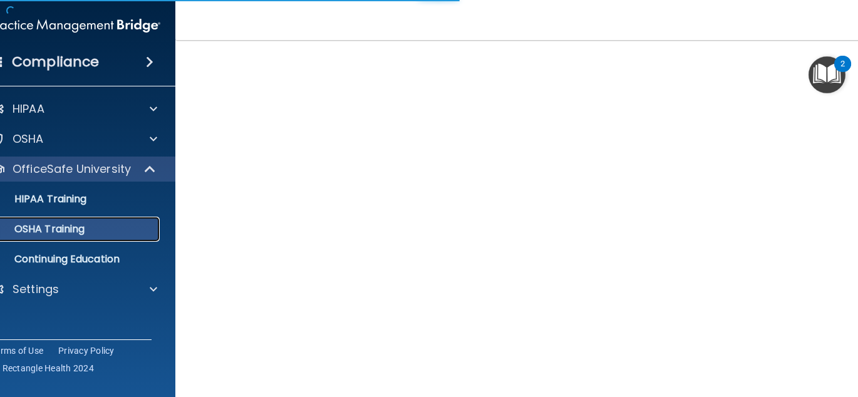
click at [120, 230] on div "OSHA Training" at bounding box center [68, 229] width 171 height 13
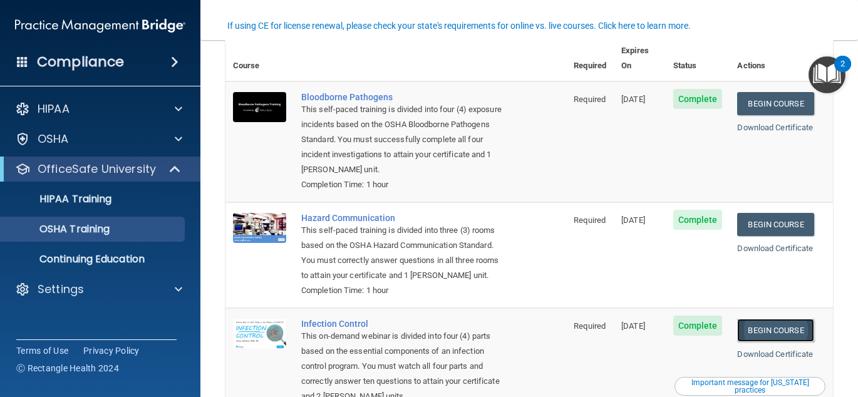
click at [757, 330] on link "Begin Course" at bounding box center [775, 330] width 76 height 23
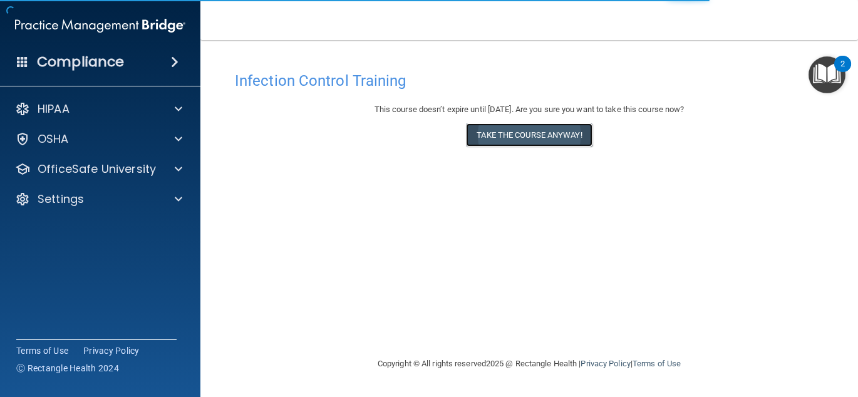
click at [545, 133] on button "Take the course anyway!" at bounding box center [529, 134] width 126 height 23
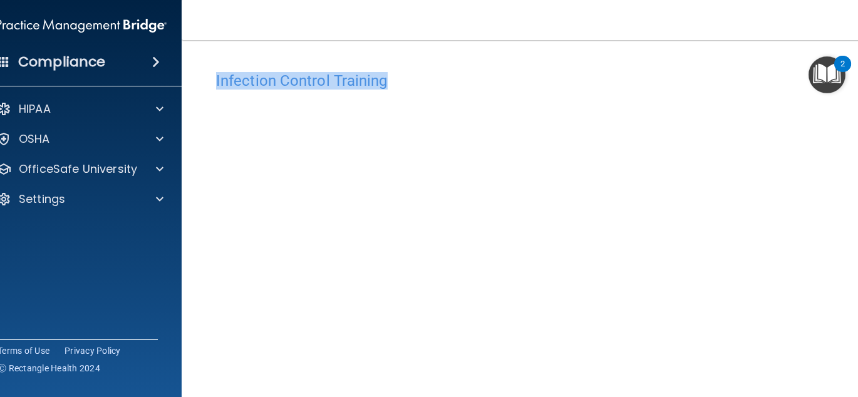
drag, startPoint x: 499, startPoint y: 69, endPoint x: 499, endPoint y: 31, distance: 38.2
click at [499, 31] on div "Toggle navigation [PERSON_NAME] [EMAIL_ADDRESS][DOMAIN_NAME] Manage My Enterpri…" at bounding box center [529, 198] width 695 height 397
click at [453, 58] on div "Infection Control Training This course doesn’t expire until [DATE]. Are you sur…" at bounding box center [529, 269] width 645 height 433
click at [387, 48] on main "Infection Control Training This course doesn’t expire until [DATE]. Are you sur…" at bounding box center [529, 218] width 695 height 357
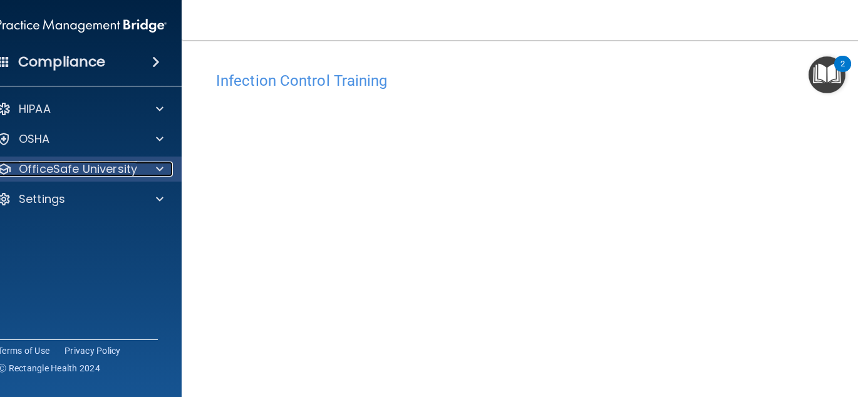
click at [145, 171] on div at bounding box center [157, 168] width 31 height 15
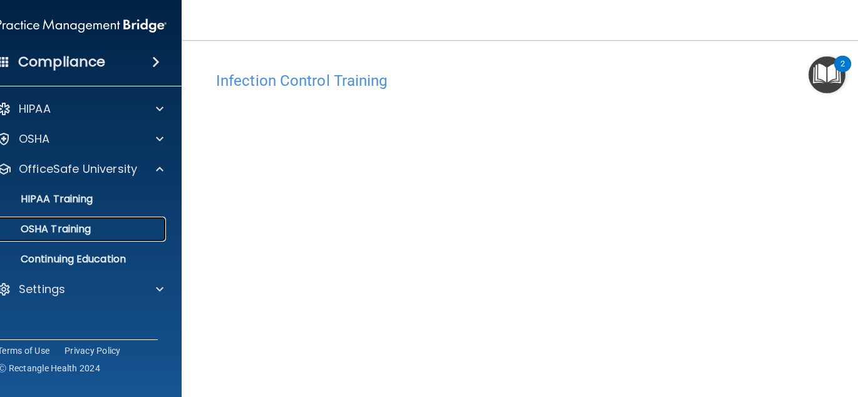
click at [95, 228] on div "OSHA Training" at bounding box center [74, 229] width 171 height 13
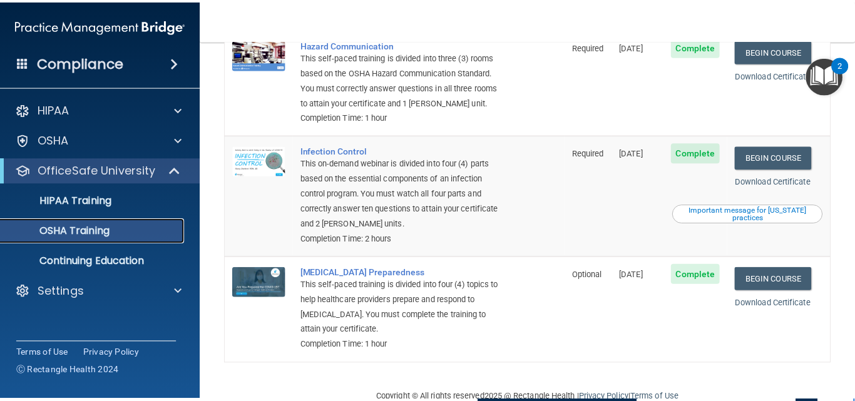
scroll to position [279, 0]
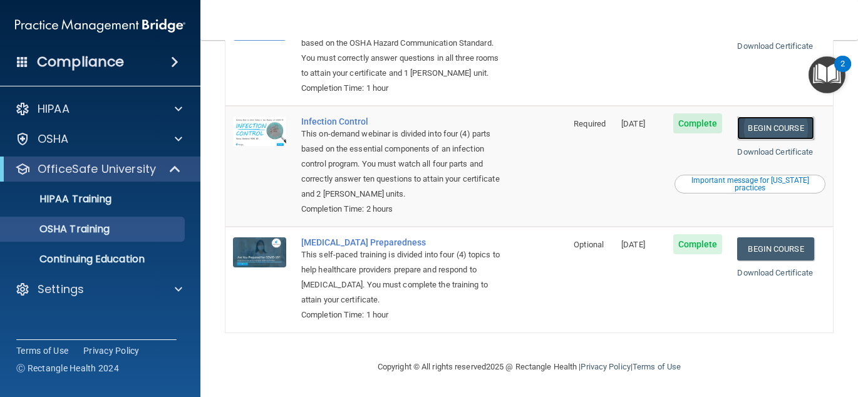
click at [763, 126] on link "Begin Course" at bounding box center [775, 127] width 76 height 23
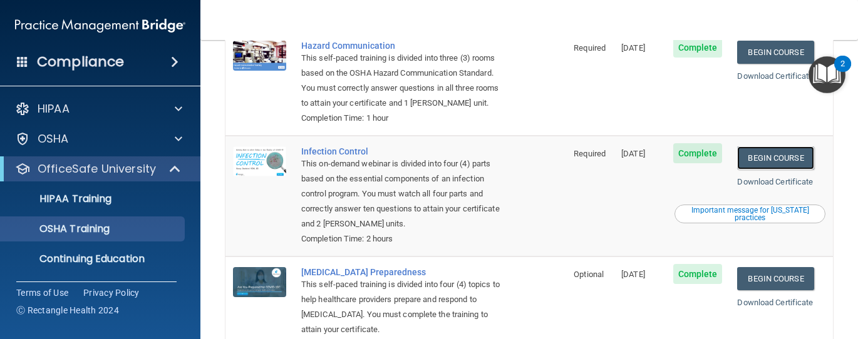
scroll to position [318, 0]
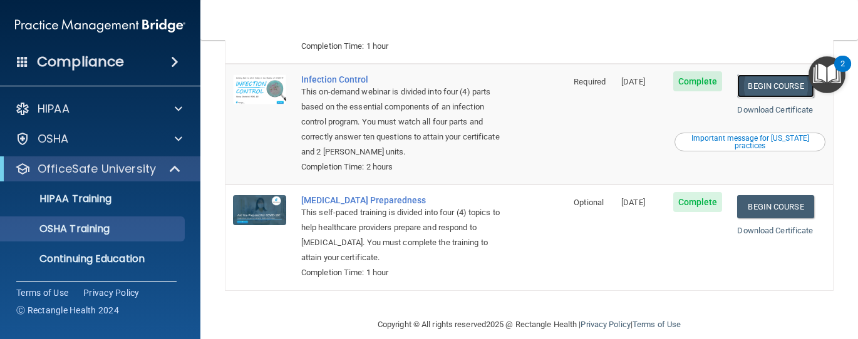
click at [762, 89] on link "Begin Course" at bounding box center [775, 85] width 76 height 23
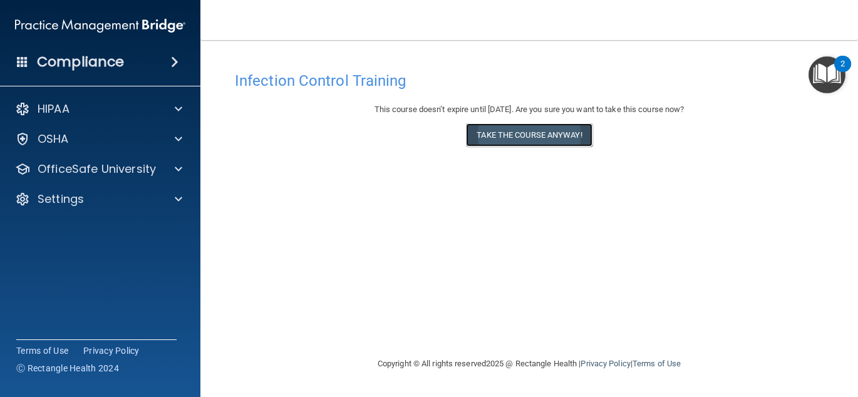
click at [574, 141] on button "Take the course anyway!" at bounding box center [529, 134] width 126 height 23
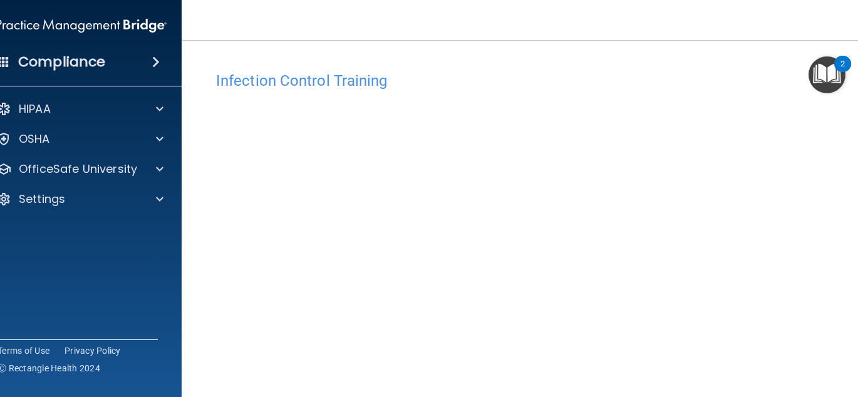
drag, startPoint x: 853, startPoint y: 210, endPoint x: 857, endPoint y: 367, distance: 157.2
click at [857, 347] on html "Compliance HIPAA Documents and Policies Report an Incident Business Associates …" at bounding box center [429, 198] width 858 height 397
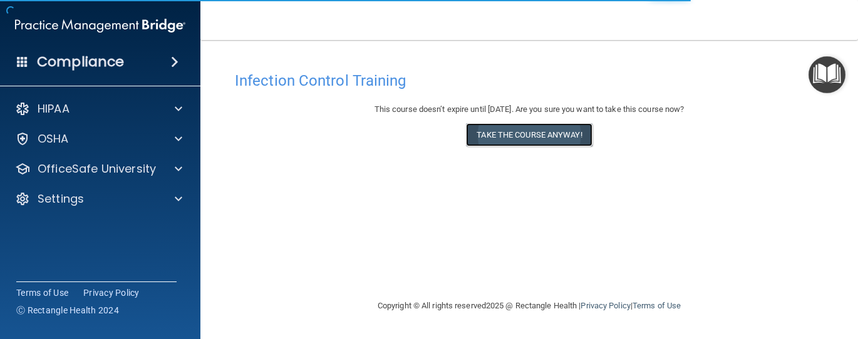
click at [563, 139] on button "Take the course anyway!" at bounding box center [529, 134] width 126 height 23
